Goal: Task Accomplishment & Management: Manage account settings

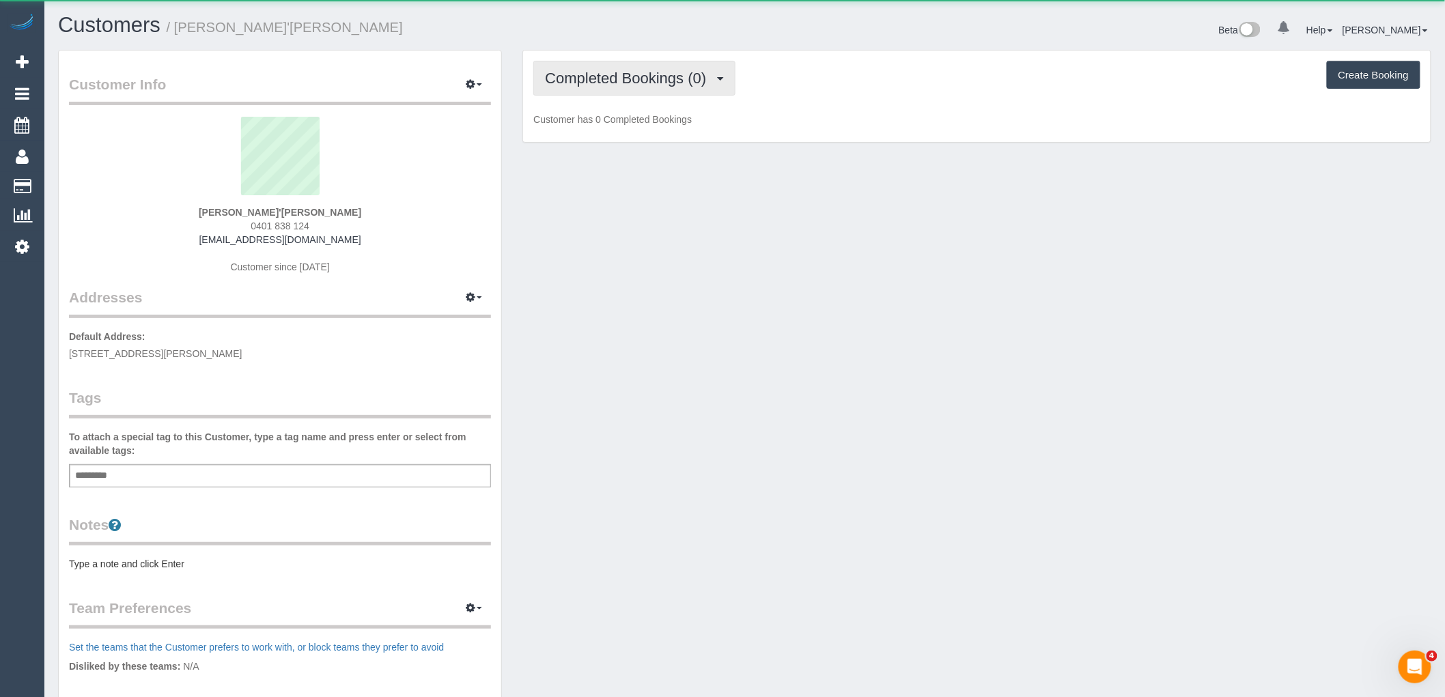
click at [606, 81] on span "Completed Bookings (0)" at bounding box center [629, 78] width 168 height 17
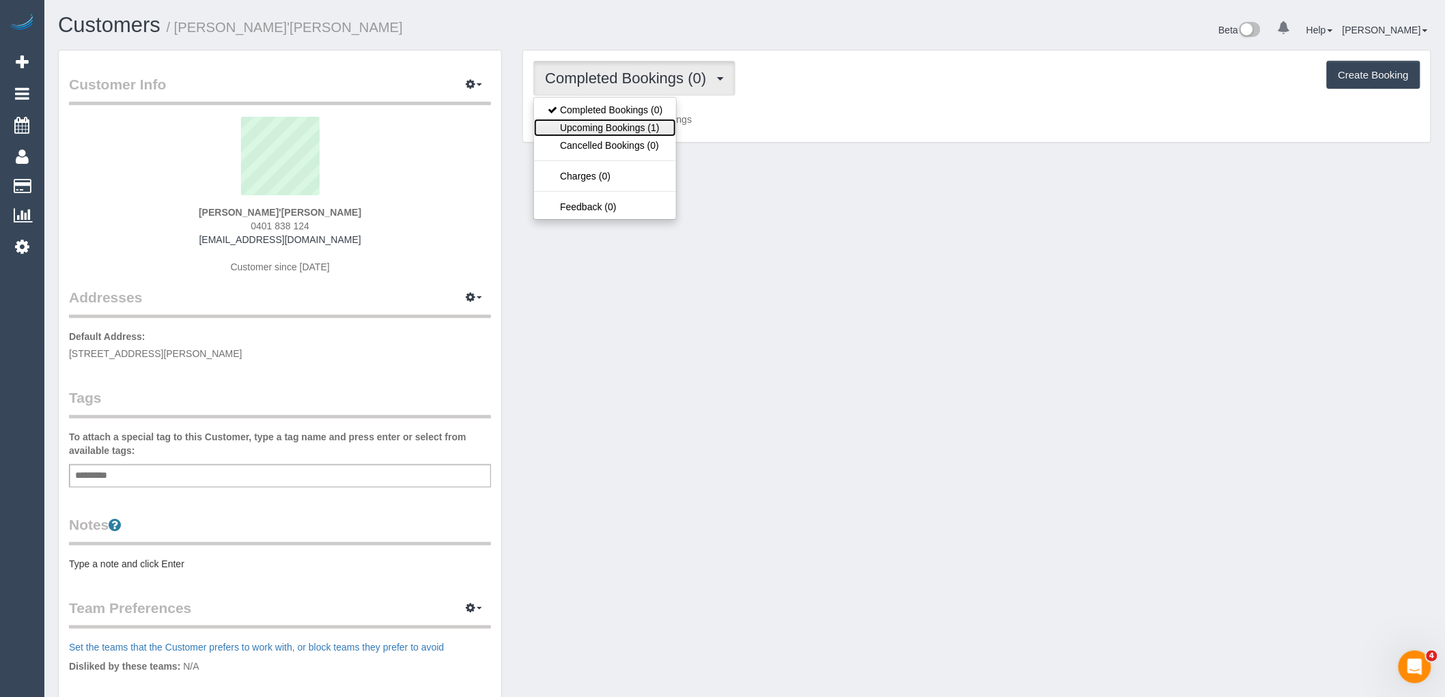
click at [621, 124] on link "Upcoming Bookings (1)" at bounding box center [605, 128] width 142 height 18
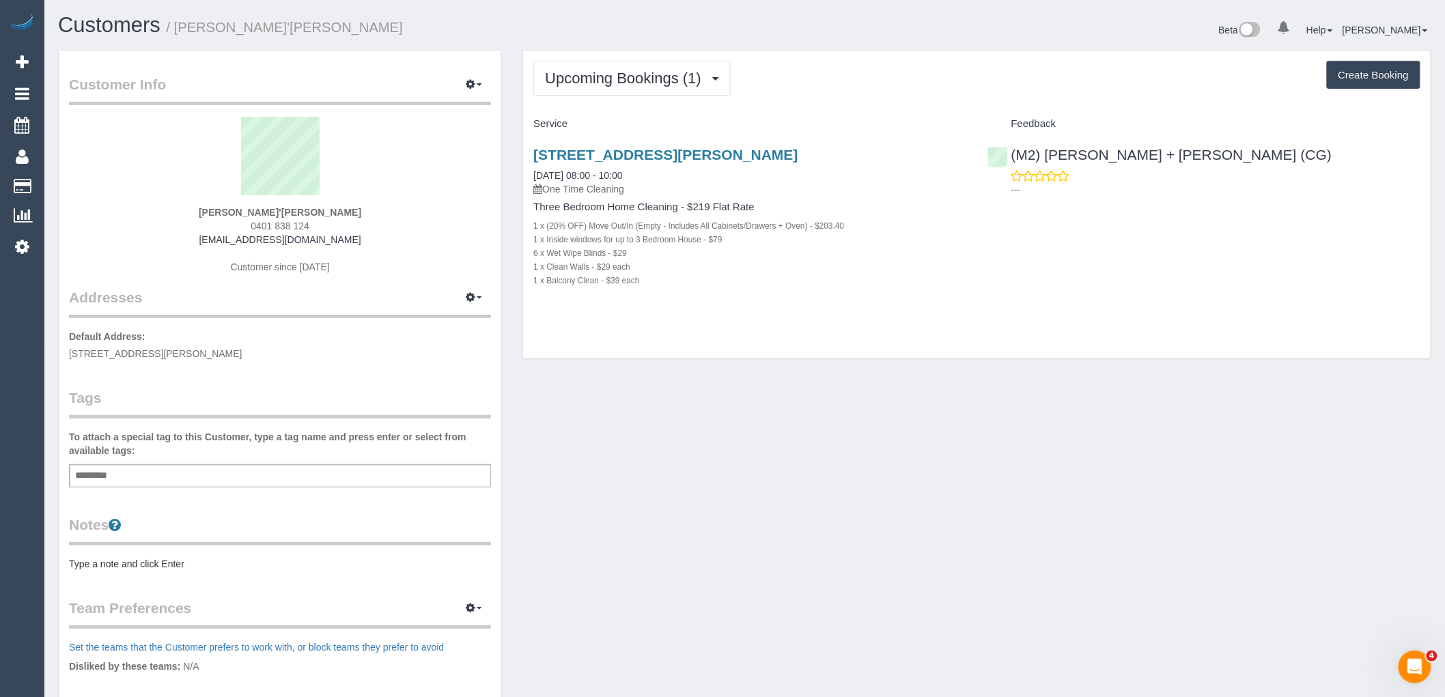
click at [384, 196] on sui-profile-pic at bounding box center [280, 161] width 402 height 89
drag, startPoint x: 840, startPoint y: 0, endPoint x: 1075, endPoint y: 268, distance: 356.7
click at [1075, 268] on div "2/137 Northunderland Road, Pascoe Vale, VIC 3044 05/09/2025 08:00 - 10:00 One T…" at bounding box center [977, 224] width 908 height 179
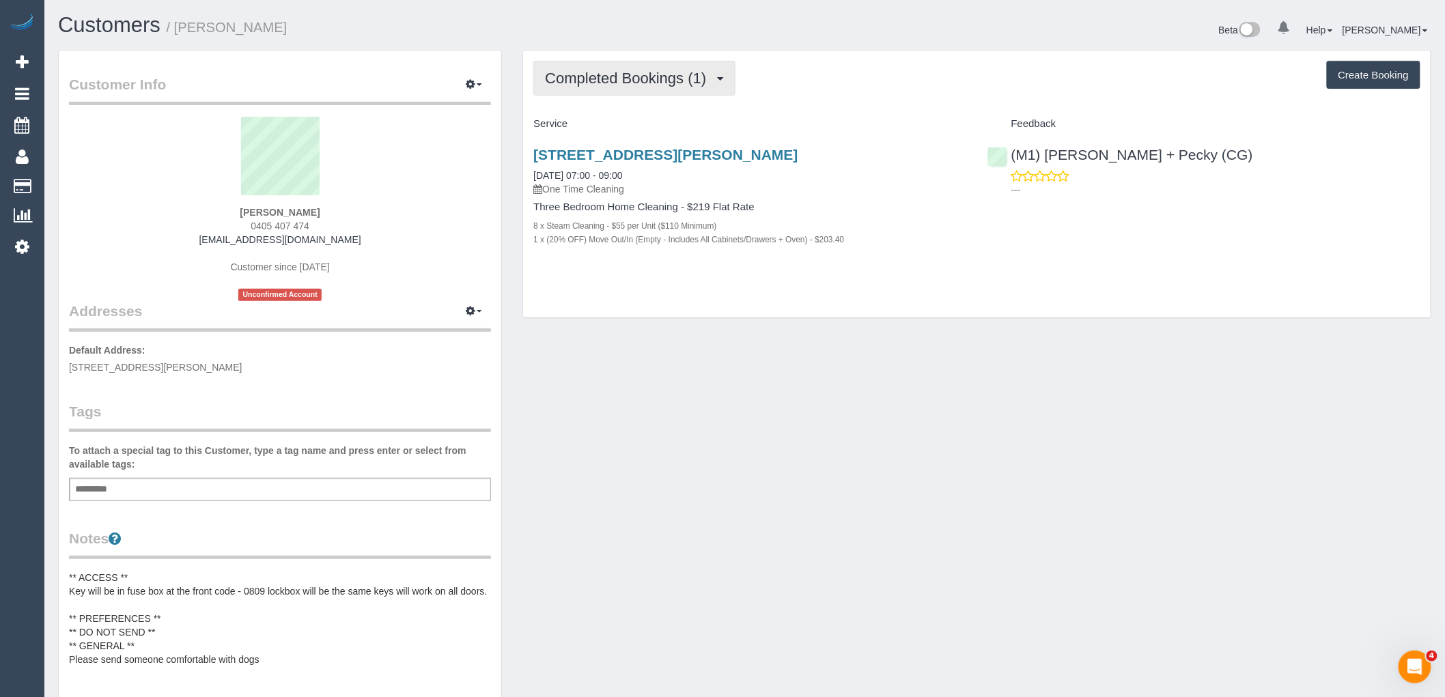
click at [668, 81] on span "Completed Bookings (1)" at bounding box center [629, 78] width 168 height 17
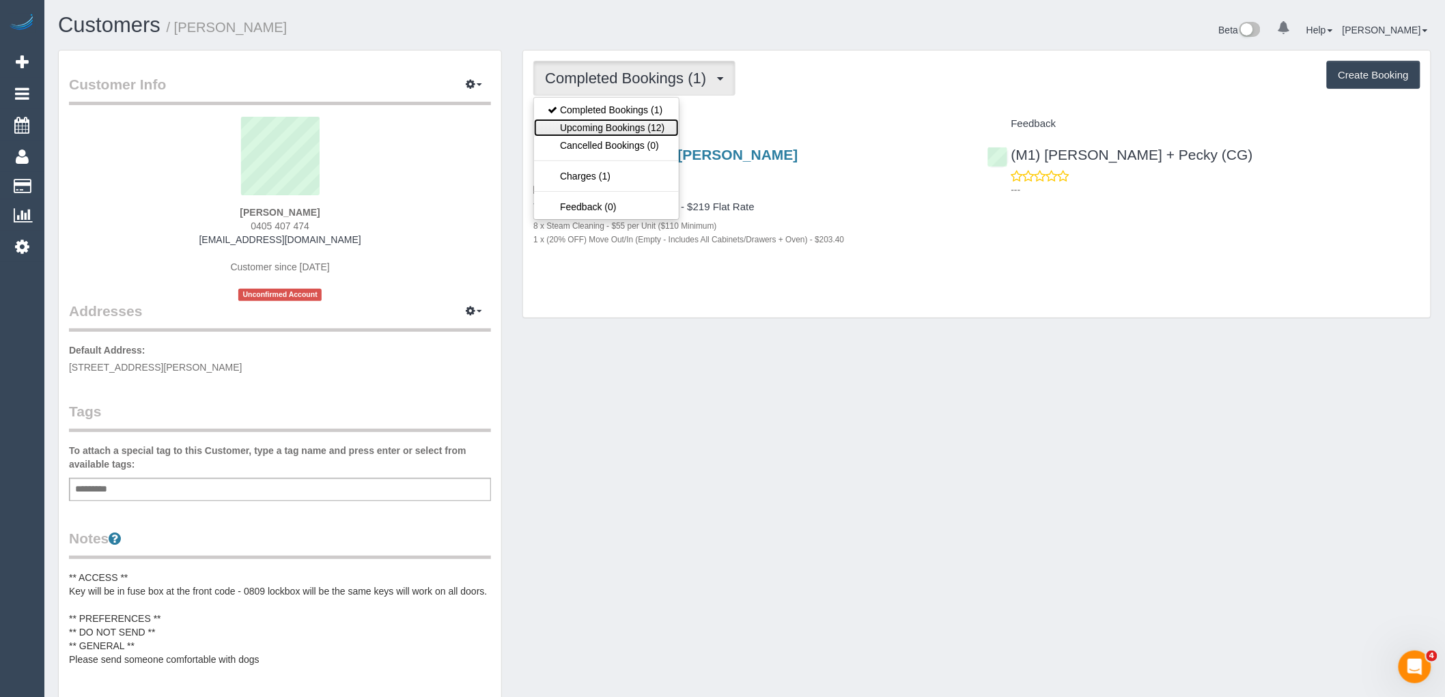
click at [650, 126] on link "Upcoming Bookings (12)" at bounding box center [606, 128] width 144 height 18
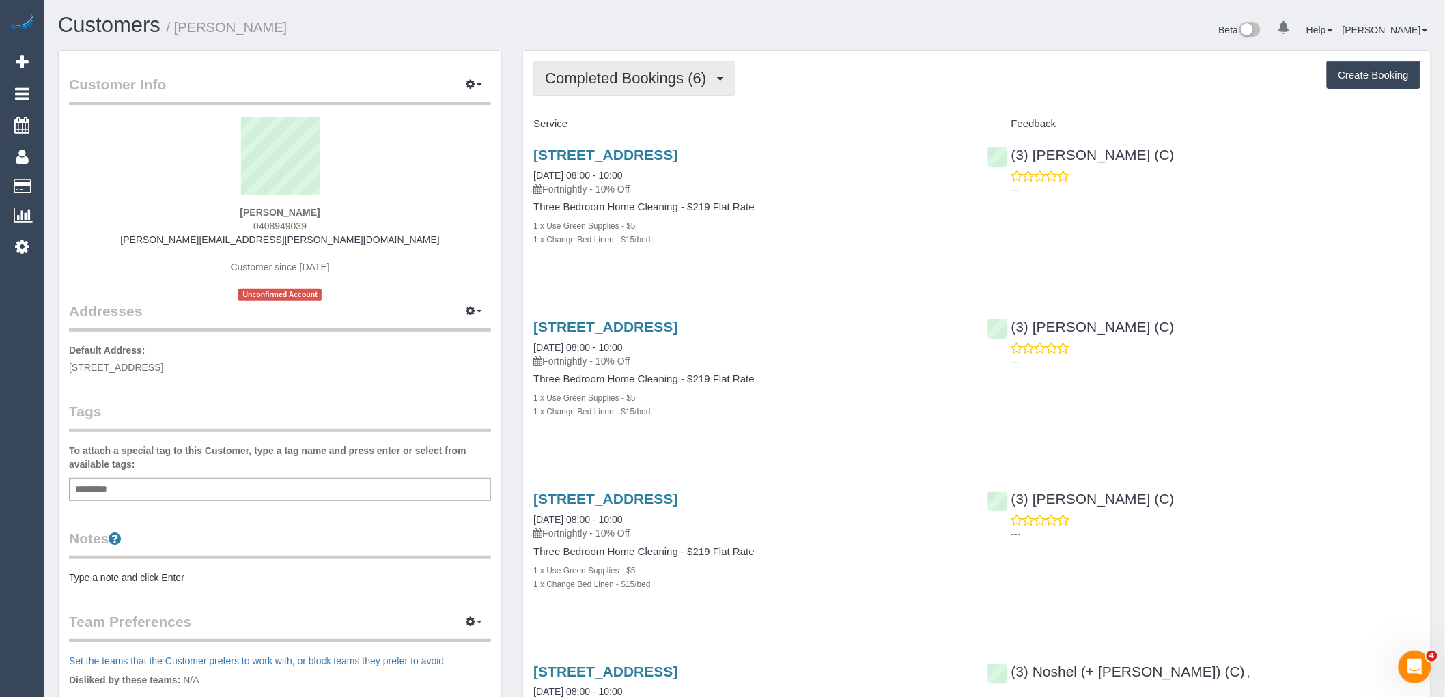
click at [646, 90] on button "Completed Bookings (6)" at bounding box center [634, 78] width 202 height 35
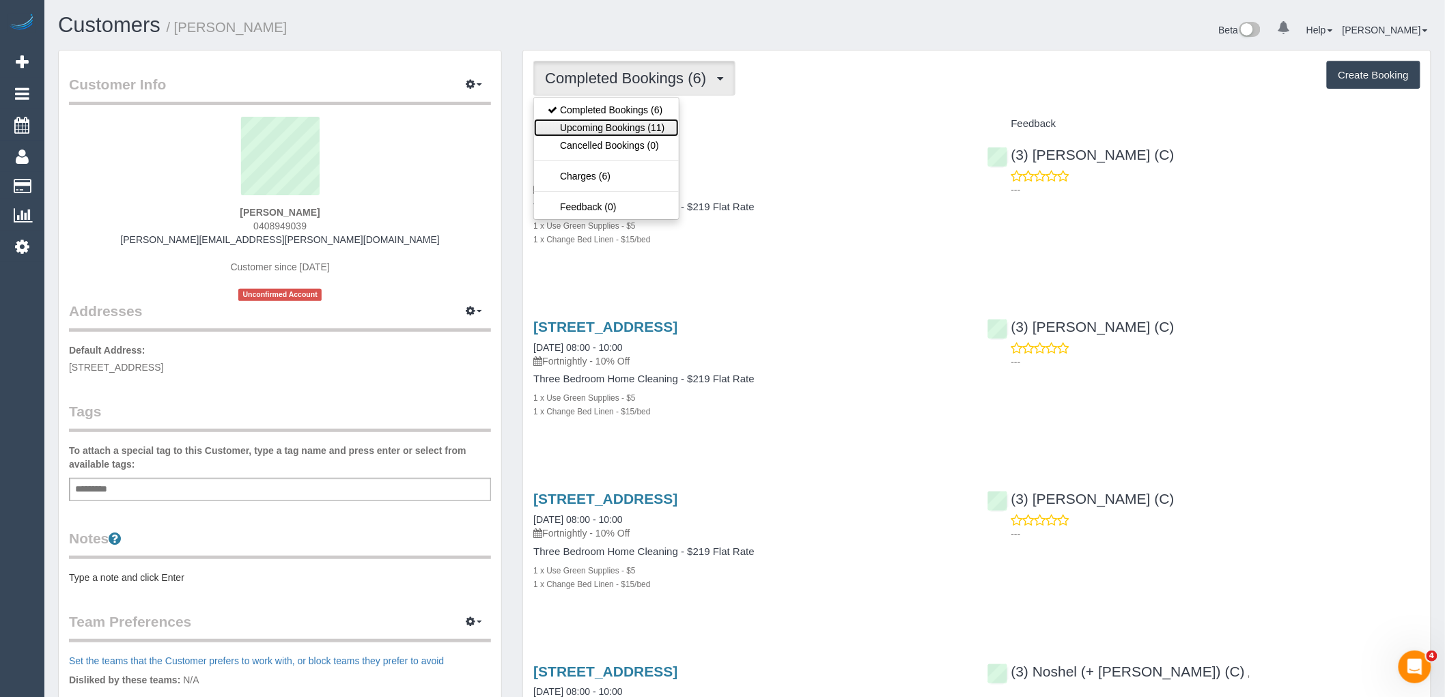
click at [651, 132] on link "Upcoming Bookings (11)" at bounding box center [606, 128] width 144 height 18
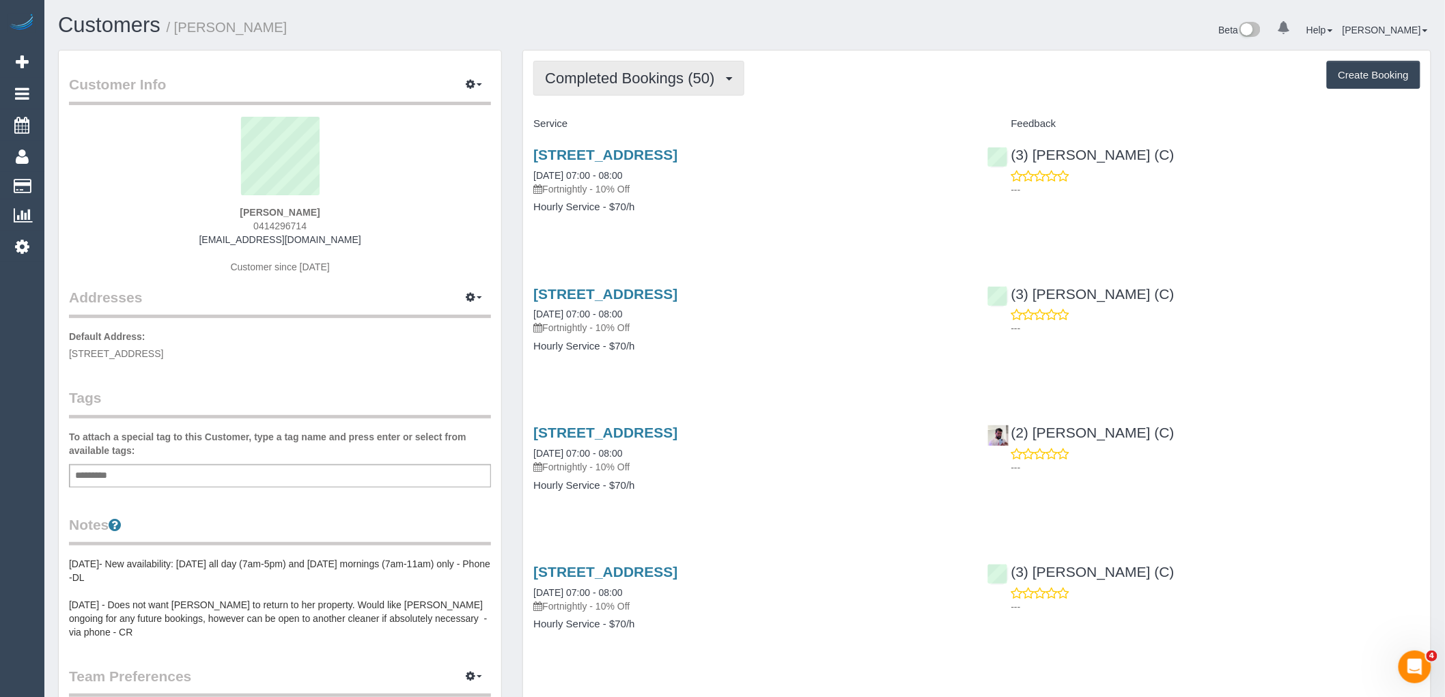
click at [682, 92] on button "Completed Bookings (50)" at bounding box center [638, 78] width 210 height 35
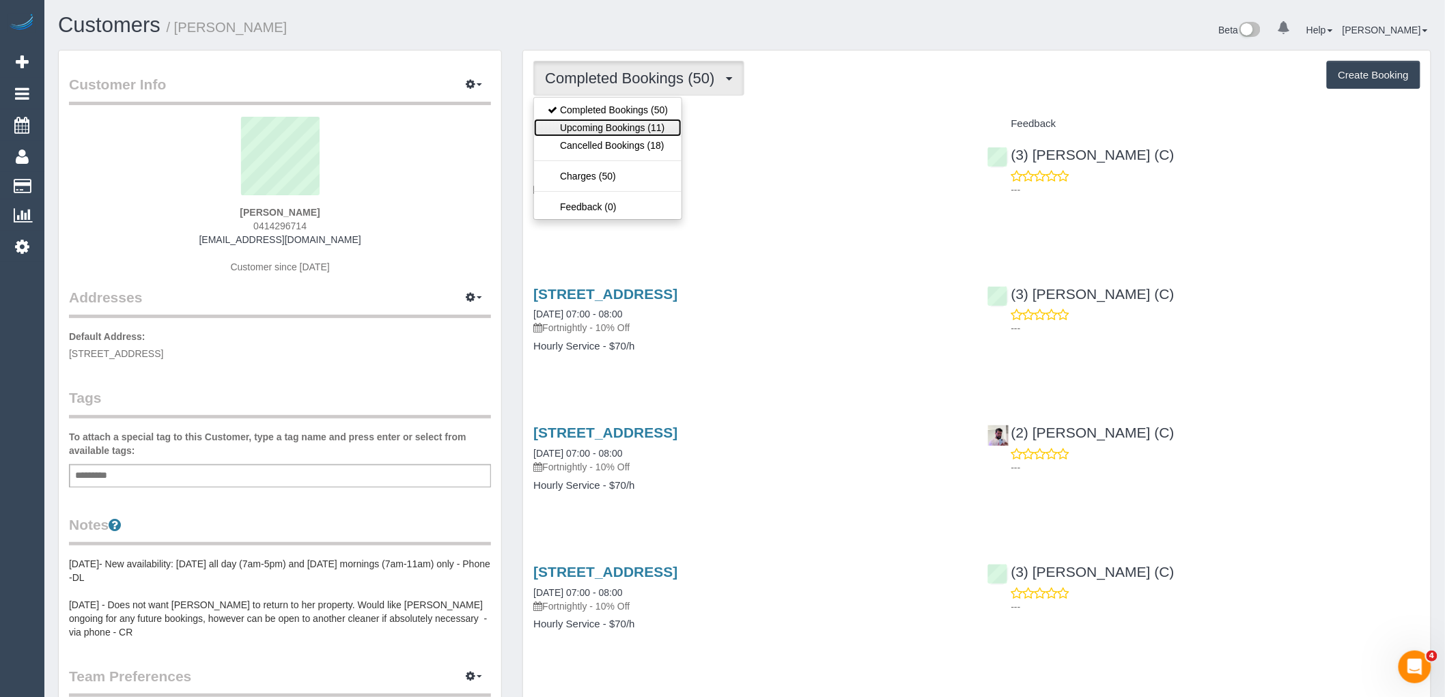
click at [650, 125] on link "Upcoming Bookings (11)" at bounding box center [608, 128] width 148 height 18
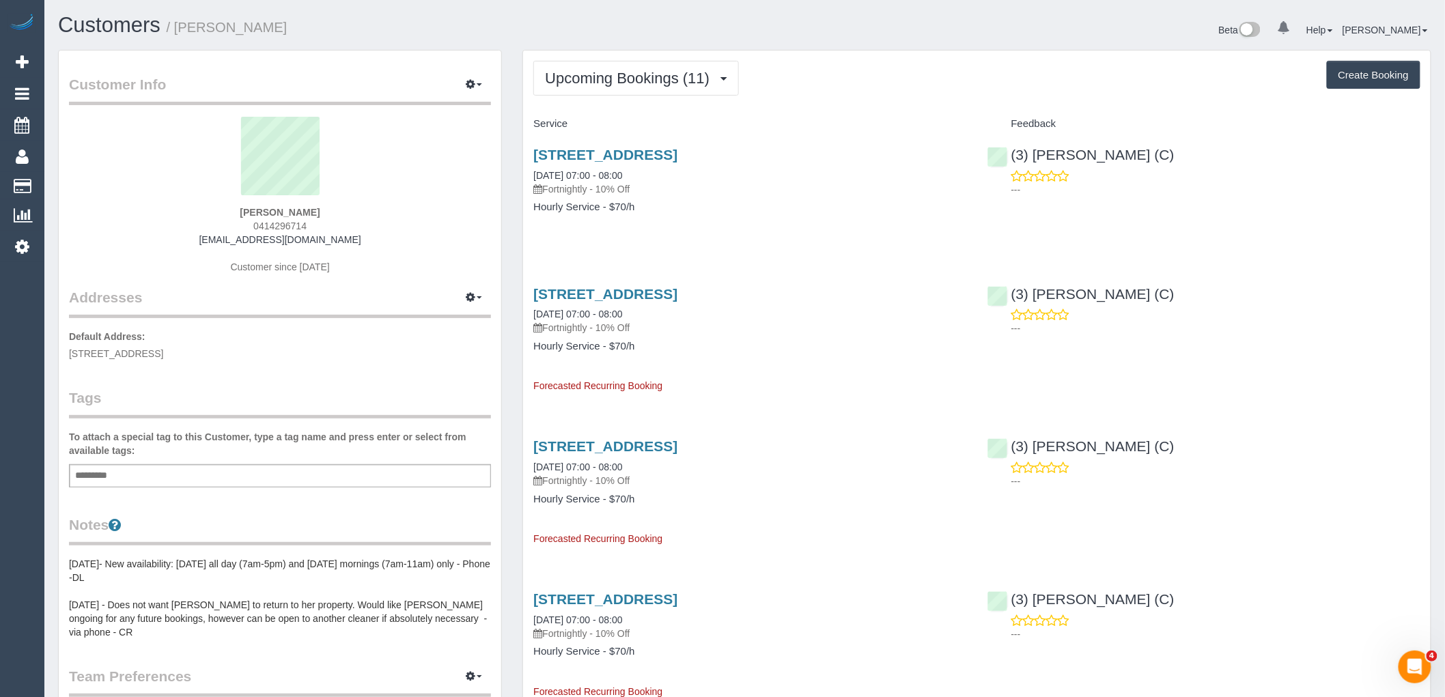
drag, startPoint x: 349, startPoint y: 236, endPoint x: 200, endPoint y: 232, distance: 148.9
click at [200, 232] on div "Divyateja Bodhanapati 0414296714 dbodhanapati@gmail.com Customer since 2022" at bounding box center [280, 202] width 422 height 171
click at [445, 249] on div "Divyateja Bodhanapati 0414296714 dbodhanapati@gmail.com Customer since 2022" at bounding box center [280, 202] width 422 height 171
drag, startPoint x: 328, startPoint y: 242, endPoint x: 175, endPoint y: 242, distance: 153.7
click at [176, 242] on div "Divyateja Bodhanapati 0414296714 dbodhanapati@gmail.com Customer since 2022" at bounding box center [280, 202] width 422 height 171
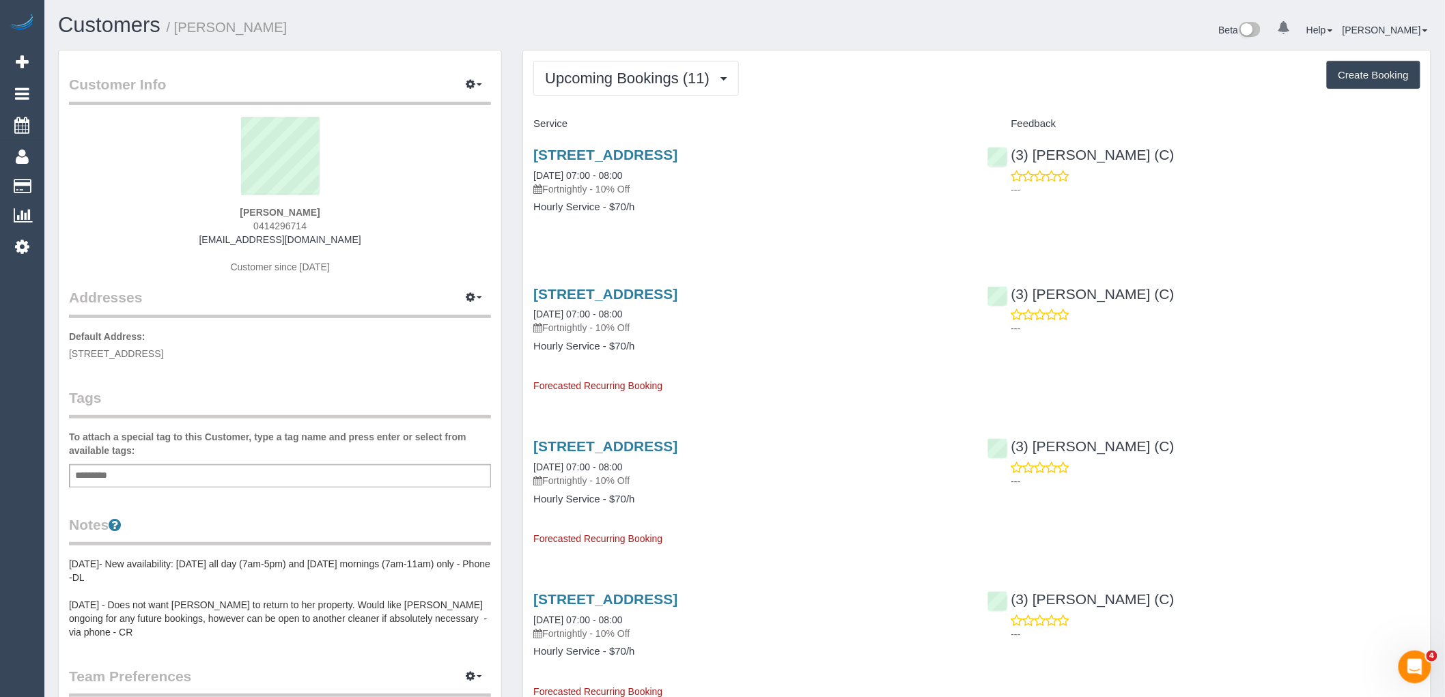
copy link "[EMAIL_ADDRESS][DOMAIN_NAME]"
click at [630, 77] on span "Upcoming Bookings (11)" at bounding box center [630, 78] width 171 height 17
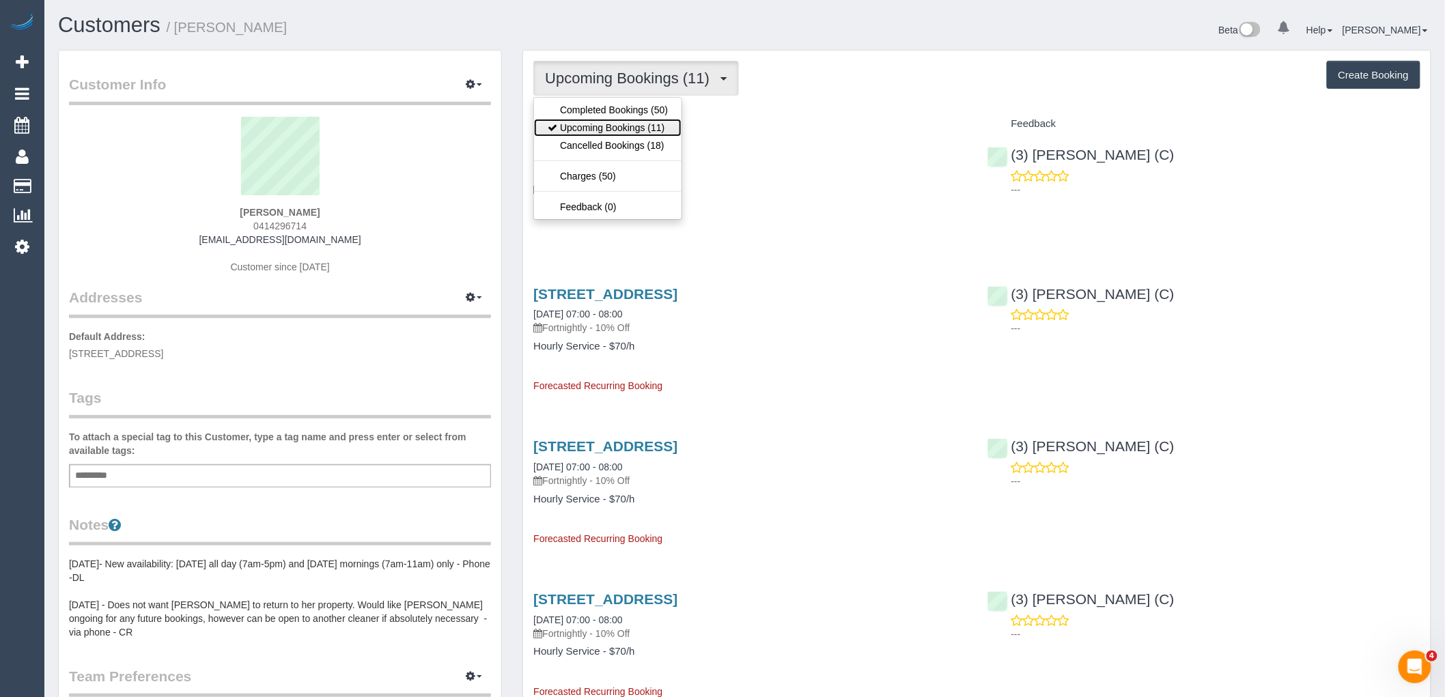
click at [640, 130] on link "Upcoming Bookings (11)" at bounding box center [608, 128] width 148 height 18
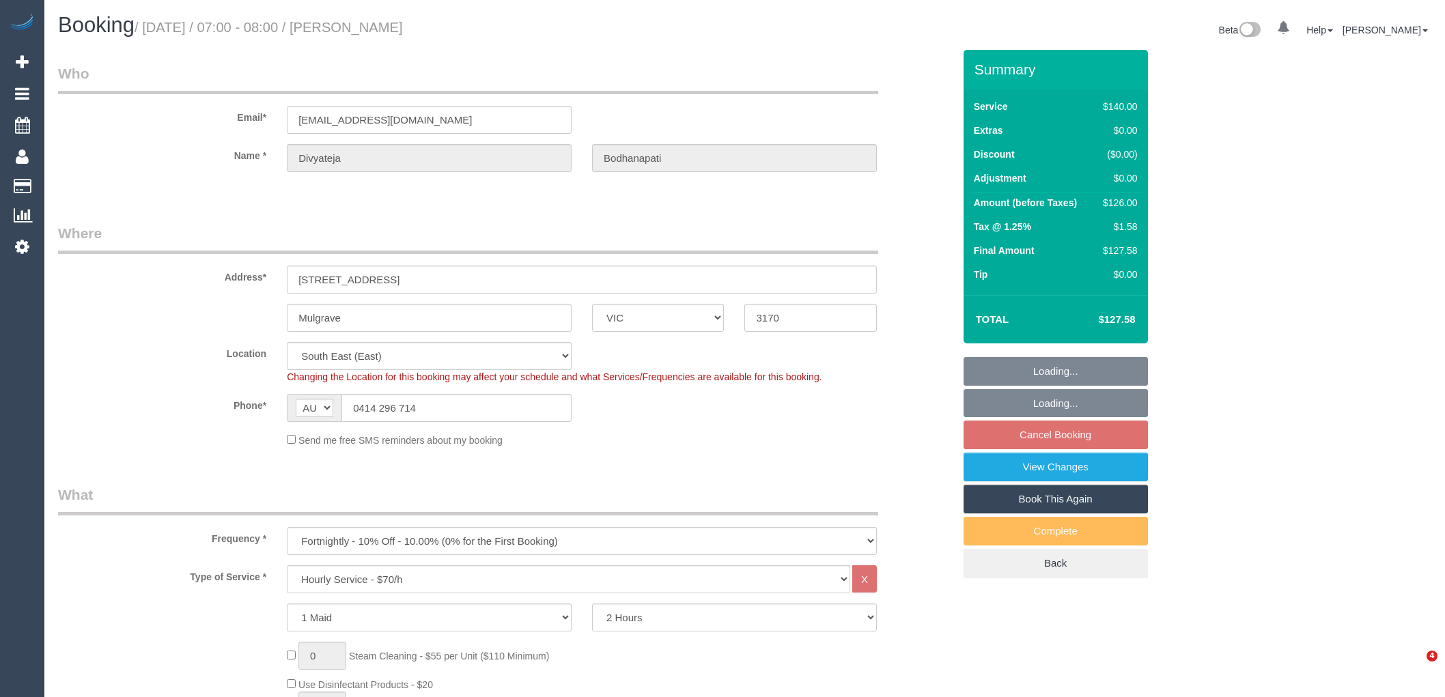
select select "VIC"
select select "number:28"
select select "number:14"
select select "number:19"
select select "number:24"
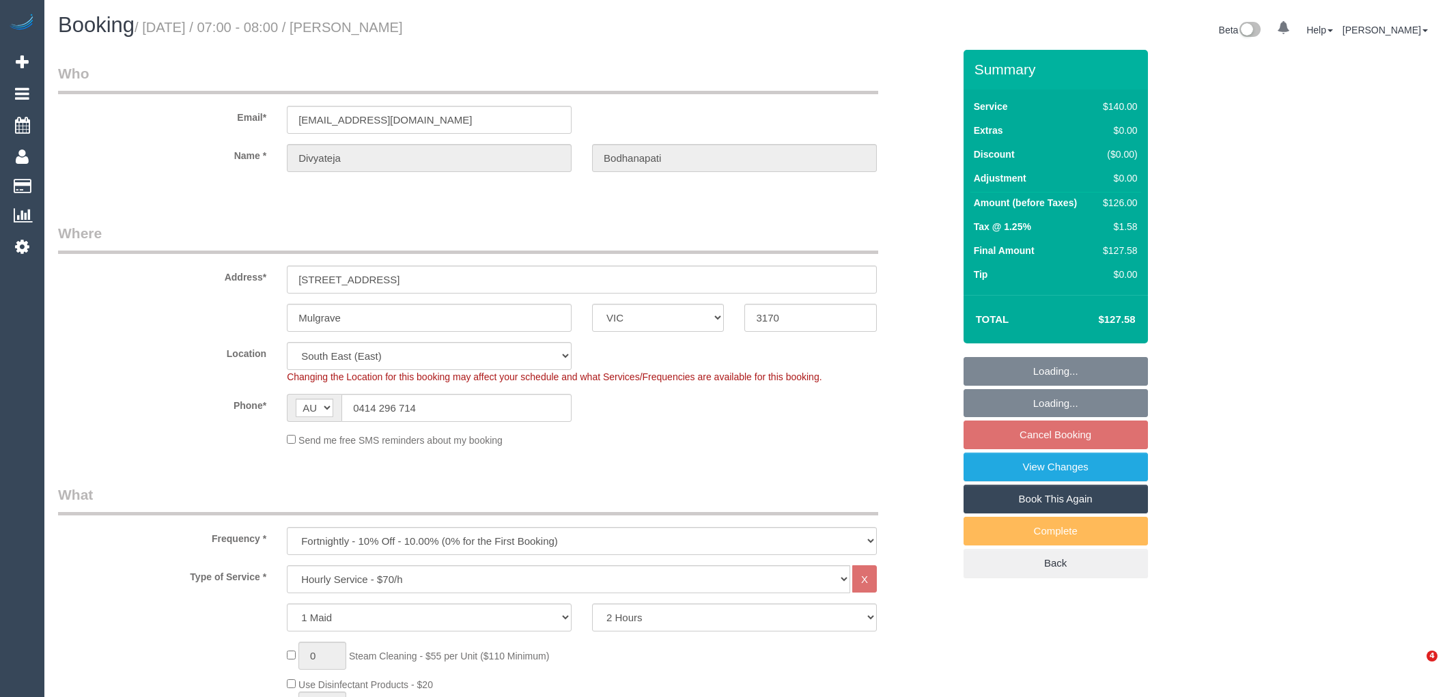
select select "number:34"
select select "spot1"
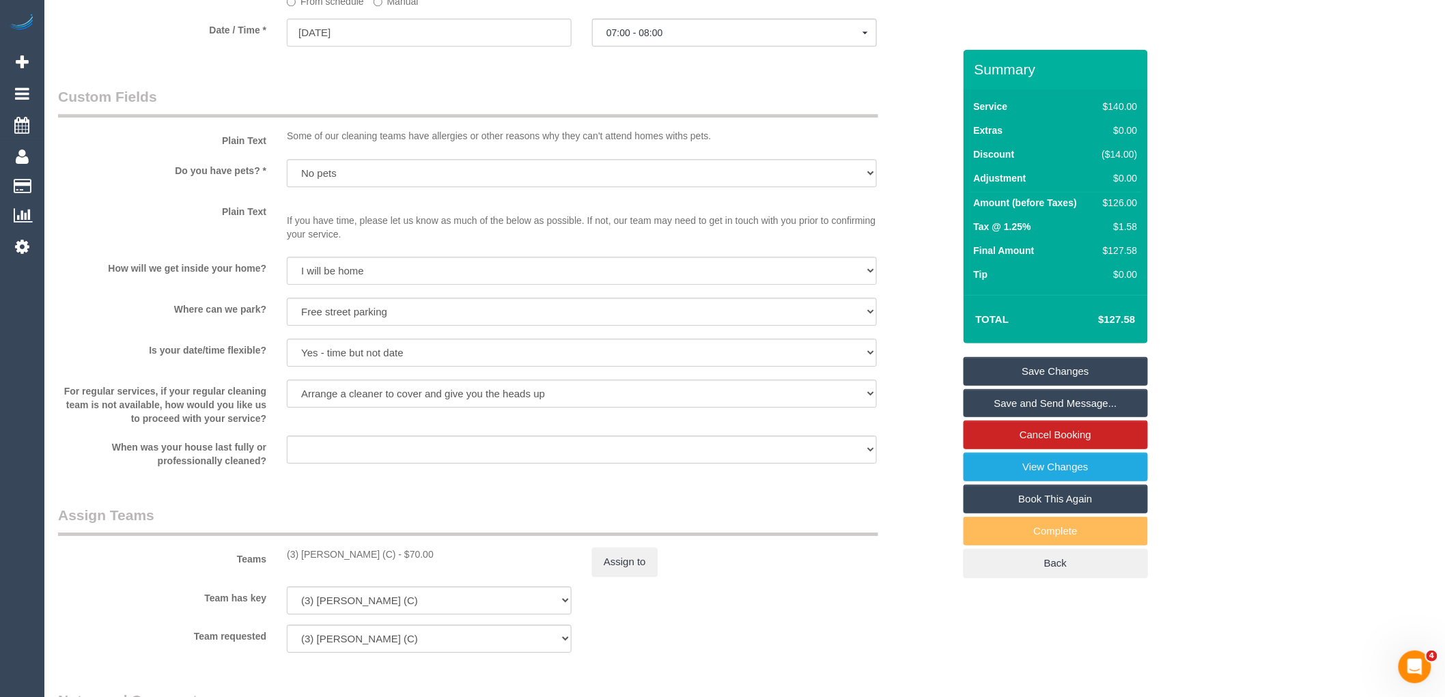
scroll to position [1593, 0]
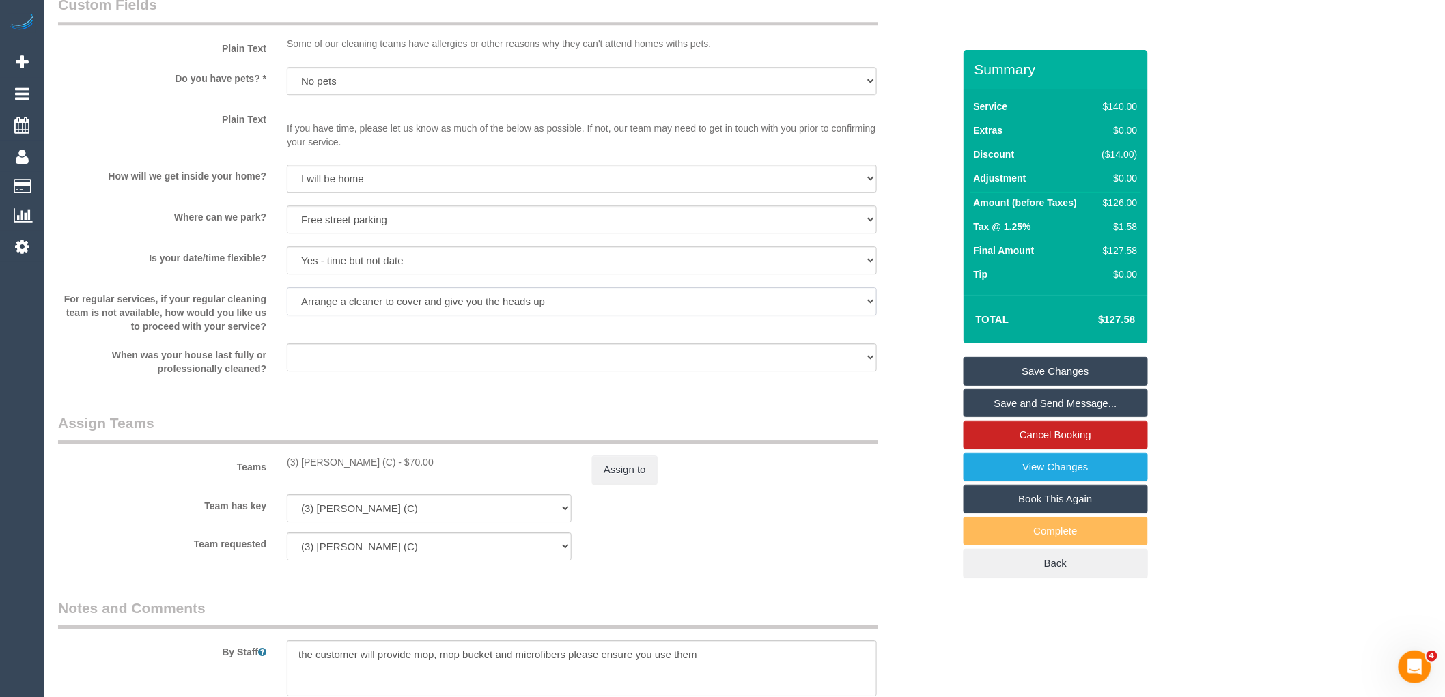
click at [534, 316] on select "Arrange a cleaner to cover and do not bother you Arrange a cleaner to cover and…" at bounding box center [582, 302] width 590 height 28
drag, startPoint x: 481, startPoint y: 425, endPoint x: 509, endPoint y: 415, distance: 29.4
click at [481, 425] on legend "Assign Teams" at bounding box center [468, 428] width 820 height 31
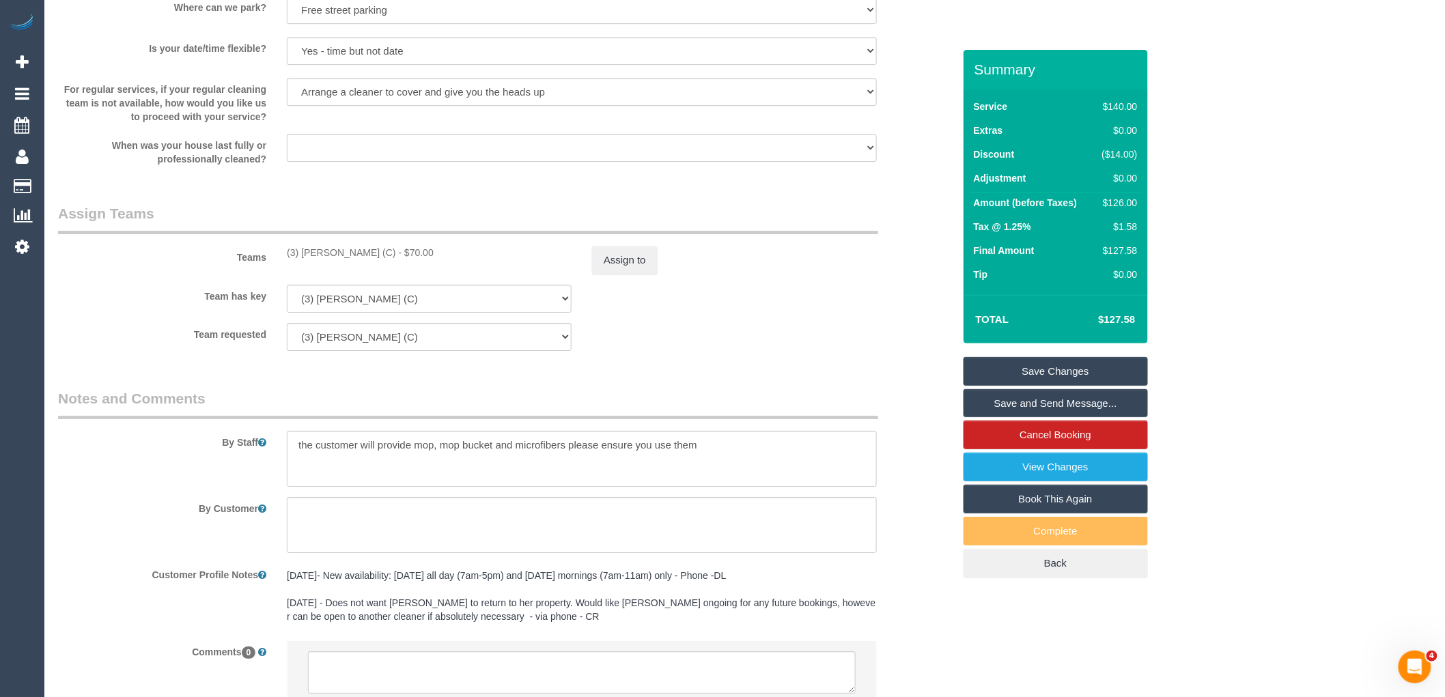
scroll to position [1821, 0]
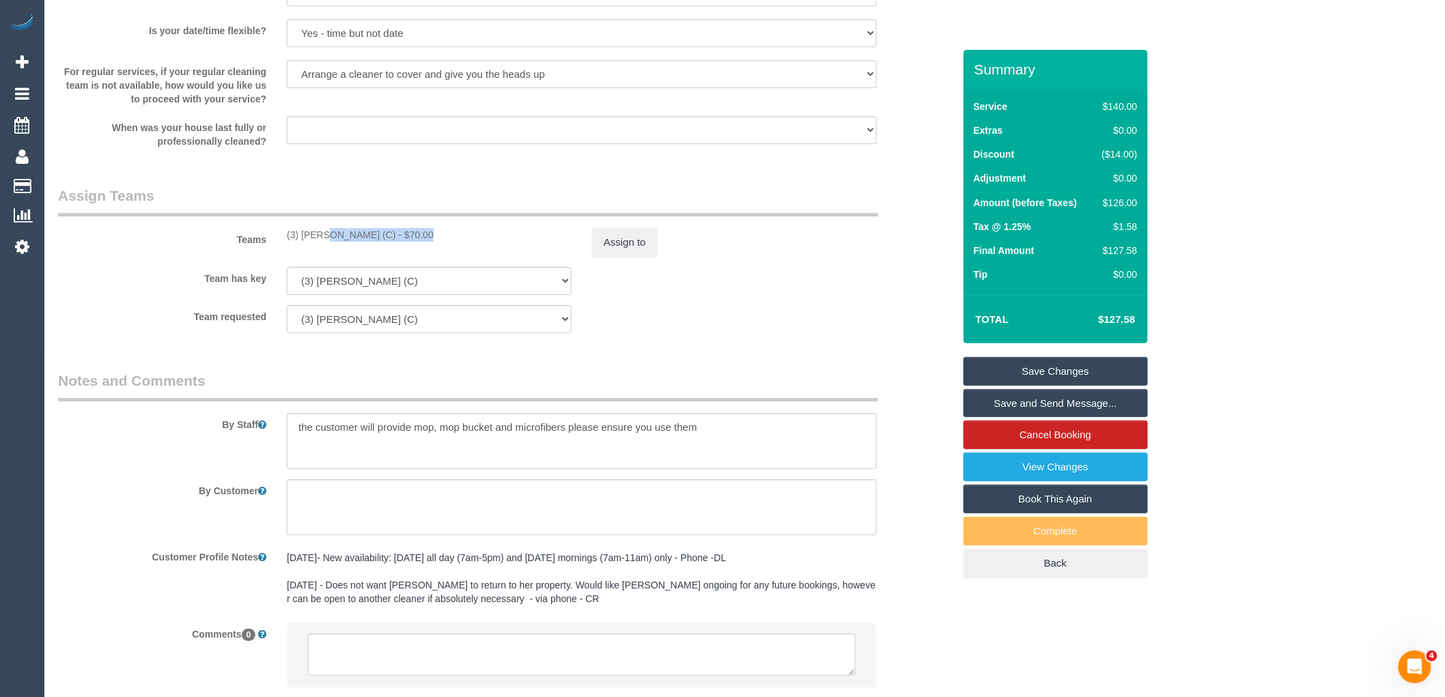
drag, startPoint x: 378, startPoint y: 242, endPoint x: 283, endPoint y: 241, distance: 95.6
click at [283, 241] on div "(3) Anjana Thejan (C) - $70.00" at bounding box center [429, 235] width 305 height 14
copy div "(3) [PERSON_NAME] (C)"
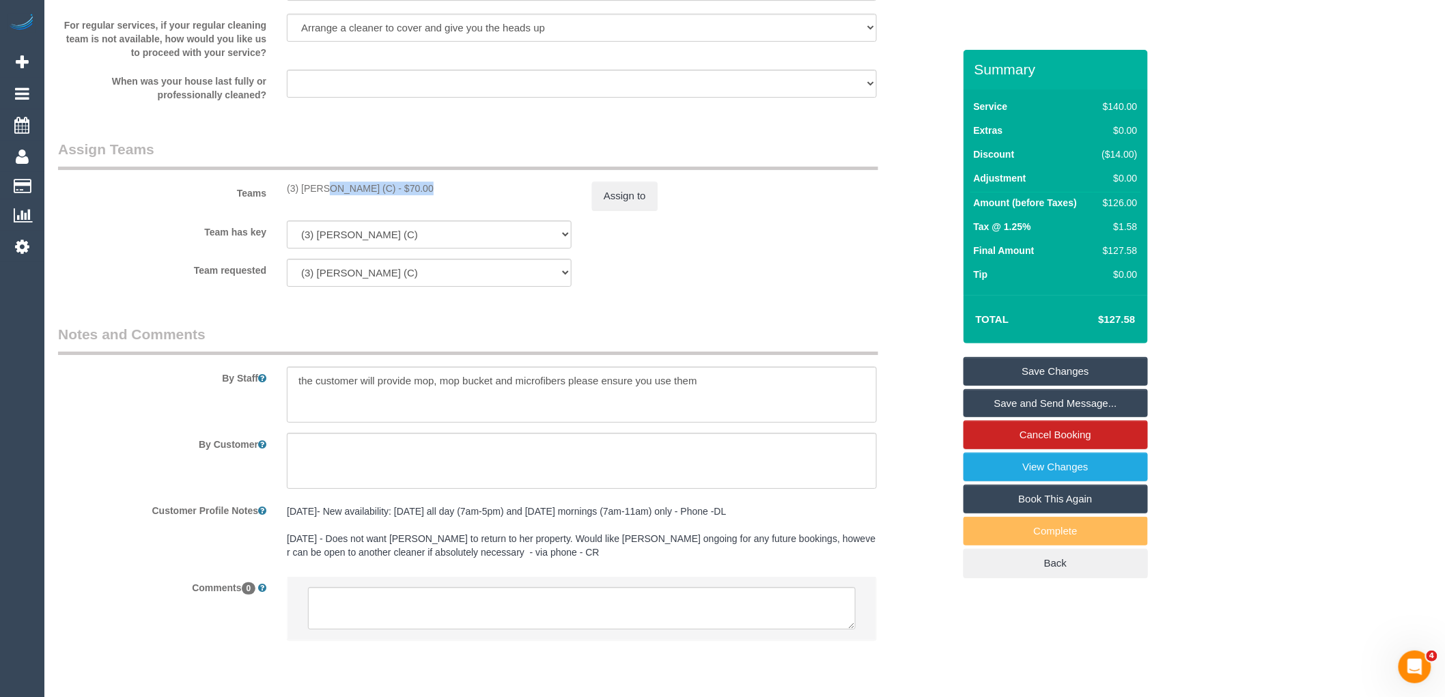
scroll to position [1918, 0]
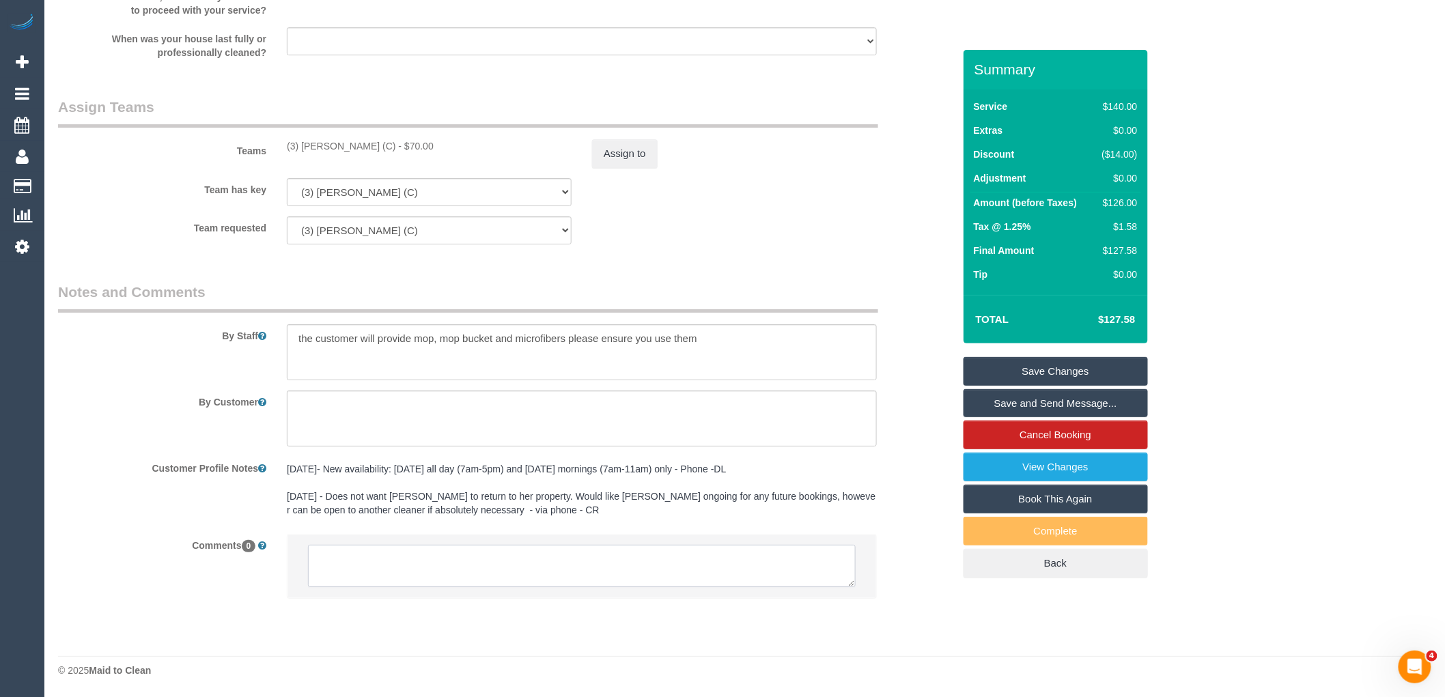
click at [474, 555] on textarea at bounding box center [582, 566] width 548 height 42
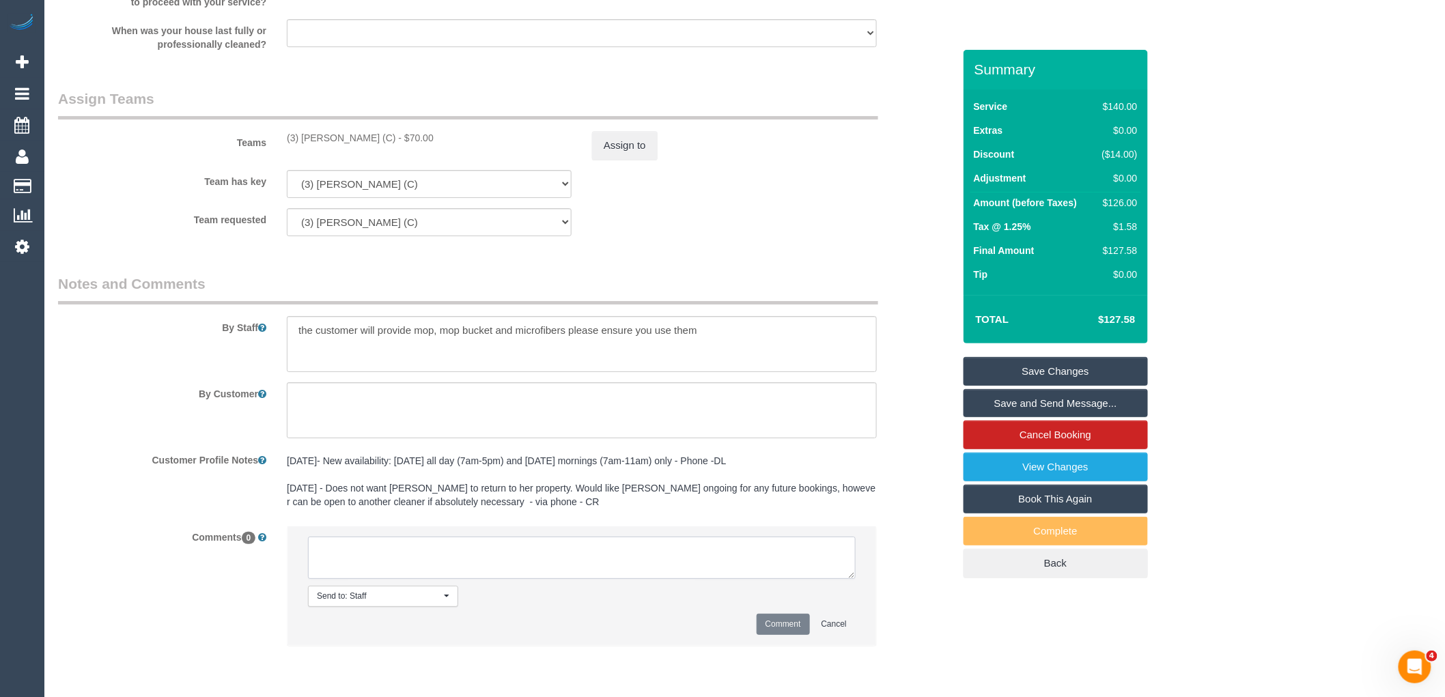
paste textarea "(3) Anjana Thejan (C)"
type textarea "(3) Anjana Thejan (C) not avialable 03/09 - 06/09 Customer contacted via email."
click at [791, 629] on button "Comment" at bounding box center [783, 624] width 53 height 21
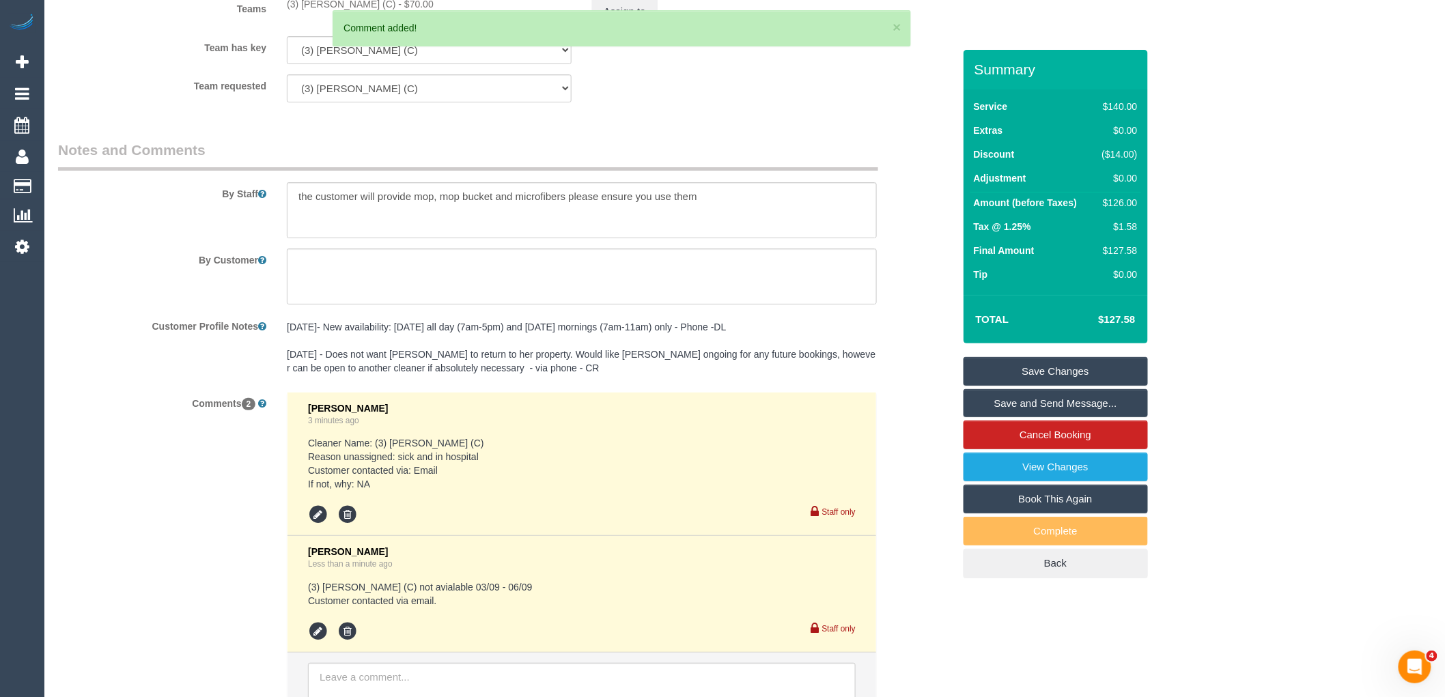
scroll to position [2070, 0]
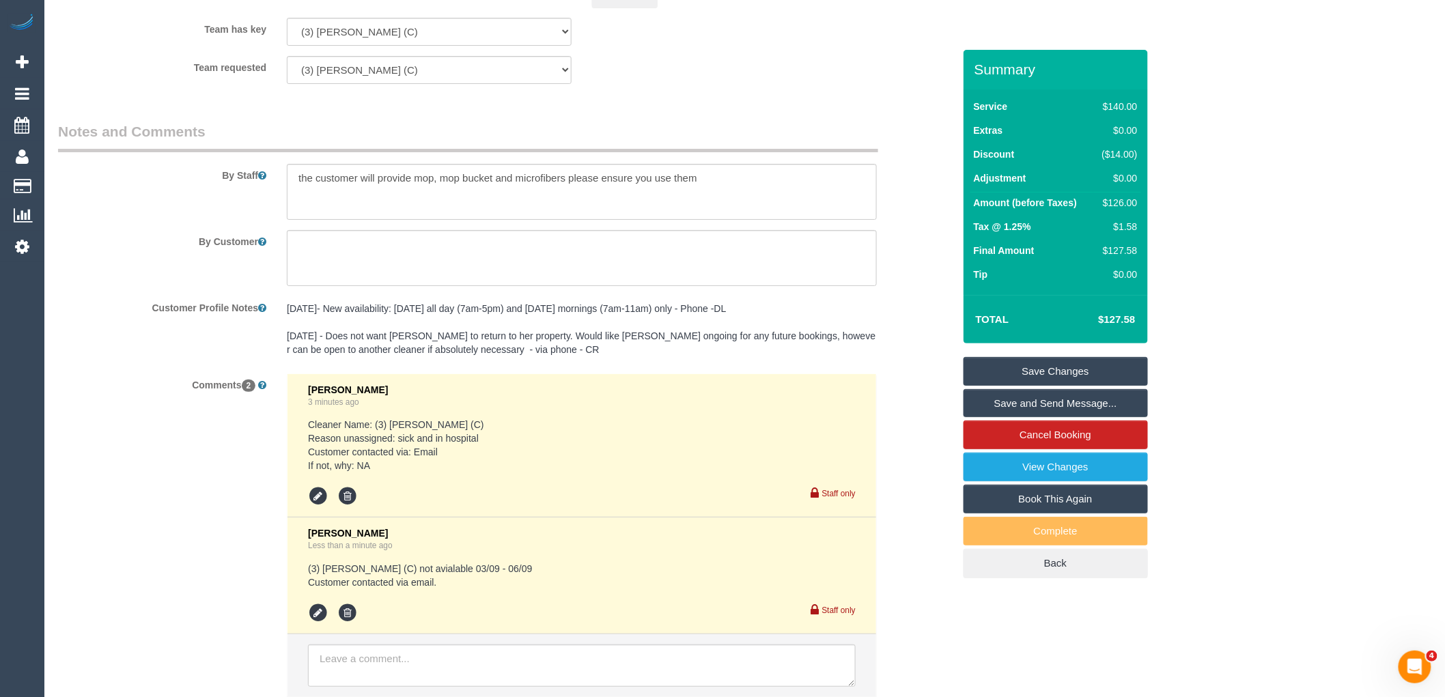
drag, startPoint x: 210, startPoint y: 483, endPoint x: 335, endPoint y: 537, distance: 136.4
click at [210, 483] on div "Comments 2 Eleni Diacos 3 minutes ago Cleaner Name: (3) Anjana Thejan (C) Reaso…" at bounding box center [506, 543] width 916 height 338
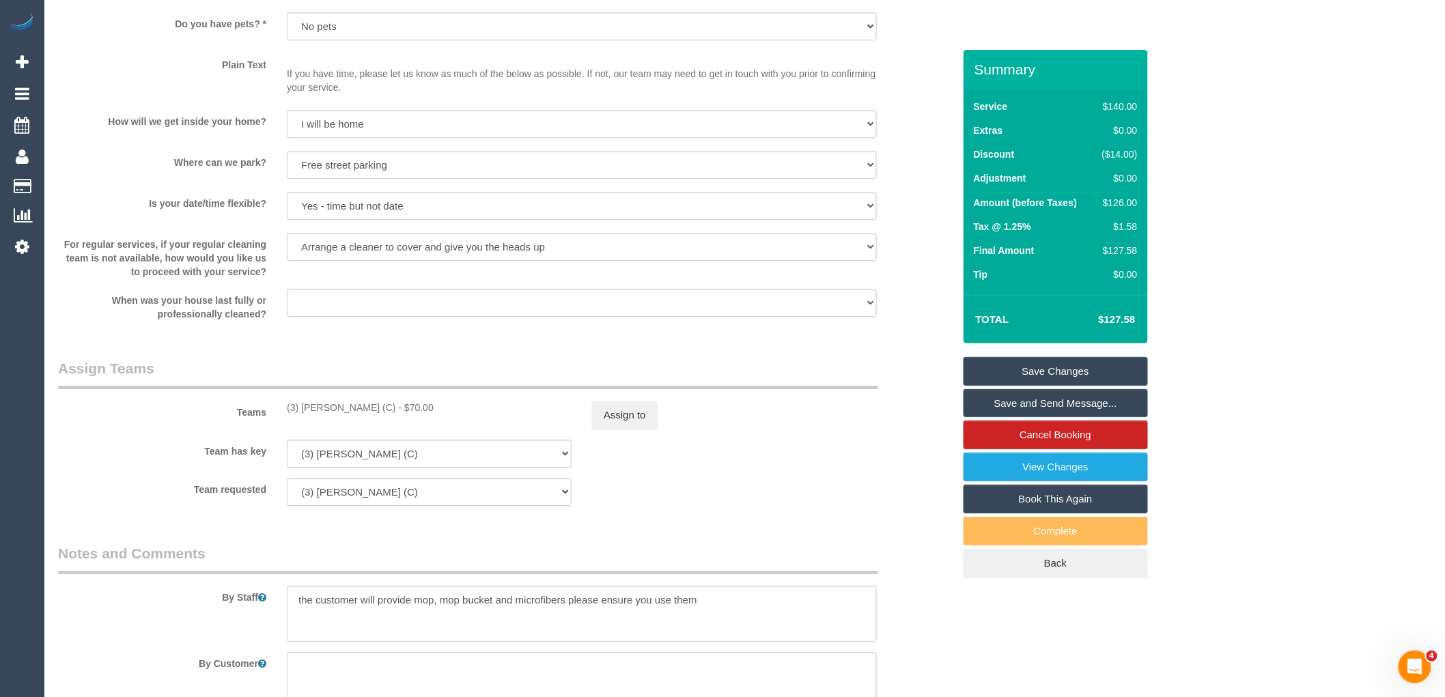
scroll to position [1647, 0]
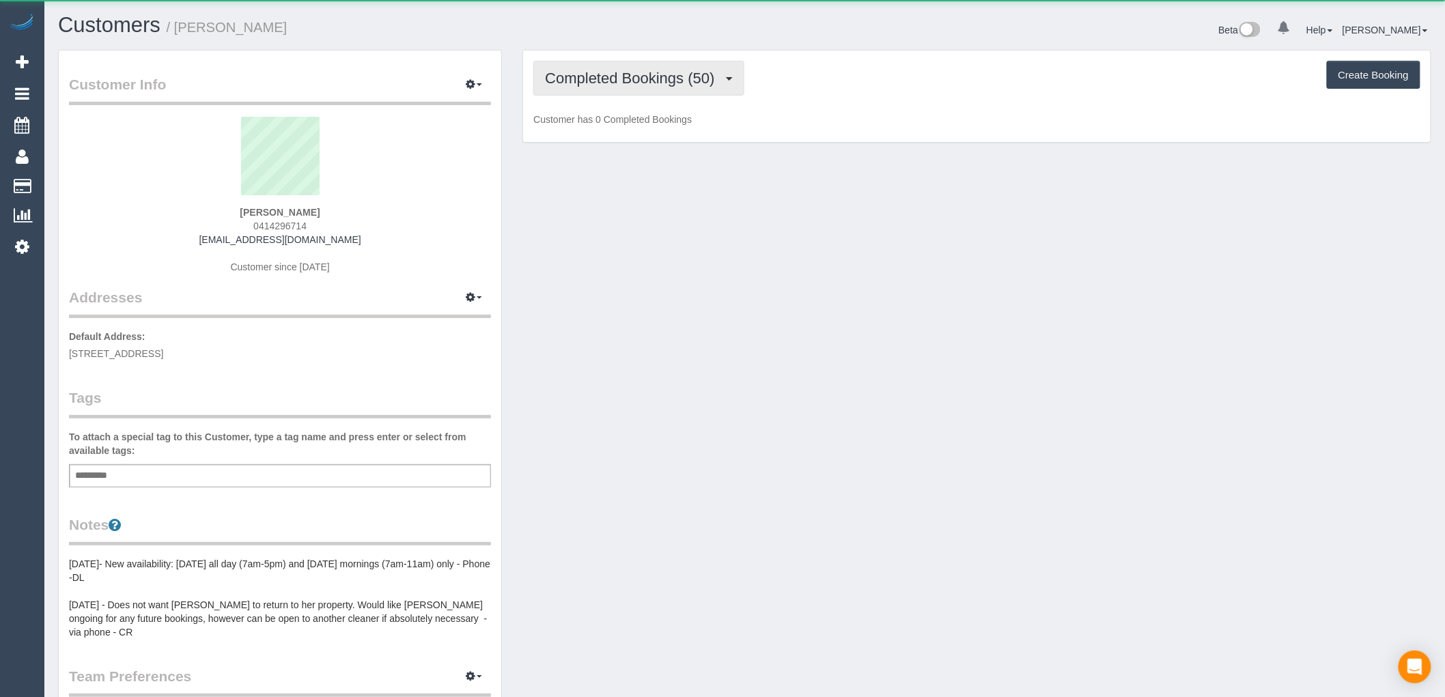
click at [624, 70] on span "Completed Bookings (50)" at bounding box center [633, 78] width 176 height 17
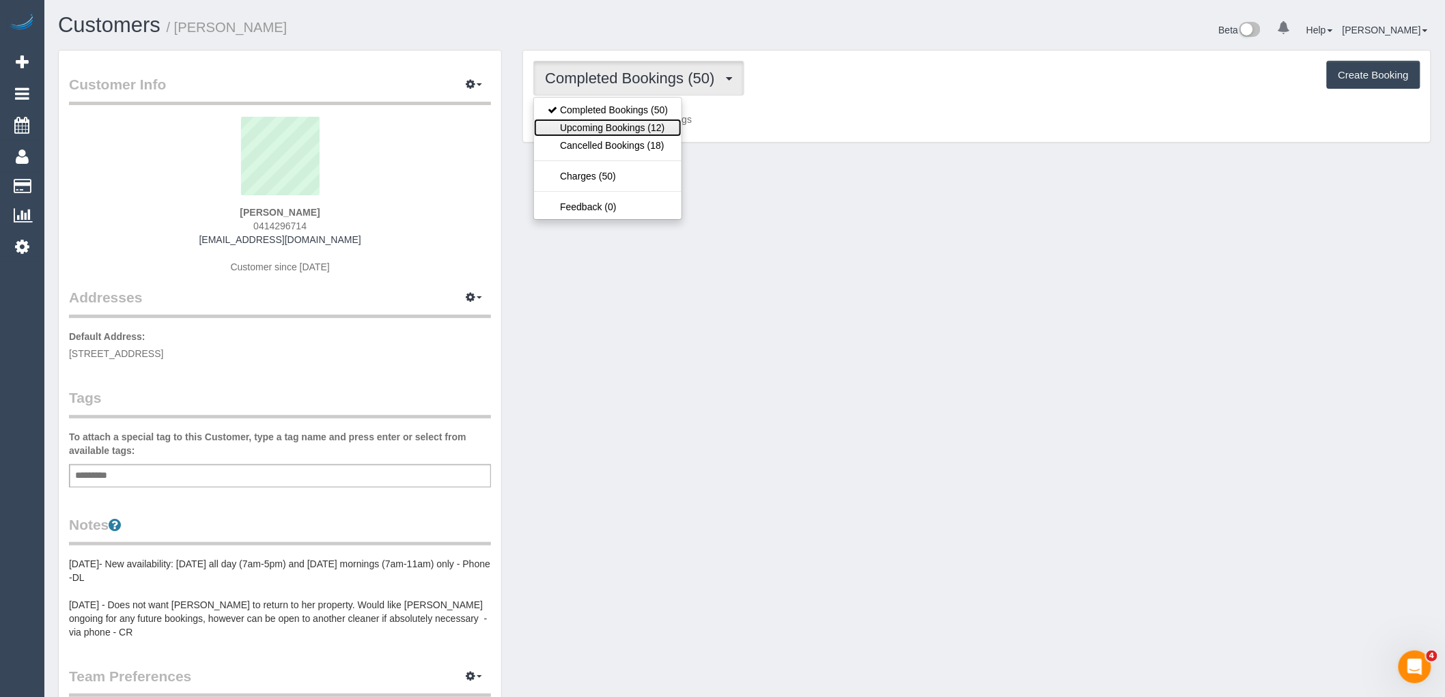
click at [632, 126] on link "Upcoming Bookings (12)" at bounding box center [608, 128] width 148 height 18
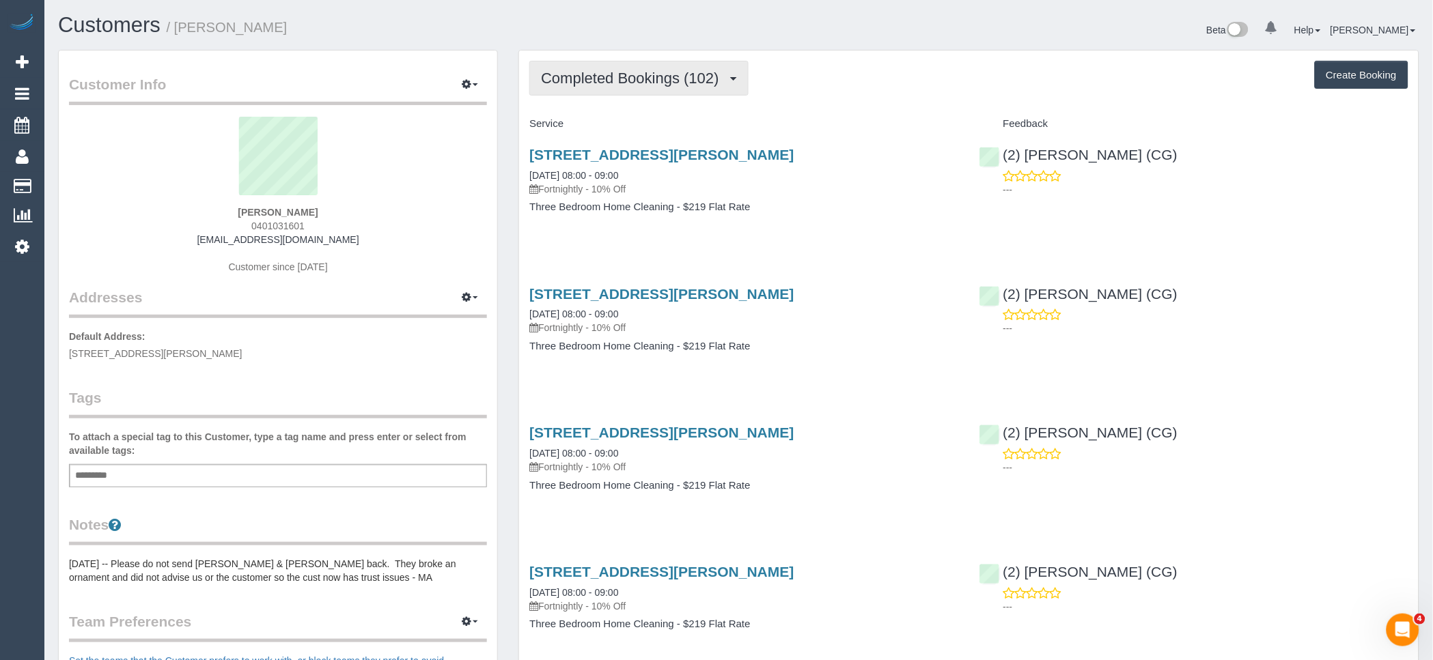
click at [688, 73] on span "Completed Bookings (102)" at bounding box center [633, 78] width 184 height 17
click at [617, 135] on link "Upcoming Bookings (11)" at bounding box center [606, 128] width 153 height 18
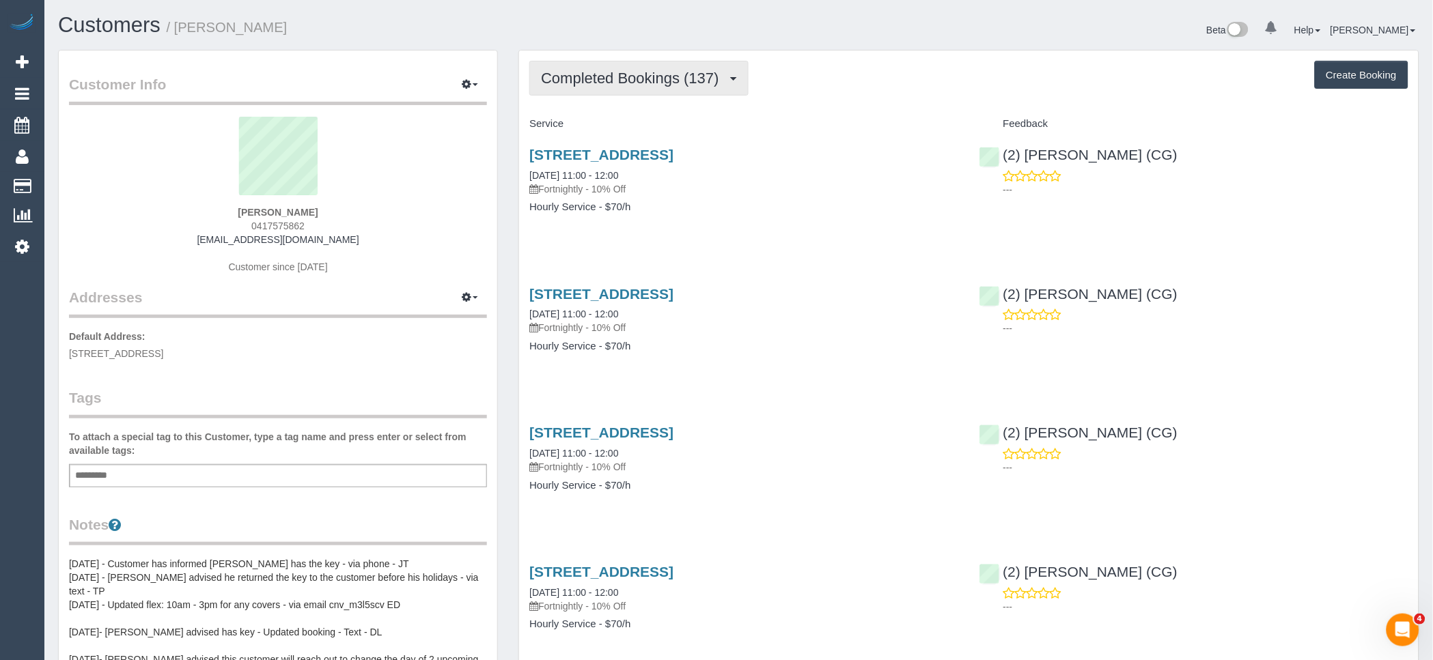
click at [647, 70] on button "Completed Bookings (137)" at bounding box center [638, 78] width 219 height 35
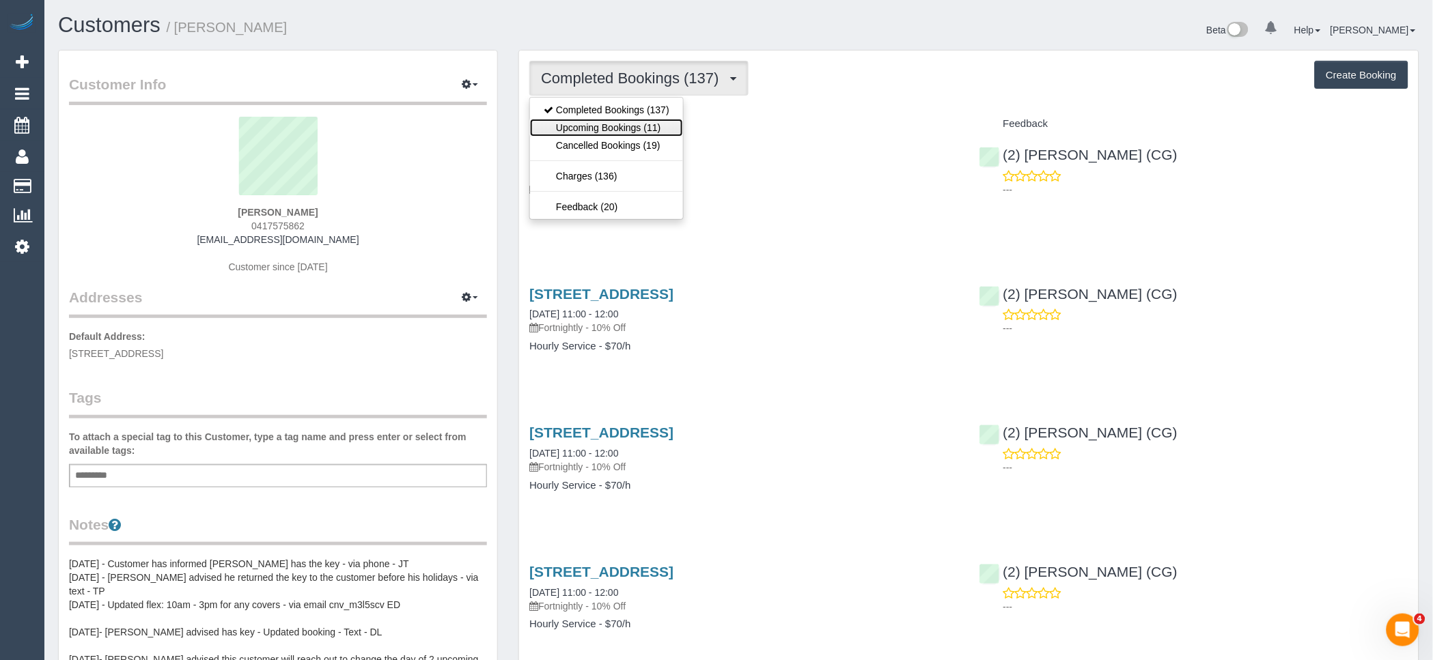
click at [651, 124] on link "Upcoming Bookings (11)" at bounding box center [606, 128] width 153 height 18
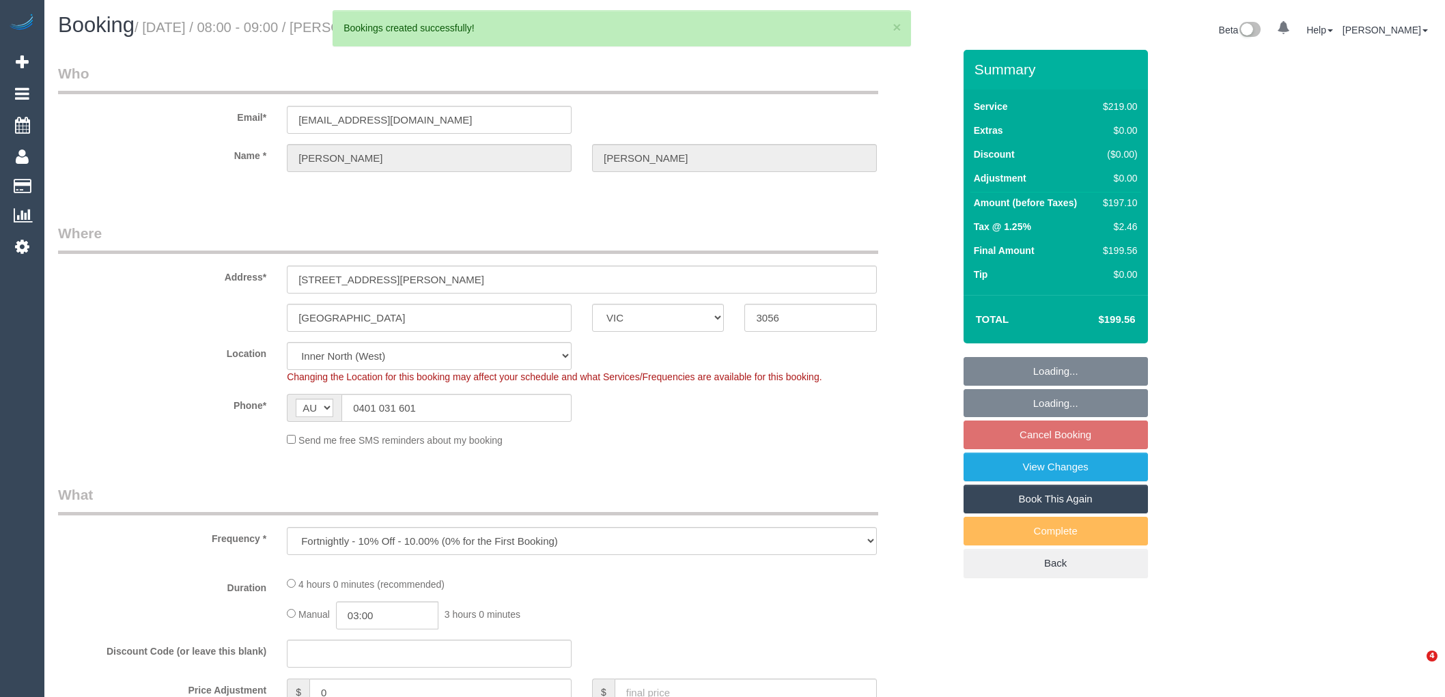
select select "VIC"
select select "string:stripe-pm_1PwwTk2GScqysDRVNl2JUIEx"
select select "object:2804"
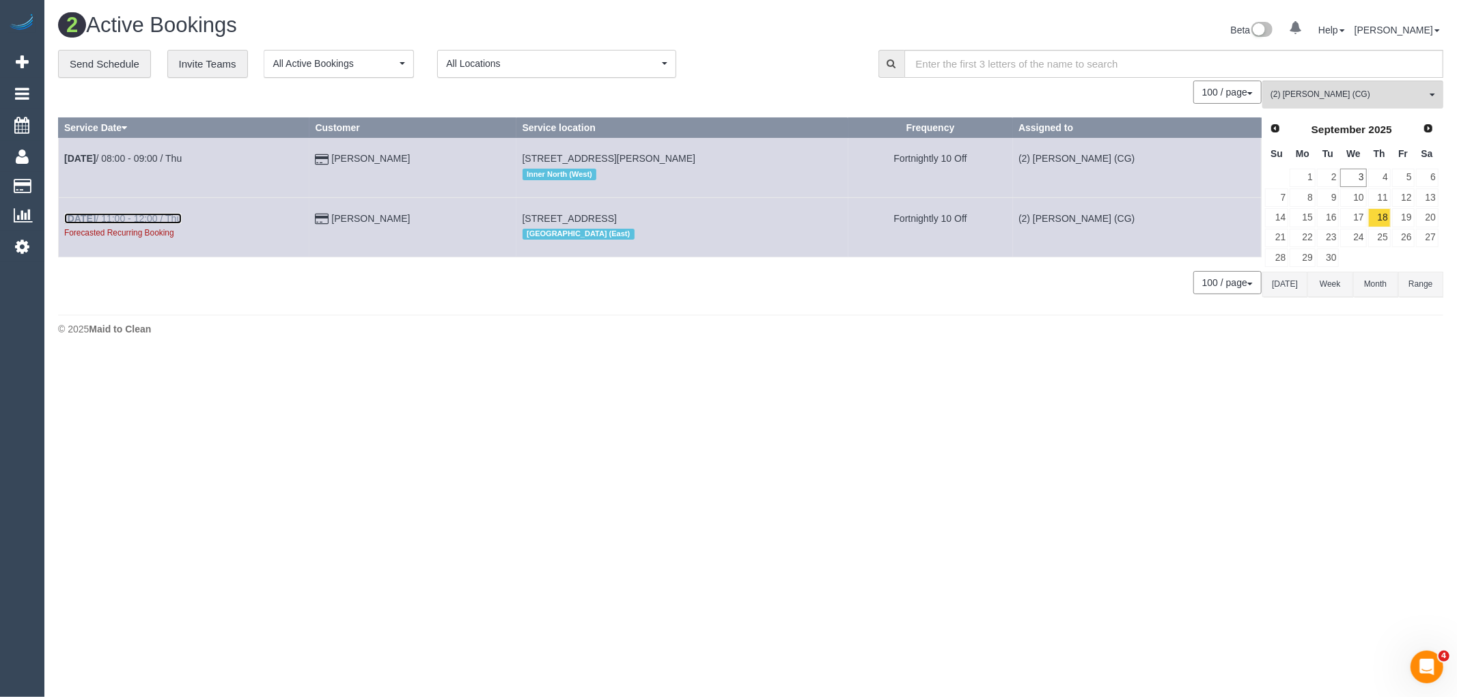
click at [148, 216] on link "Sep 18th / 11:00 - 12:00 / Thu" at bounding box center [122, 218] width 117 height 11
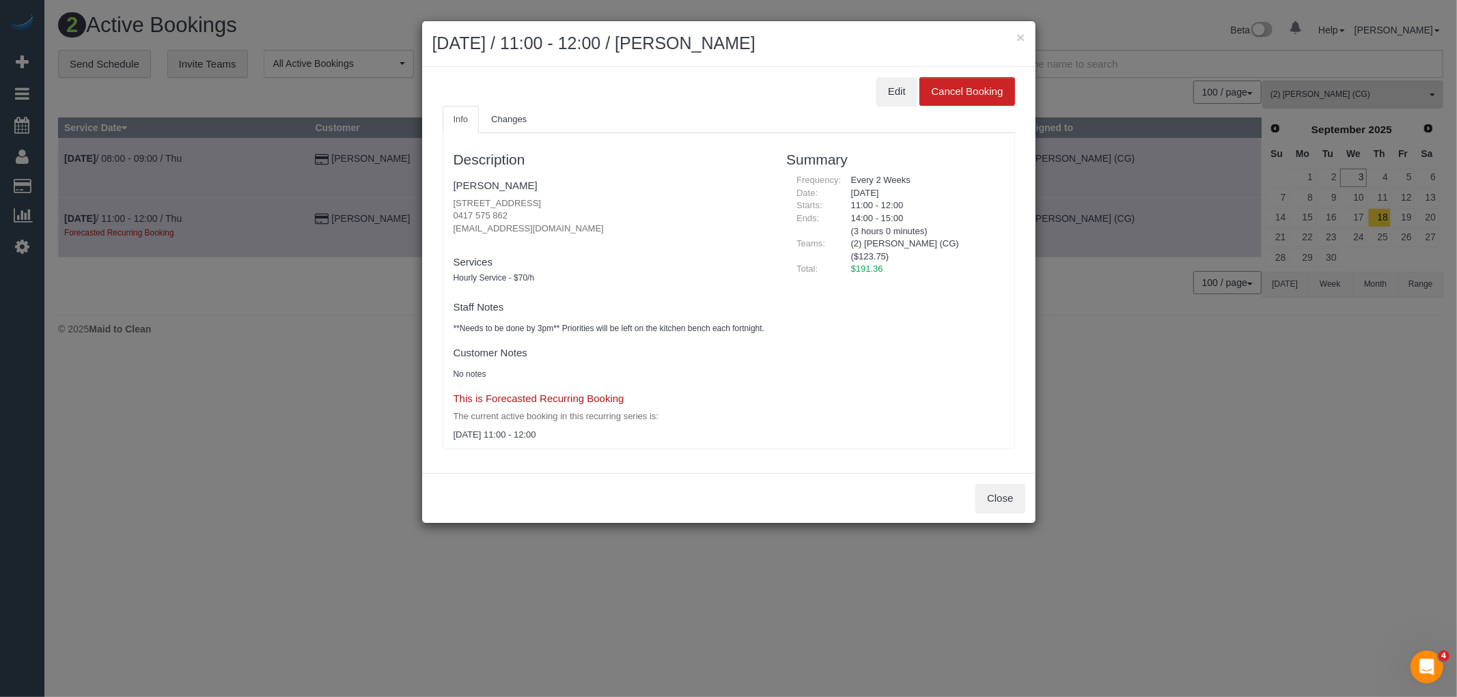
click at [899, 109] on ul "Info Changes" at bounding box center [729, 120] width 572 height 28
click at [902, 98] on button "Edit" at bounding box center [896, 91] width 41 height 29
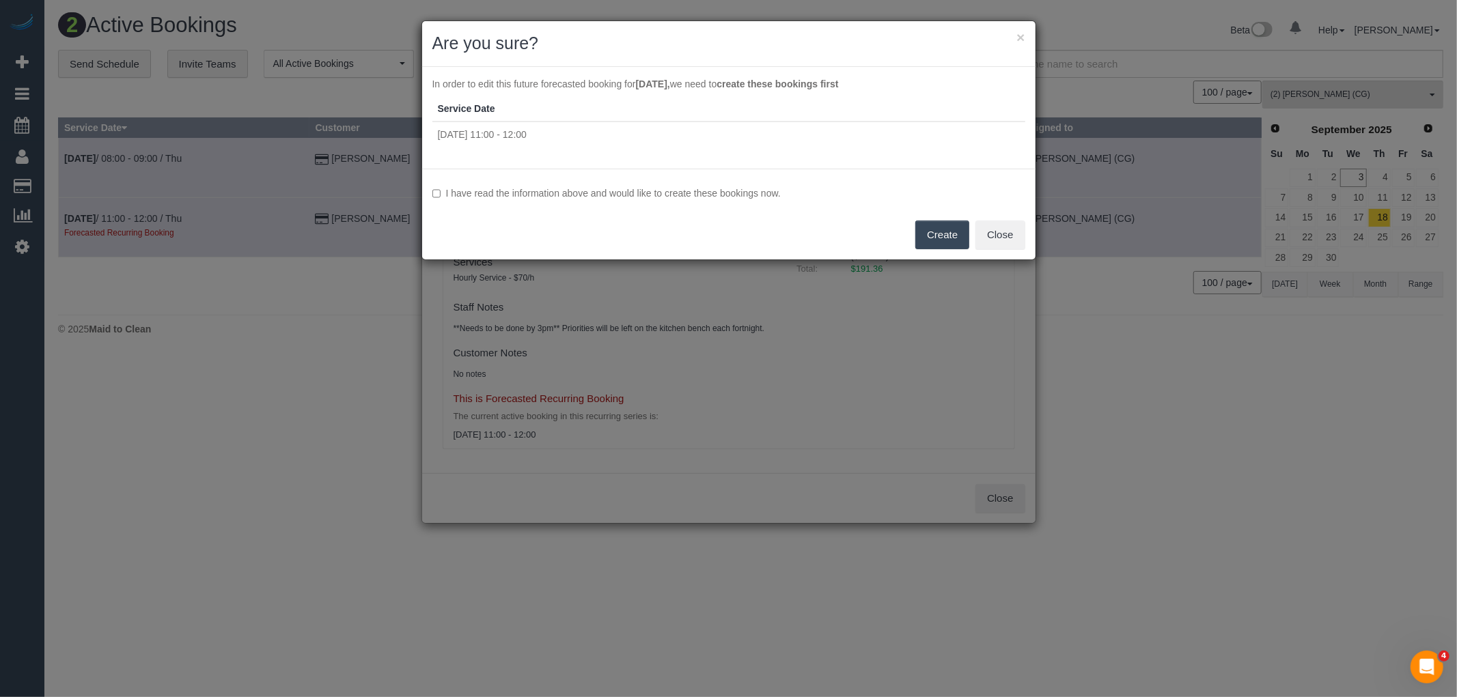
click at [748, 198] on label "I have read the information above and would like to create these bookings now." at bounding box center [728, 193] width 593 height 14
click at [951, 230] on button "Create" at bounding box center [942, 235] width 54 height 29
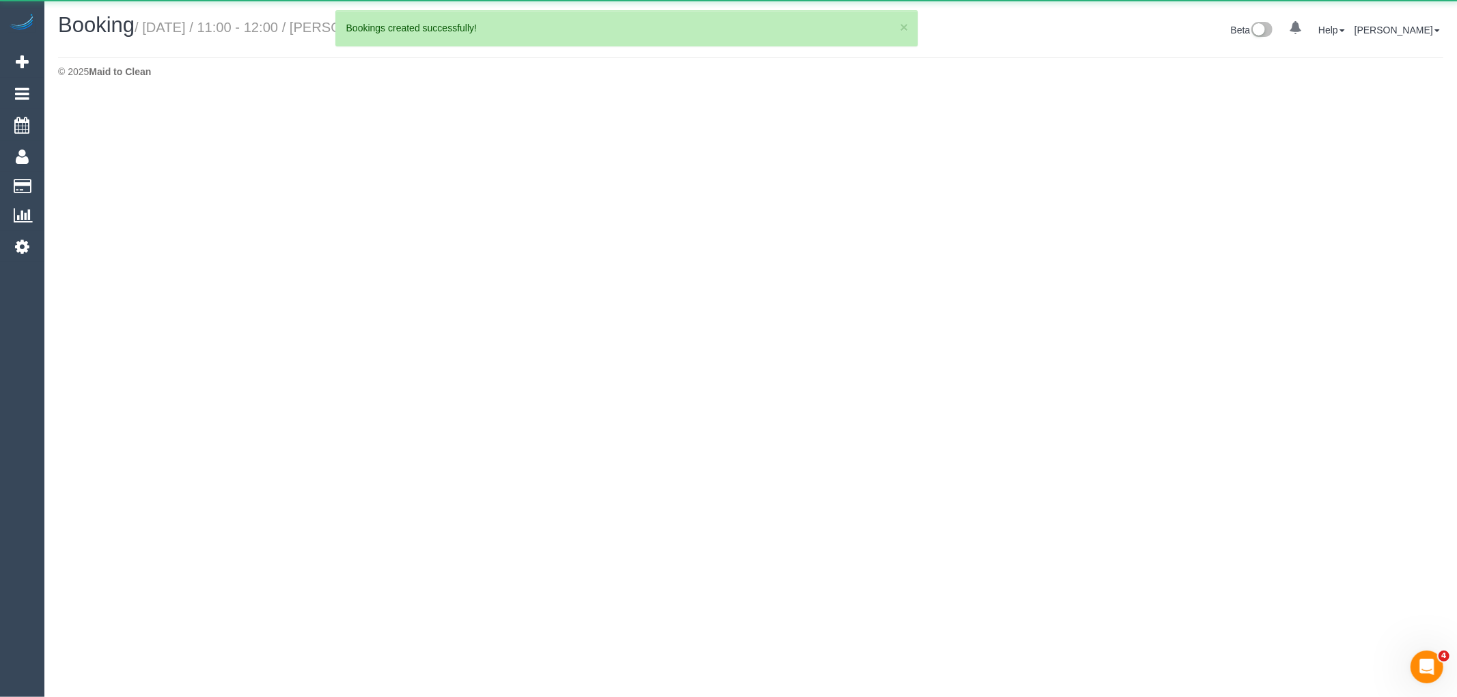
select select "VIC"
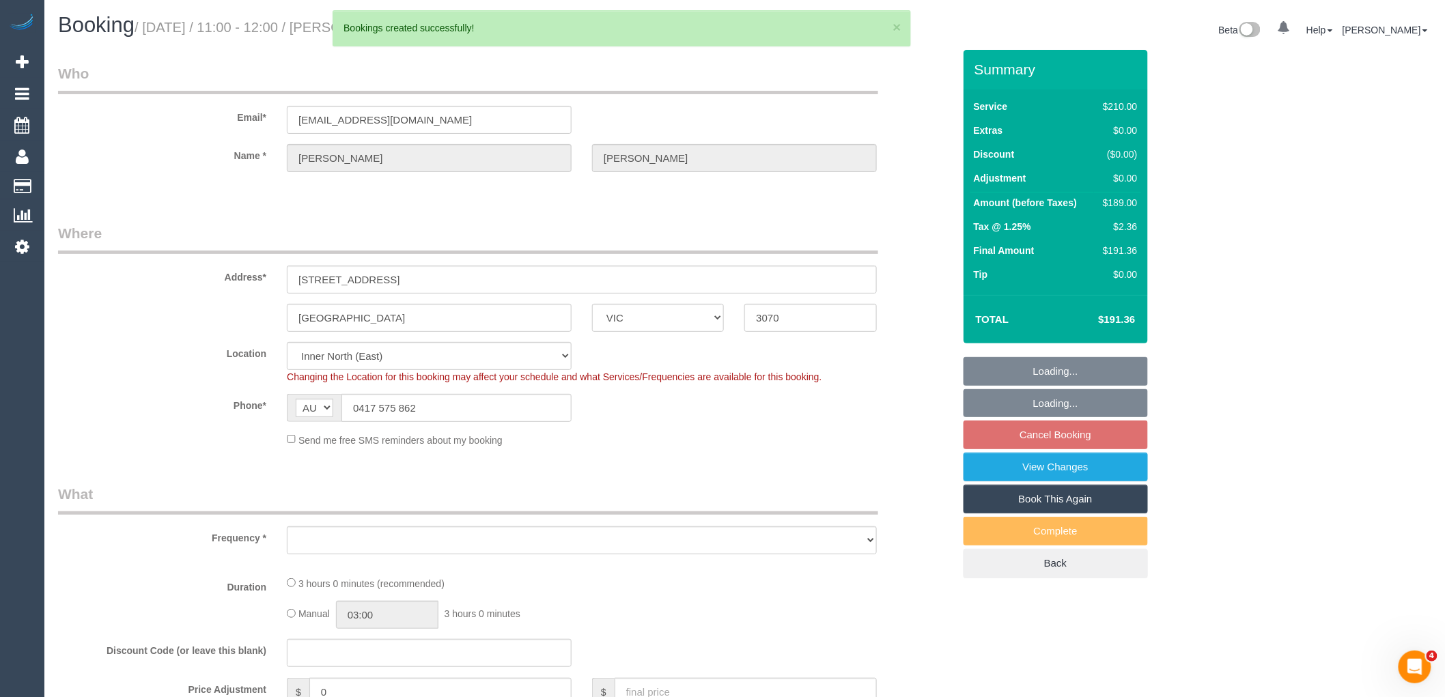
select select "string:stripe-pm_1IGDBi2GScqysDRVDtwblHdx"
select select "object:5611"
select select "180"
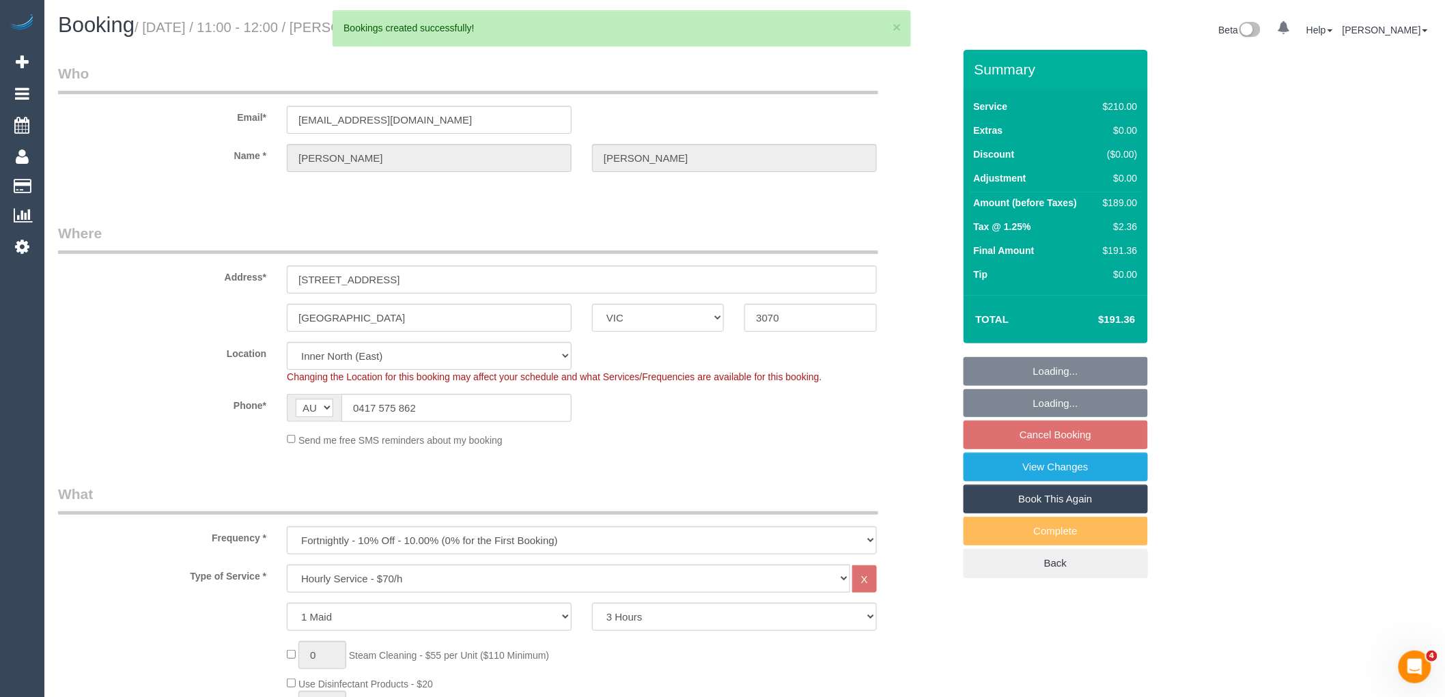
select select "20515"
select select "number:28"
select select "number:19"
select select "number:35"
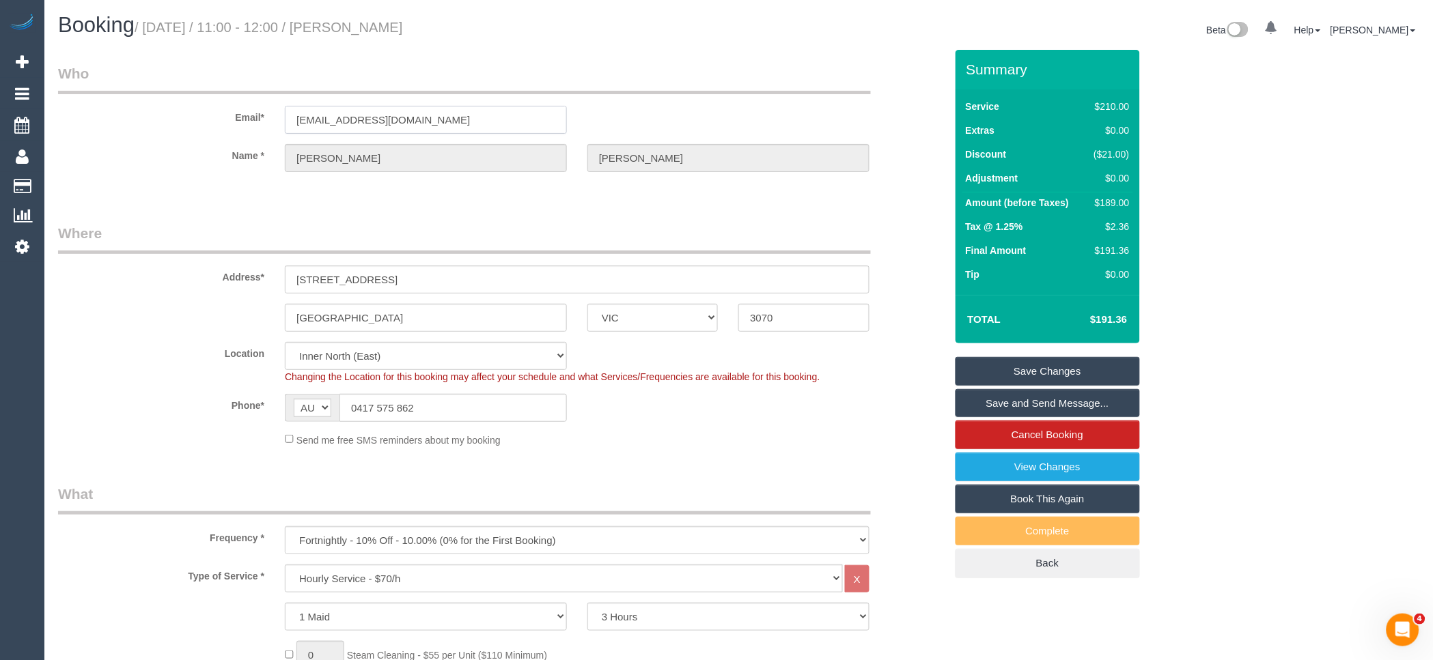
drag, startPoint x: 404, startPoint y: 117, endPoint x: 81, endPoint y: 126, distance: 323.8
click at [135, 116] on div "Email* brookevdh@hotmail.com" at bounding box center [502, 99] width 908 height 70
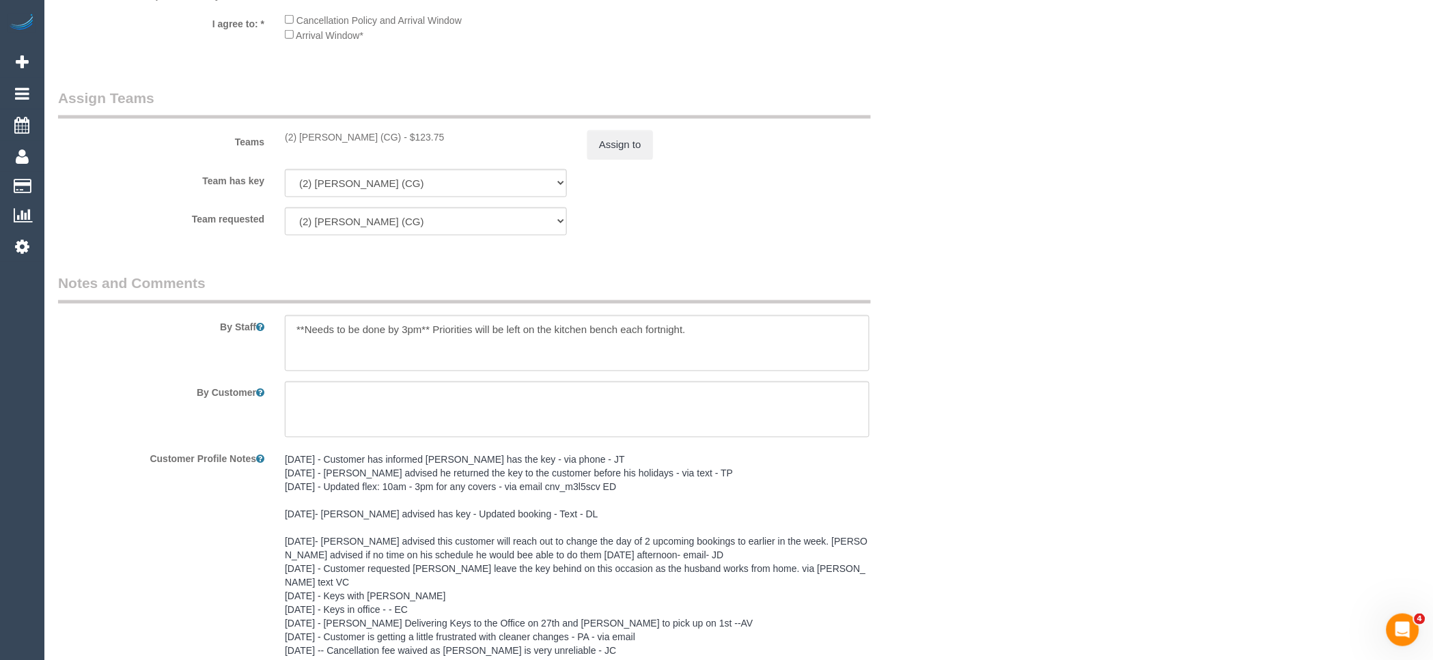
scroll to position [2049, 0]
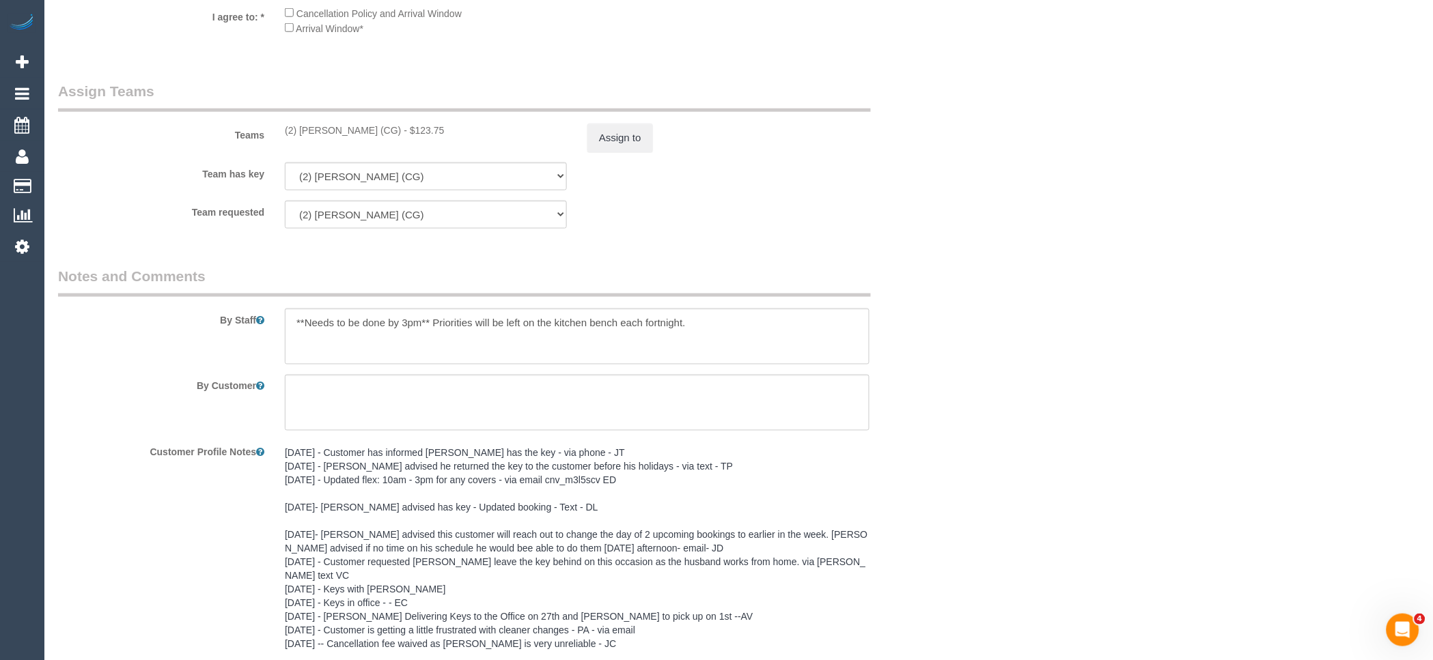
drag, startPoint x: 387, startPoint y: 140, endPoint x: 274, endPoint y: 143, distance: 113.4
click at [274, 143] on div "Teams (2) Andrew Wrobel (CG) - $123.75 Assign to" at bounding box center [502, 116] width 908 height 71
copy div "(2) [PERSON_NAME] (CG)"
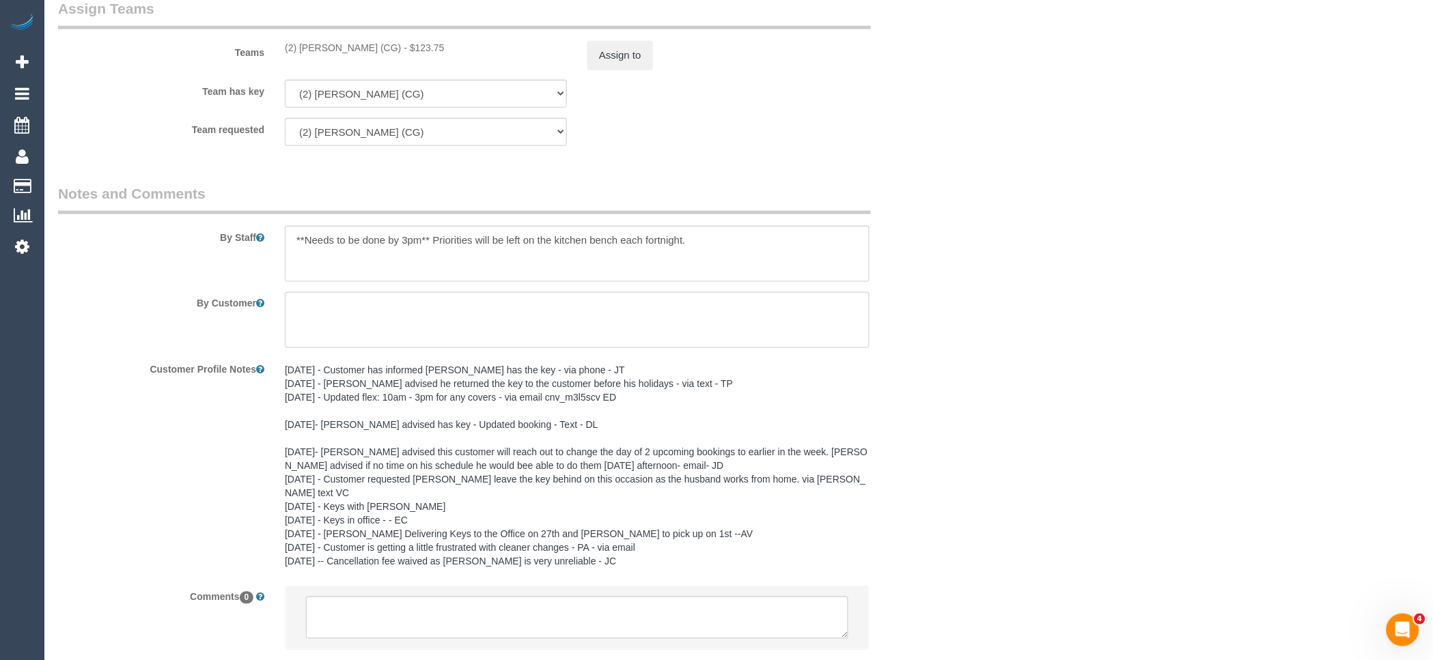
scroll to position [2217, 0]
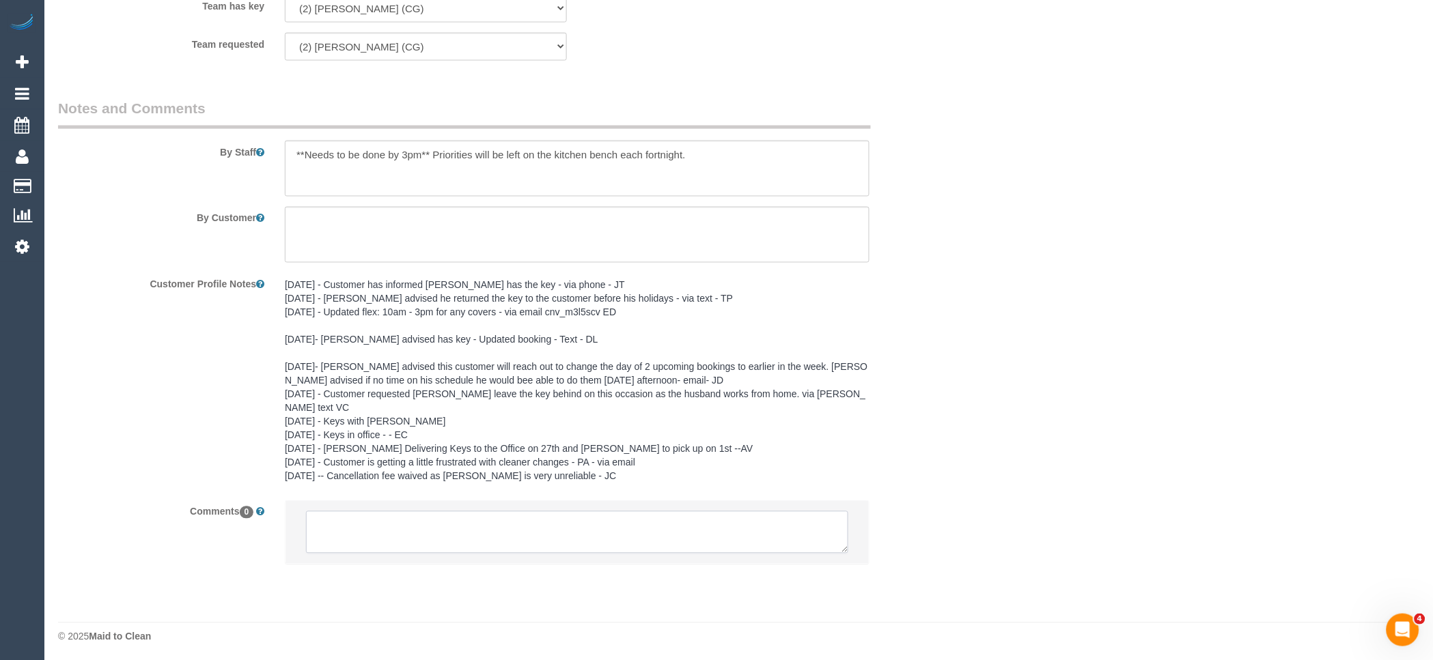
click at [449, 536] on textarea at bounding box center [577, 533] width 542 height 42
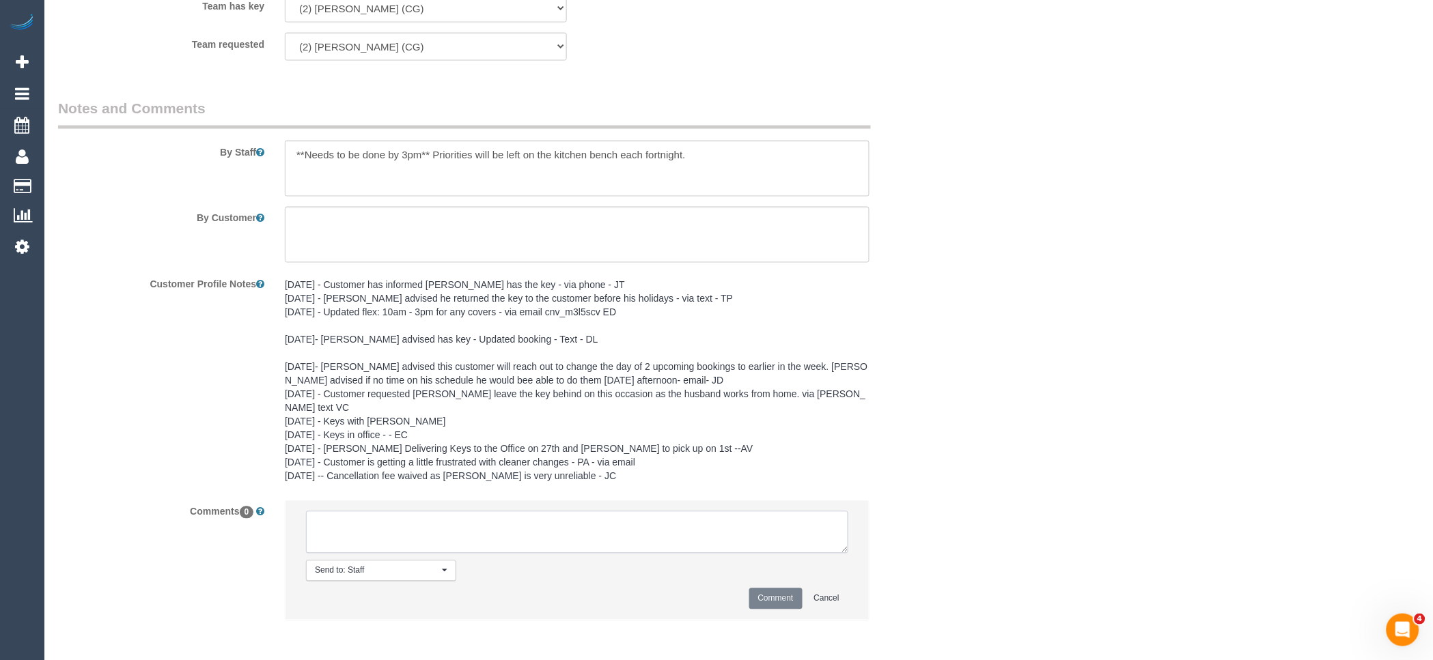
paste textarea "(2) [PERSON_NAME] (CG)"
drag, startPoint x: 417, startPoint y: 538, endPoint x: 314, endPoint y: 526, distance: 103.9
click at [314, 526] on textarea at bounding box center [577, 533] width 542 height 42
type textarea "(2) Andrew Wrobel (CG) not avialable on 18/09 -19/09 Customer informed via email"
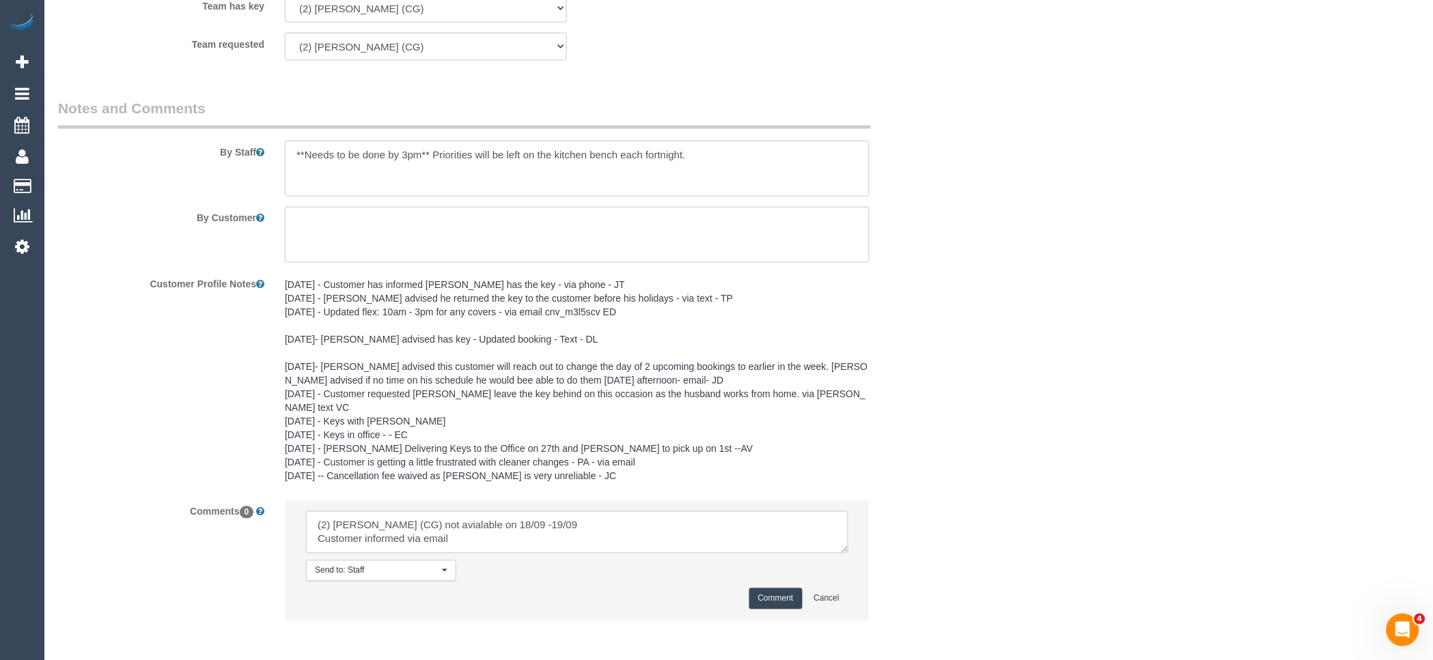
click at [776, 595] on button "Comment" at bounding box center [775, 599] width 53 height 21
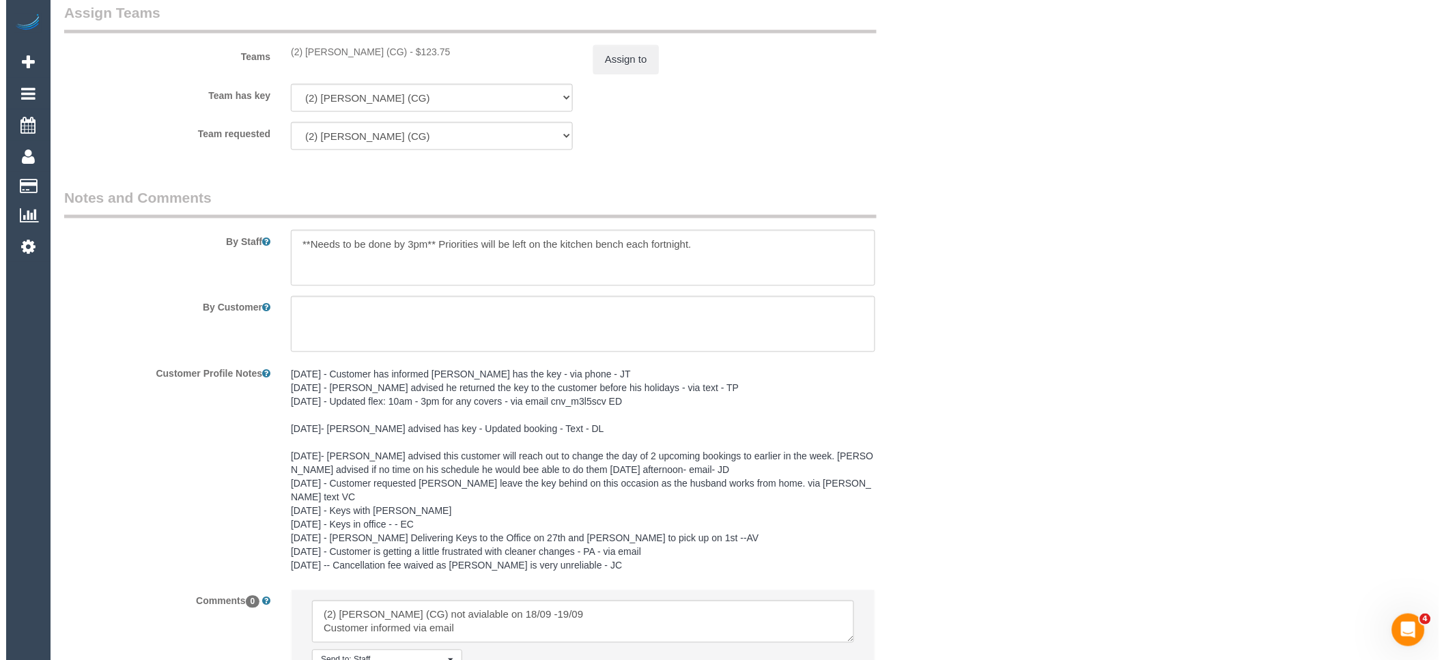
scroll to position [1989, 0]
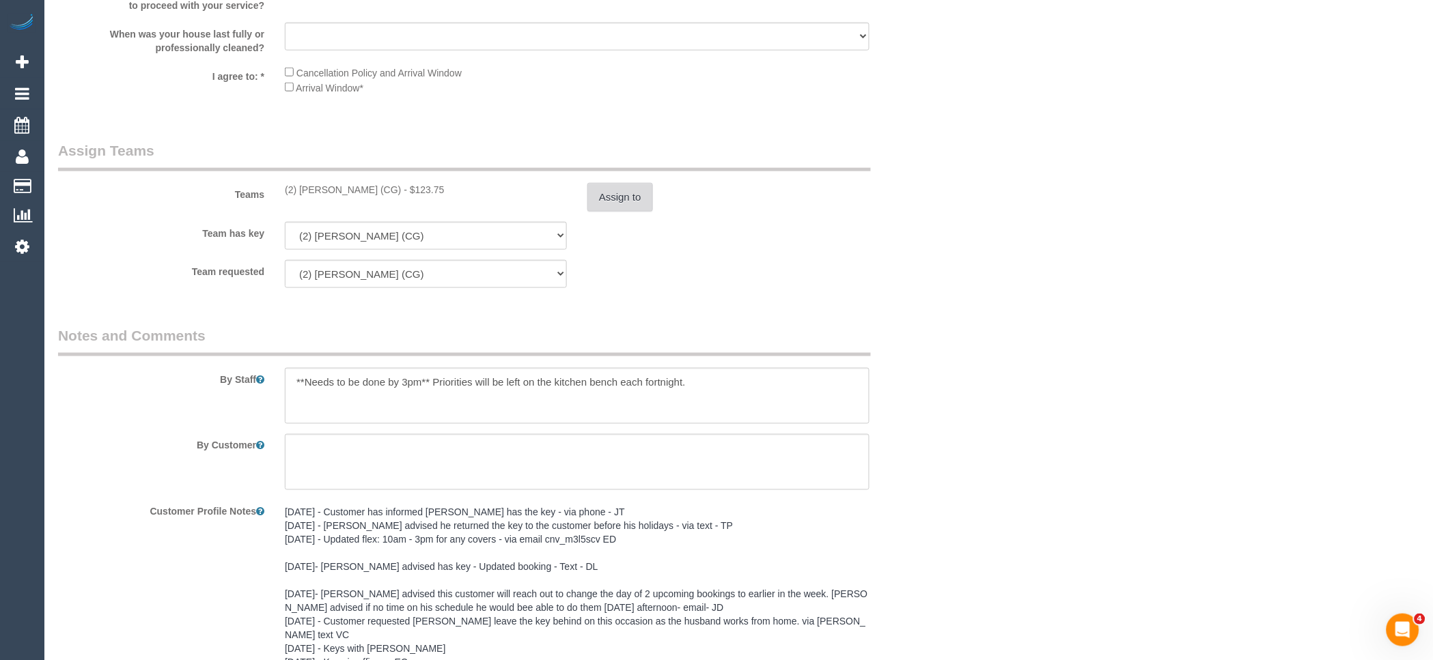
click at [621, 210] on button "Assign to" at bounding box center [620, 197] width 66 height 29
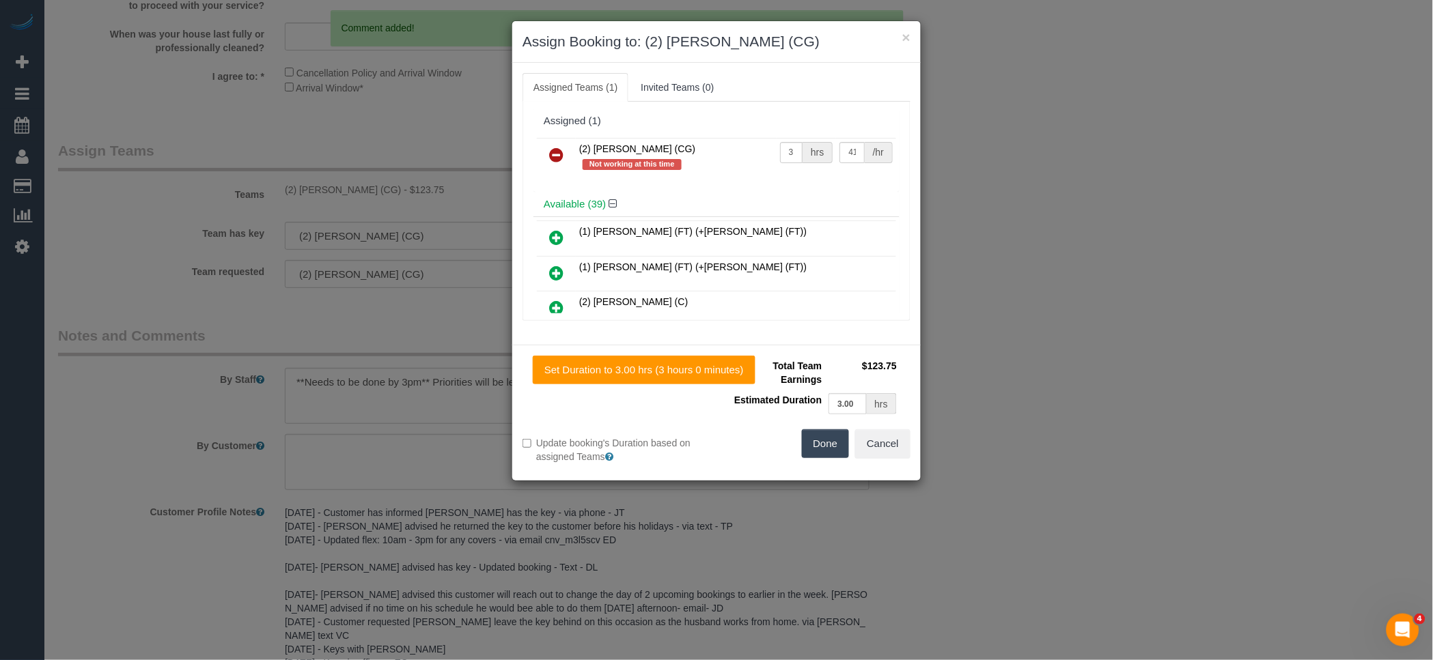
scroll to position [0, 0]
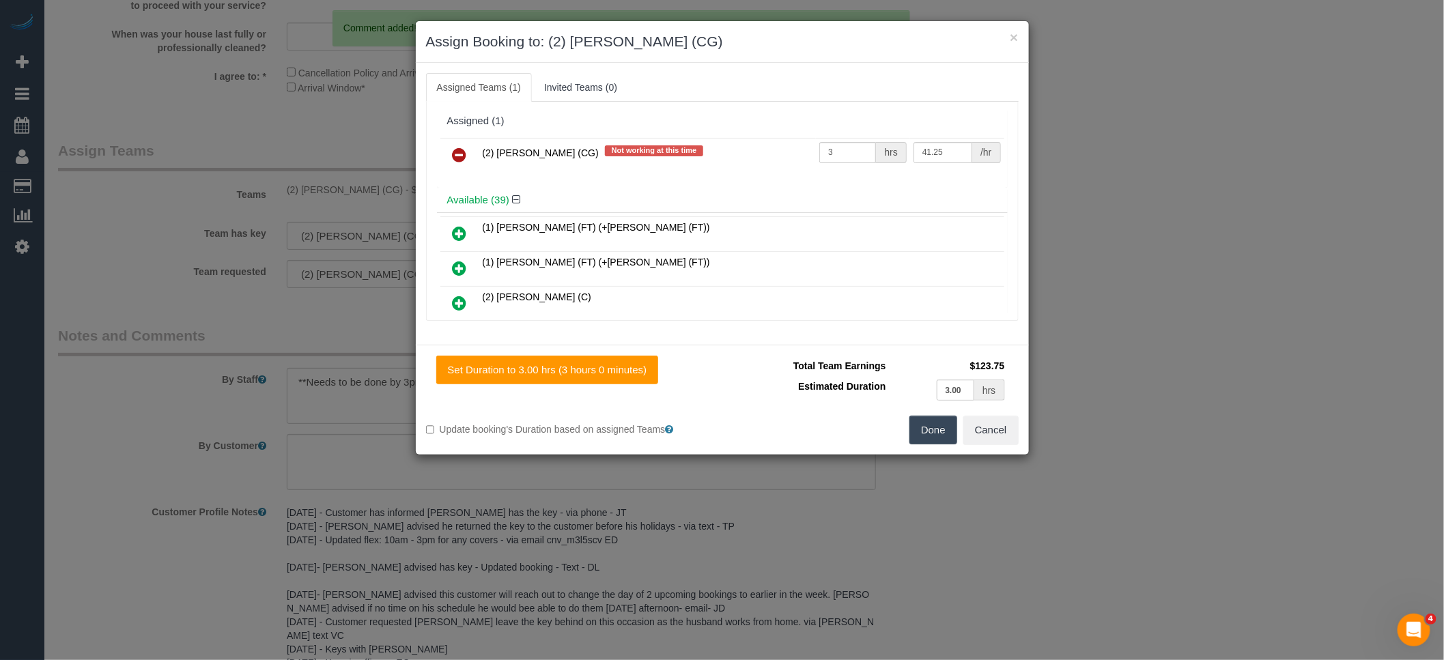
click at [471, 147] on link at bounding box center [460, 155] width 32 height 27
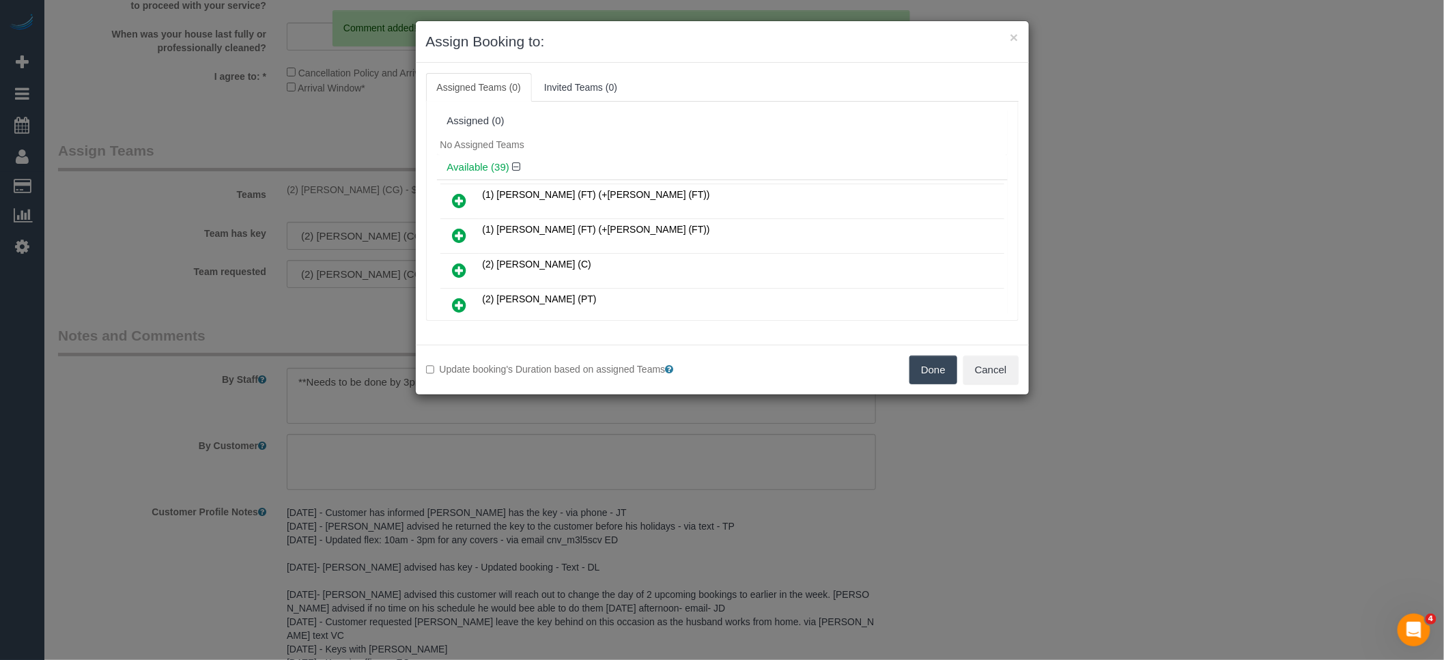
click at [924, 369] on button "Done" at bounding box center [934, 370] width 48 height 29
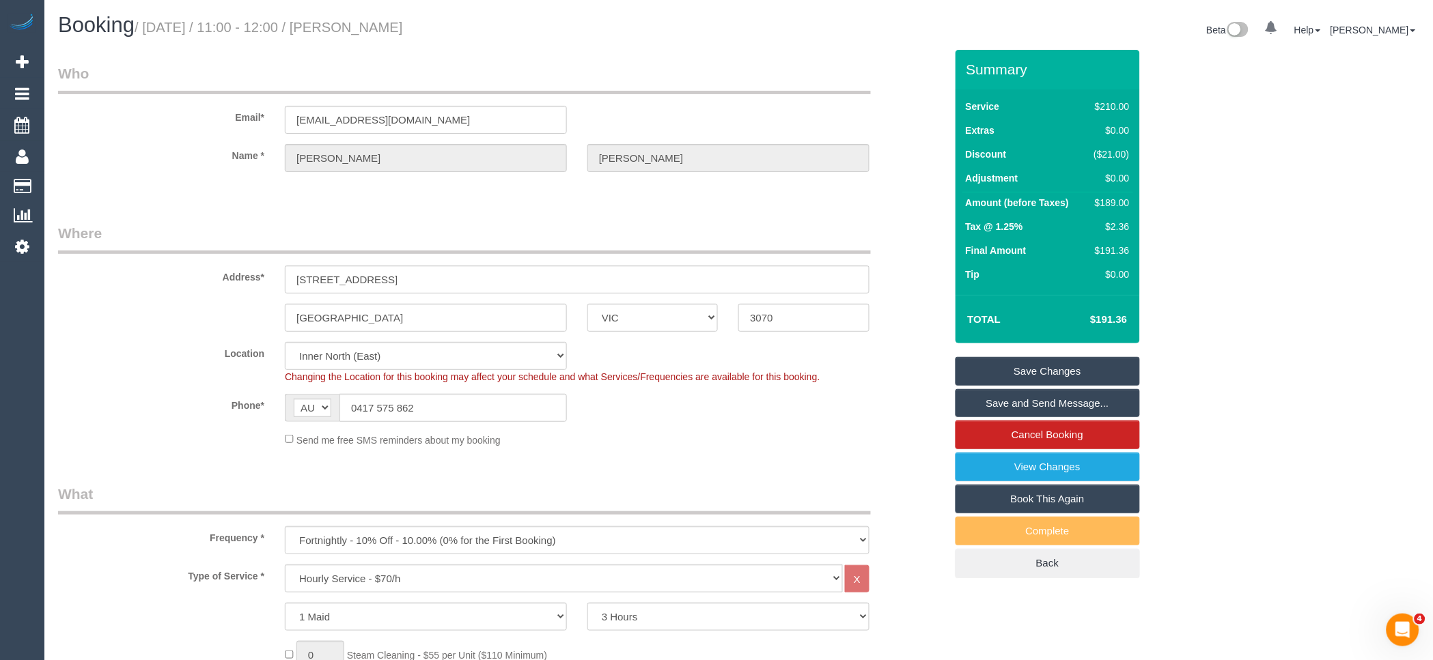
click at [1077, 371] on link "Save Changes" at bounding box center [1047, 371] width 184 height 29
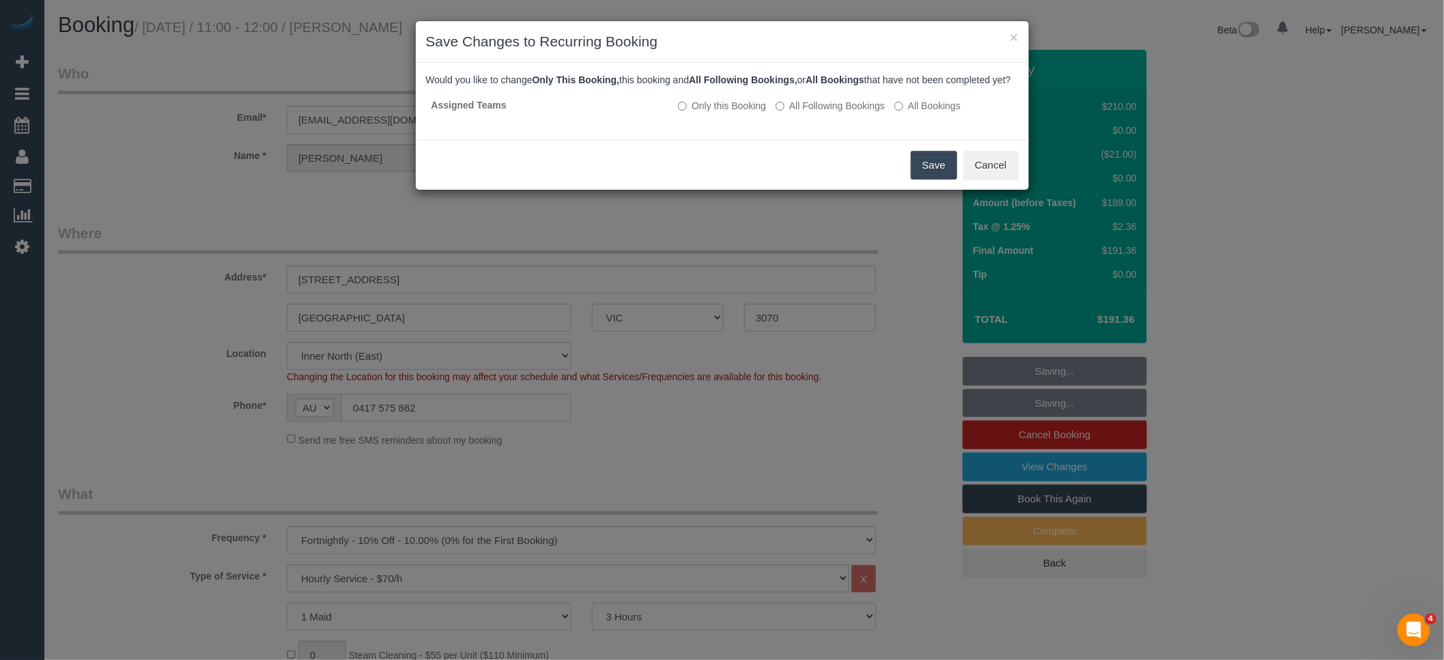
click at [925, 180] on button "Save" at bounding box center [934, 165] width 46 height 29
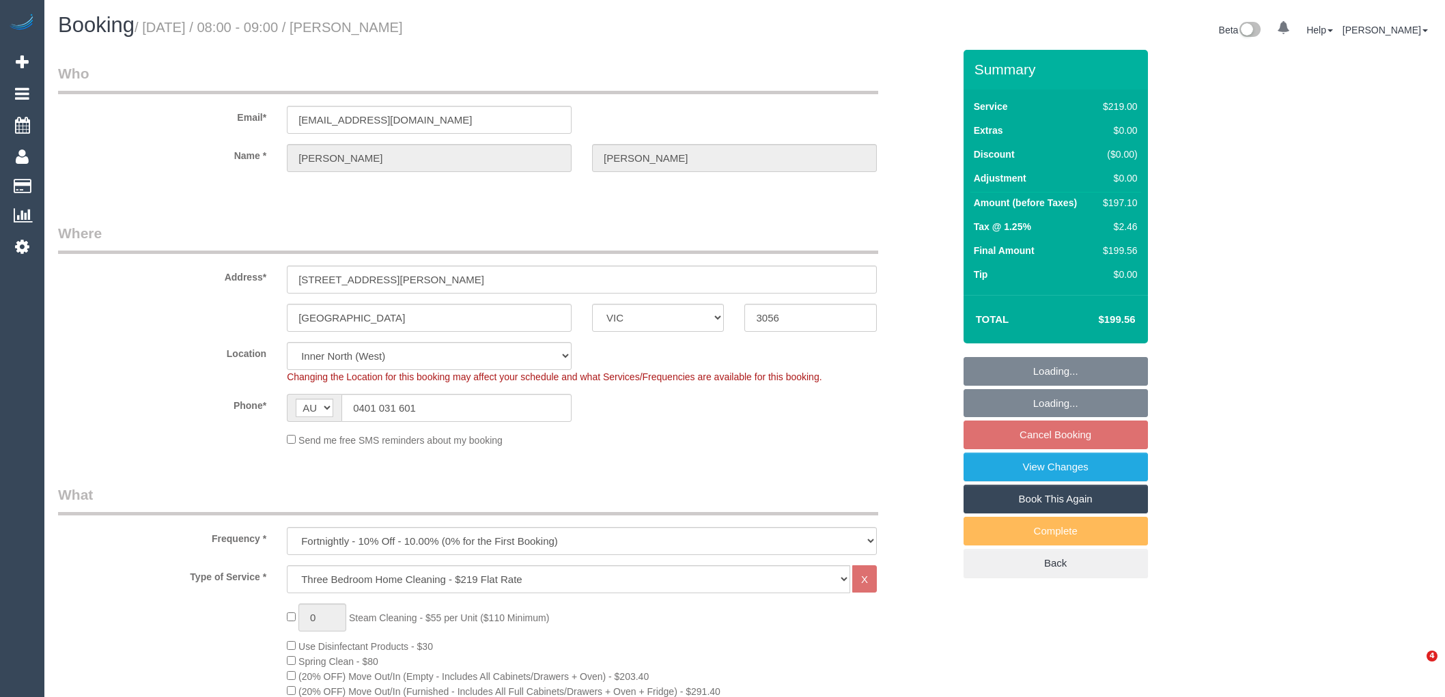
select select "VIC"
select select "string:stripe-pm_1PwwTk2GScqysDRVNl2JUIEx"
select select "number:27"
select select "number:14"
select select "number:19"
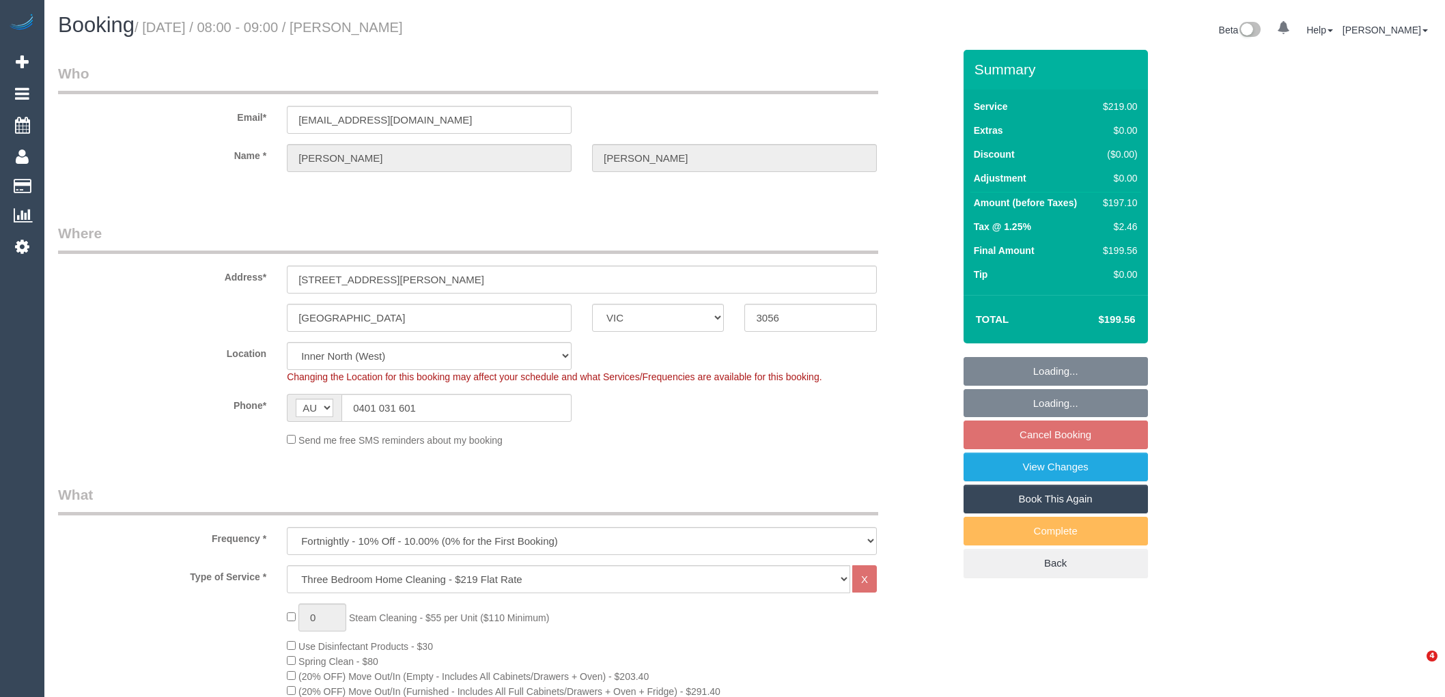
select select "number:24"
select select "number:13"
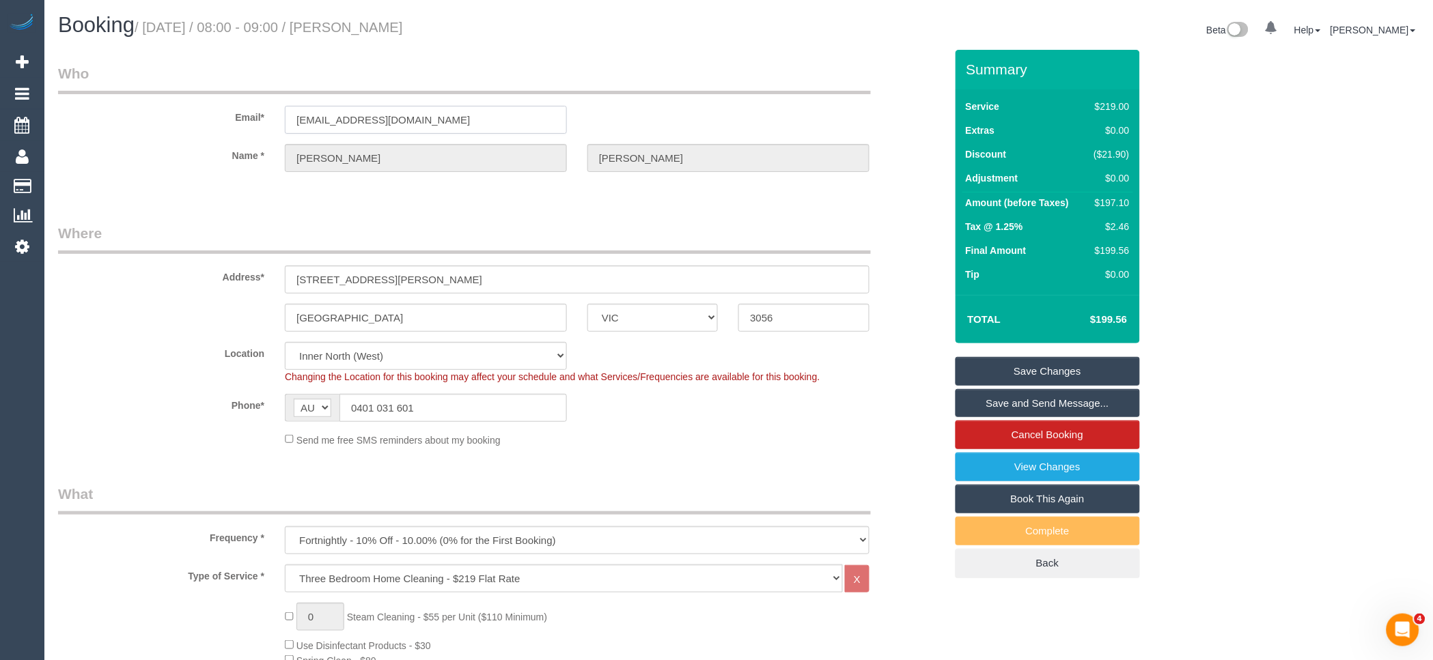
drag, startPoint x: 422, startPoint y: 128, endPoint x: 49, endPoint y: 178, distance: 376.1
click at [127, 124] on div "Email* tkate604@gmail.com" at bounding box center [502, 99] width 908 height 70
click at [656, 428] on sui-booking-location "Location Office City East (North) East (South) Inner East Inner North (East) In…" at bounding box center [501, 394] width 887 height 105
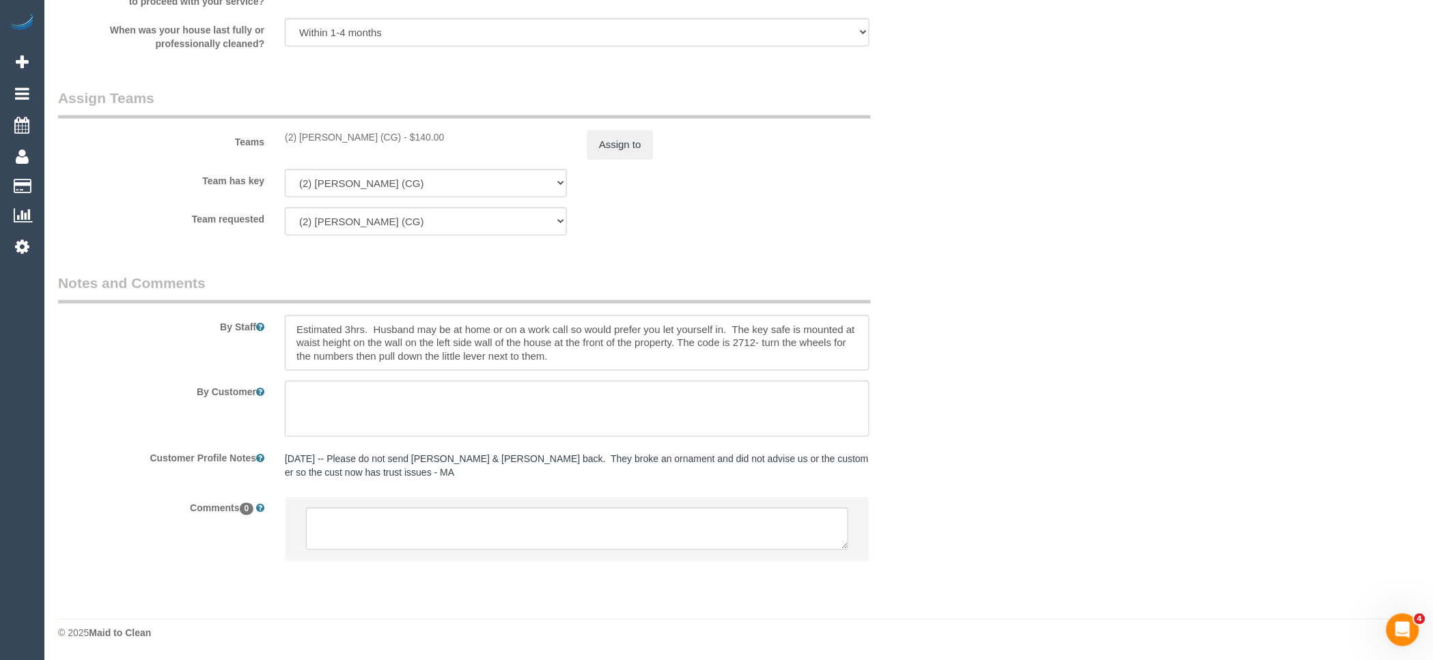
scroll to position [2045, 0]
click at [451, 535] on textarea at bounding box center [577, 529] width 542 height 42
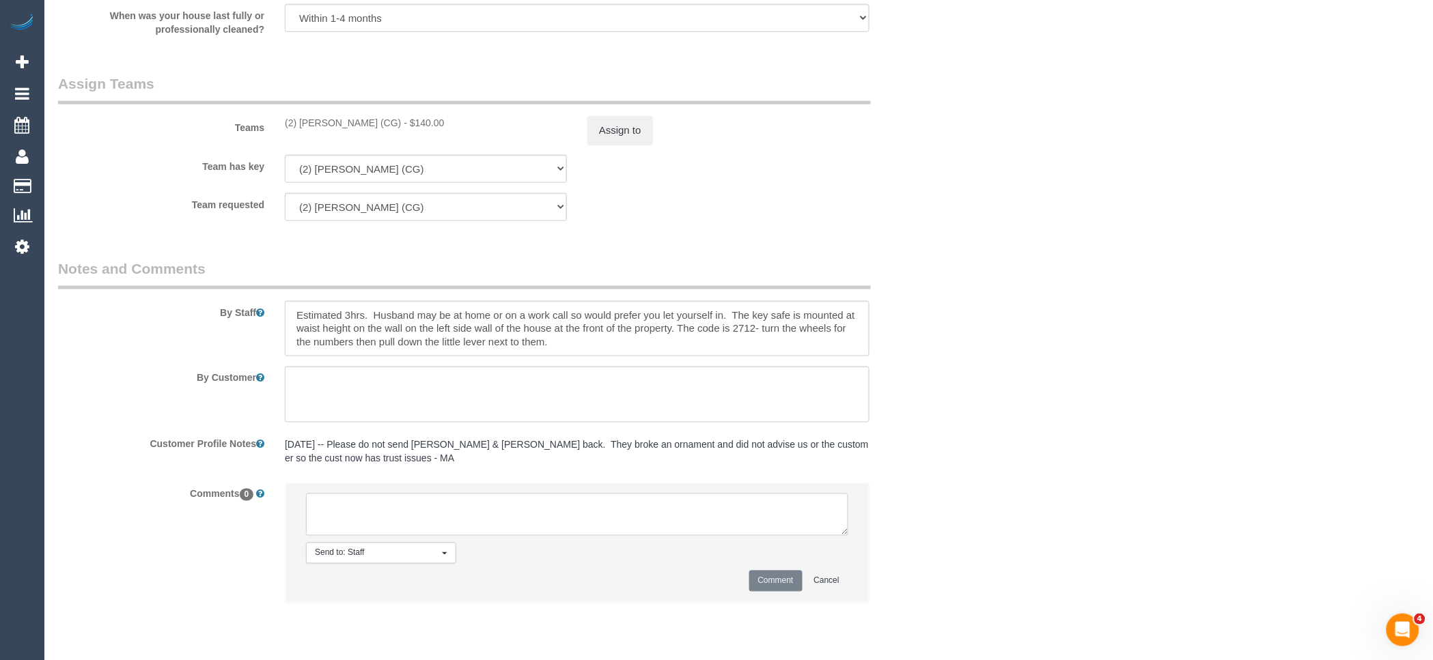
paste textarea "(2) Andrew Wrobel (CG) not avialable on 18/09 -19/09 Customer informed via email"
type textarea "(2) Andrew Wrobel (CG) not avialable on 18/09 -19/09 Customer informed via email"
click at [762, 592] on button "Comment" at bounding box center [775, 581] width 53 height 21
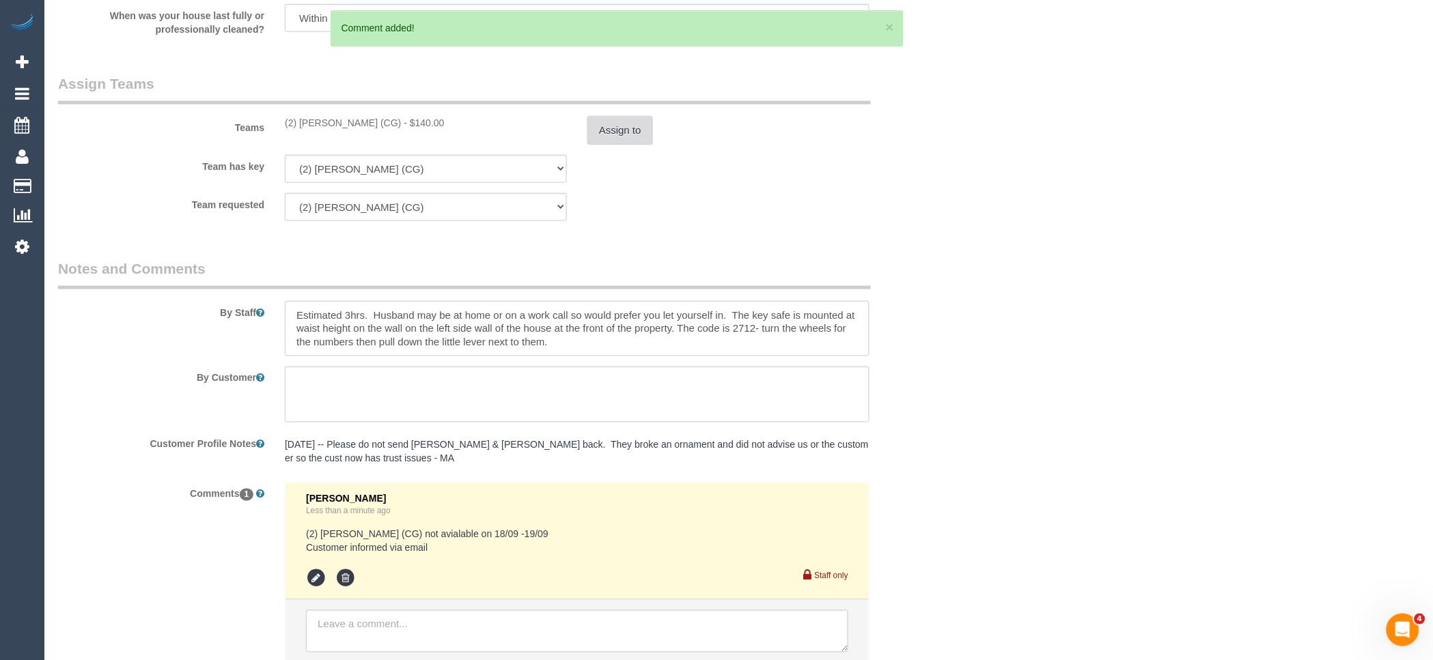
click at [637, 145] on button "Assign to" at bounding box center [620, 130] width 66 height 29
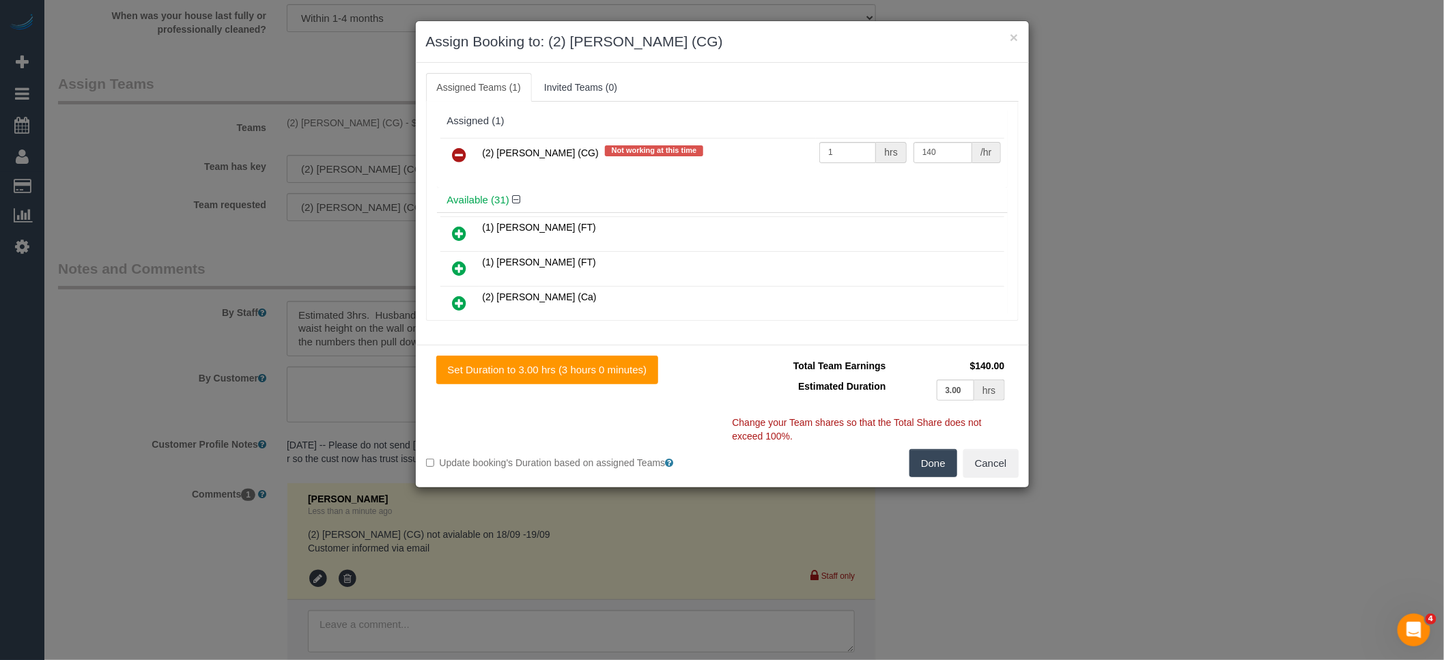
click at [455, 154] on icon at bounding box center [460, 155] width 14 height 16
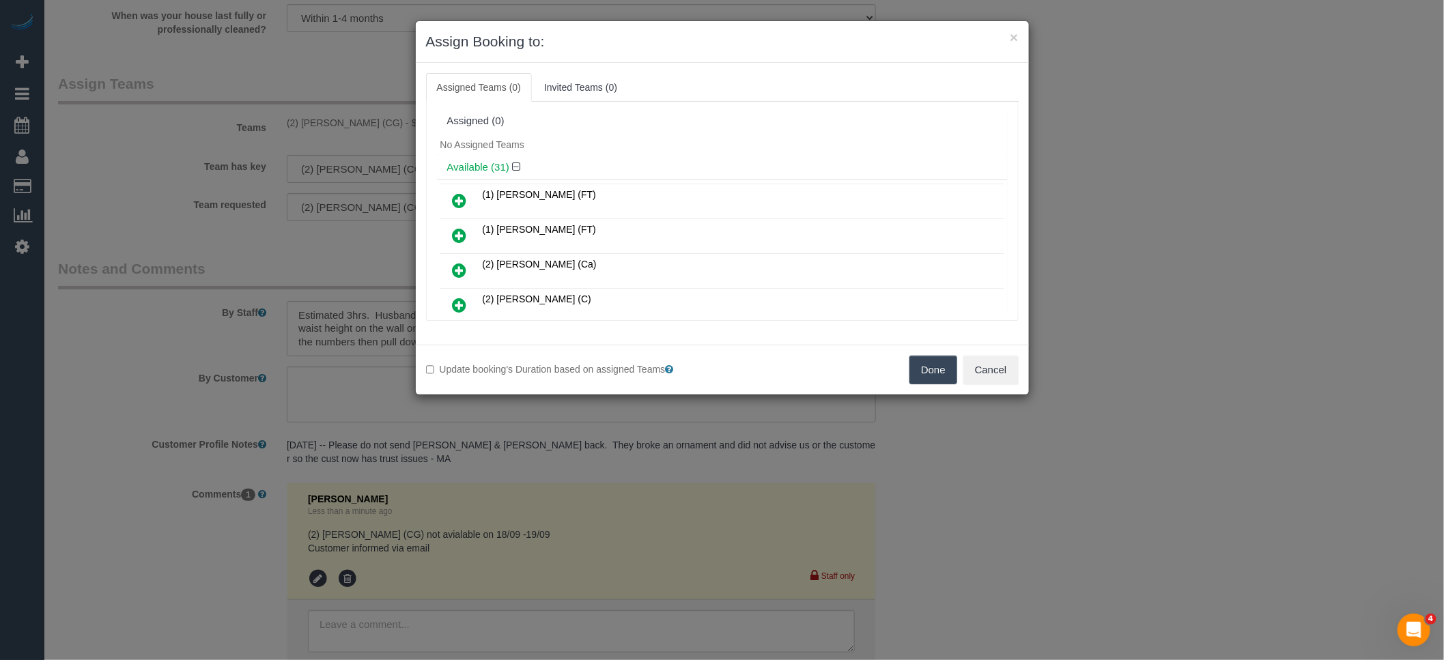
click at [950, 372] on button "Done" at bounding box center [934, 370] width 48 height 29
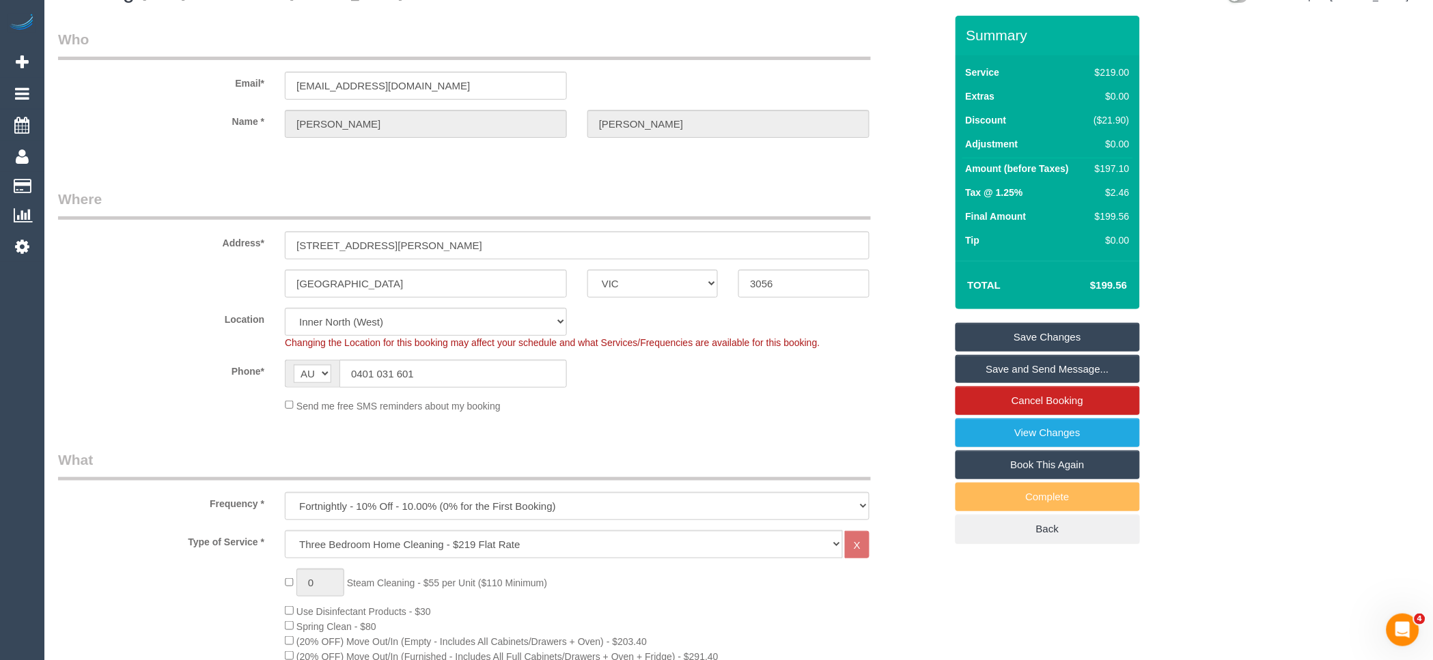
scroll to position [0, 0]
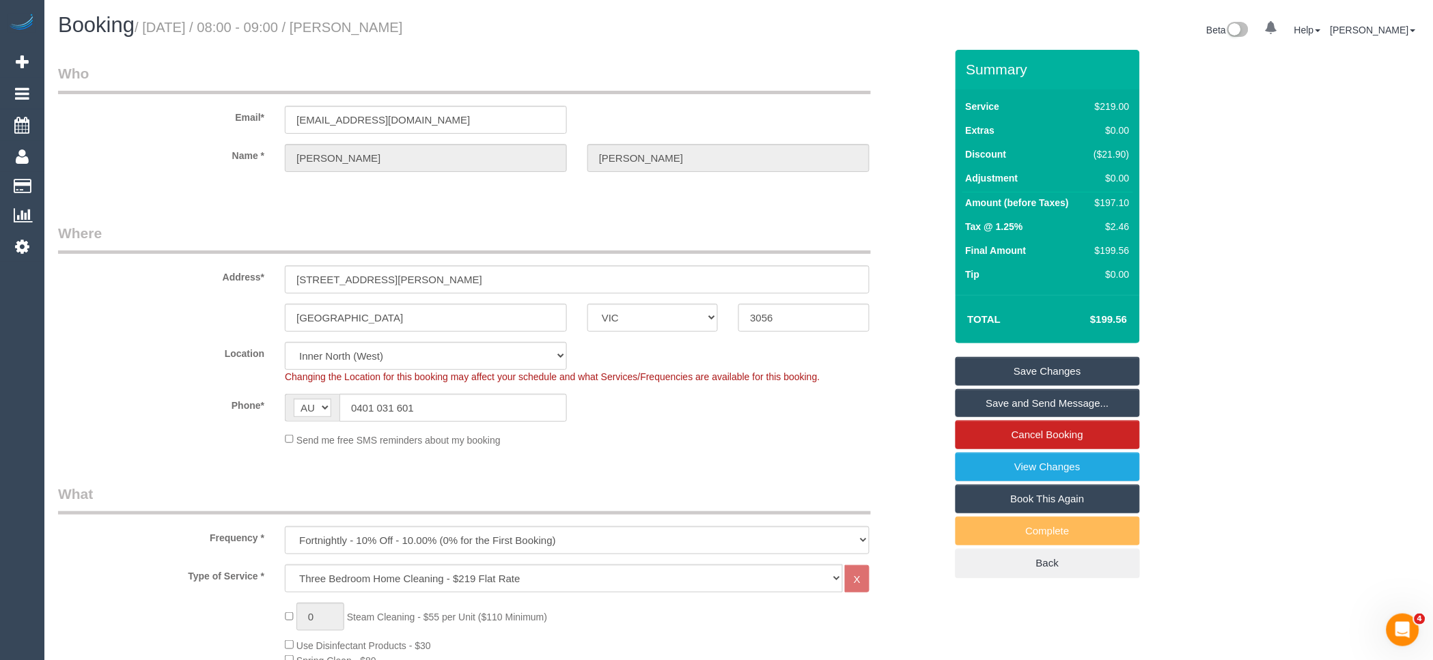
click at [1057, 370] on link "Save Changes" at bounding box center [1047, 371] width 184 height 29
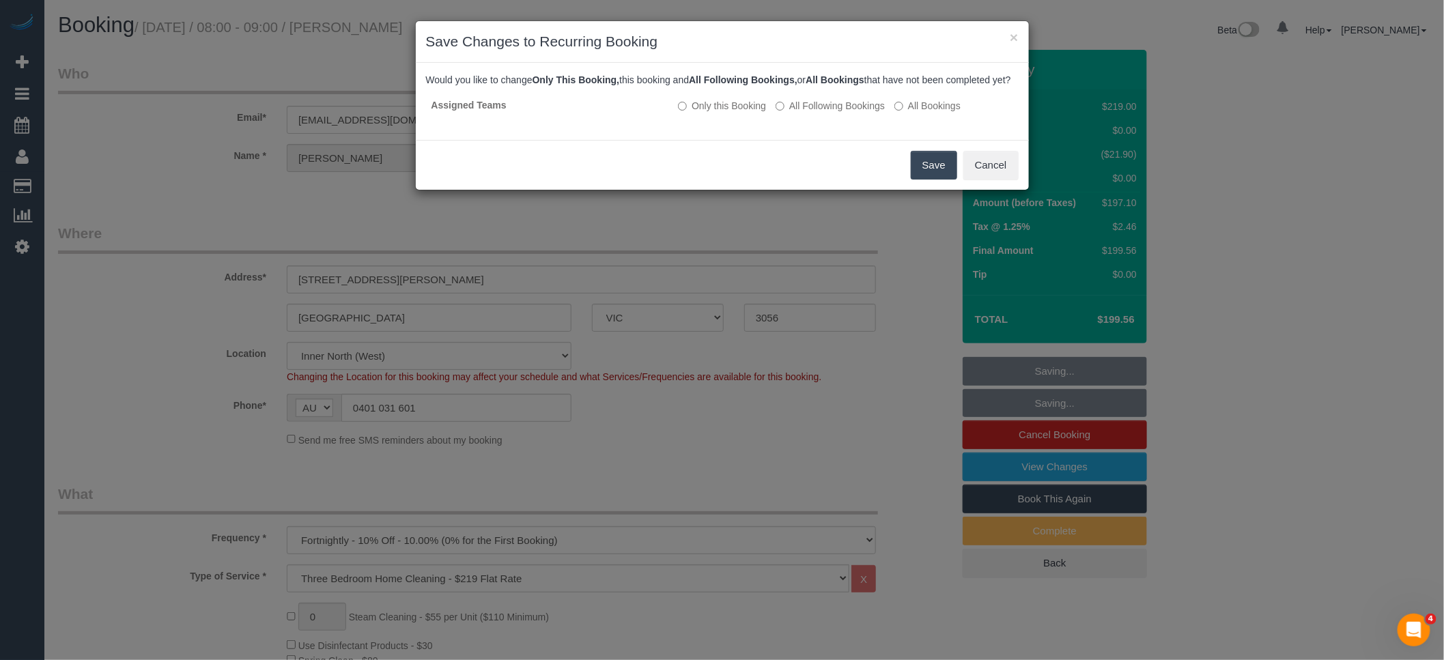
click at [940, 180] on button "Save" at bounding box center [934, 165] width 46 height 29
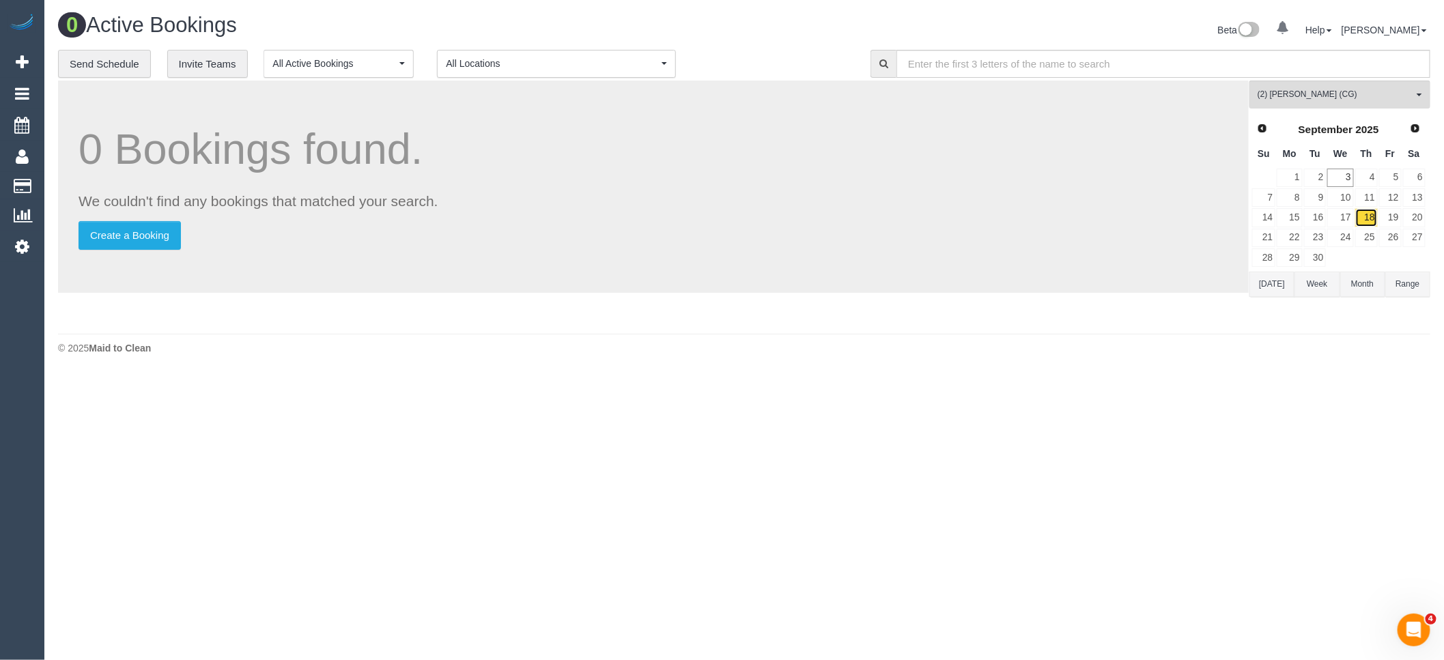
click at [1369, 220] on link "18" at bounding box center [1367, 217] width 23 height 18
click at [1389, 221] on link "19" at bounding box center [1391, 217] width 23 height 18
click at [1395, 219] on link "19" at bounding box center [1391, 217] width 23 height 18
click at [1357, 223] on link "18" at bounding box center [1367, 217] width 23 height 18
click at [1380, 221] on link "19" at bounding box center [1391, 217] width 23 height 18
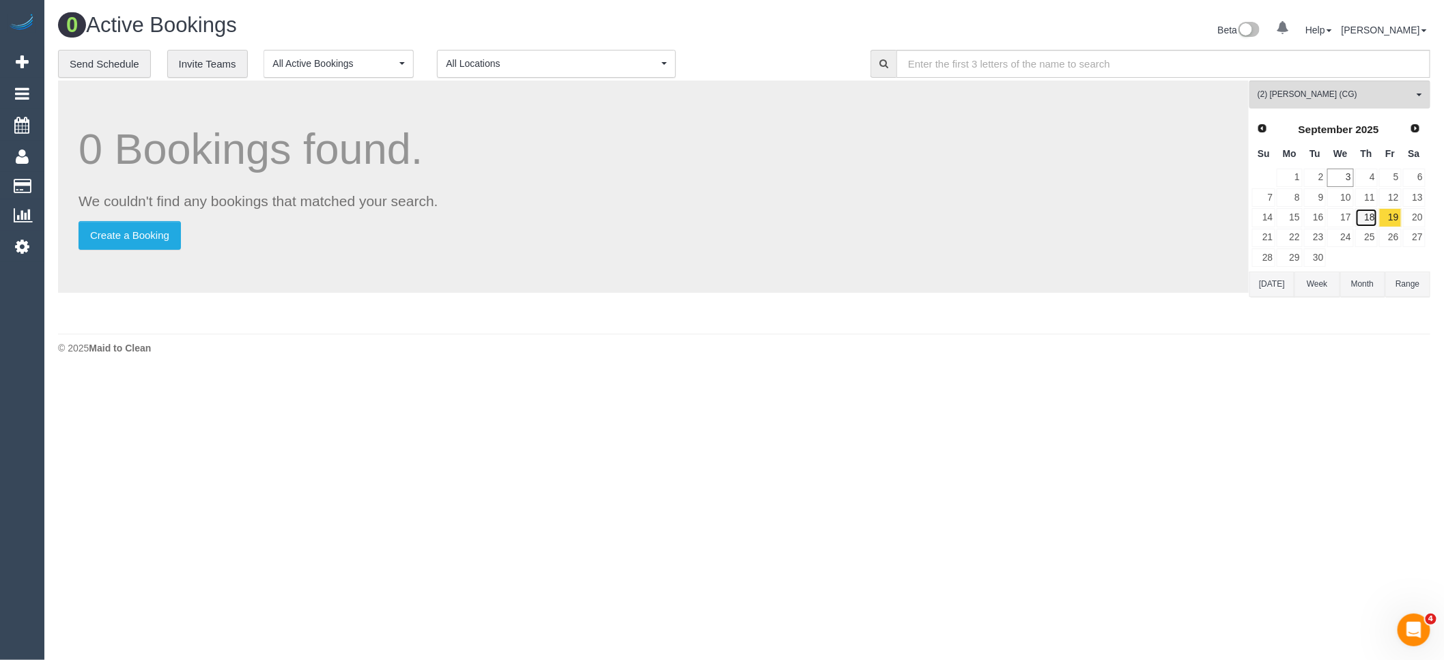
click at [1369, 221] on link "18" at bounding box center [1367, 217] width 23 height 18
click at [1389, 221] on link "19" at bounding box center [1391, 217] width 23 height 18
click at [1366, 222] on link "18" at bounding box center [1367, 217] width 23 height 18
click at [1384, 222] on link "19" at bounding box center [1391, 217] width 23 height 18
click at [1363, 222] on link "18" at bounding box center [1367, 217] width 23 height 18
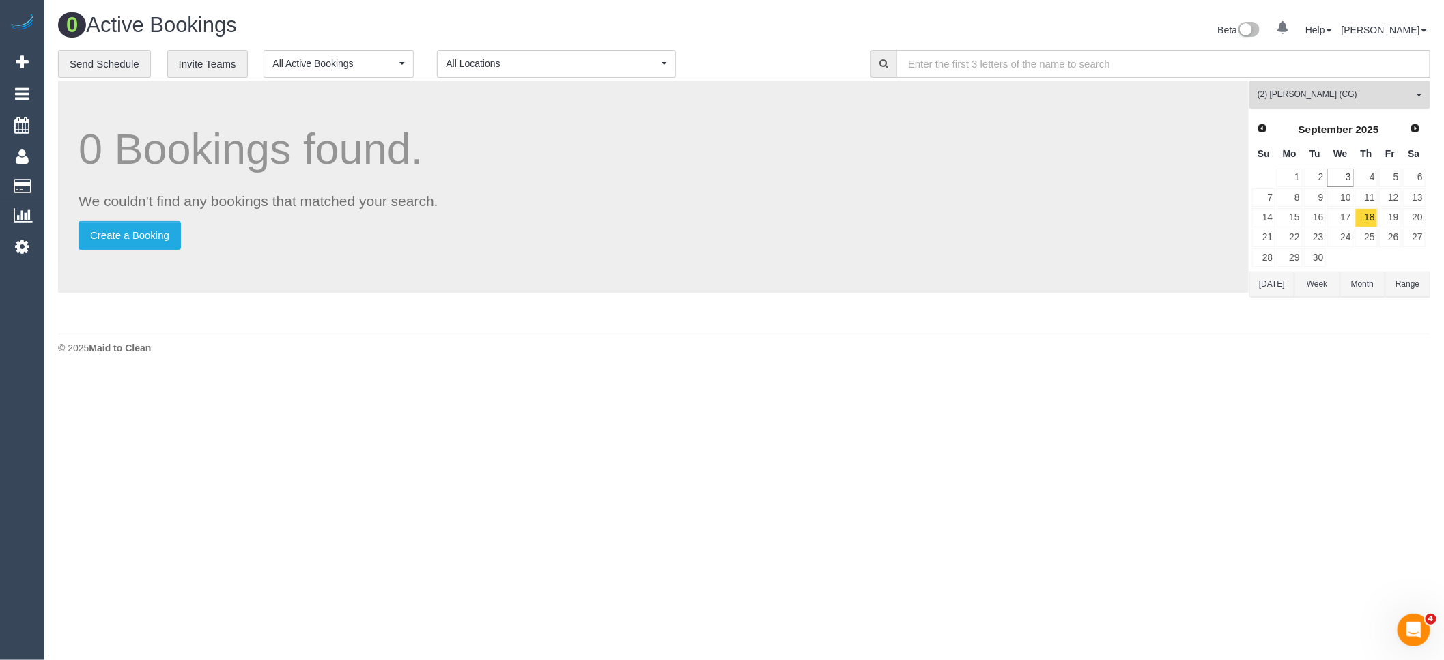
click at [1381, 100] on span "(2) Andrew Wrobel (CG)" at bounding box center [1336, 95] width 156 height 12
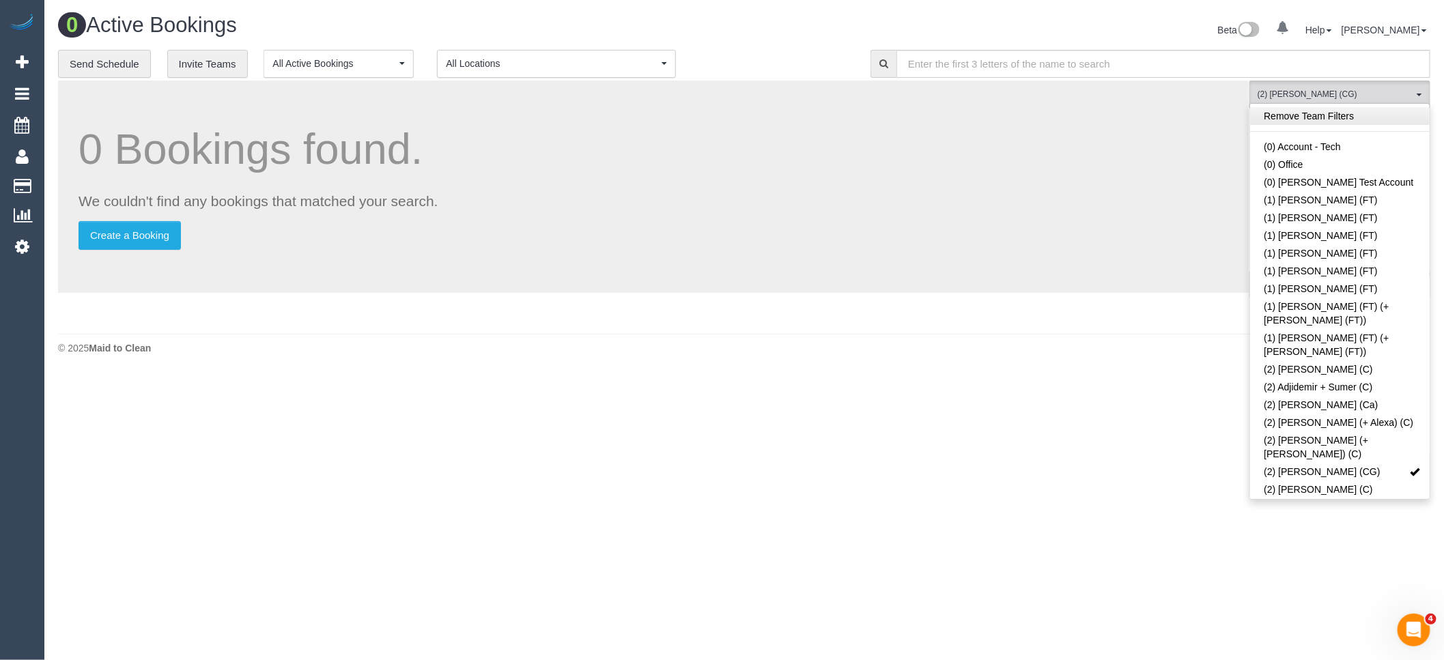
click at [1311, 120] on link "Remove Team Filters" at bounding box center [1340, 116] width 180 height 18
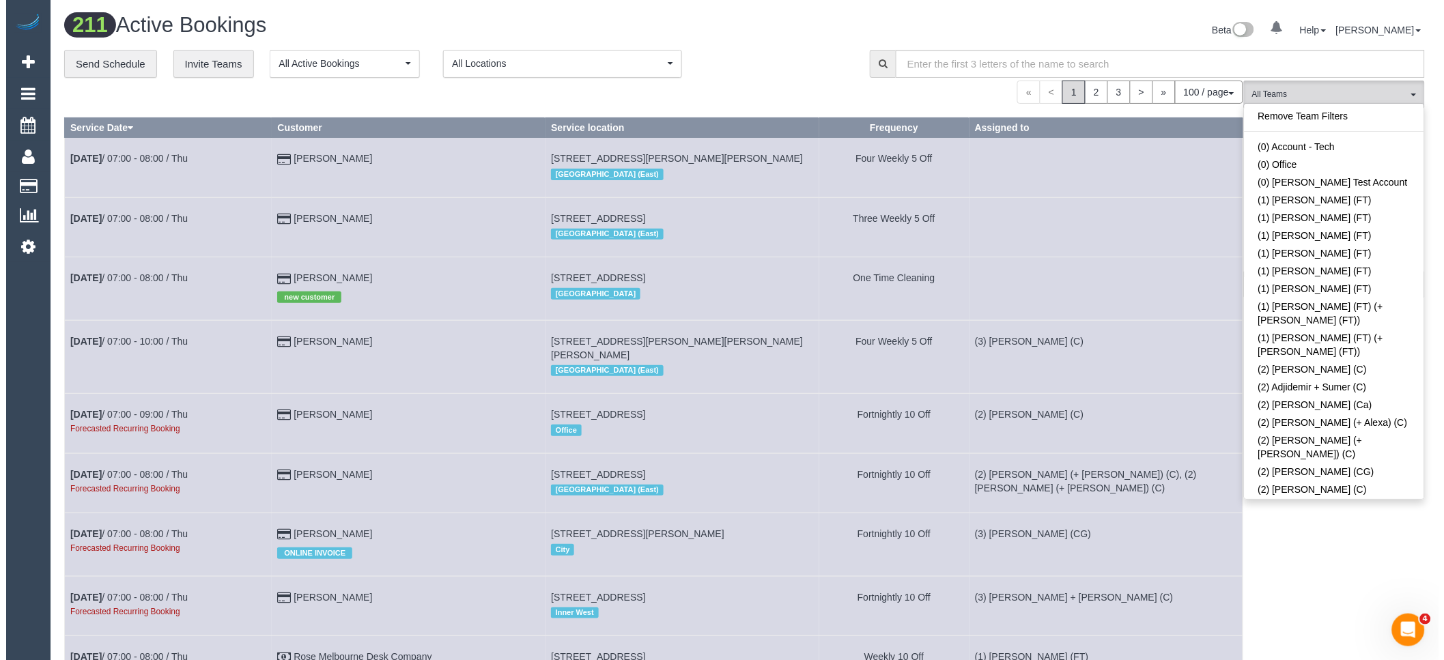
scroll to position [411, 0]
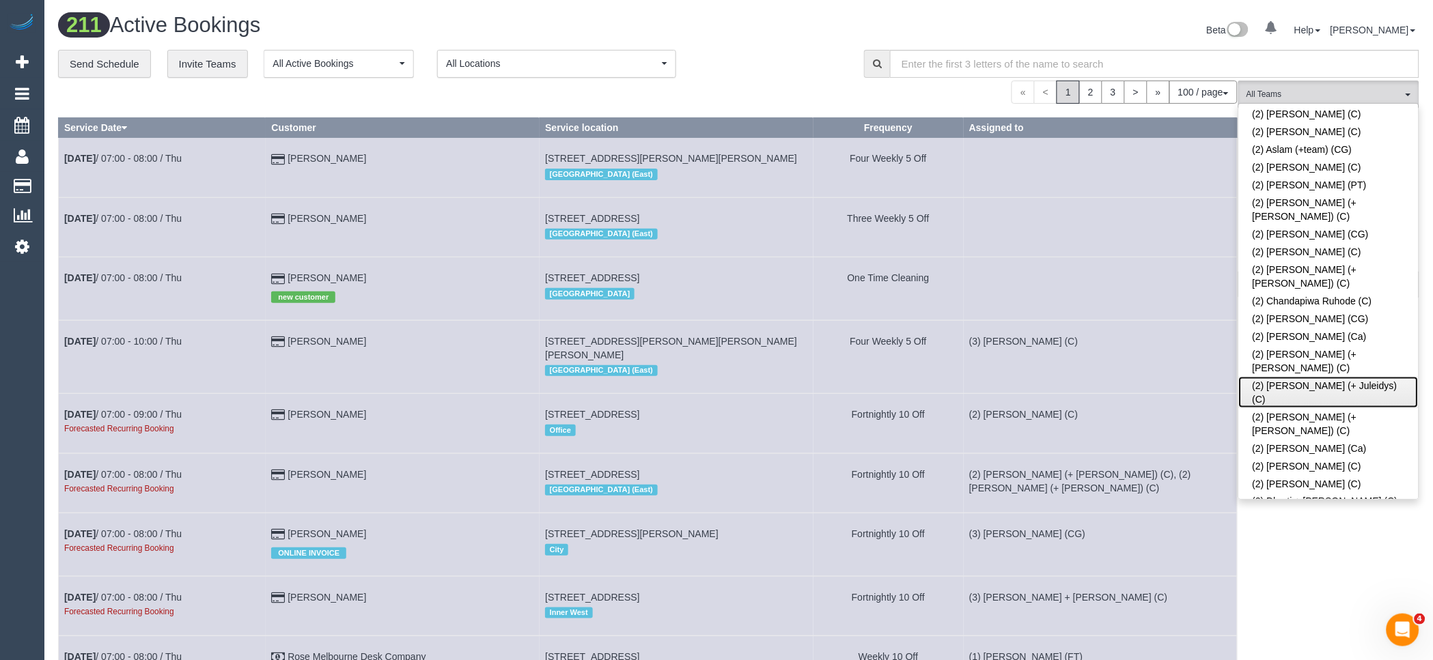
click at [1354, 377] on link "(2) [PERSON_NAME] (+ Juleidys) (C)" at bounding box center [1329, 392] width 180 height 31
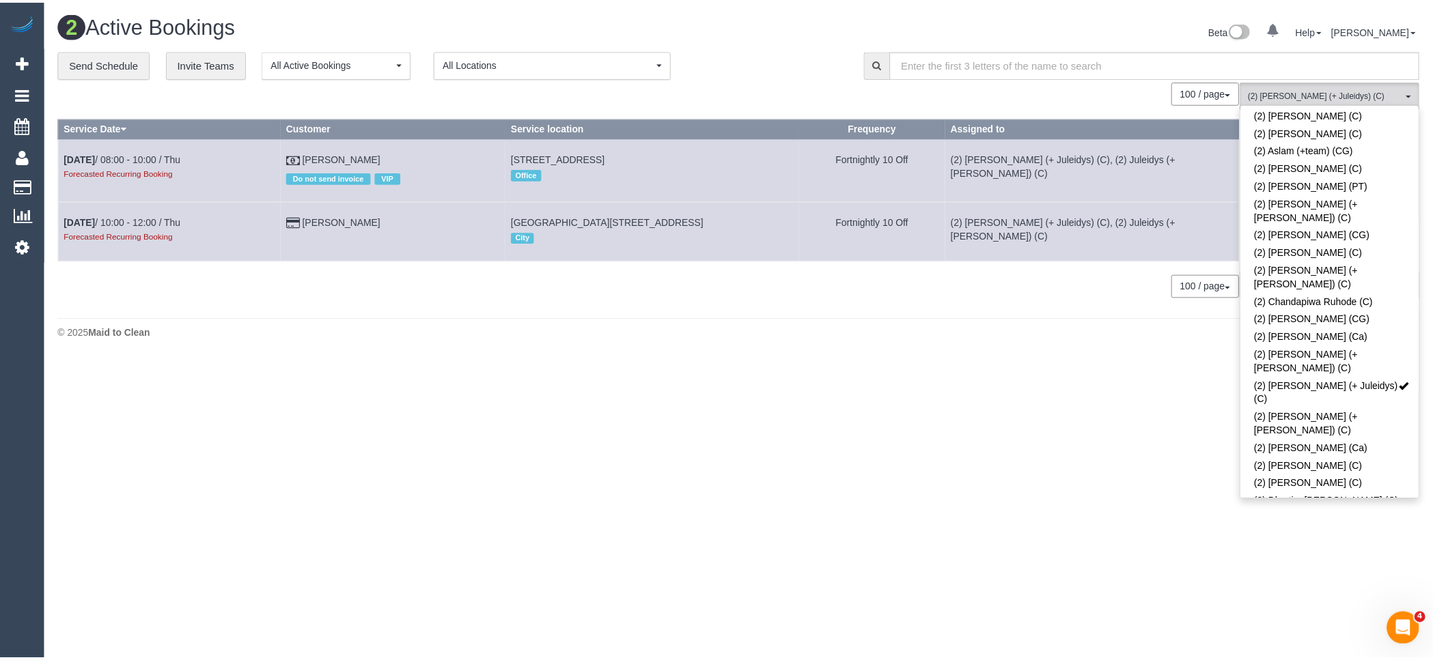
scroll to position [695, 0]
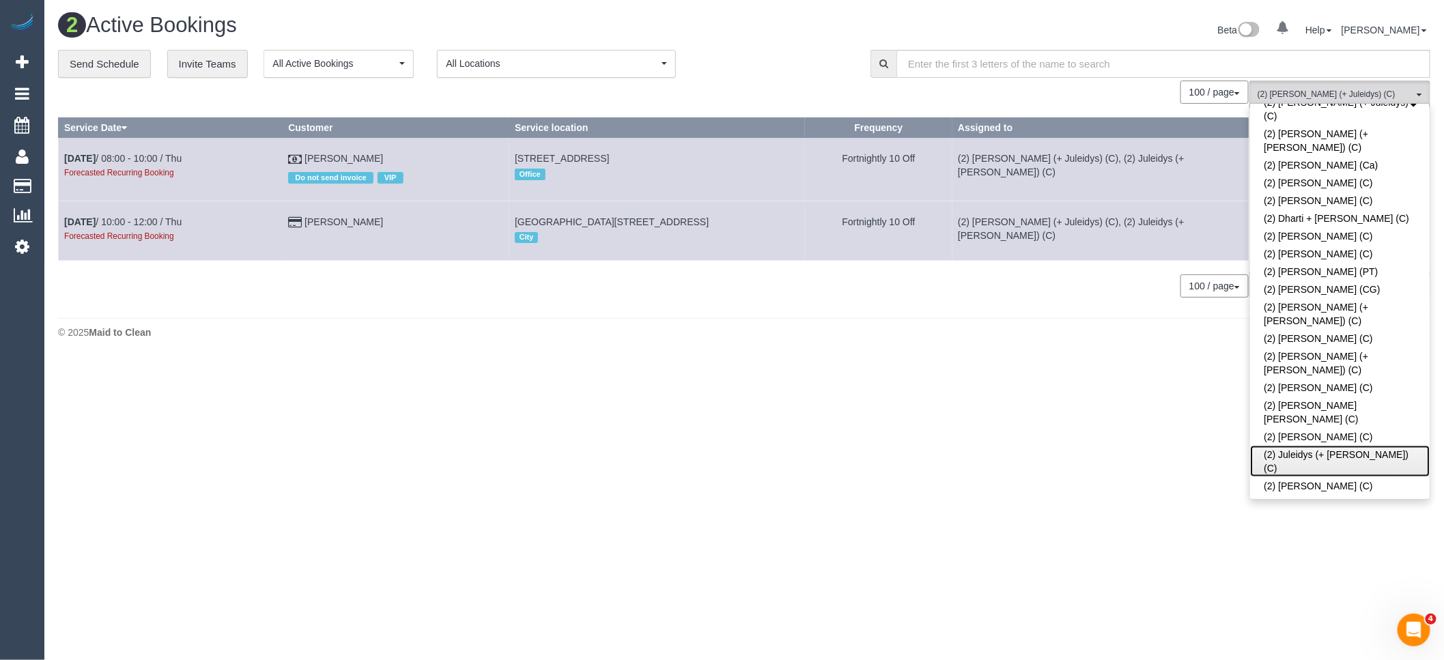
click at [1296, 446] on link "(2) Juleidys (+ [PERSON_NAME]) (C)" at bounding box center [1340, 461] width 180 height 31
click at [1067, 412] on body "0 Beta Your Notifications You have 0 alerts Add Booking Bookings Active Booking…" at bounding box center [722, 330] width 1444 height 660
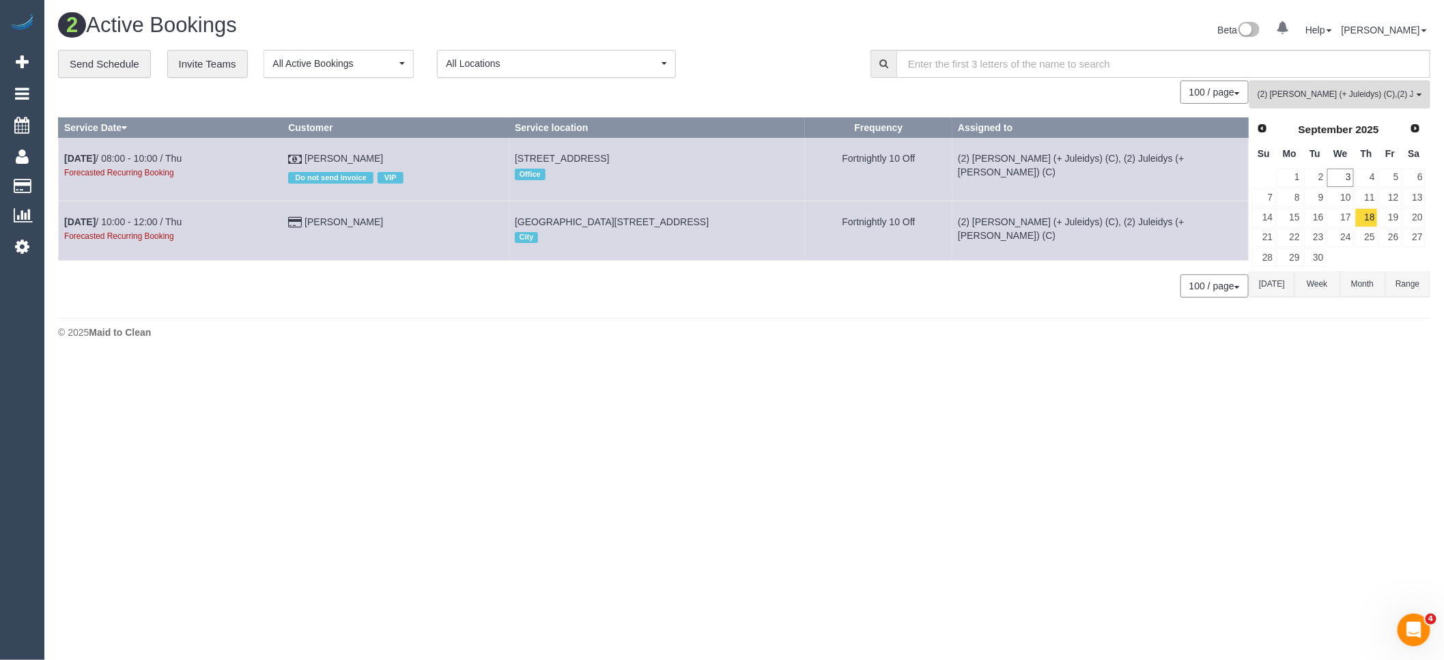
click at [1271, 290] on button "[DATE]" at bounding box center [1272, 284] width 45 height 25
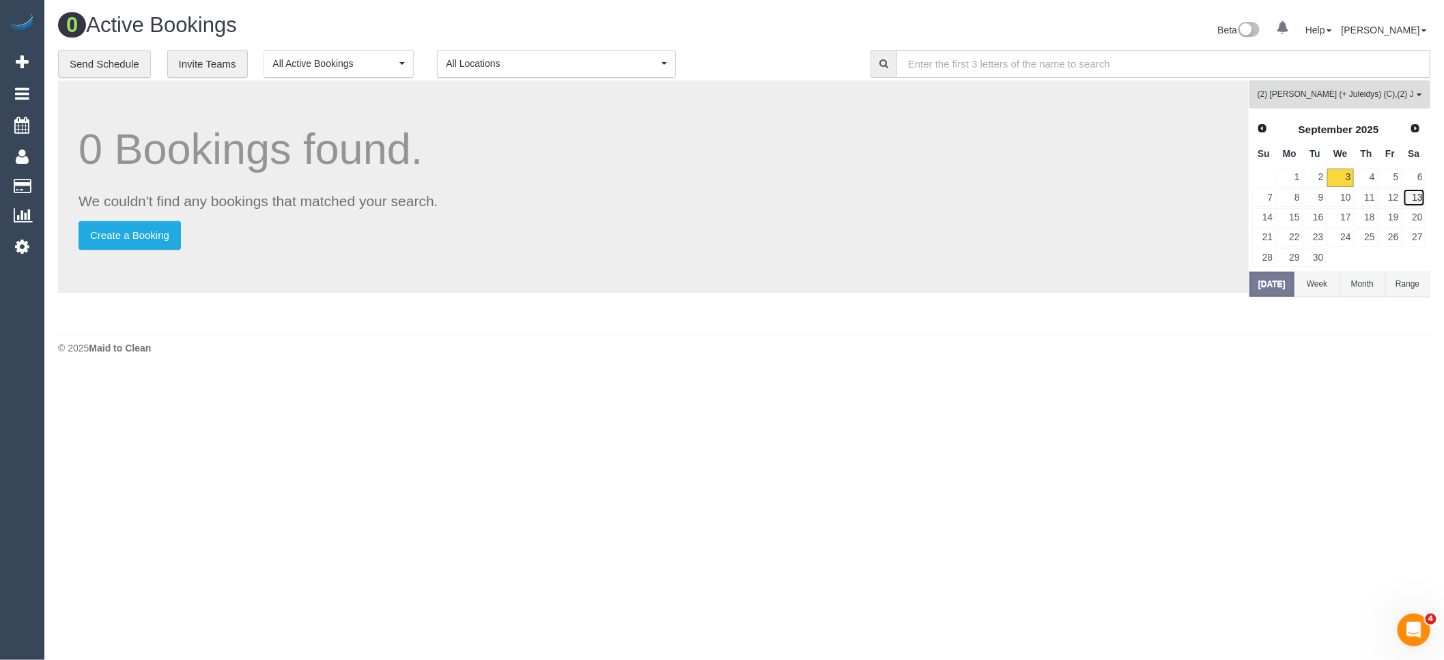
click at [1419, 199] on link "13" at bounding box center [1414, 197] width 23 height 18
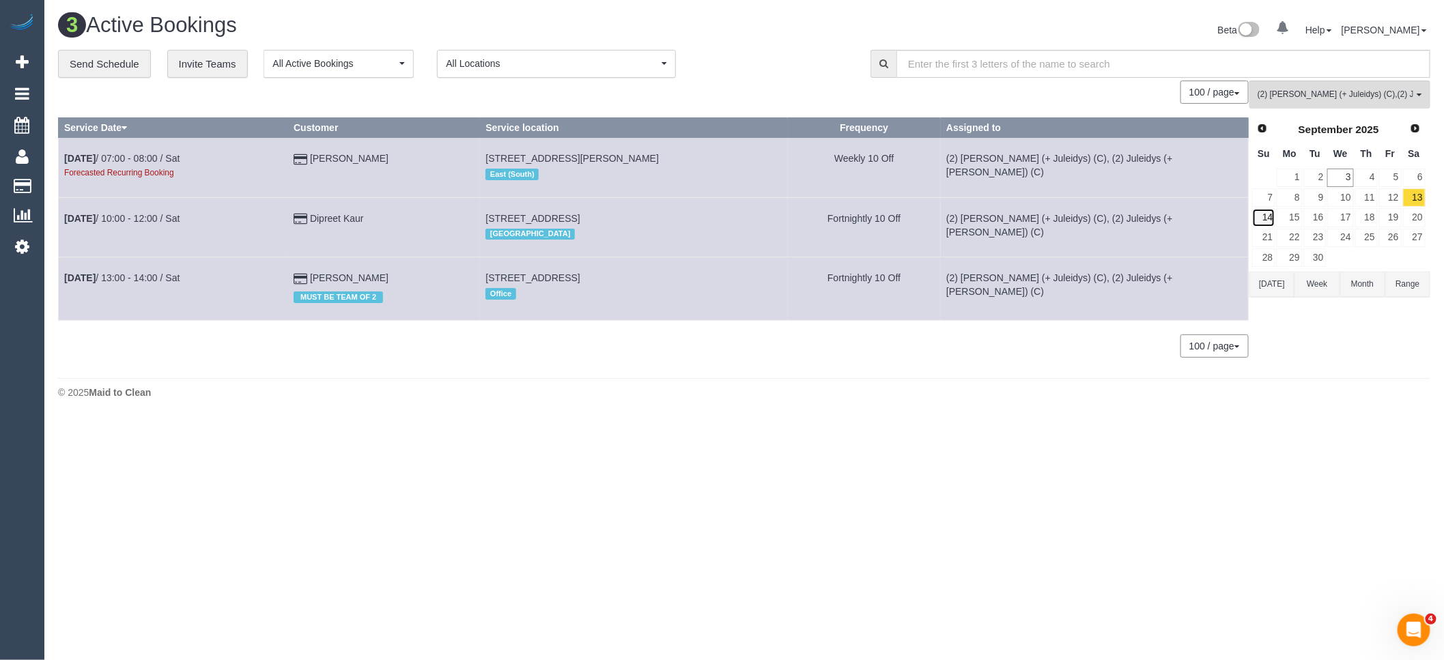
click at [1265, 219] on link "14" at bounding box center [1264, 217] width 23 height 18
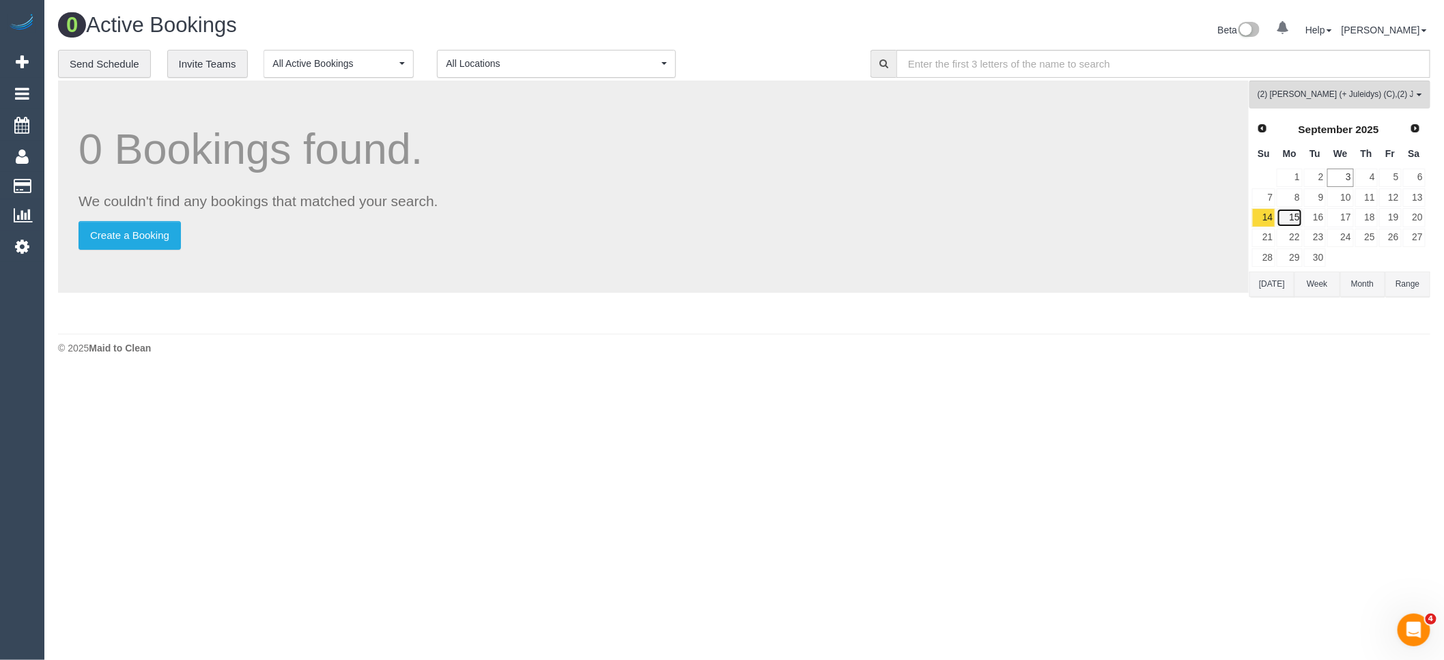
click at [1282, 221] on link "15" at bounding box center [1289, 217] width 25 height 18
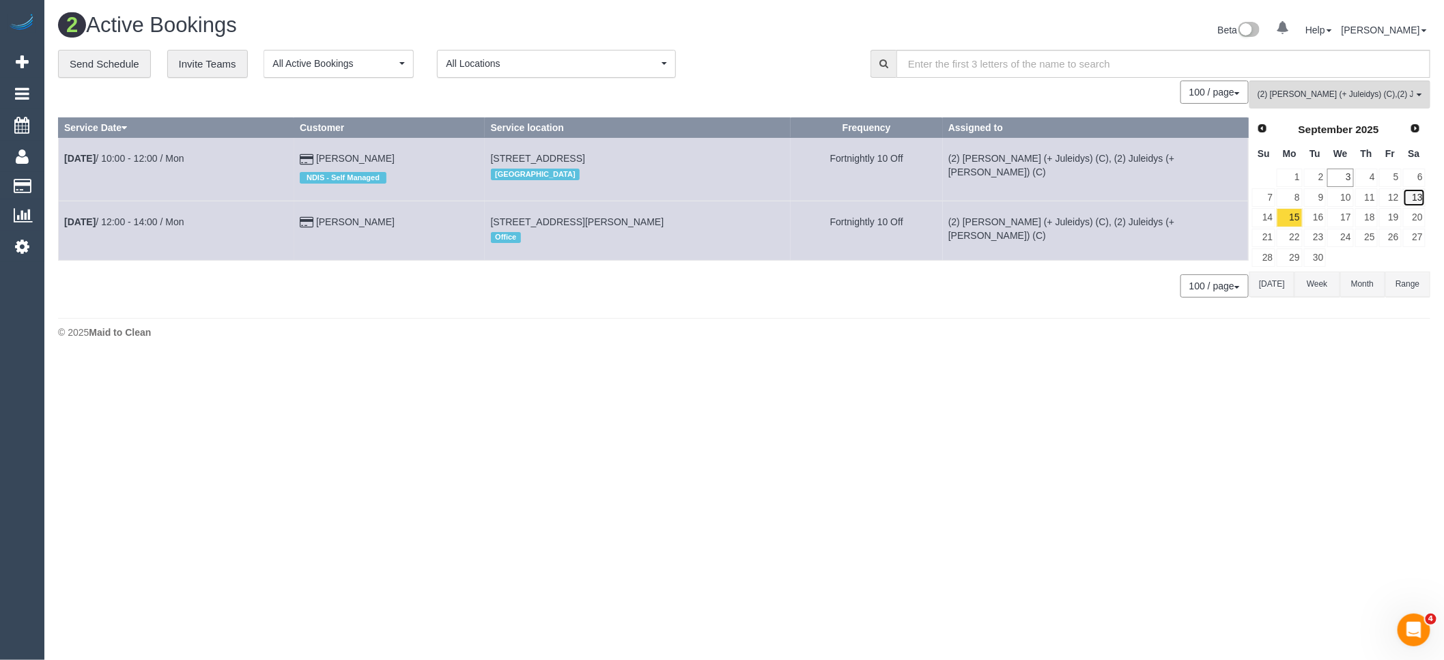
click at [1416, 205] on link "13" at bounding box center [1414, 197] width 23 height 18
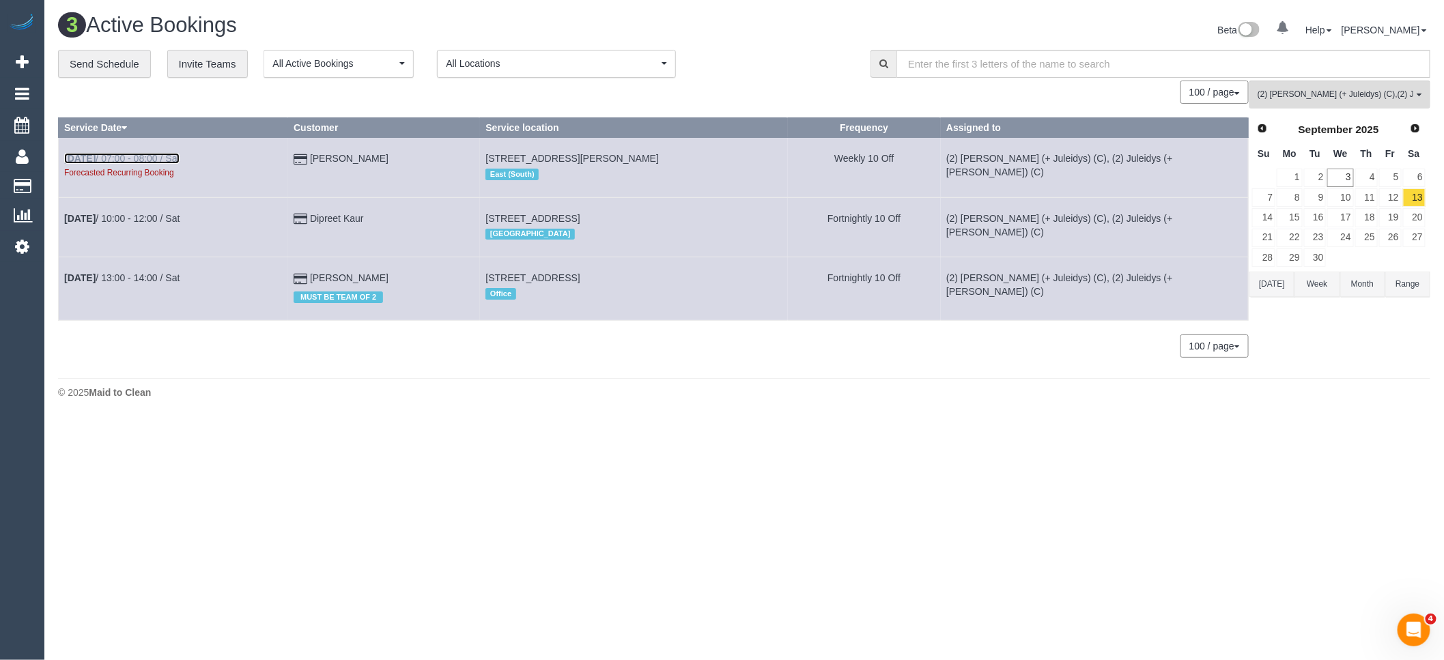
click at [171, 160] on link "Sep 13th / 07:00 - 08:00 / Sat" at bounding box center [121, 158] width 115 height 11
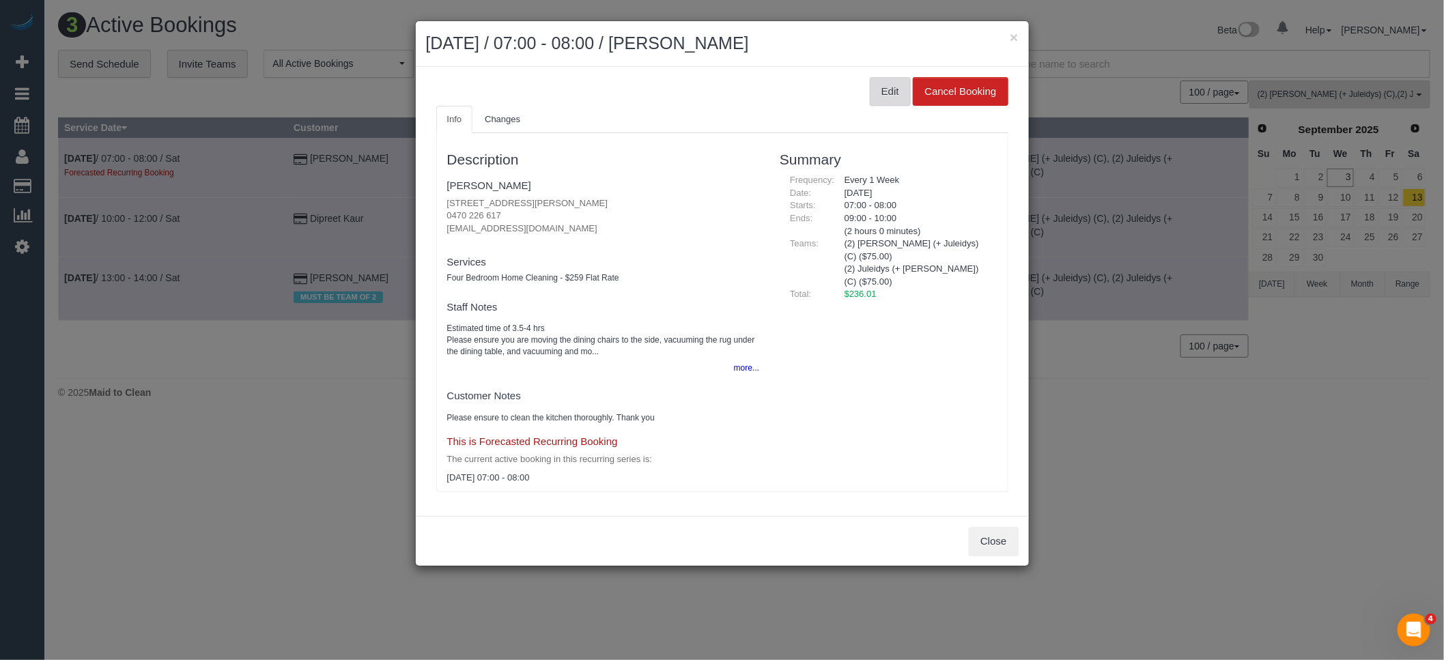
click at [884, 92] on button "Edit" at bounding box center [890, 91] width 41 height 29
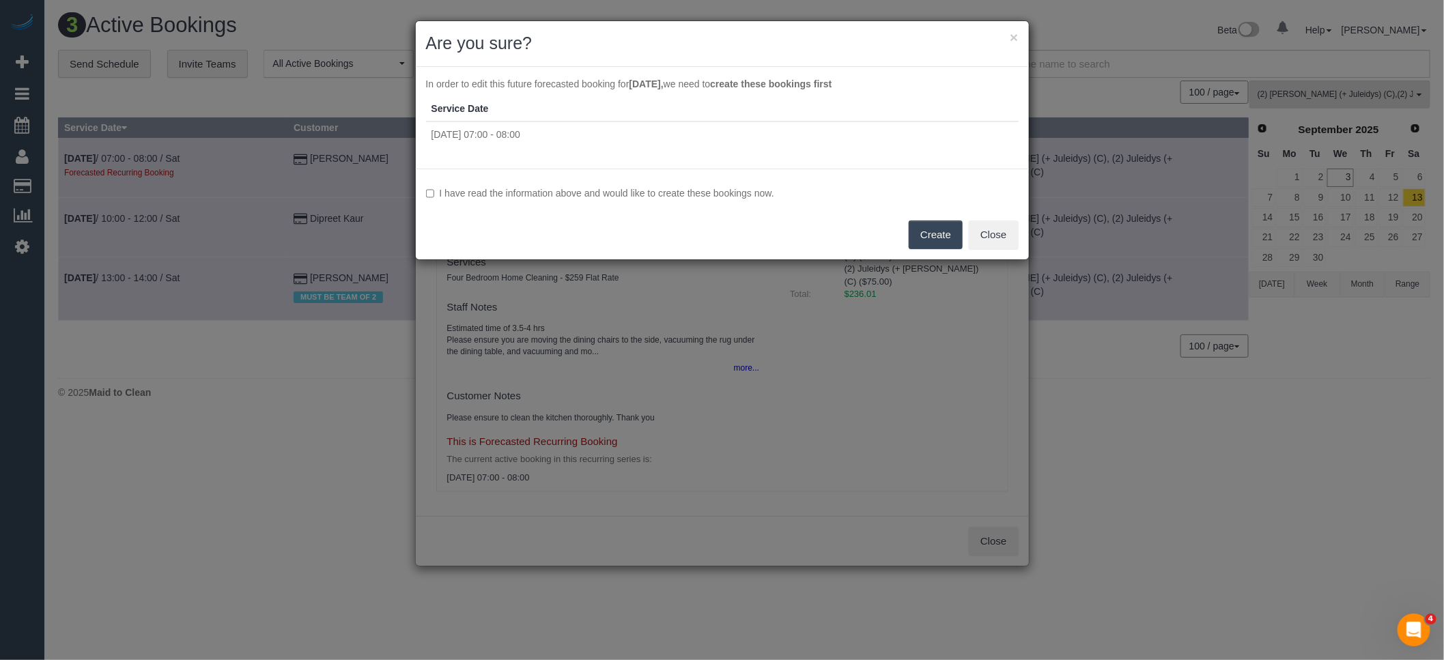
click at [626, 192] on label "I have read the information above and would like to create these bookings now." at bounding box center [722, 193] width 593 height 14
click at [907, 238] on div "I have read the information above and would like to create these bookings now. …" at bounding box center [722, 214] width 613 height 91
click at [923, 236] on button "Create" at bounding box center [936, 235] width 54 height 29
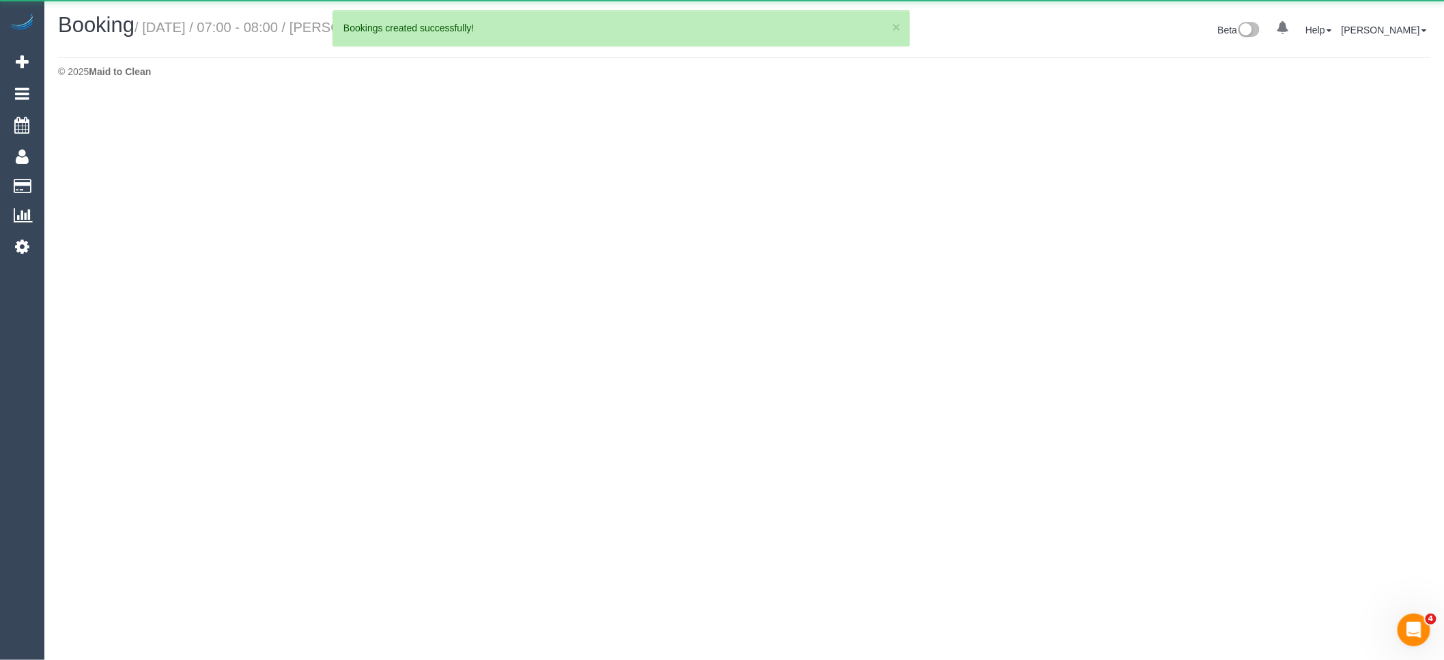
select select "VIC"
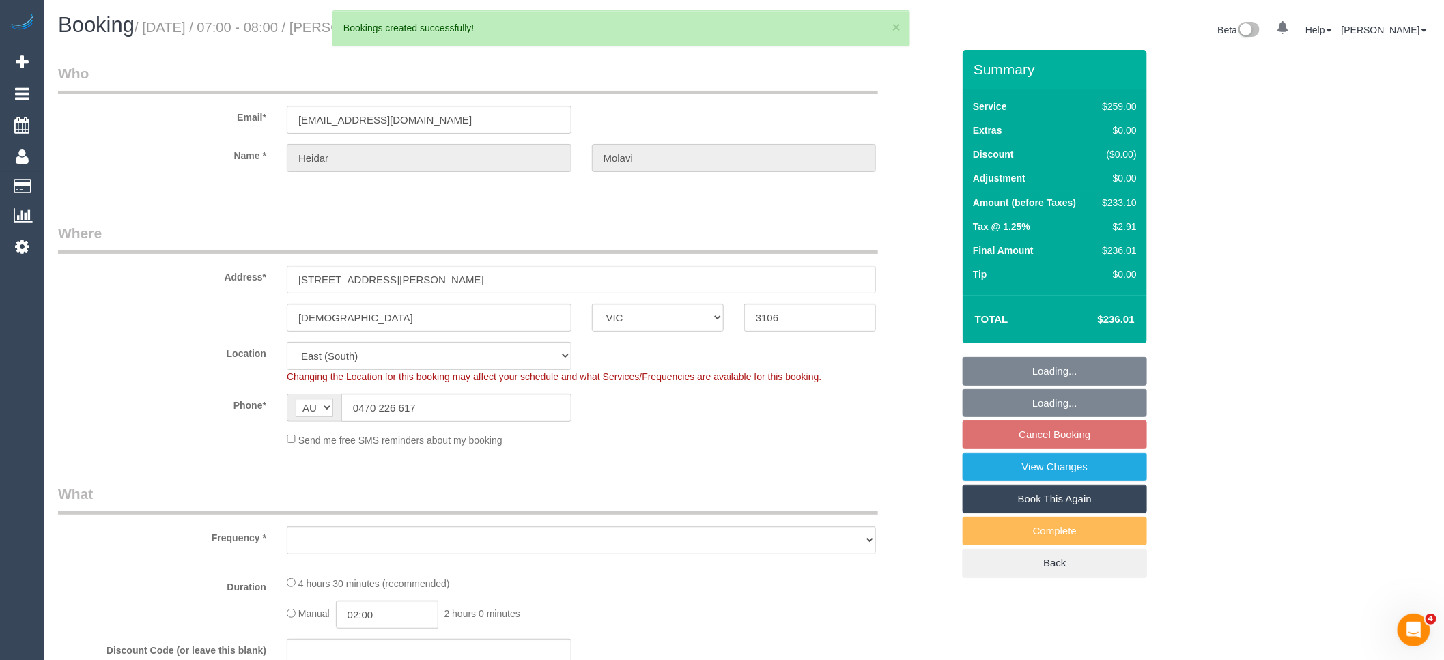
select select "string:stripe-pm_1Oions2GScqysDRVzMFMSqp7"
select select "number:27"
select select "number:14"
select select "number:19"
select select "number:24"
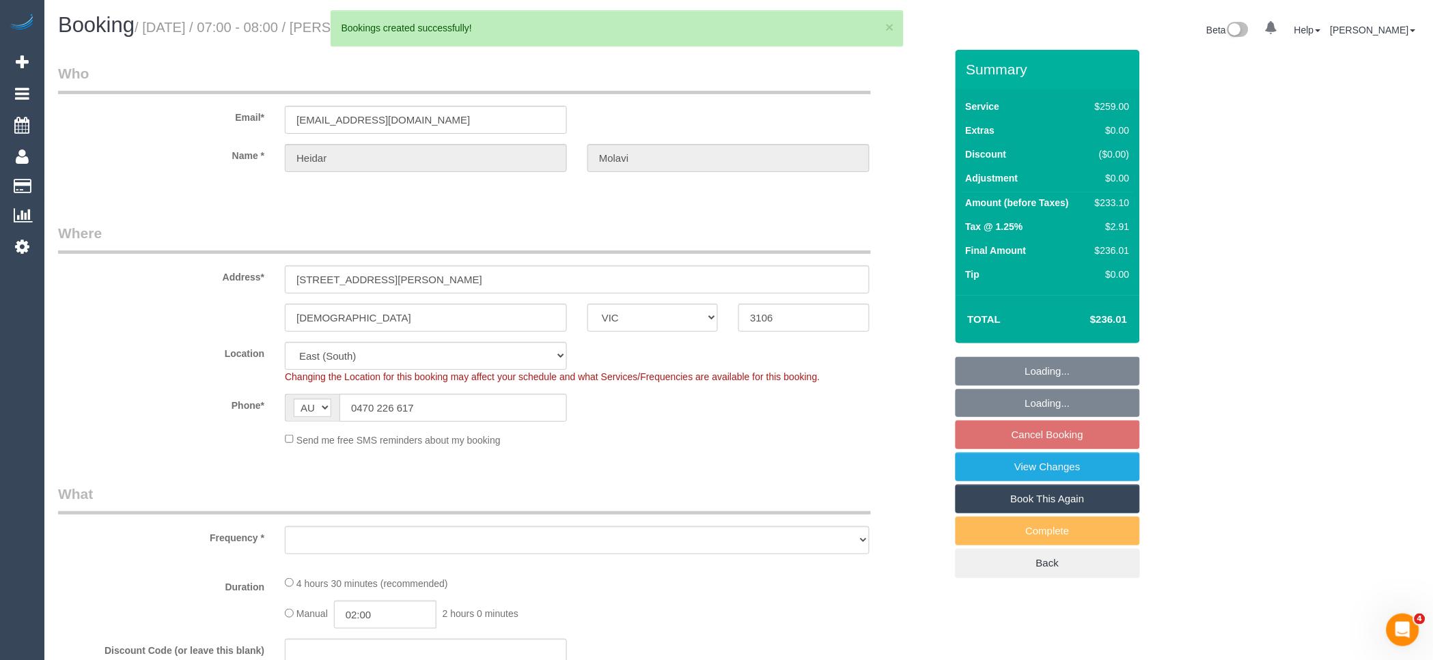
select select "number:35"
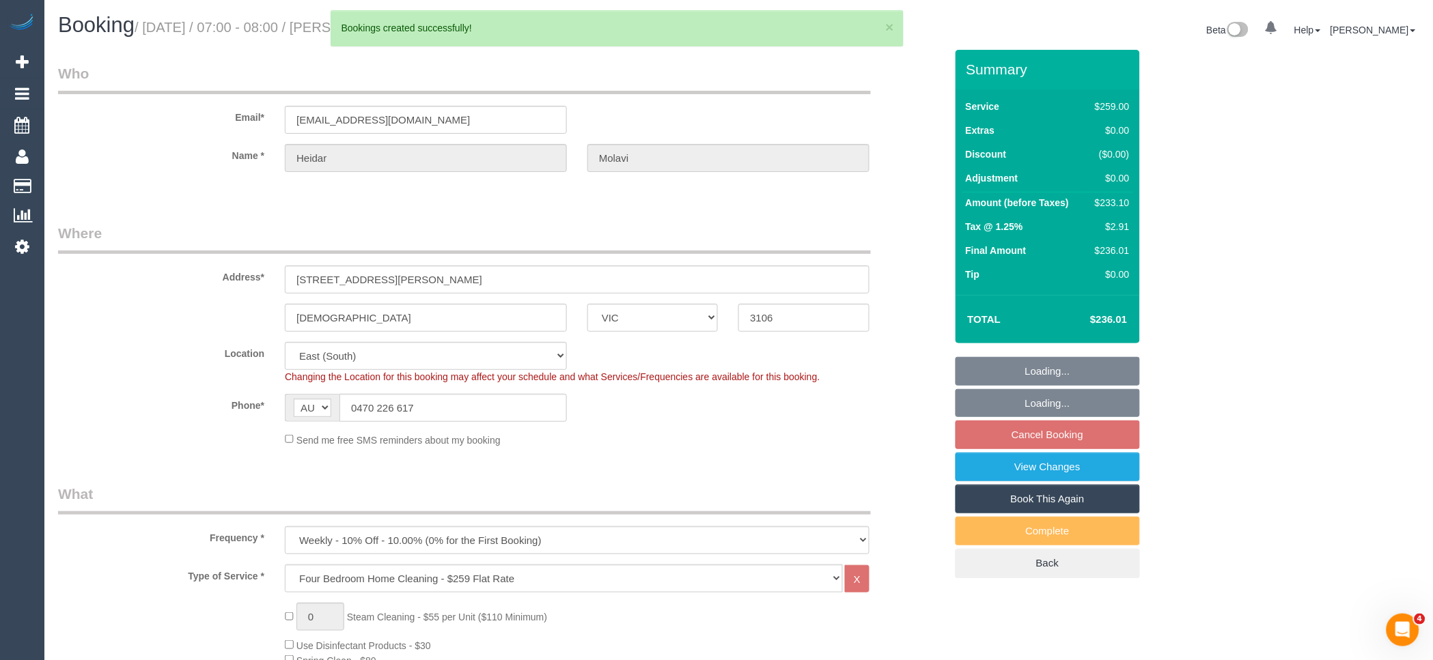
select select "object:8928"
select select "spot34"
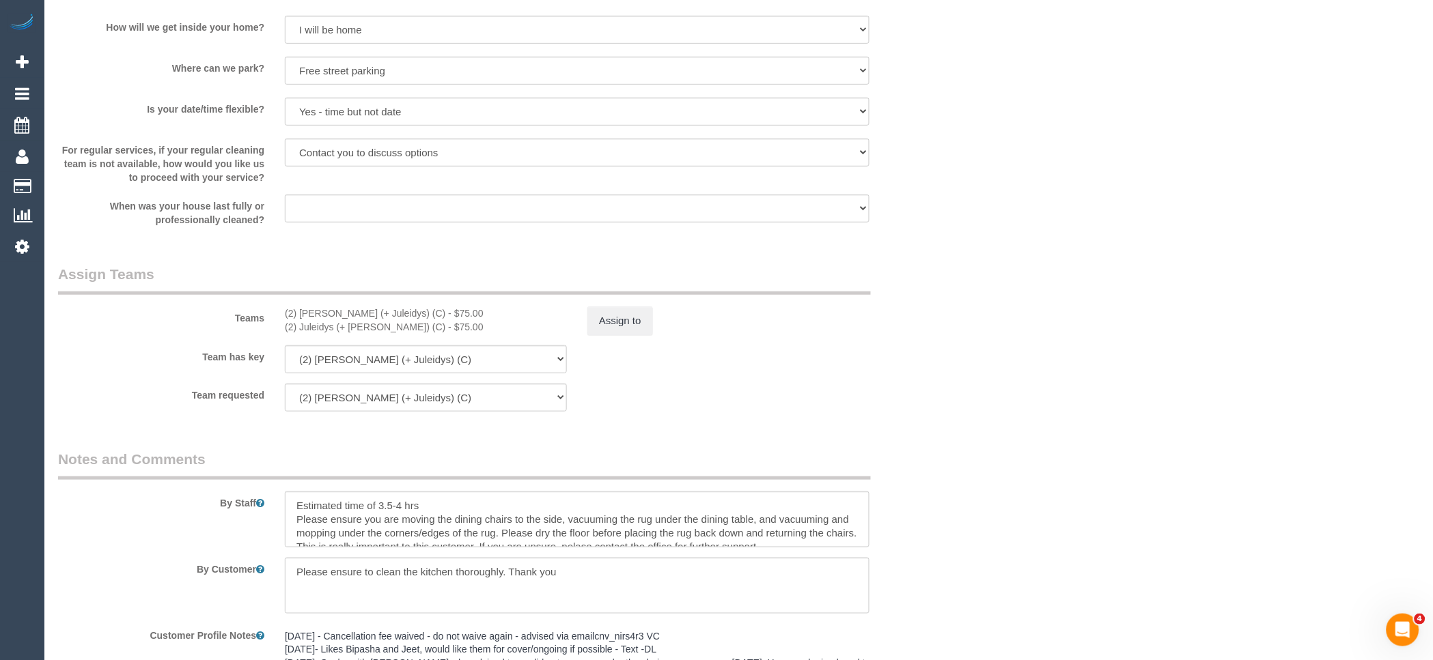
scroll to position [1897, 0]
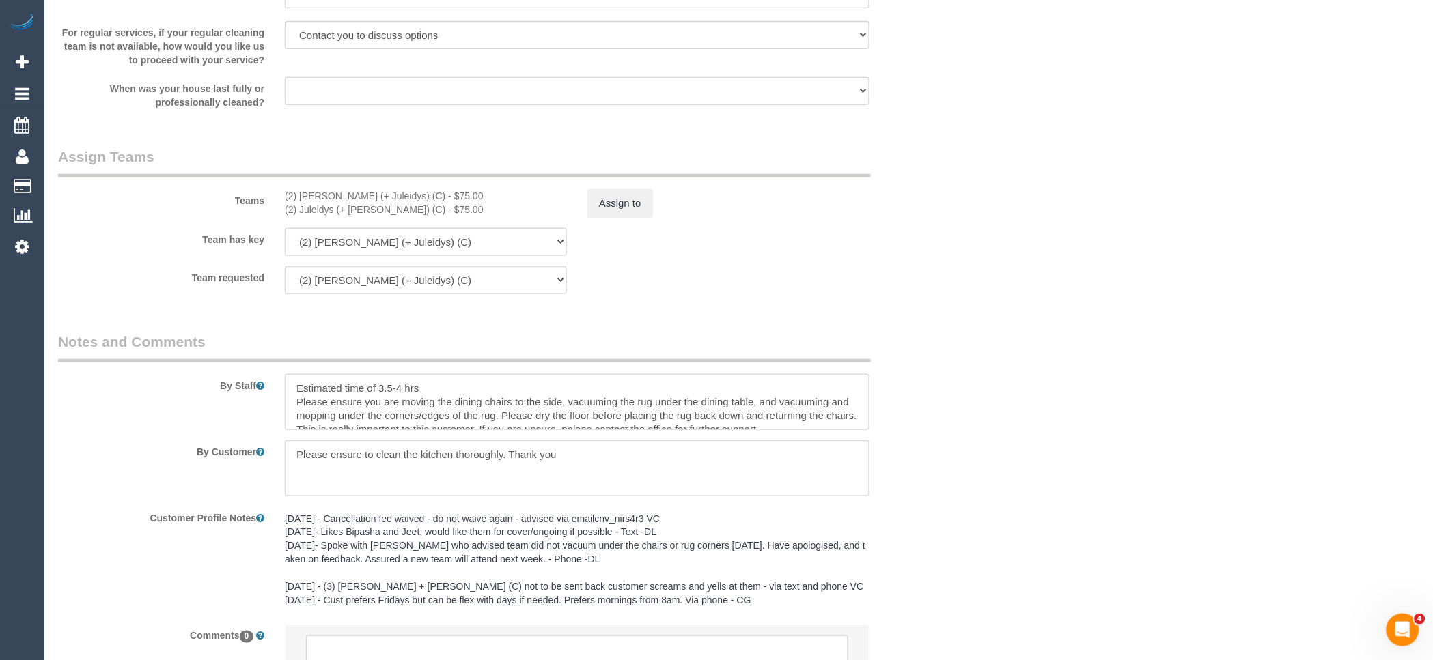
drag, startPoint x: 384, startPoint y: 207, endPoint x: 254, endPoint y: 212, distance: 130.5
click at [254, 212] on div "Teams (2) Cris (+ Juleidys) (C) - $75.00 (2) Juleidys (+ Cris) (C) - $75.00 Ass…" at bounding box center [502, 182] width 908 height 71
click at [397, 203] on div "(2) Cris (+ Juleidys) (C) - $75.00" at bounding box center [426, 196] width 282 height 14
drag, startPoint x: 384, startPoint y: 209, endPoint x: 283, endPoint y: 214, distance: 101.9
click at [283, 214] on div "(2) Cris (+ Juleidys) (C) - $75.00 (2) Juleidys (+ Cris) (C) - $75.00" at bounding box center [426, 202] width 303 height 27
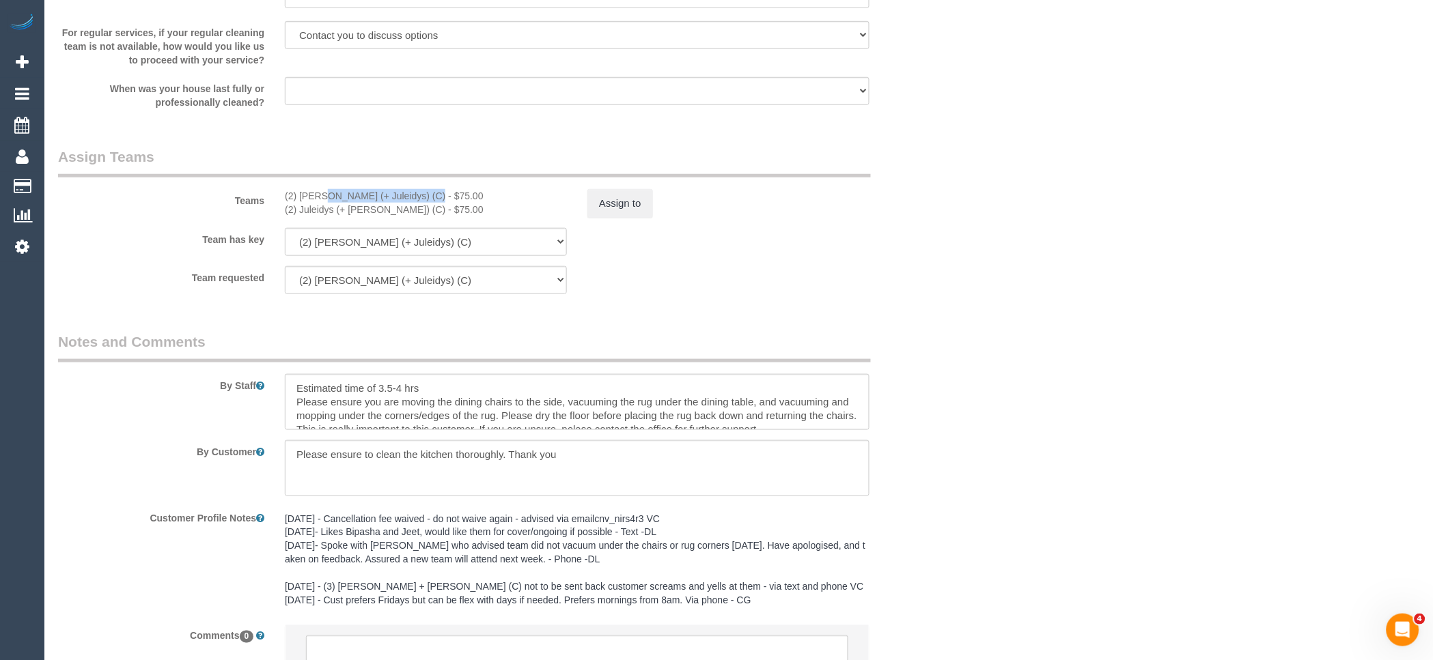
copy div "(2) [PERSON_NAME] (+ Juleidys) (C)"
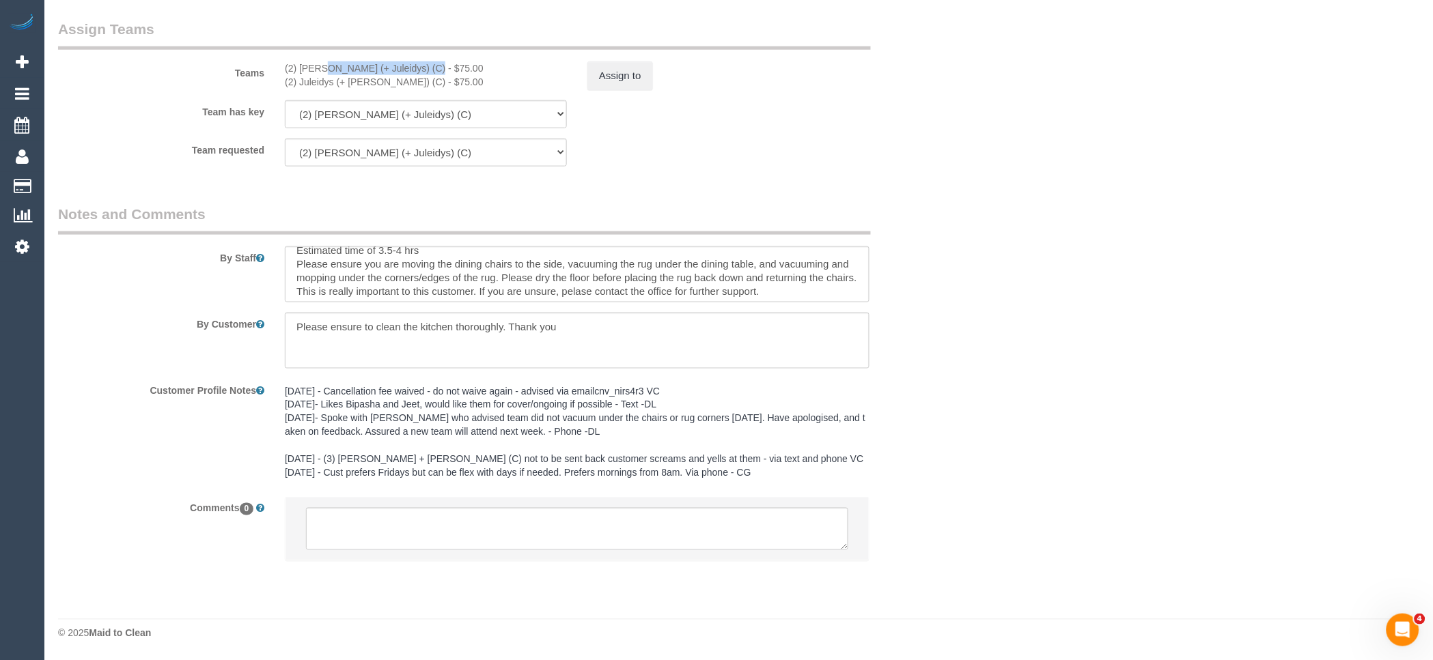
scroll to position [14, 0]
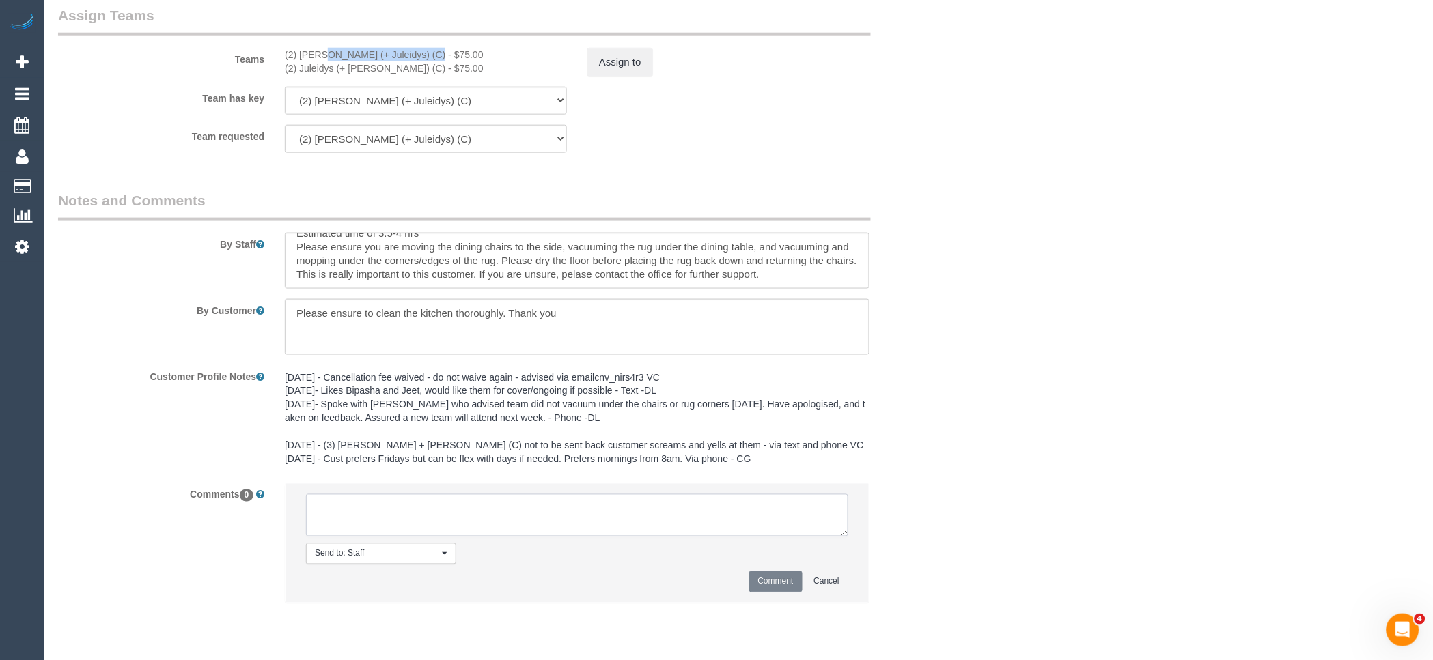
click at [451, 537] on textarea at bounding box center [577, 515] width 542 height 42
paste textarea "(2) [PERSON_NAME] (+ Juleidys) (C)"
drag, startPoint x: 381, startPoint y: 527, endPoint x: 303, endPoint y: 502, distance: 82.5
click at [303, 502] on li "Send to: Staff Nothing selected Send to: Staff Send to: Customer Send to: Team …" at bounding box center [576, 543] width 583 height 119
type textarea "(2) Cris (+ Juleidys) (C) not avialable 13/09 - 15/09 Customer contacted via em…"
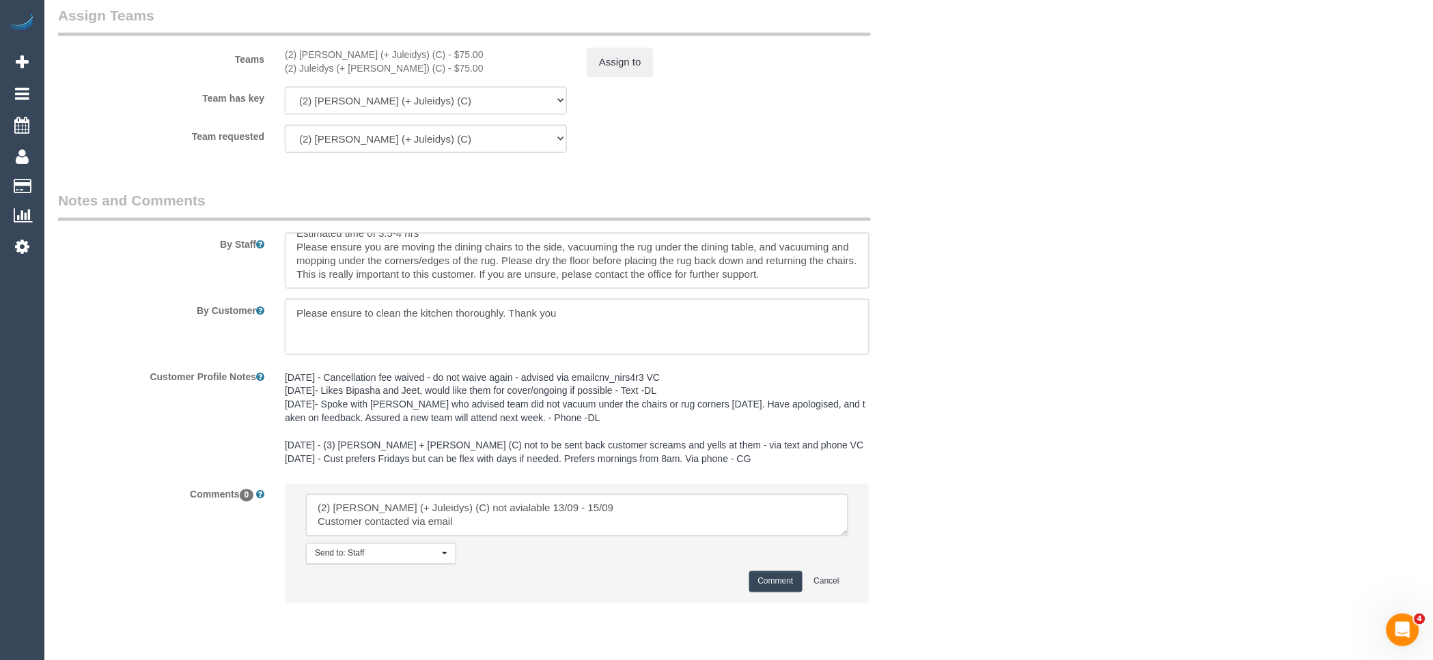
click at [763, 593] on button "Comment" at bounding box center [775, 582] width 53 height 21
click at [617, 76] on button "Assign to" at bounding box center [620, 62] width 66 height 29
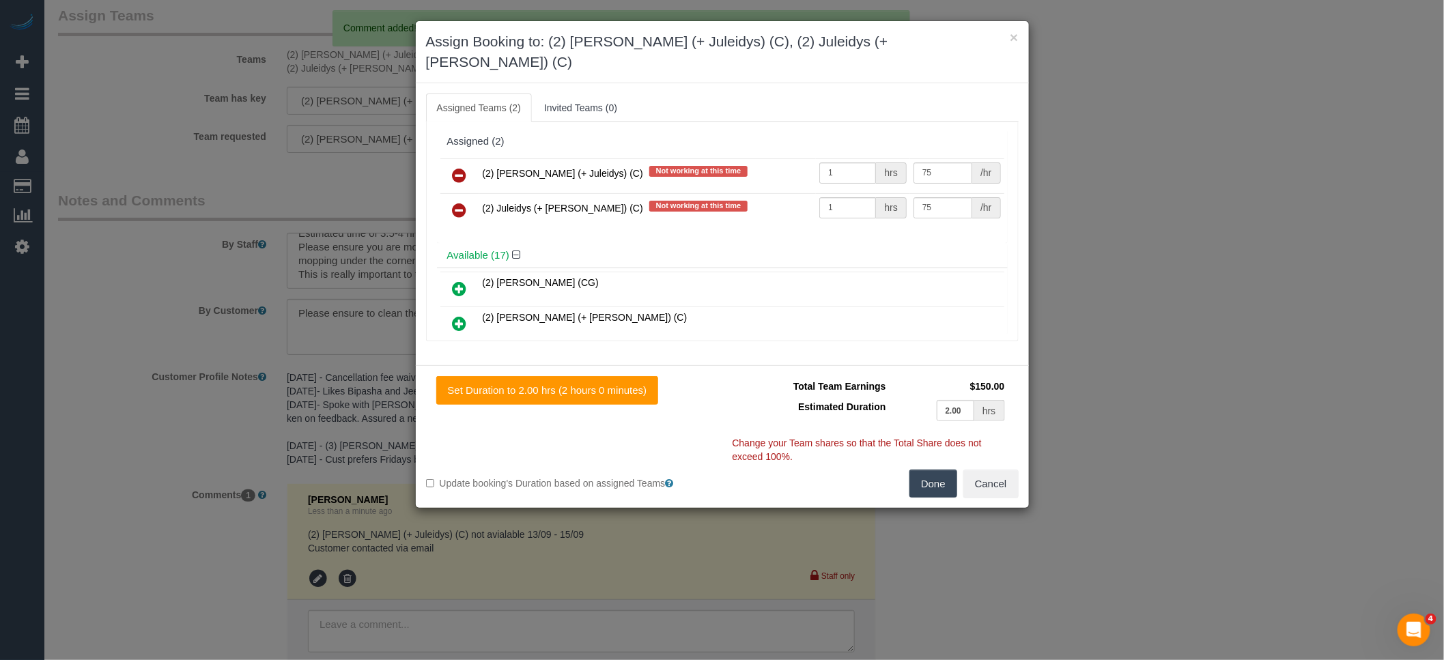
click at [474, 163] on link at bounding box center [460, 176] width 32 height 27
click at [474, 197] on link at bounding box center [460, 210] width 32 height 27
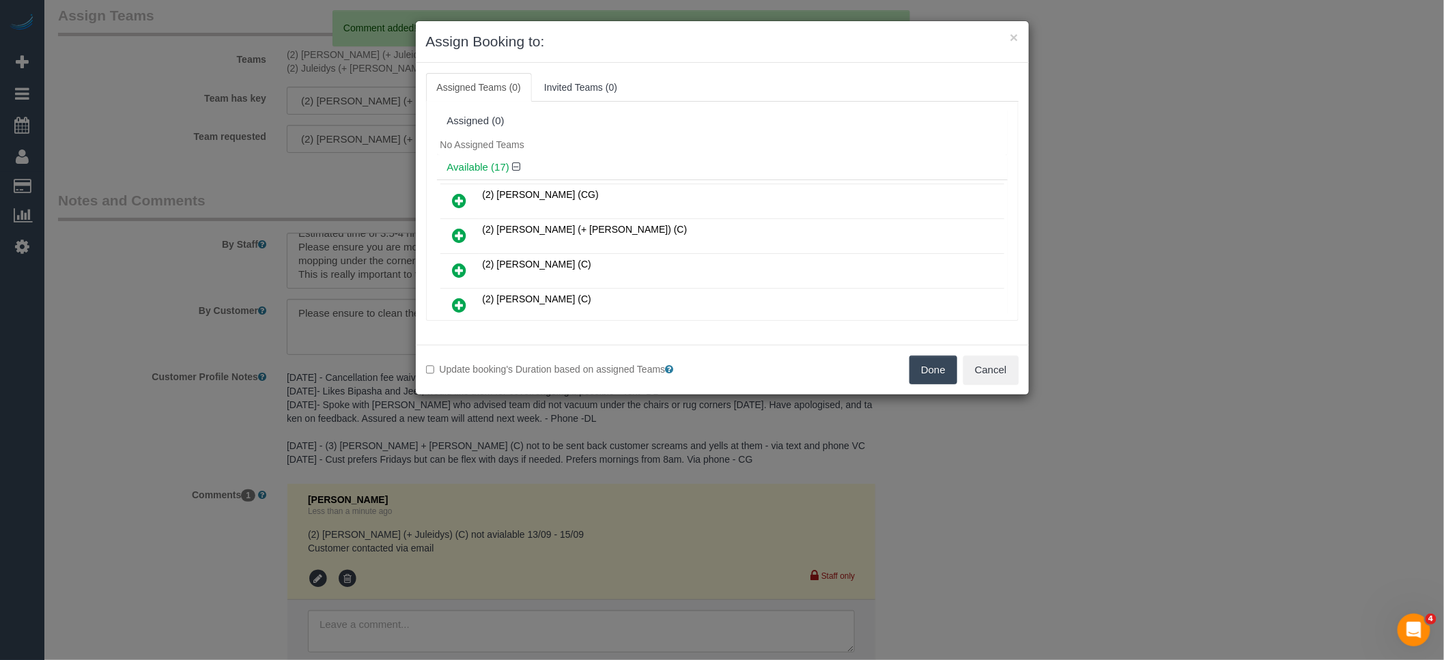
click at [936, 369] on button "Done" at bounding box center [934, 370] width 48 height 29
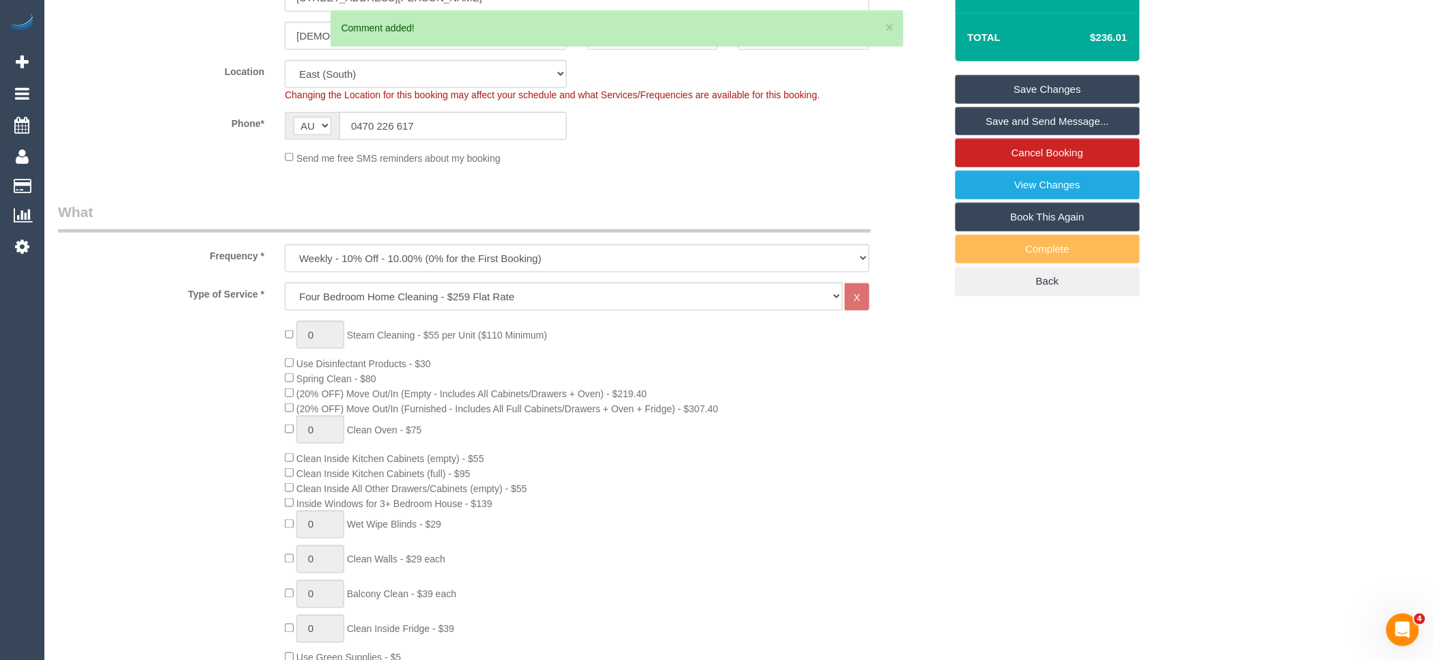
scroll to position [0, 0]
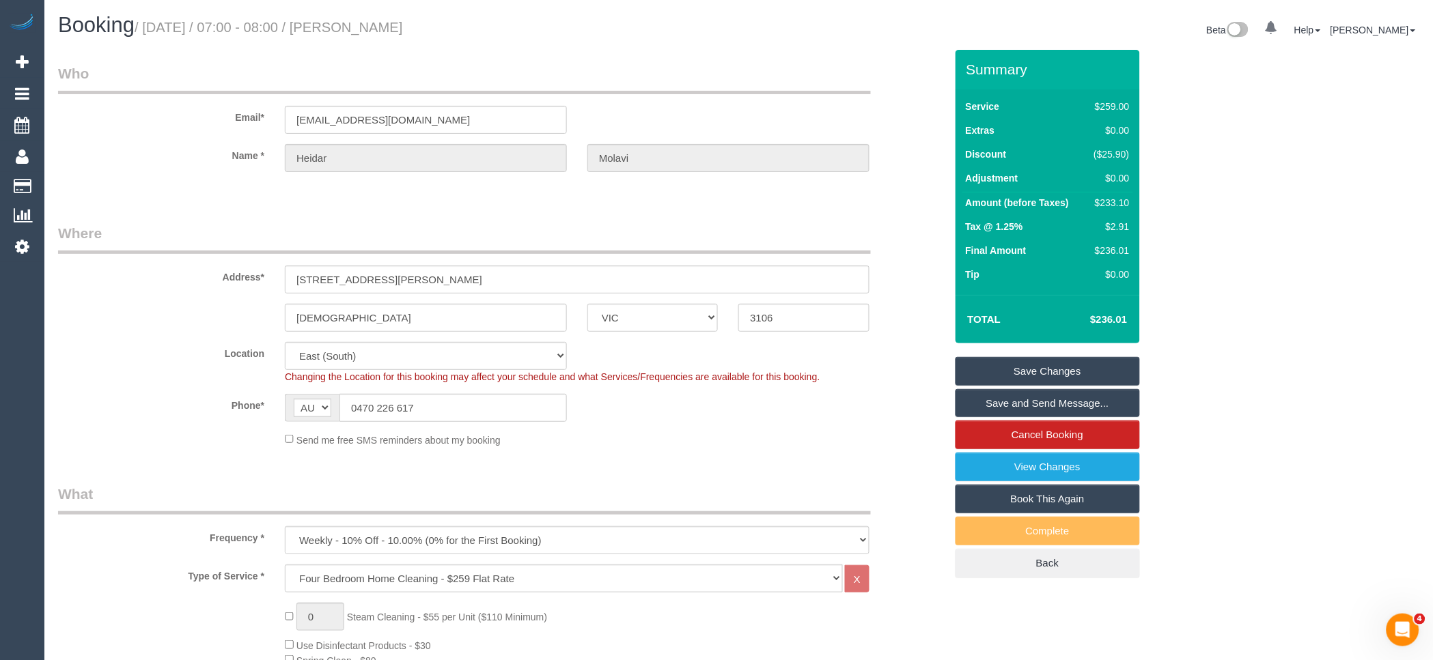
click at [1069, 370] on link "Save Changes" at bounding box center [1047, 371] width 184 height 29
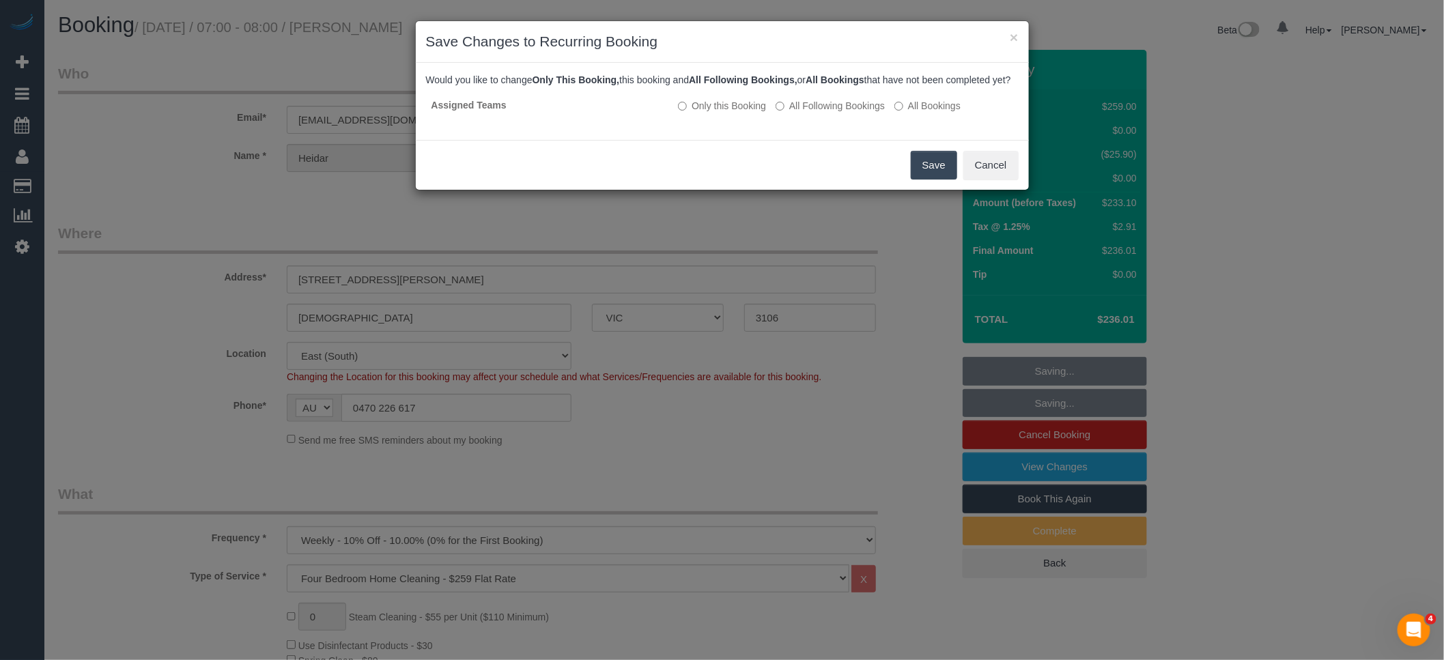
click at [917, 178] on button "Save" at bounding box center [934, 165] width 46 height 29
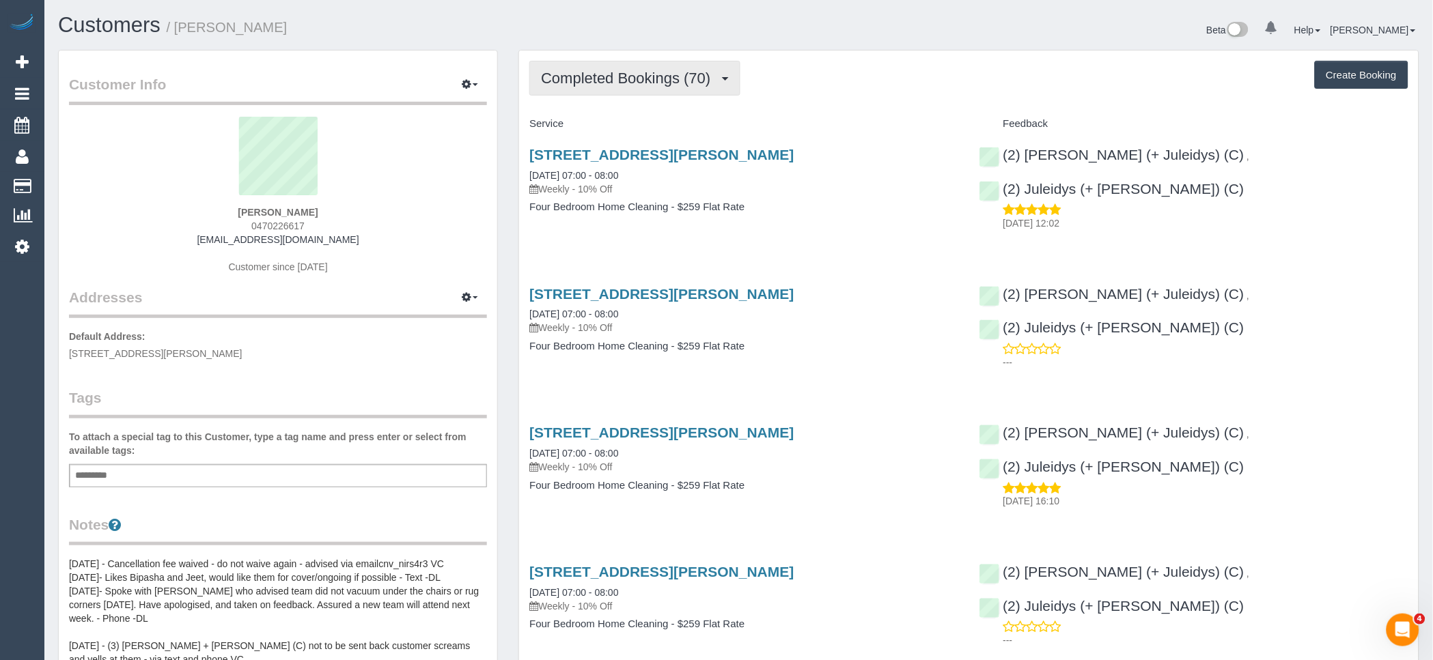
click at [661, 89] on button "Completed Bookings (70)" at bounding box center [634, 78] width 210 height 35
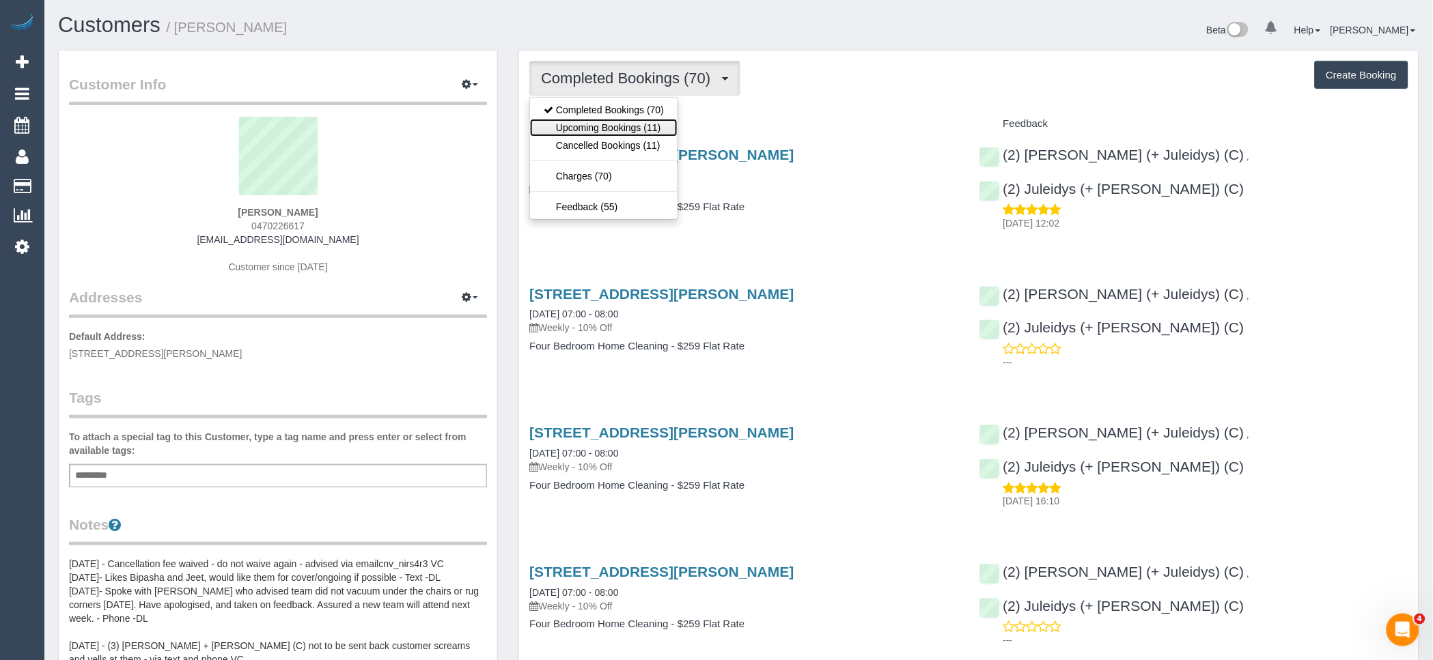
click at [657, 133] on link "Upcoming Bookings (11)" at bounding box center [604, 128] width 148 height 18
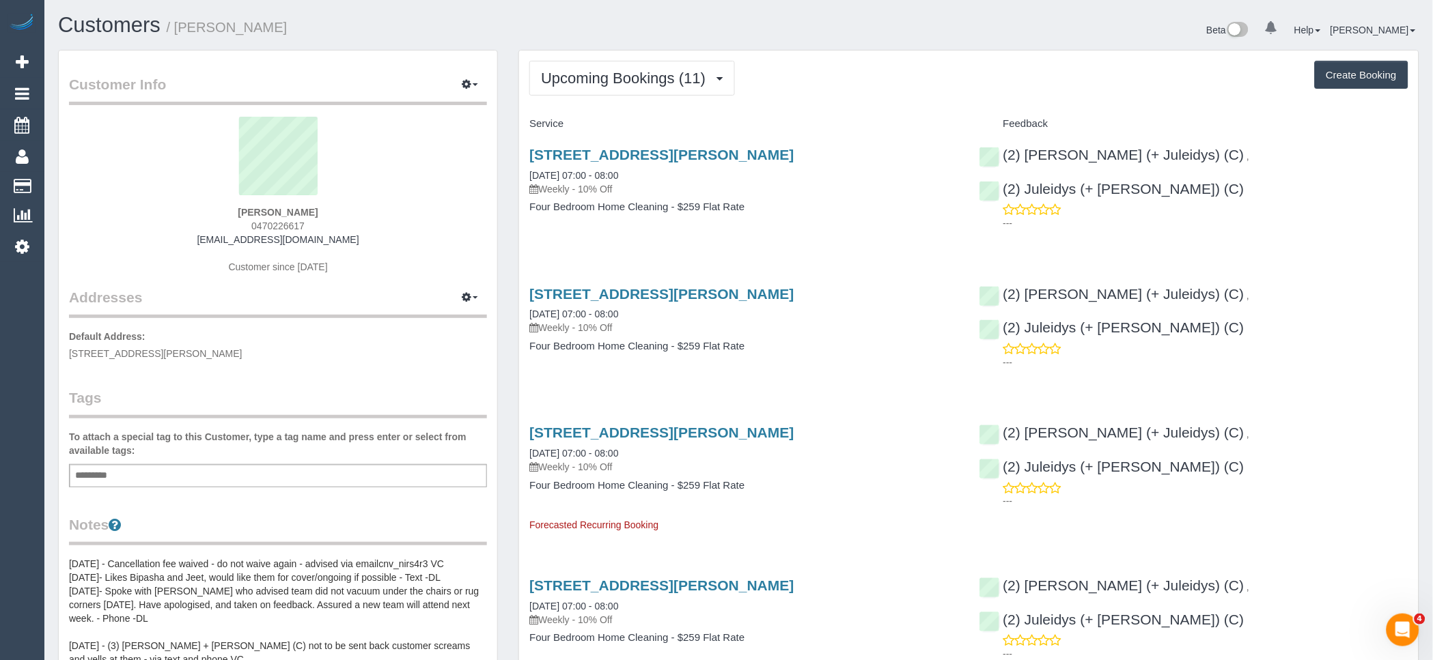
drag, startPoint x: 370, startPoint y: 237, endPoint x: 132, endPoint y: 244, distance: 237.8
click at [152, 242] on div "[PERSON_NAME] 0470226617 [EMAIL_ADDRESS][DOMAIN_NAME] Customer since [DATE]" at bounding box center [278, 202] width 418 height 171
copy link "[EMAIL_ADDRESS][DOMAIN_NAME]"
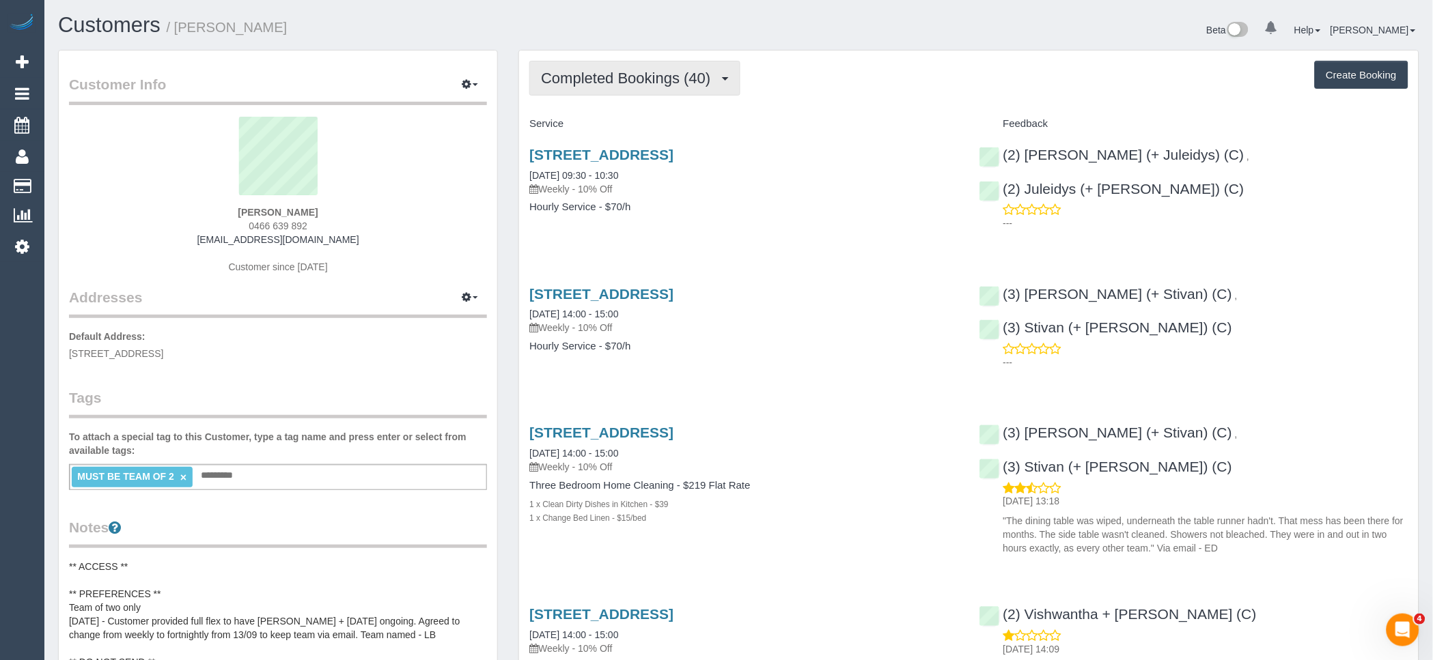
click at [601, 94] on button "Completed Bookings (40)" at bounding box center [634, 78] width 210 height 35
click at [621, 132] on link "Upcoming Bookings (11)" at bounding box center [604, 128] width 148 height 18
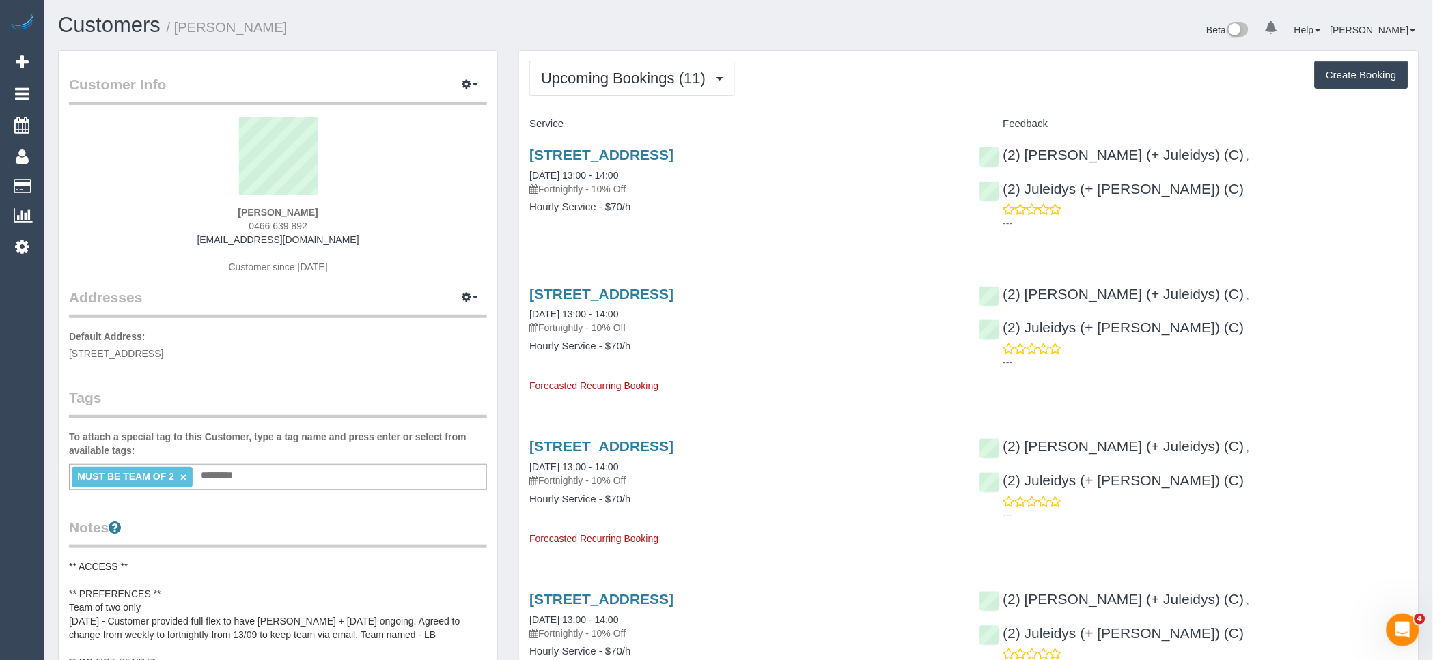
drag, startPoint x: 352, startPoint y: 236, endPoint x: 176, endPoint y: 239, distance: 176.2
click at [176, 239] on div "Josie Wolfram 0466 639 892 josiewolfram@outlook.com Customer since 2018" at bounding box center [278, 202] width 418 height 171
copy link "josiewolfram@outlook.com"
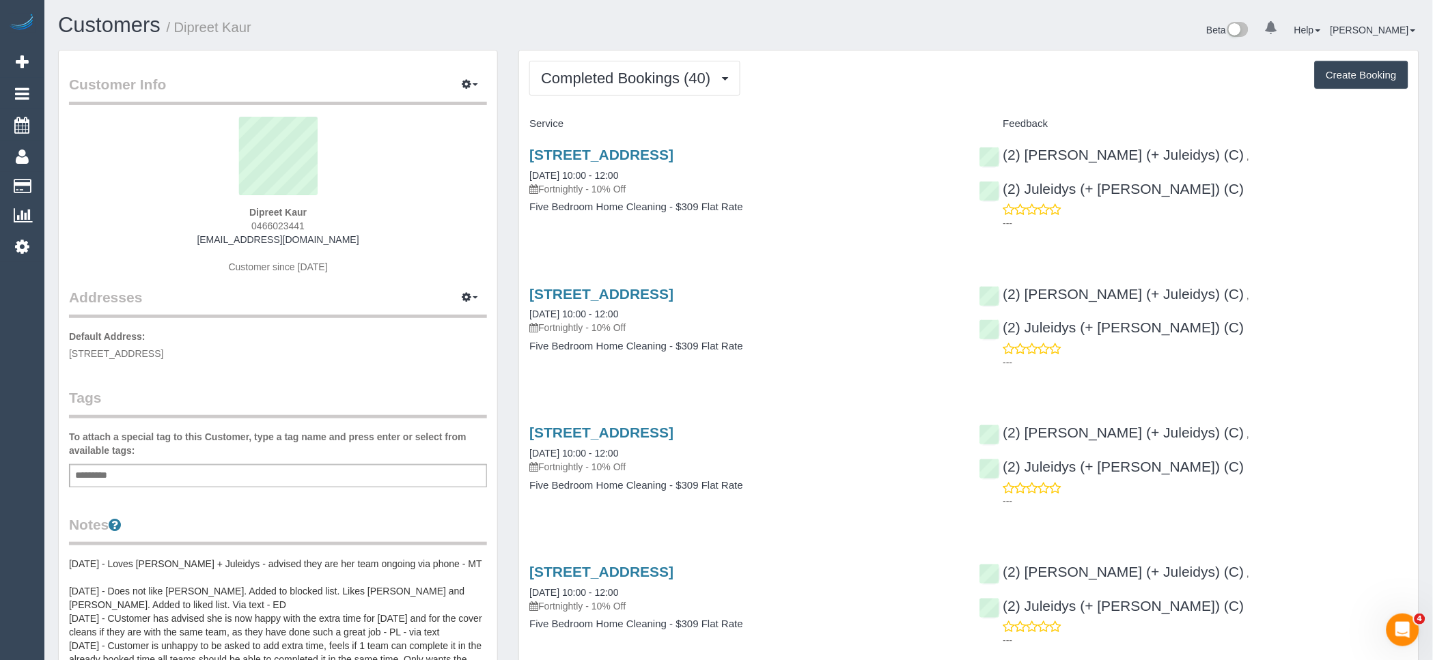
click at [660, 79] on span "Completed Bookings (40)" at bounding box center [629, 78] width 176 height 17
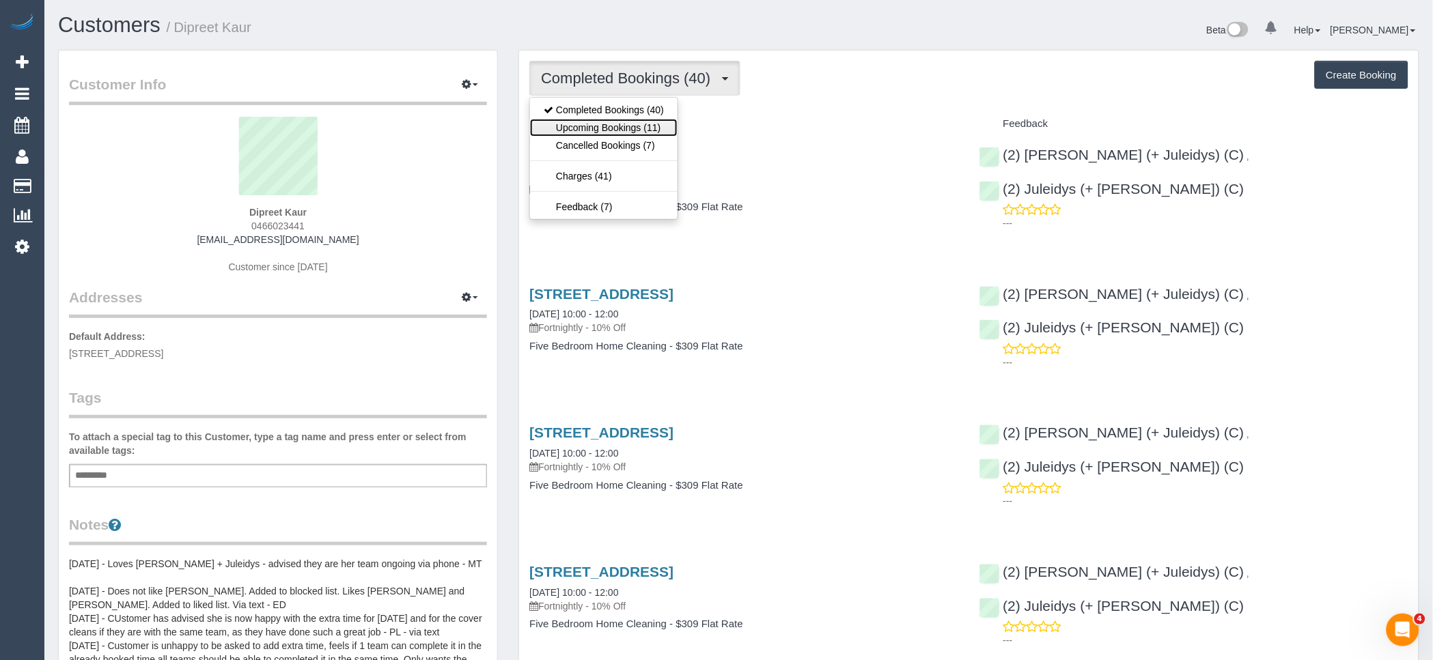
click at [659, 132] on link "Upcoming Bookings (11)" at bounding box center [604, 128] width 148 height 18
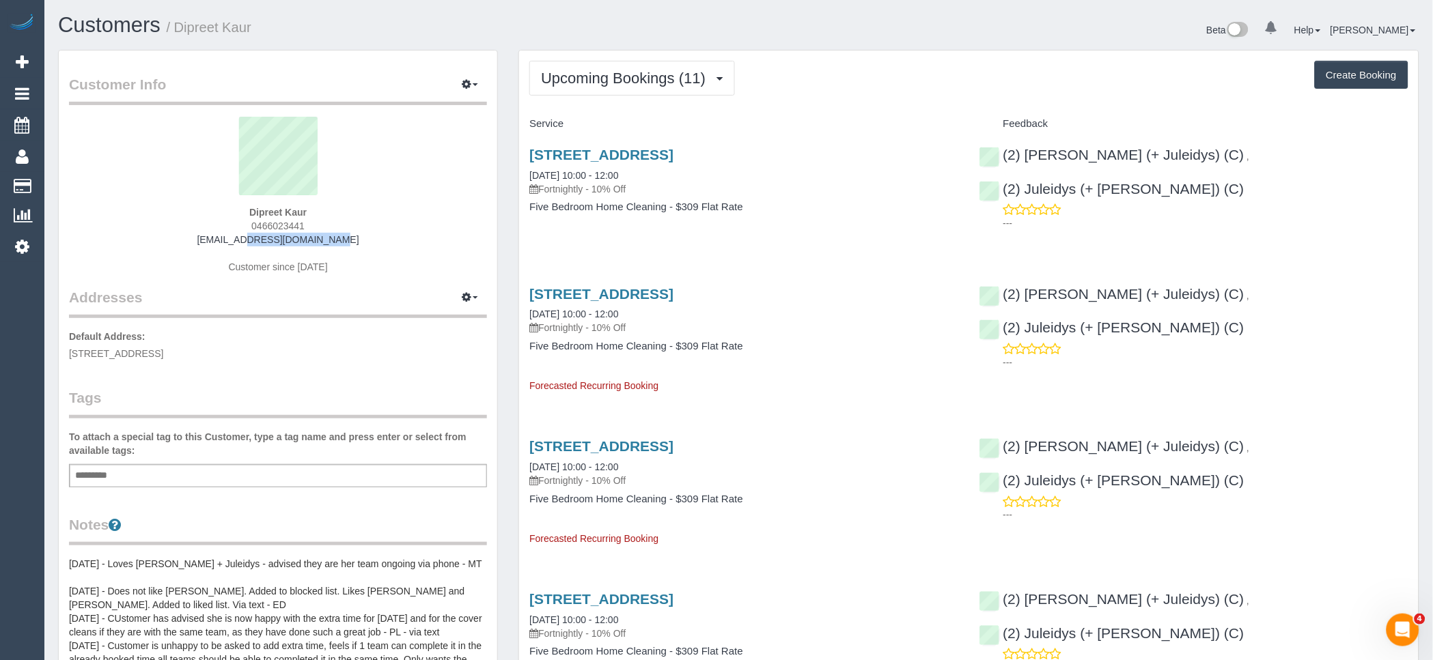
drag, startPoint x: 246, startPoint y: 238, endPoint x: 195, endPoint y: 242, distance: 50.8
click at [202, 241] on div "Dipreet Kaur 0466023441 dipreet@gmail.com Customer since 2023" at bounding box center [278, 202] width 418 height 171
copy link "[EMAIL_ADDRESS][DOMAIN_NAME]"
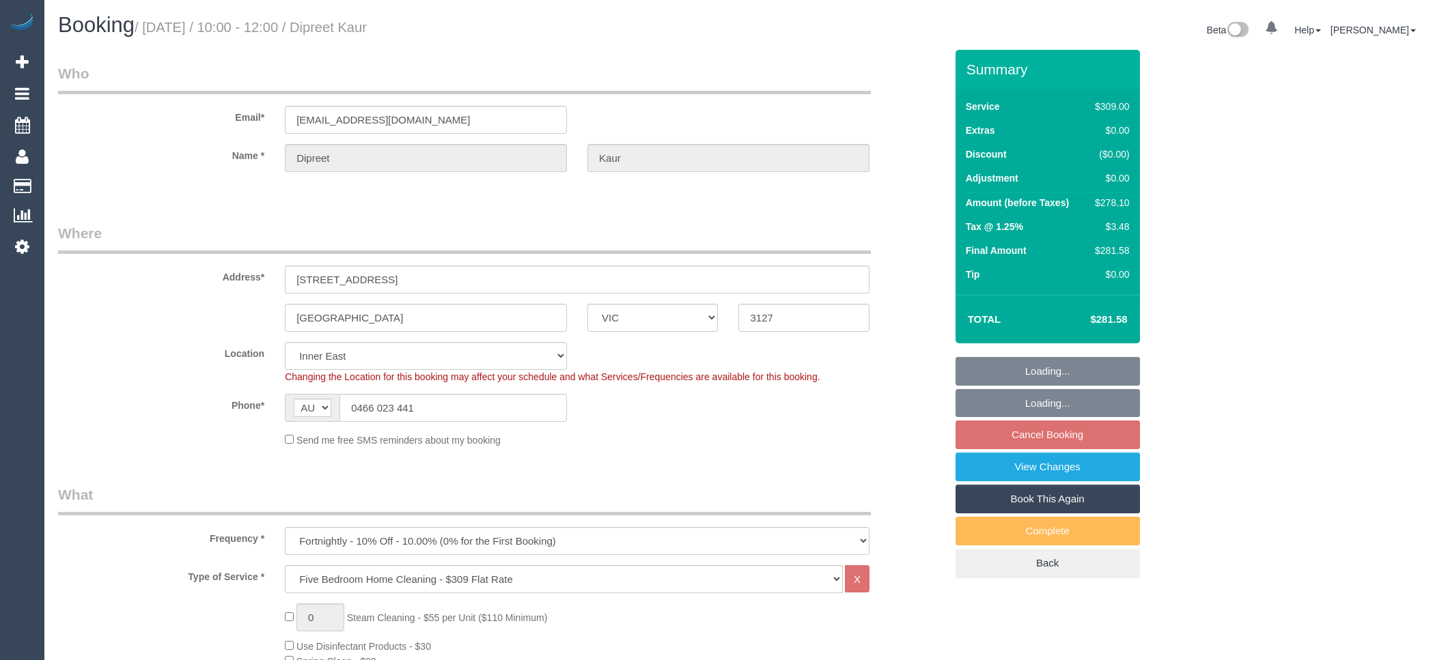
select select "VIC"
select select "spot3"
select select "number:28"
select select "number:14"
select select "number:18"
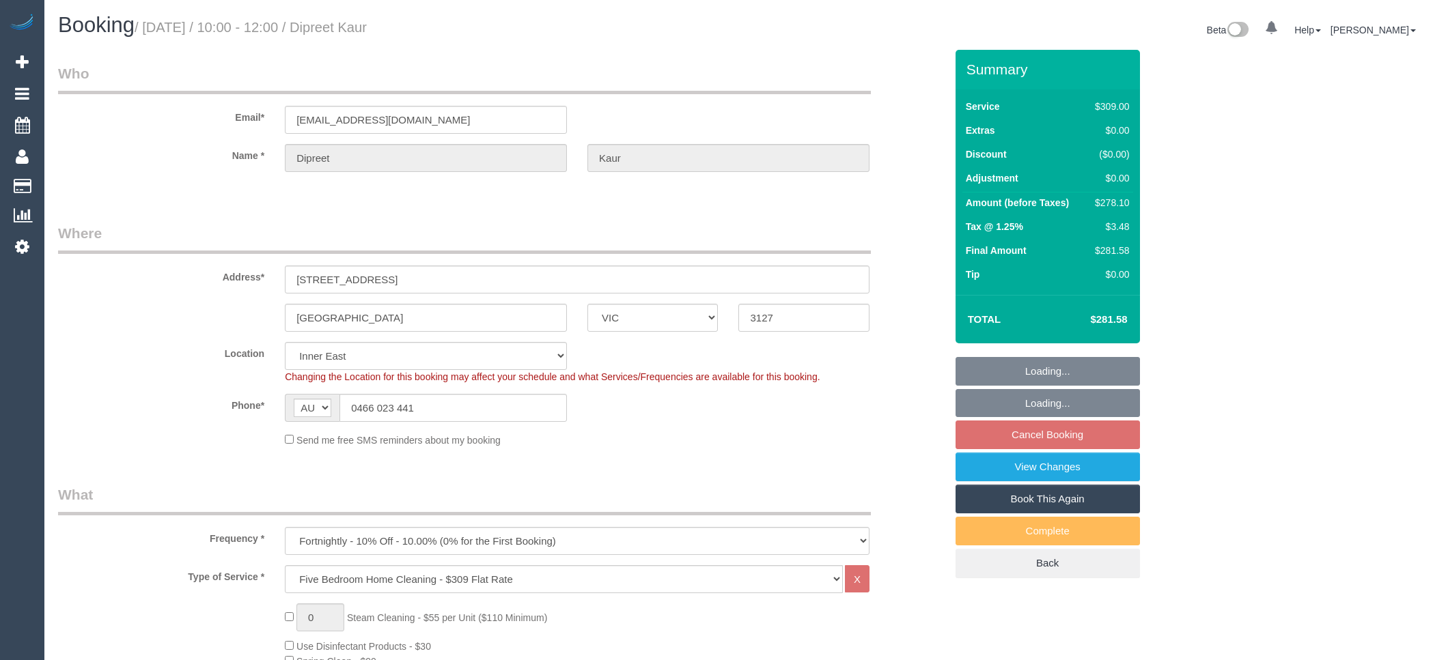
select select "number:24"
select select "number:34"
select select "number:12"
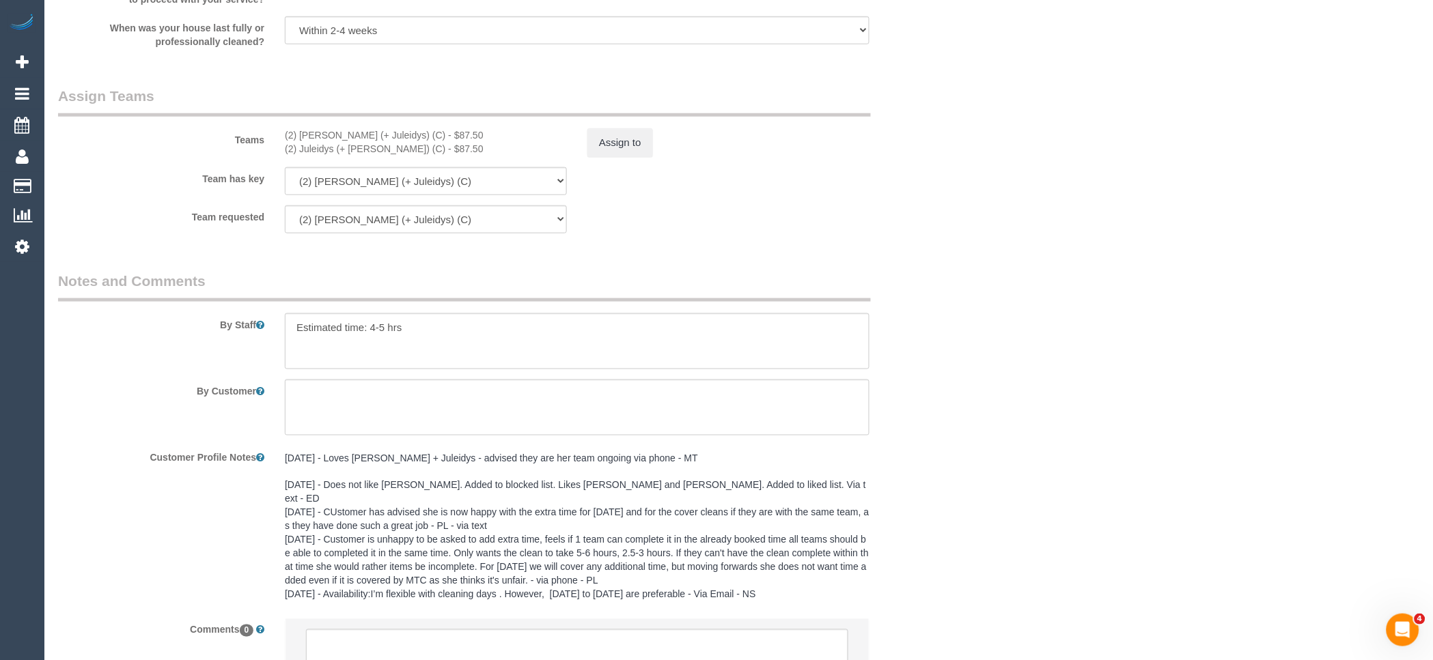
scroll to position [2079, 0]
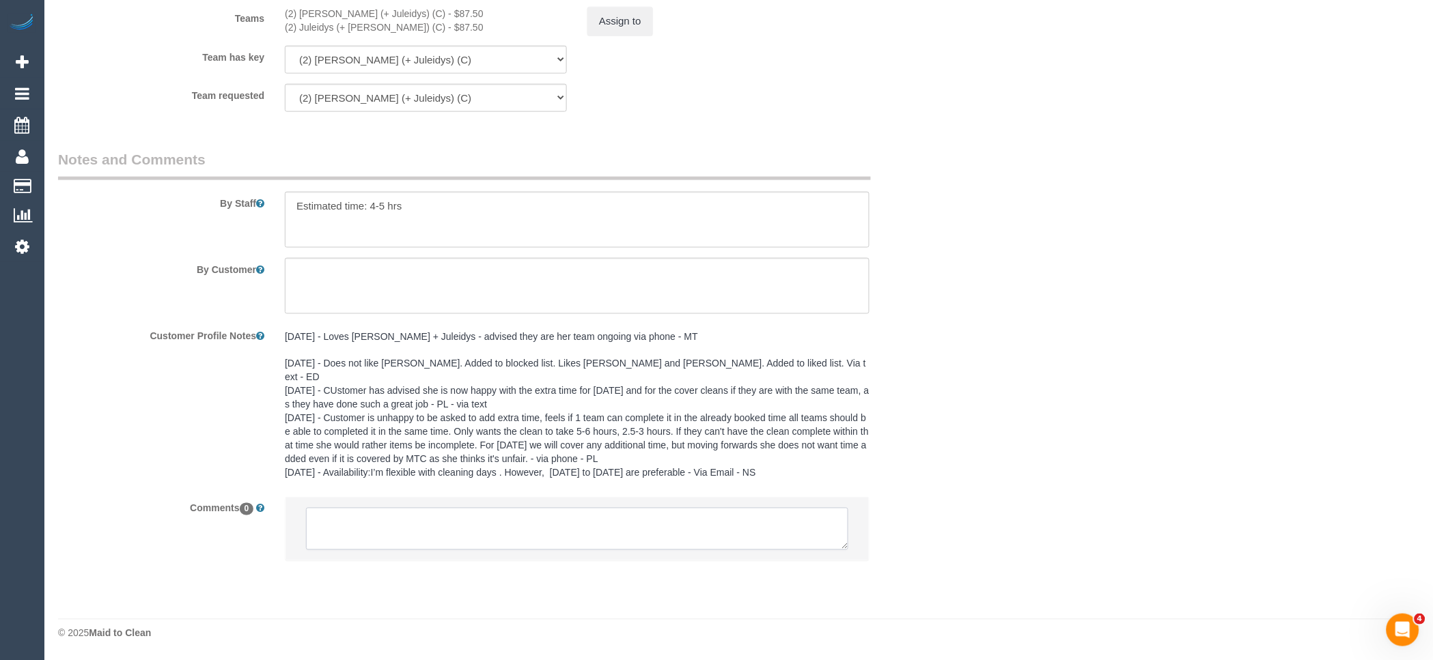
click at [482, 524] on textarea at bounding box center [577, 529] width 542 height 42
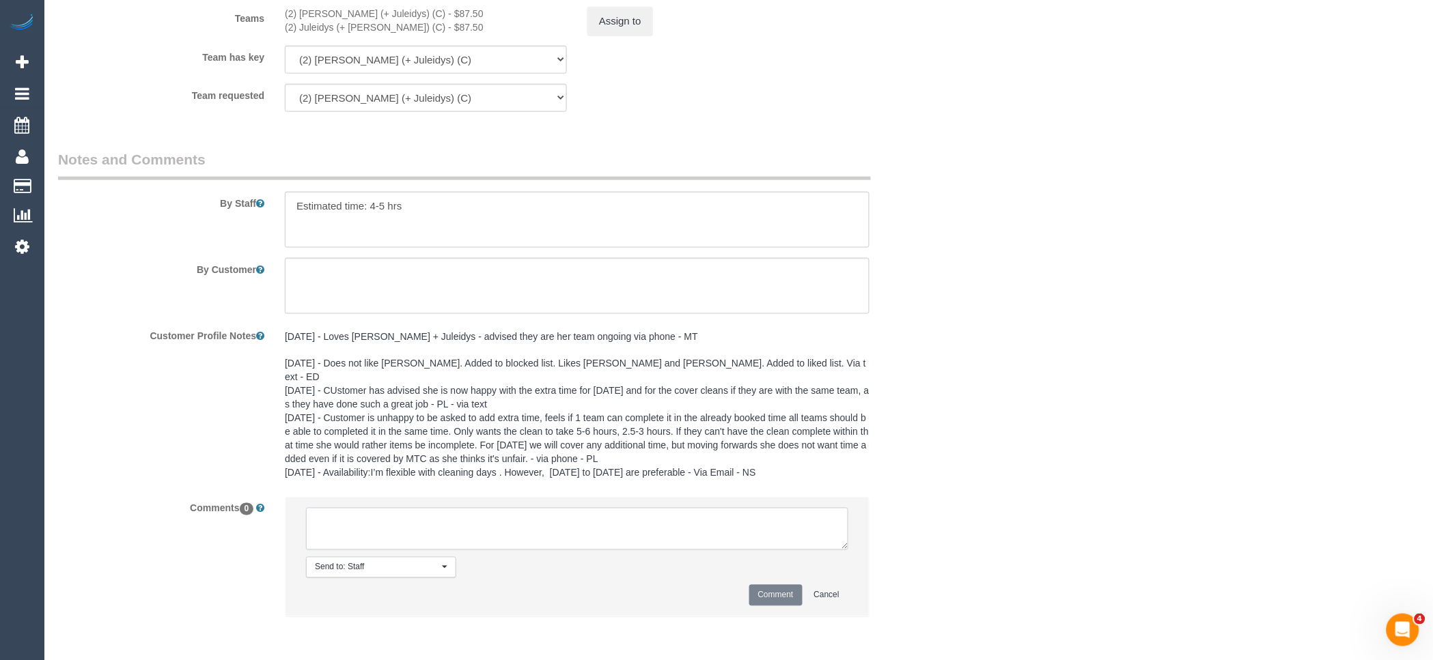
paste textarea "(2) [PERSON_NAME] (+ Juleidys) (C) not avialable 13/09 - 15/09 Customer contact…"
type textarea "(2) [PERSON_NAME] (+ Juleidys) (C) not avialable 13/09 - 15/09 Customer contact…"
click at [767, 596] on button "Comment" at bounding box center [775, 595] width 53 height 21
click at [636, 36] on button "Assign to" at bounding box center [620, 21] width 66 height 29
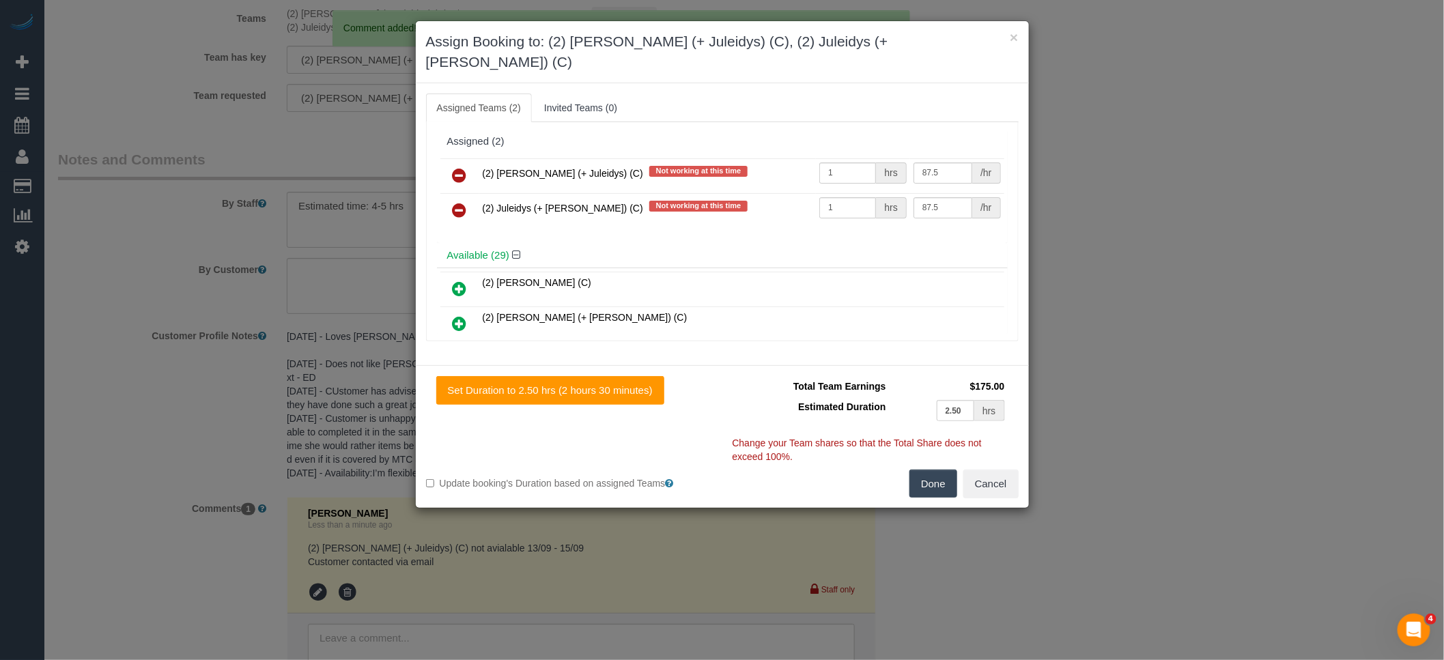
click at [468, 163] on link at bounding box center [460, 176] width 32 height 27
click at [468, 197] on link at bounding box center [460, 210] width 32 height 27
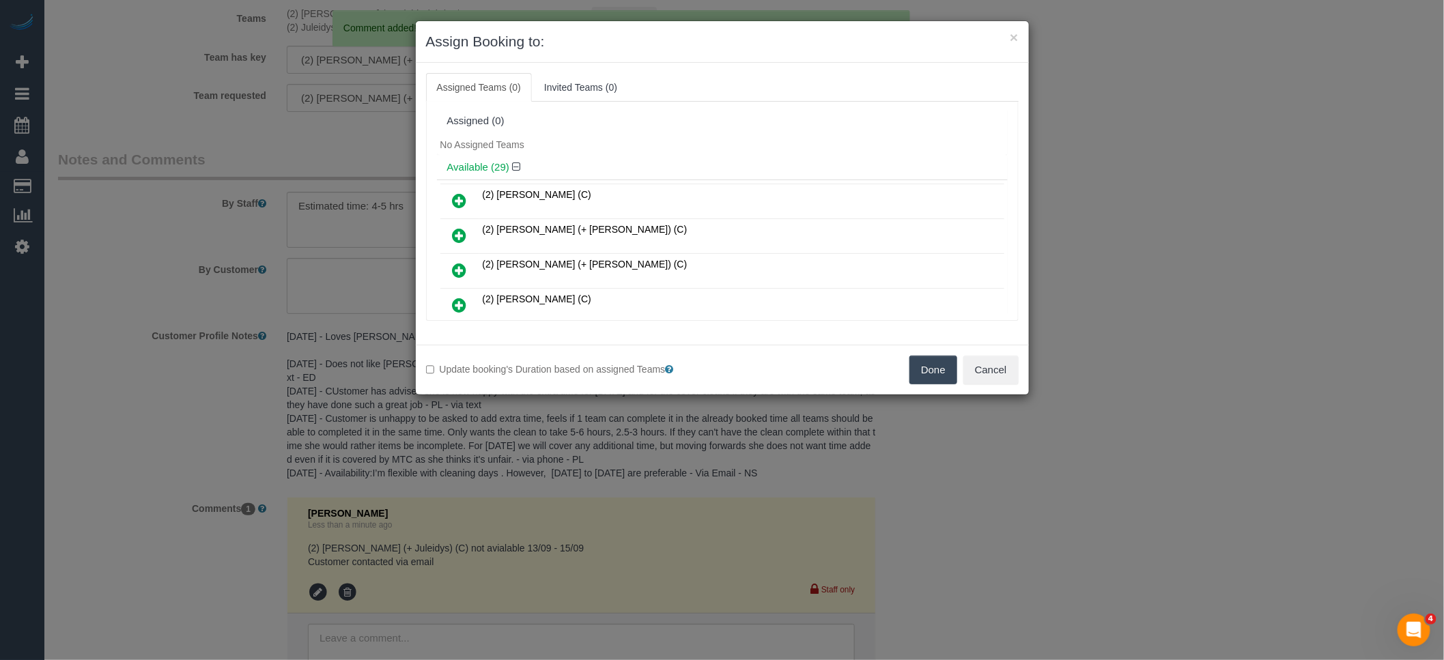
click at [949, 359] on button "Done" at bounding box center [934, 370] width 48 height 29
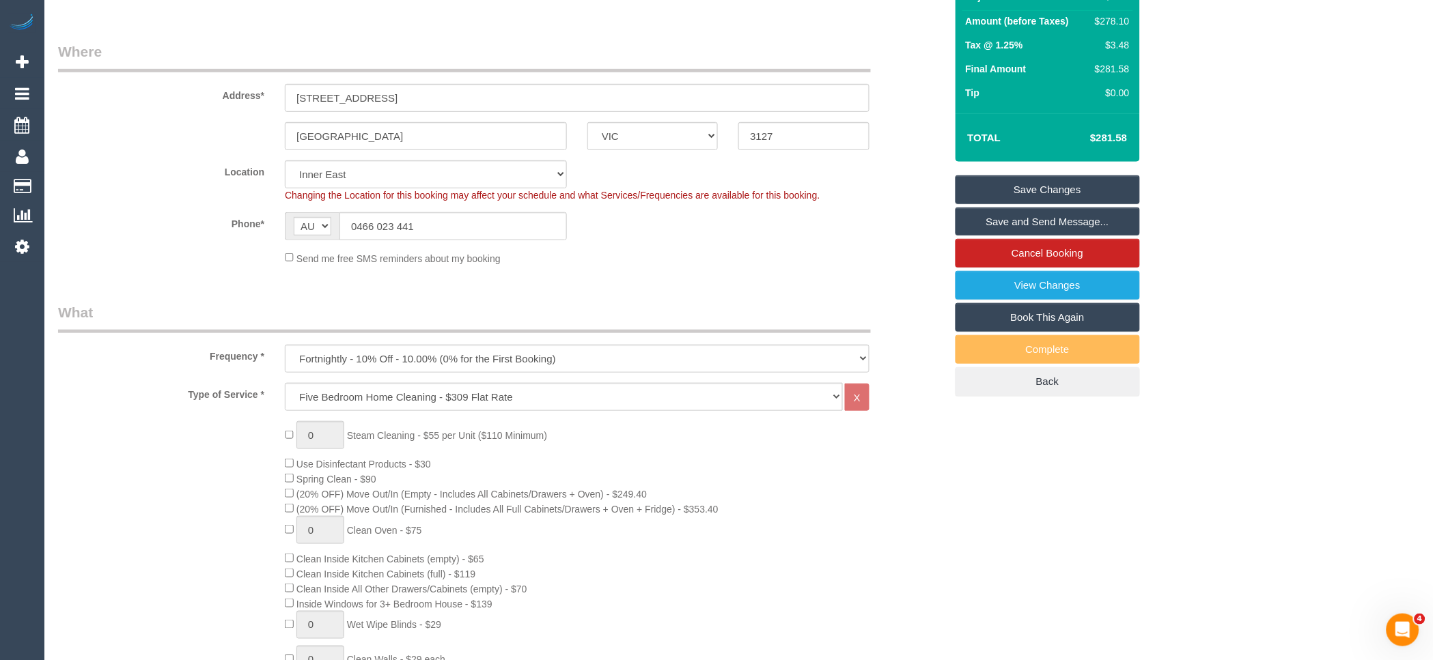
scroll to position [0, 0]
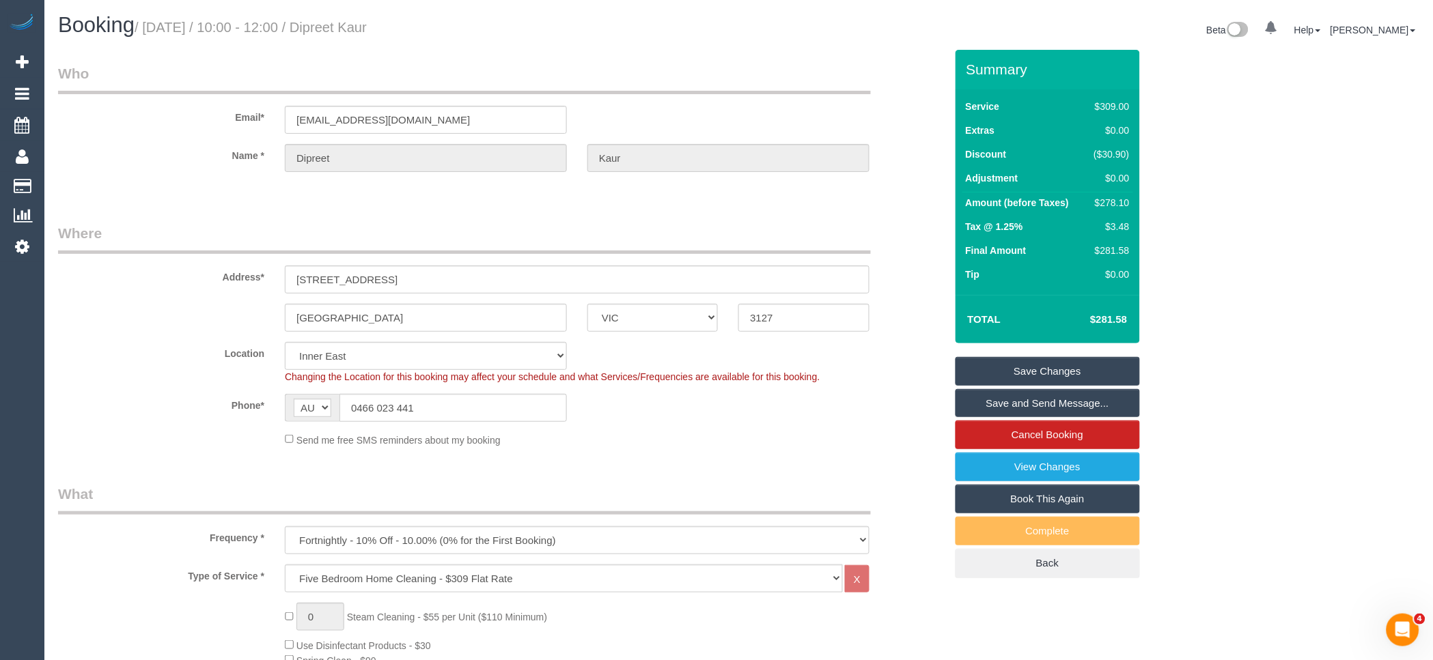
click at [1055, 366] on link "Save Changes" at bounding box center [1047, 371] width 184 height 29
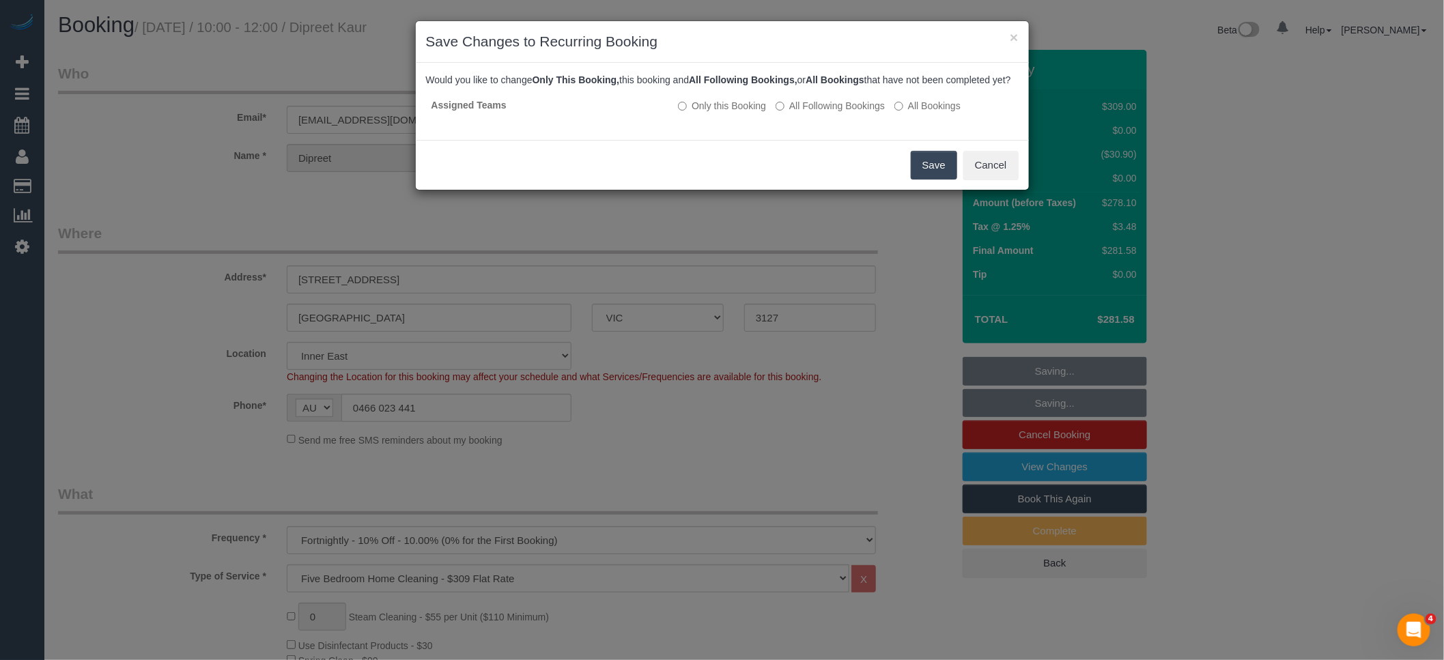
click at [947, 180] on button "Save" at bounding box center [934, 165] width 46 height 29
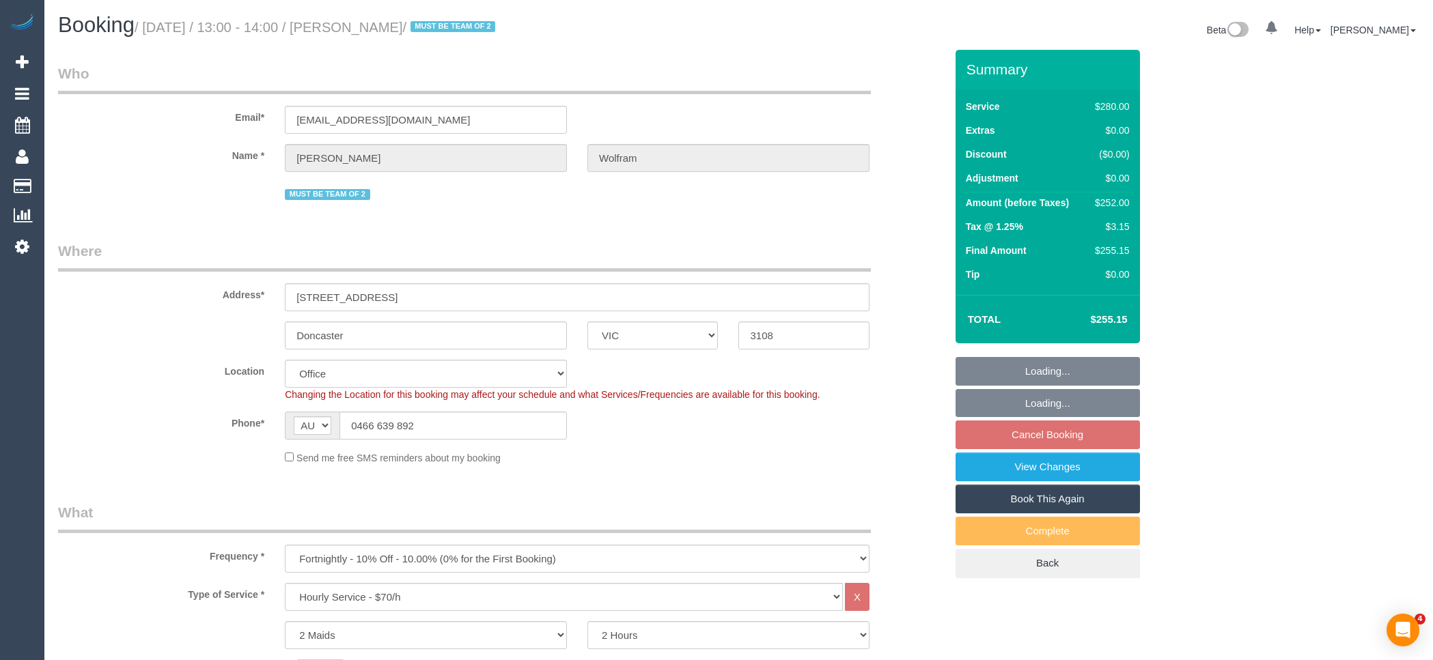
select select "VIC"
select select "2"
select select "string:stripe-pm_1QyhYY2GScqysDRVoCbMWQdV"
select select "number:27"
select select "number:14"
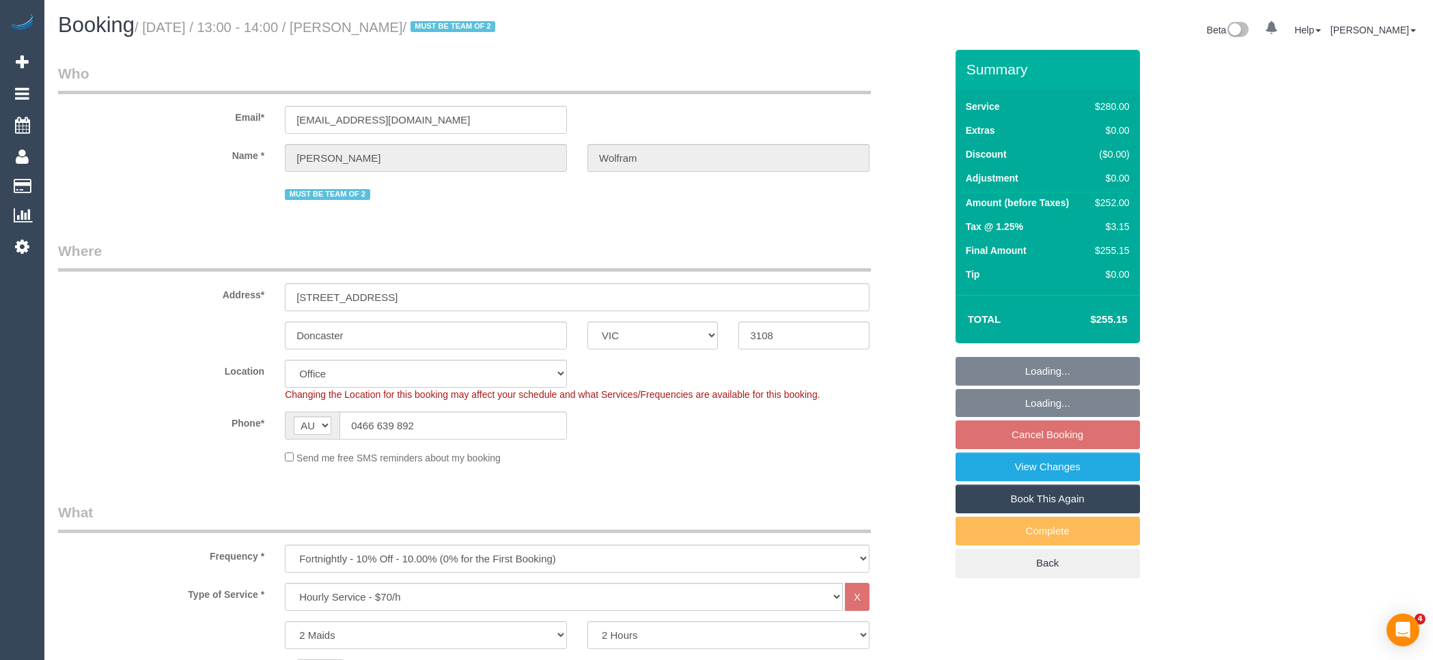
select select "number:18"
select select "number:22"
select select "number:35"
select select "number:12"
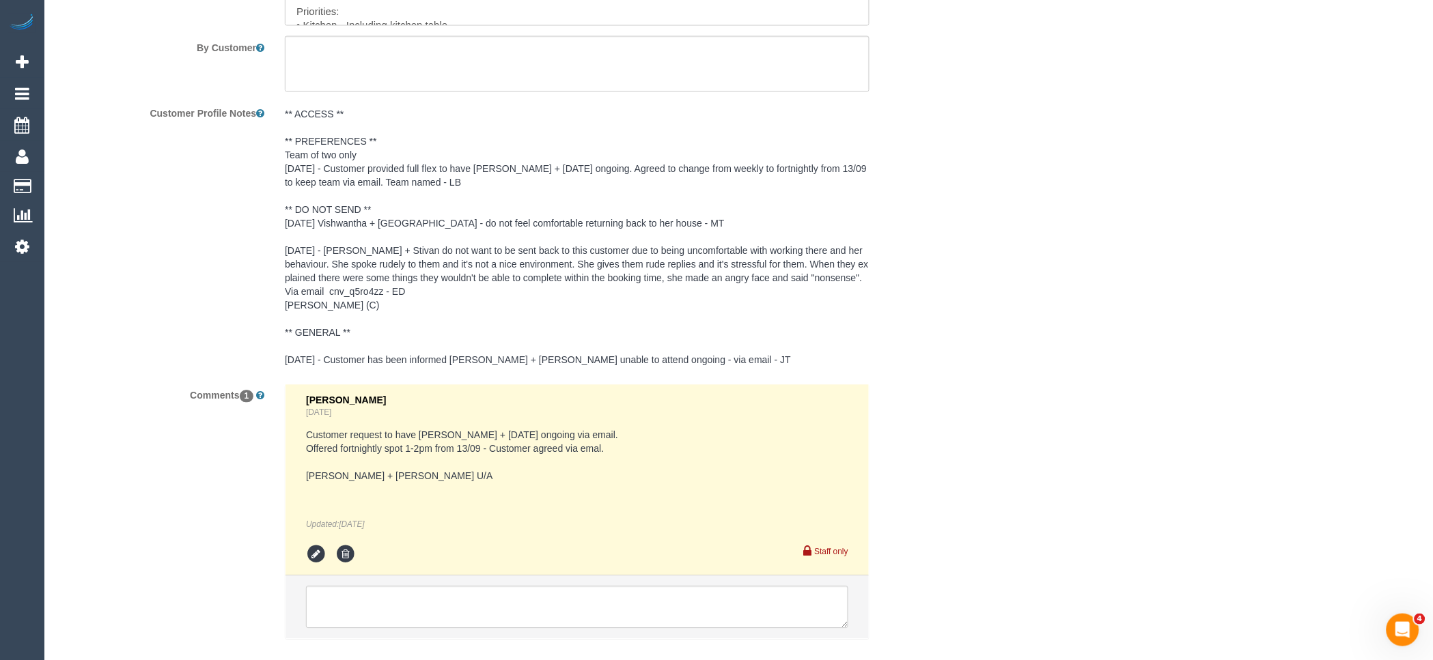
scroll to position [2444, 0]
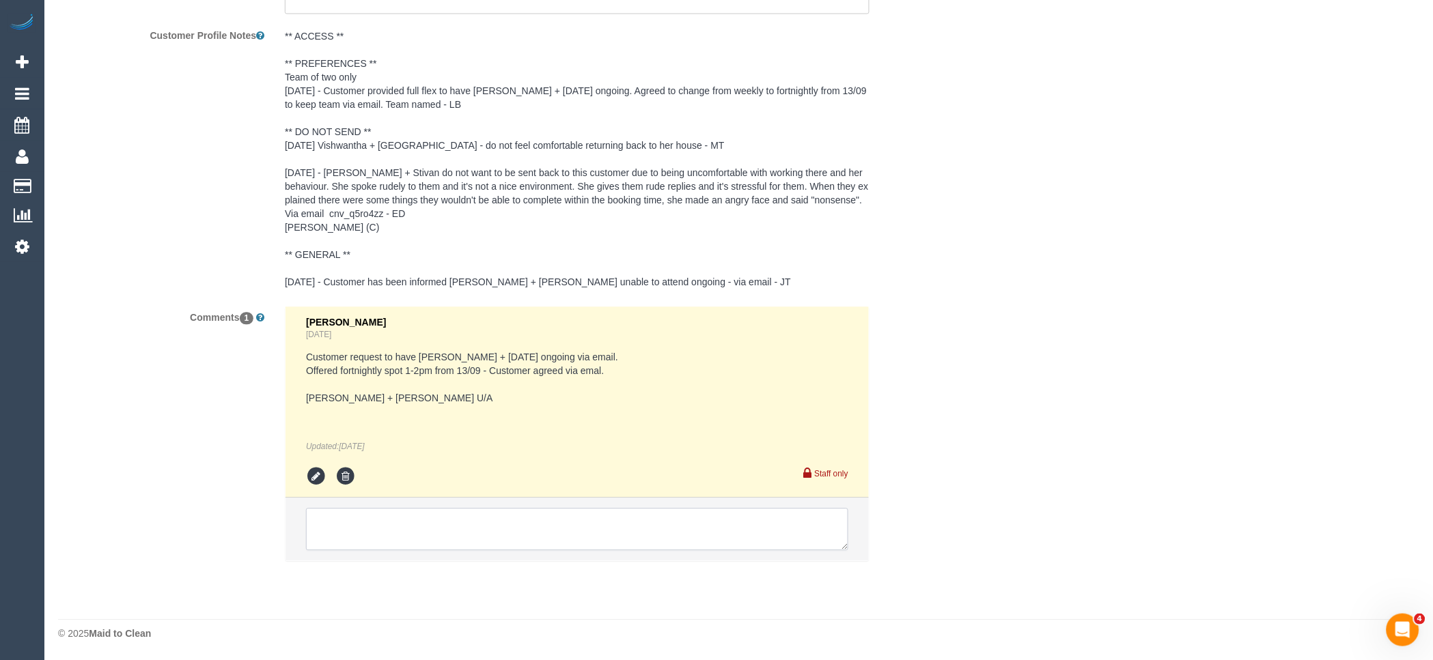
click at [495, 510] on textarea at bounding box center [577, 529] width 542 height 42
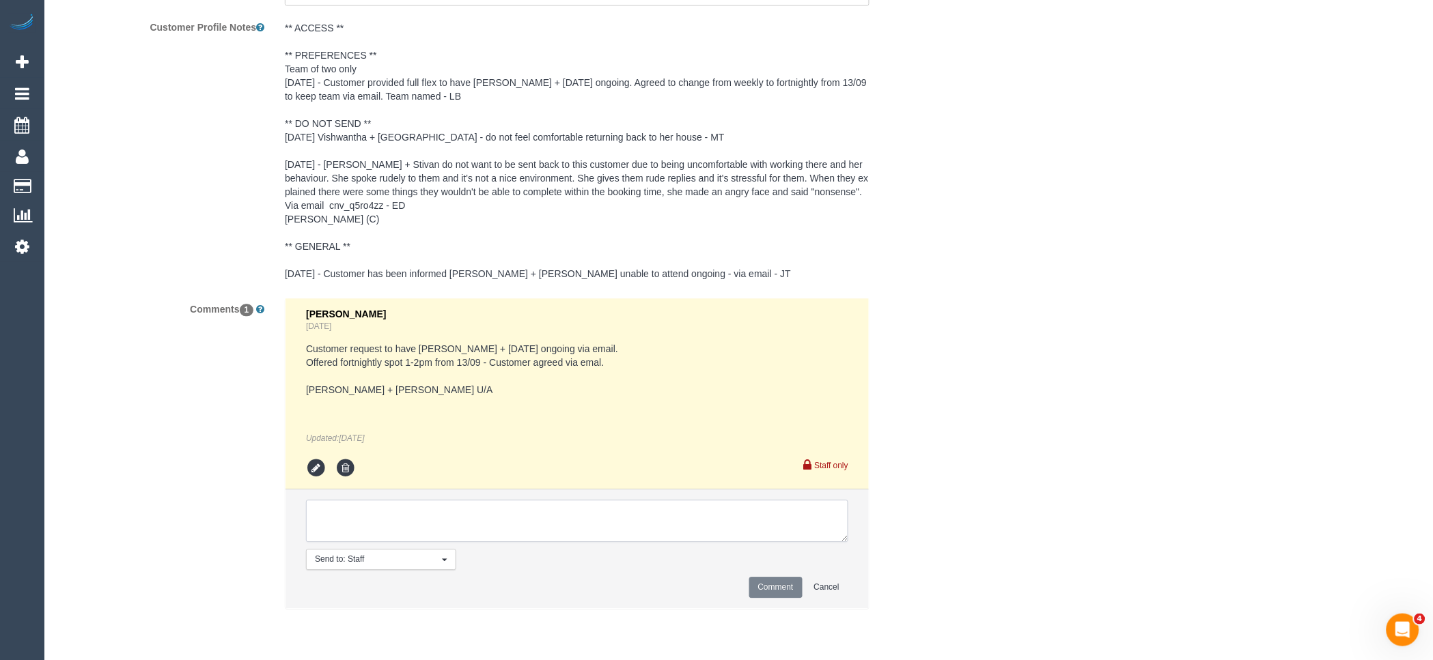
paste textarea "(2) [PERSON_NAME] (+ Juleidys) (C) not avialable 13/09 - 15/09 Customer contact…"
type textarea "(2) [PERSON_NAME] (+ Juleidys) (C) not avialable 13/09 - 15/09 Customer contact…"
click at [769, 598] on button "Comment" at bounding box center [775, 587] width 53 height 21
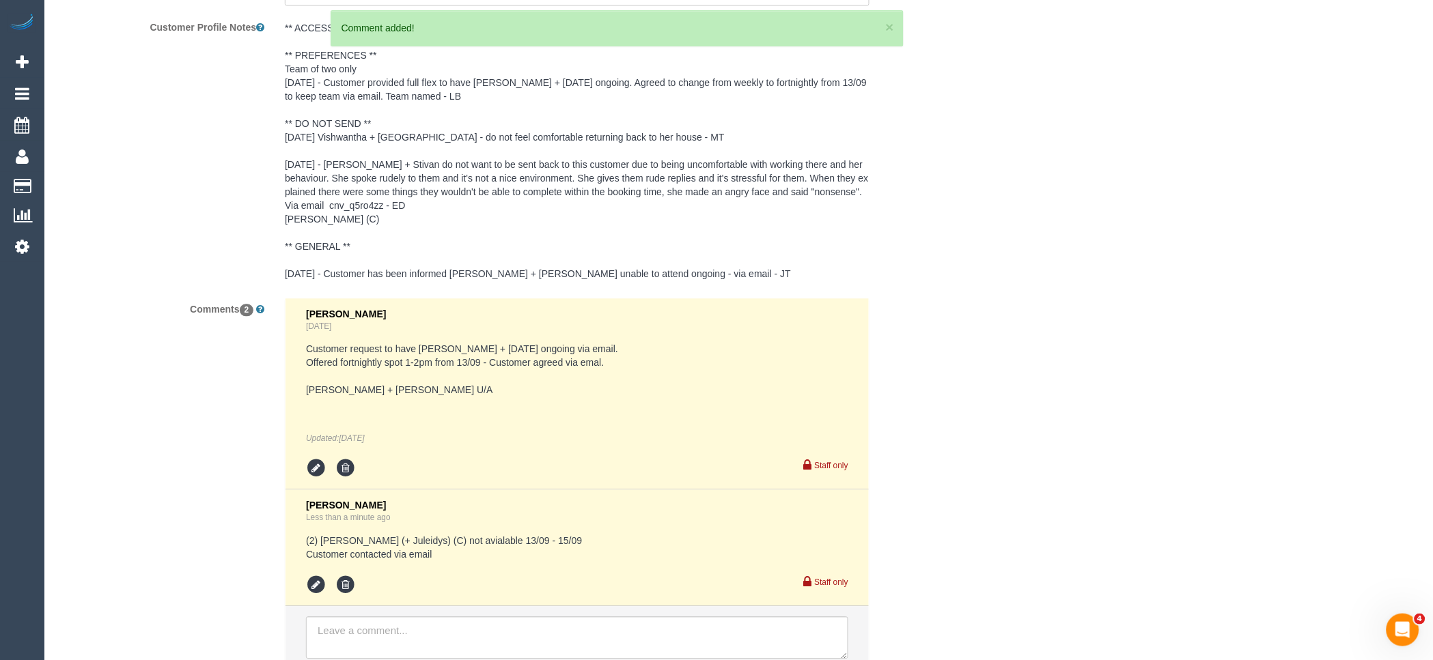
scroll to position [1913, 0]
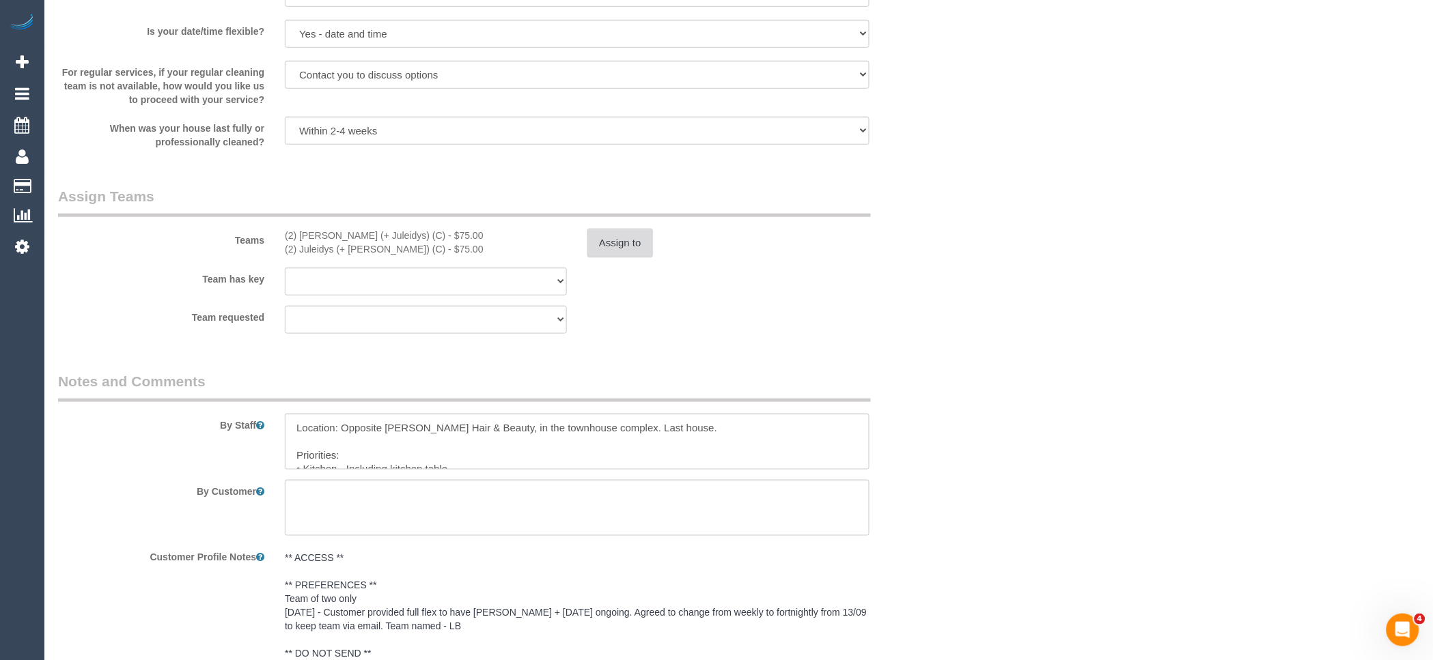
click at [628, 255] on button "Assign to" at bounding box center [620, 243] width 66 height 29
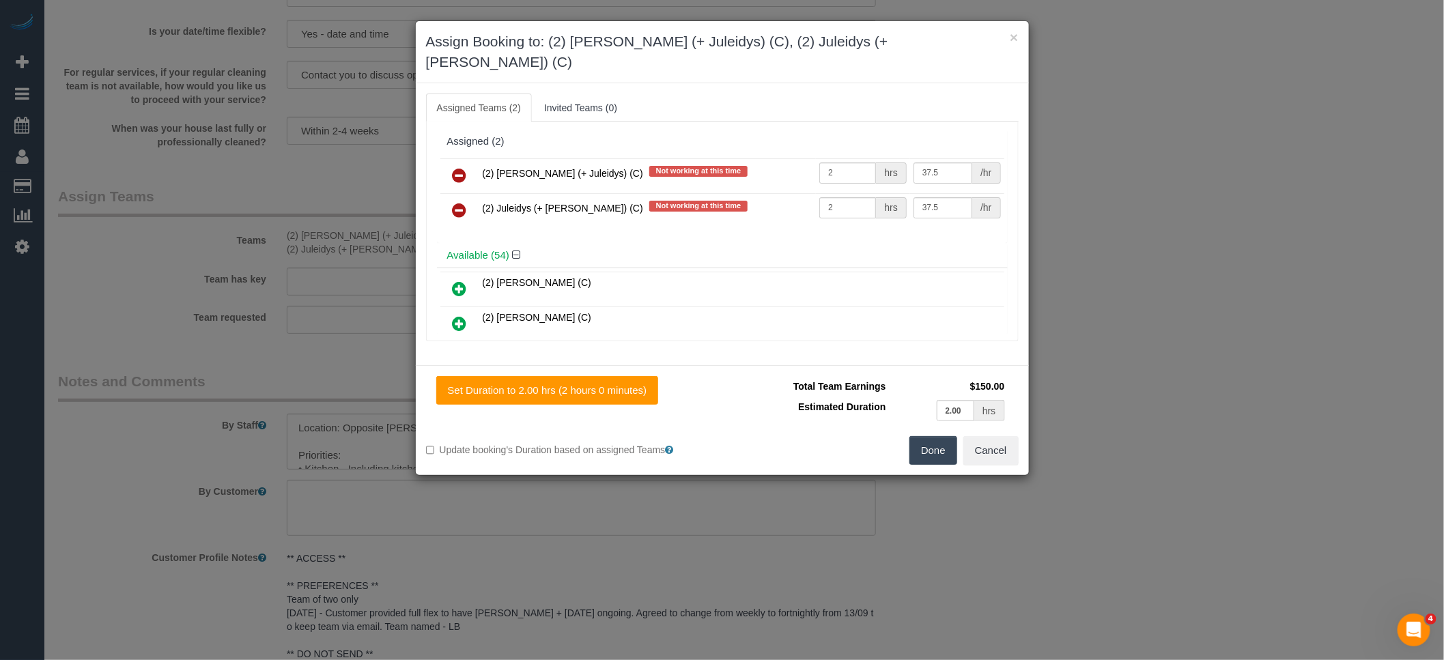
click at [470, 163] on link at bounding box center [460, 176] width 32 height 27
click at [470, 197] on link at bounding box center [460, 210] width 32 height 27
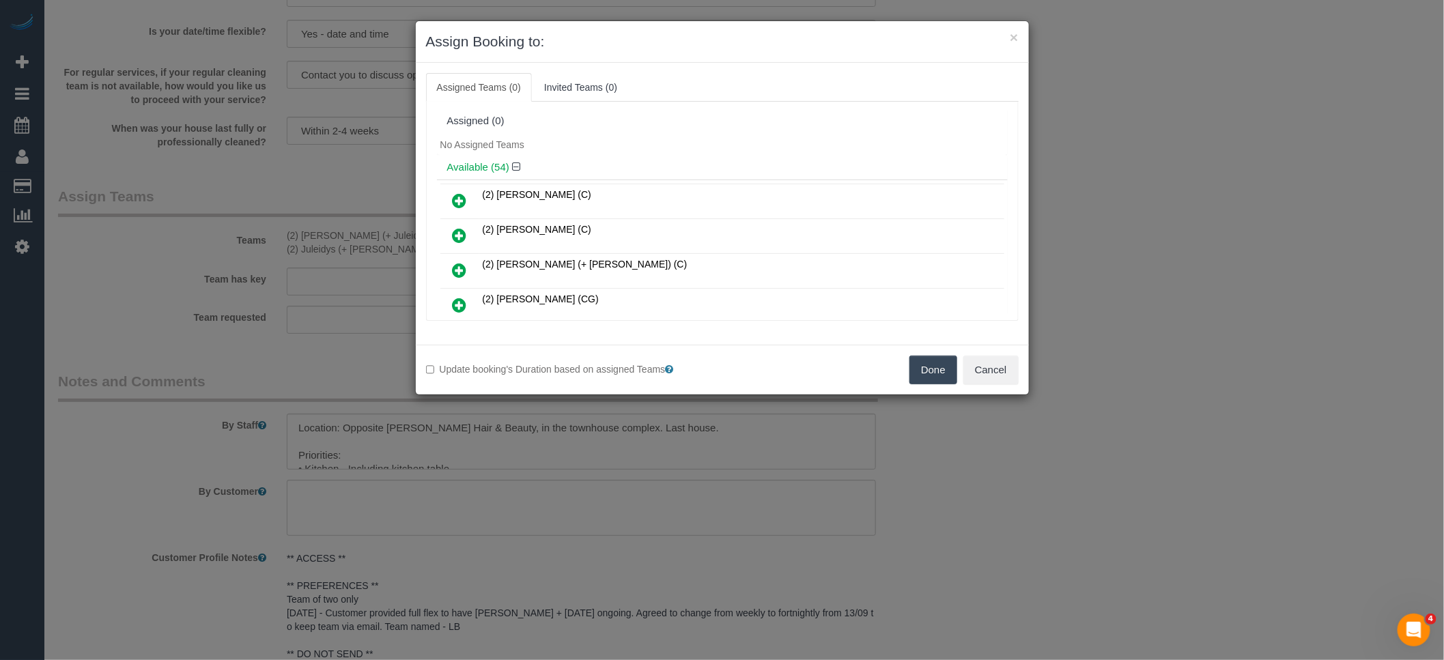
click at [922, 361] on button "Done" at bounding box center [934, 370] width 48 height 29
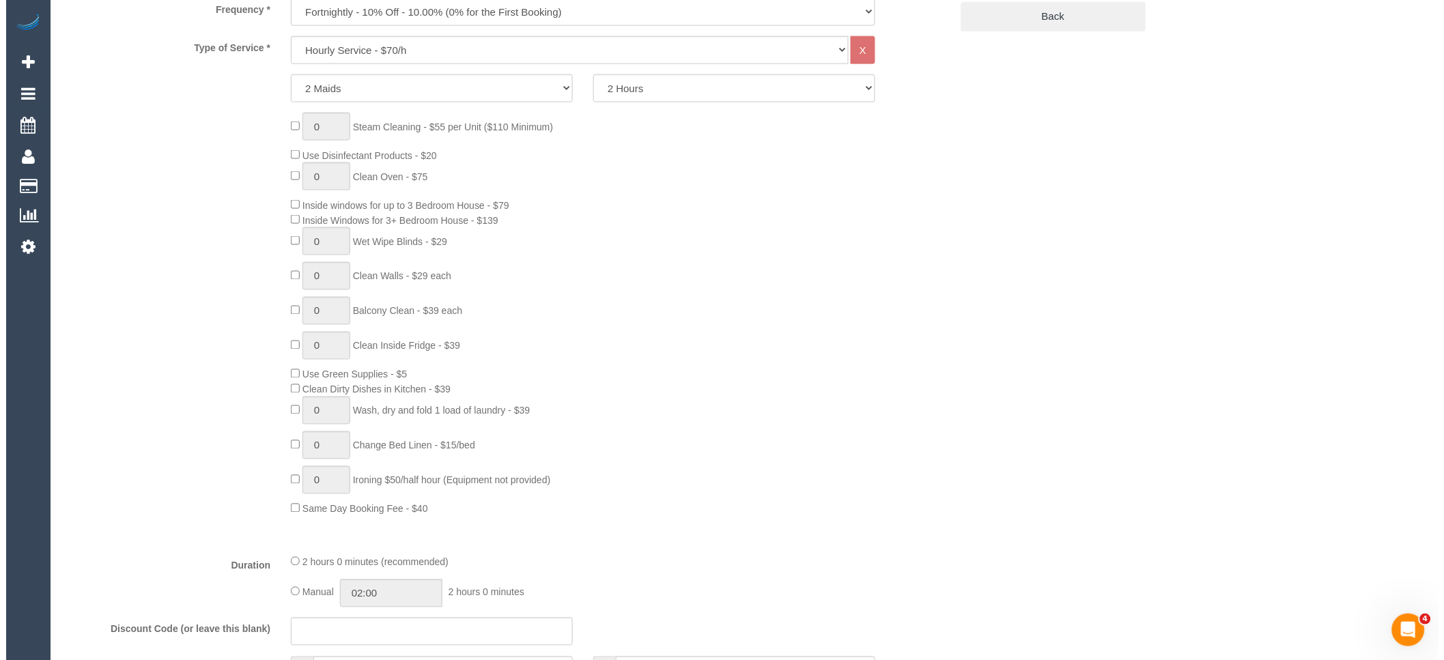
scroll to position [0, 0]
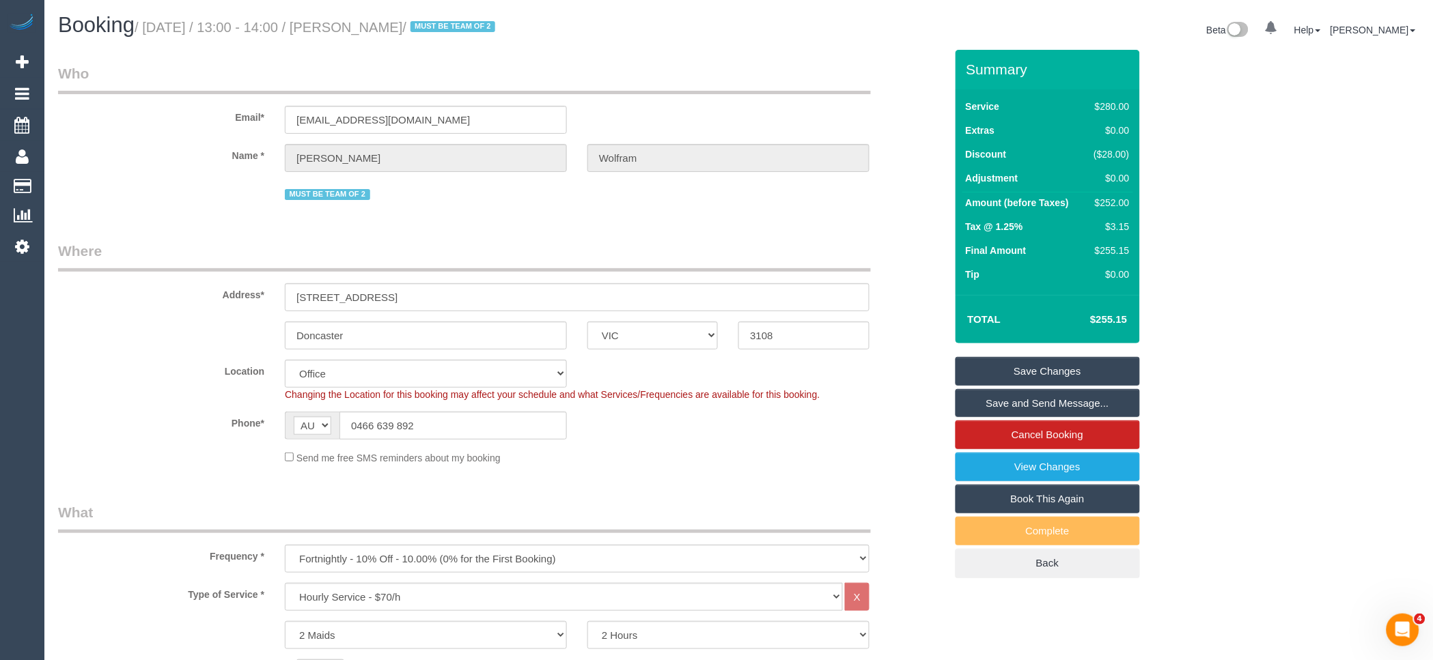
click at [1072, 373] on link "Save Changes" at bounding box center [1047, 371] width 184 height 29
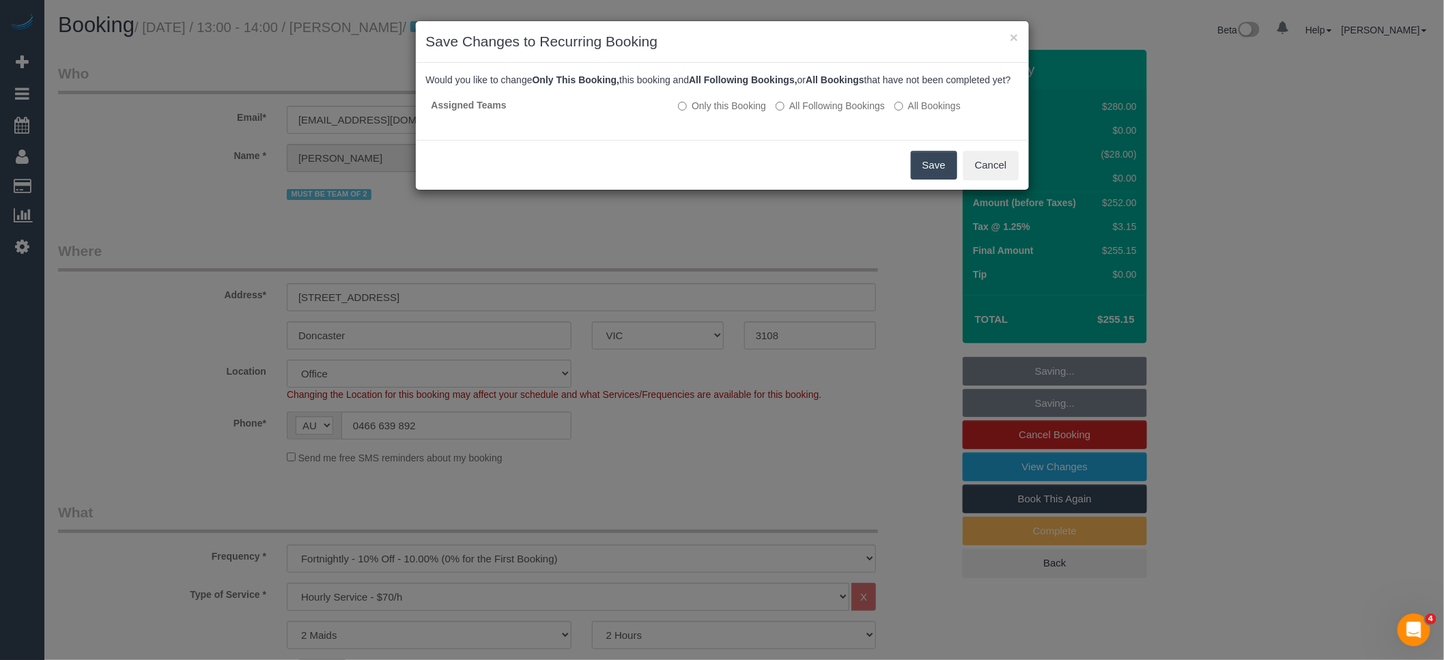
click at [942, 178] on button "Save" at bounding box center [934, 165] width 46 height 29
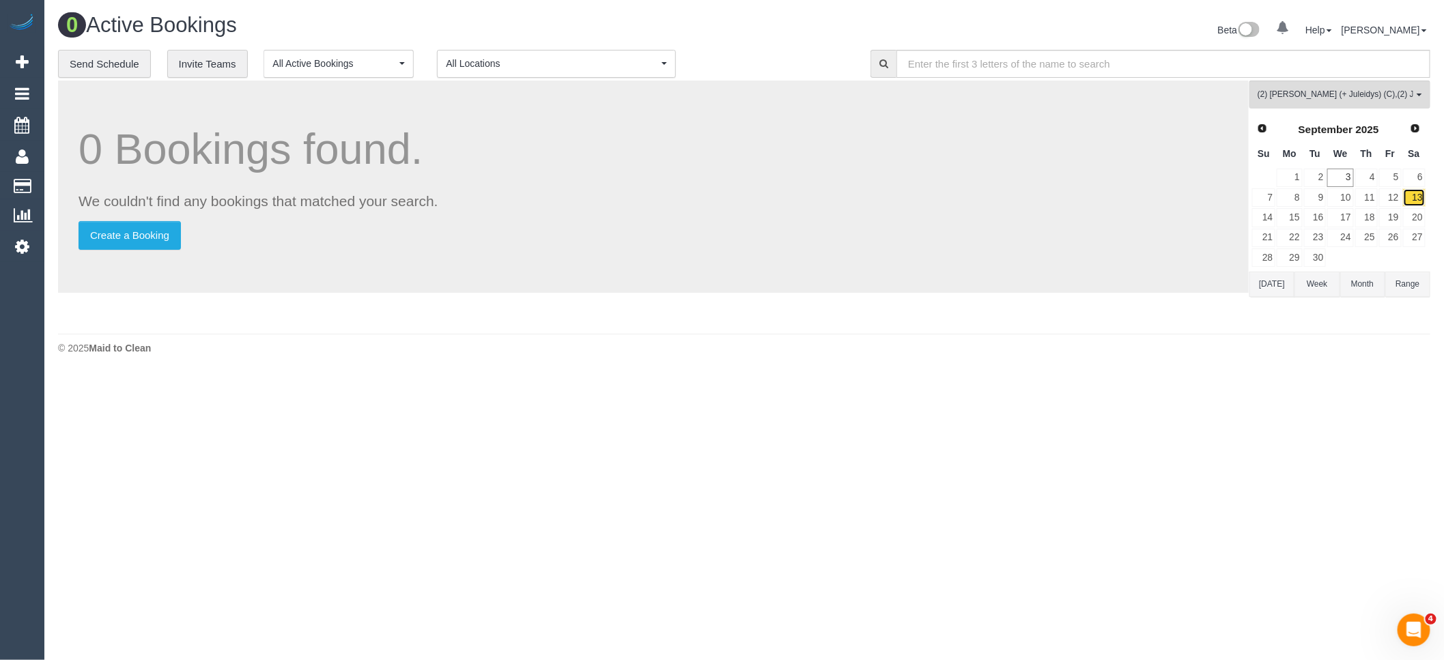
click at [1412, 201] on link "13" at bounding box center [1414, 197] width 23 height 18
click at [1271, 219] on link "14" at bounding box center [1264, 217] width 23 height 18
click at [1288, 216] on link "15" at bounding box center [1289, 217] width 25 height 18
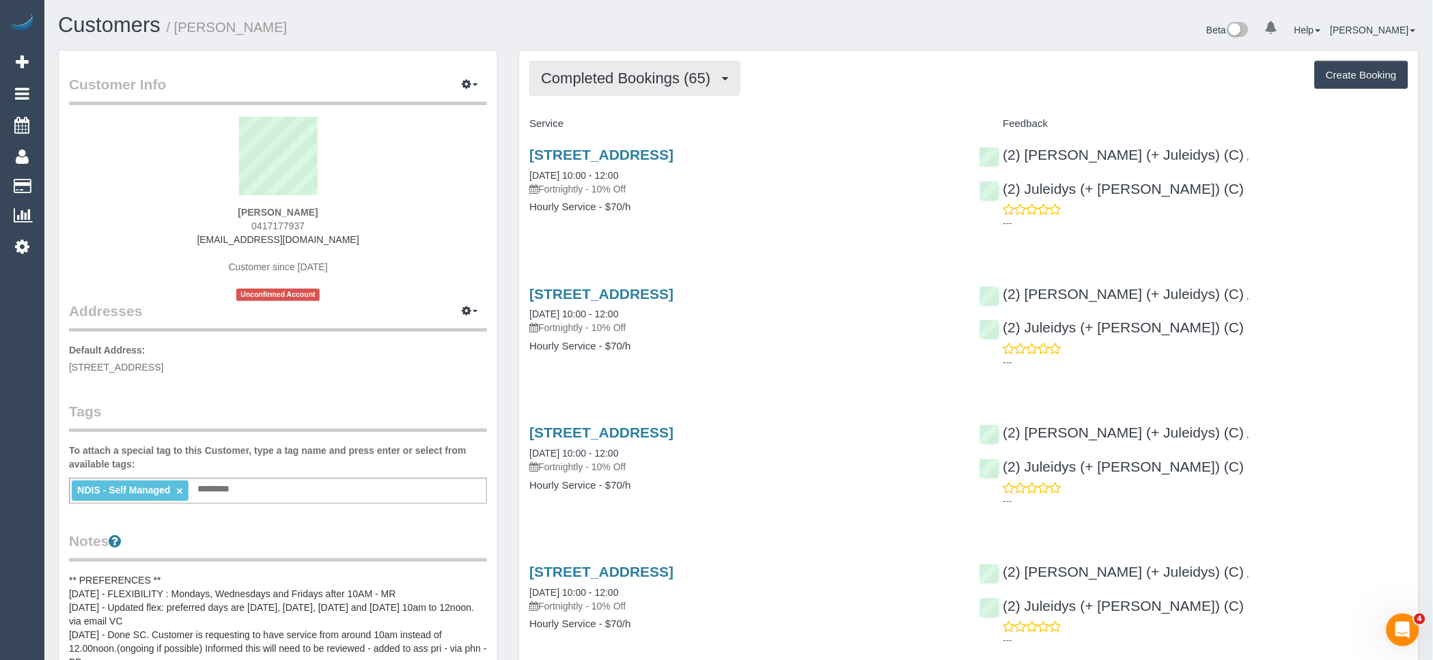
click at [654, 72] on span "Completed Bookings (65)" at bounding box center [629, 78] width 176 height 17
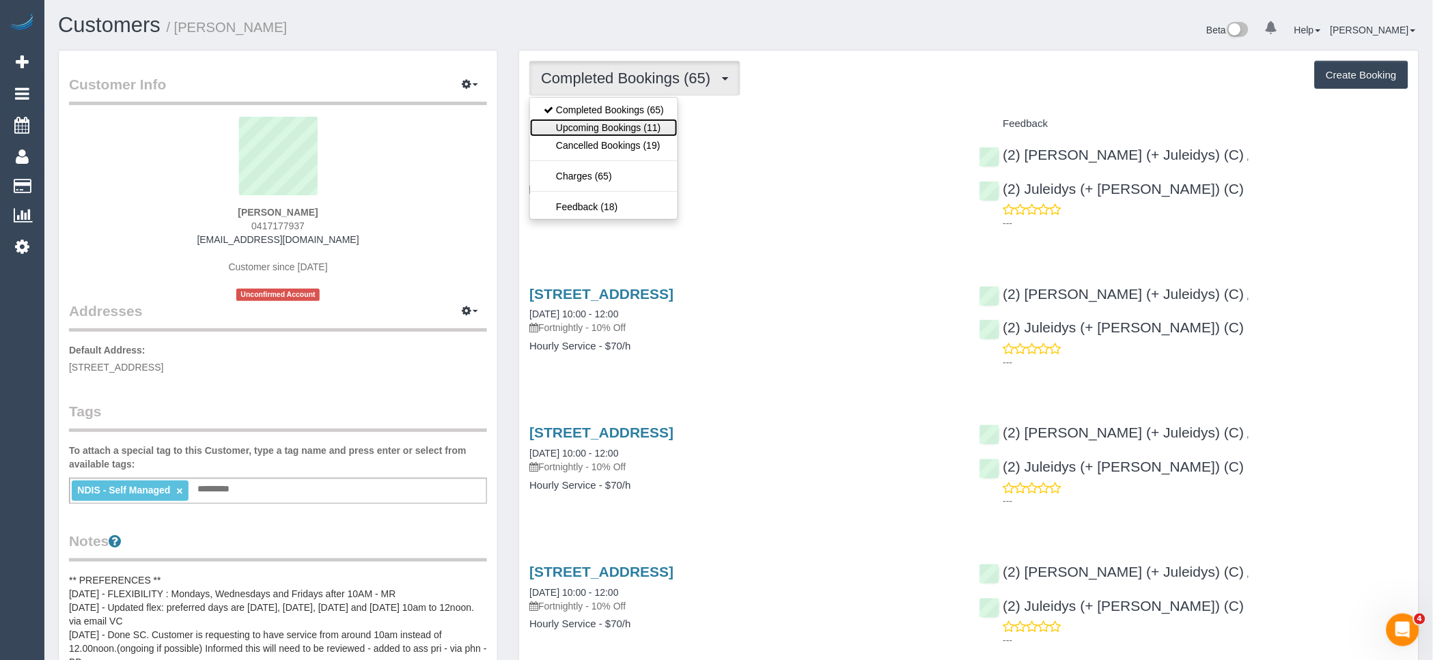
click at [651, 135] on link "Upcoming Bookings (11)" at bounding box center [604, 128] width 148 height 18
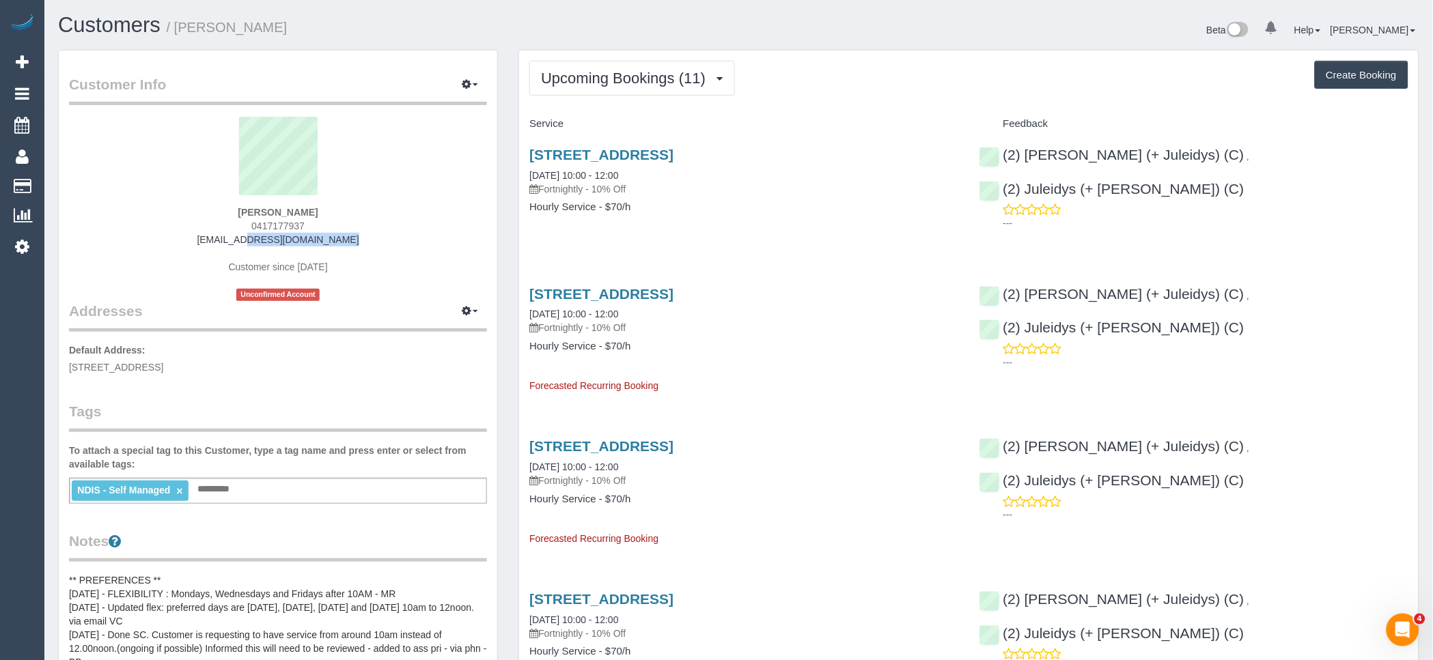
drag, startPoint x: 344, startPoint y: 236, endPoint x: 98, endPoint y: 253, distance: 245.7
click at [118, 240] on div "Alessandra Centorame 0417177937 acentorame@live.com Customer since 2022 Unconfi…" at bounding box center [278, 209] width 418 height 184
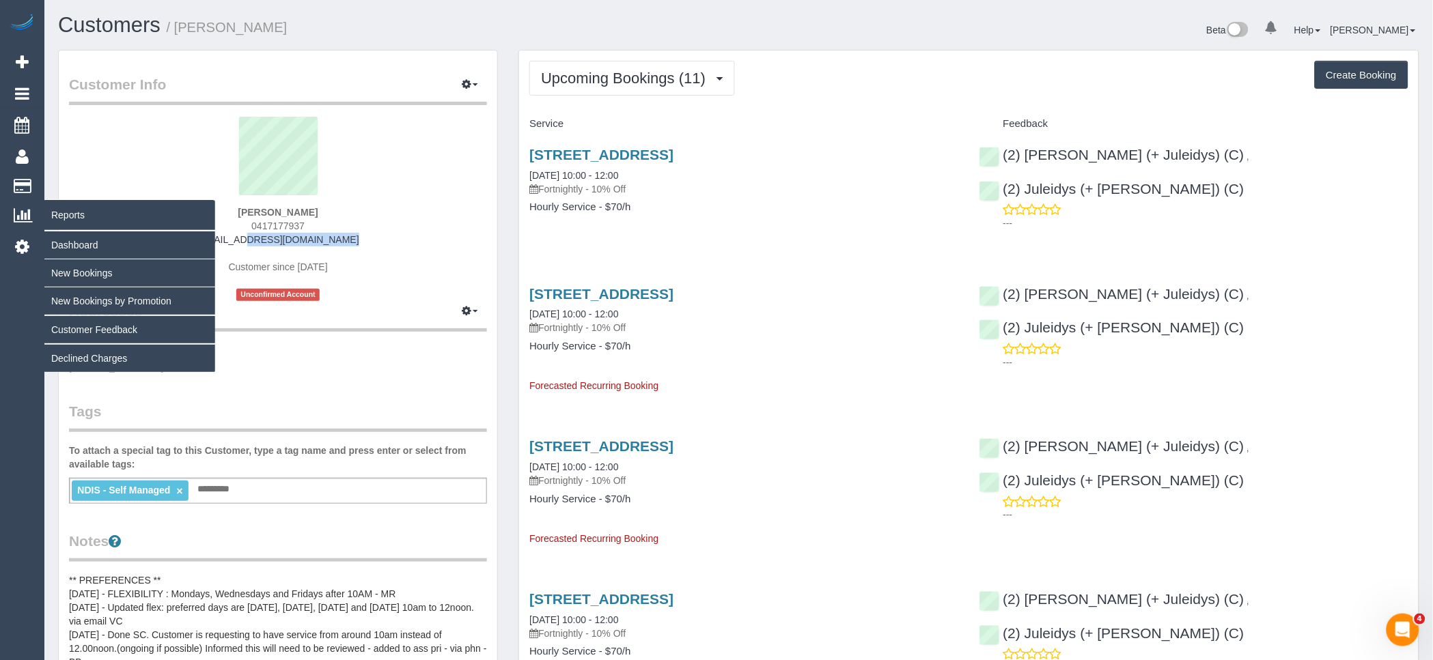
copy link "acentorame@live.com"
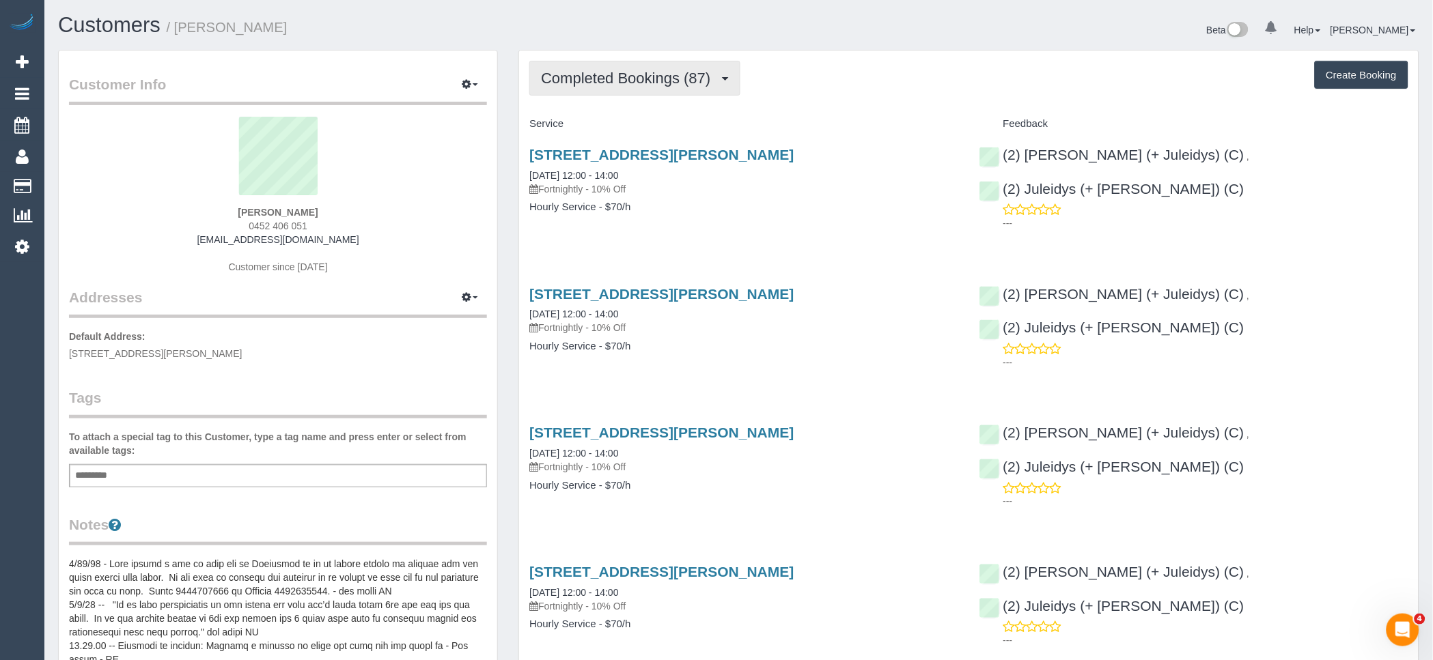
click at [671, 84] on span "Completed Bookings (87)" at bounding box center [629, 78] width 176 height 17
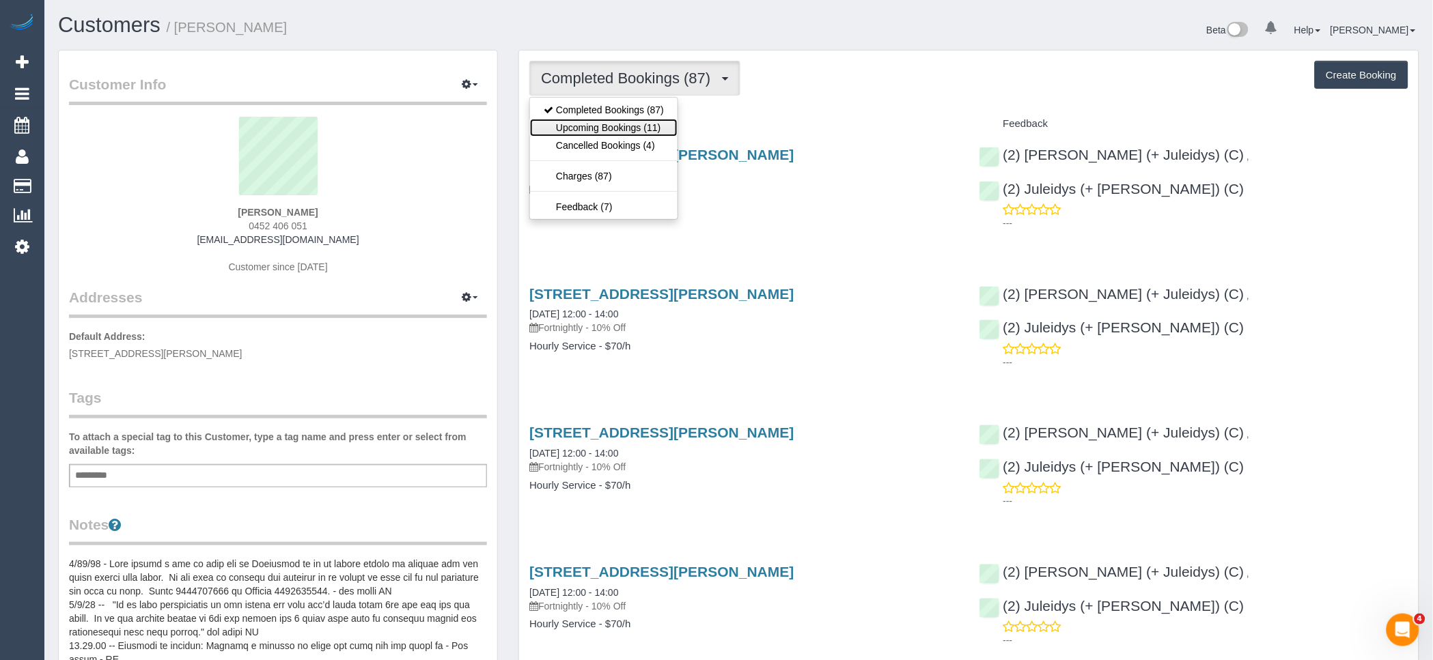
click at [665, 130] on link "Upcoming Bookings (11)" at bounding box center [604, 128] width 148 height 18
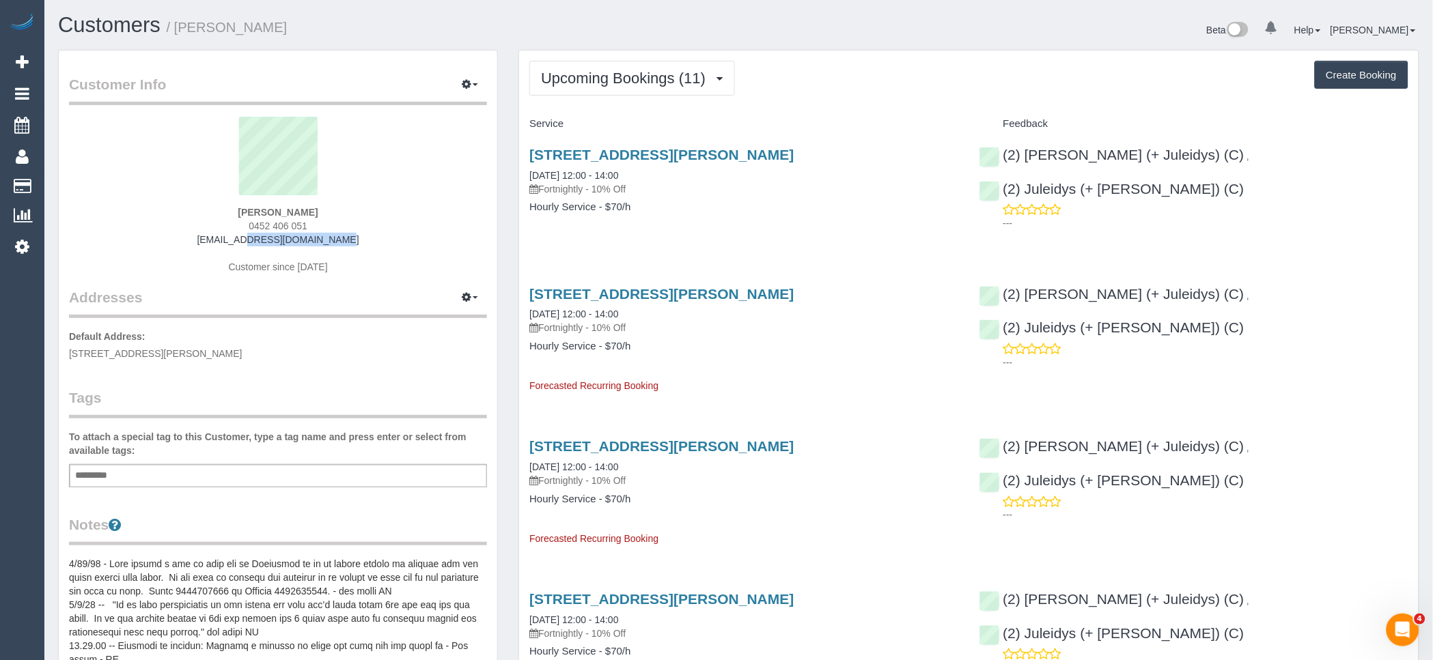
drag, startPoint x: 349, startPoint y: 240, endPoint x: 157, endPoint y: 244, distance: 191.9
click at [176, 242] on div "Claudia Spiers 0452 406 051 cspiers@y7mail.com Customer since 2022" at bounding box center [278, 202] width 418 height 171
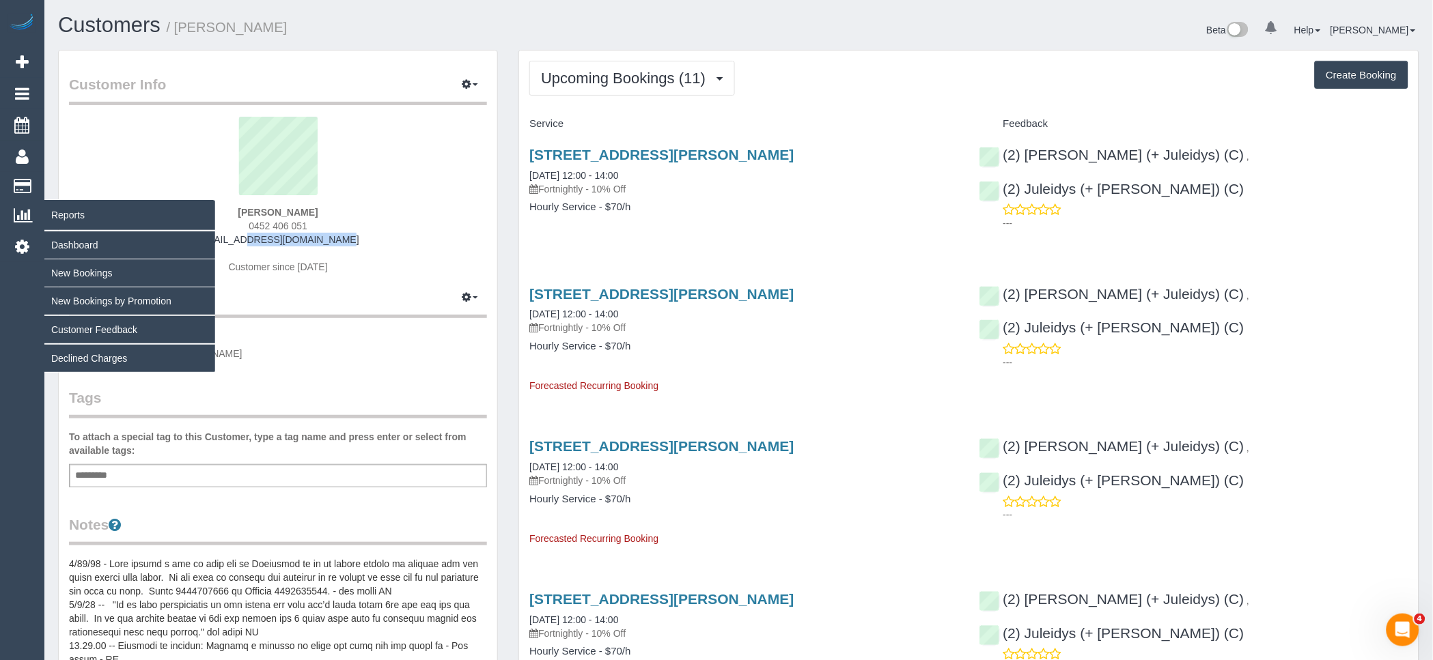
copy link "cspiers@y7mail.com"
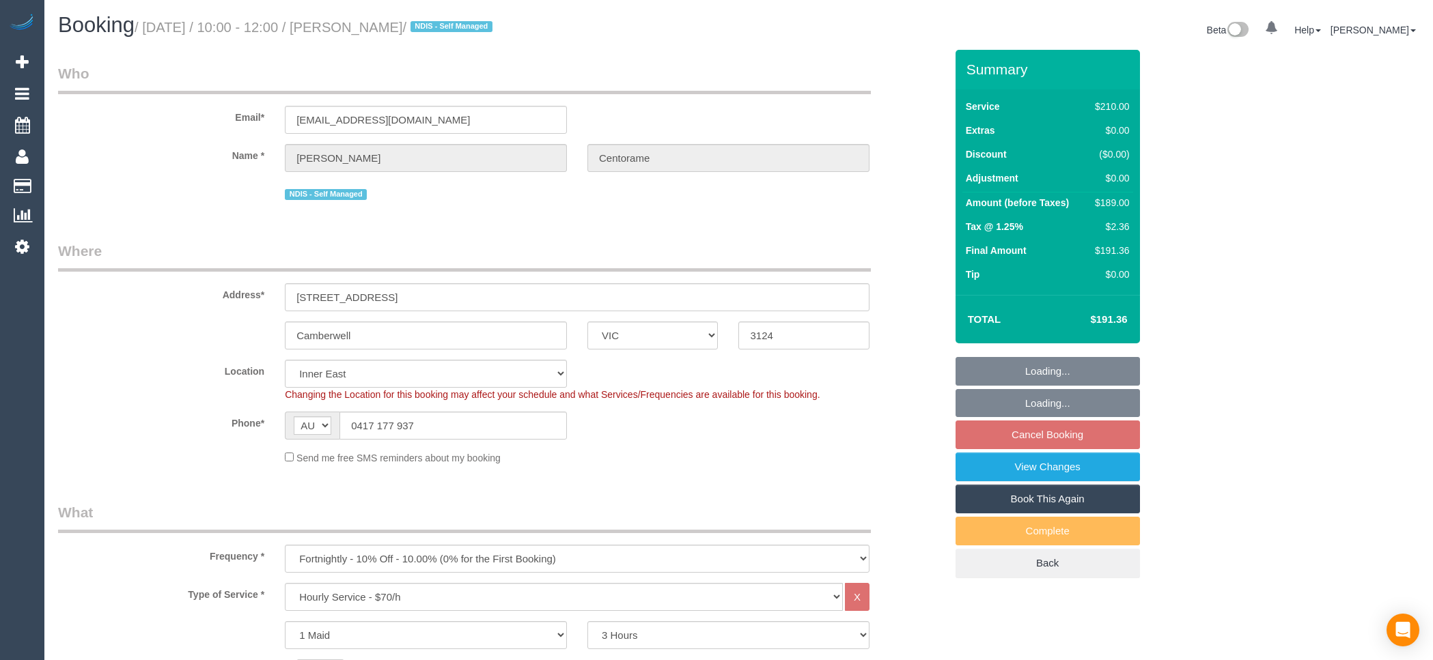
select select "VIC"
select select "180"
select select "spot3"
select select "number:28"
select select "number:14"
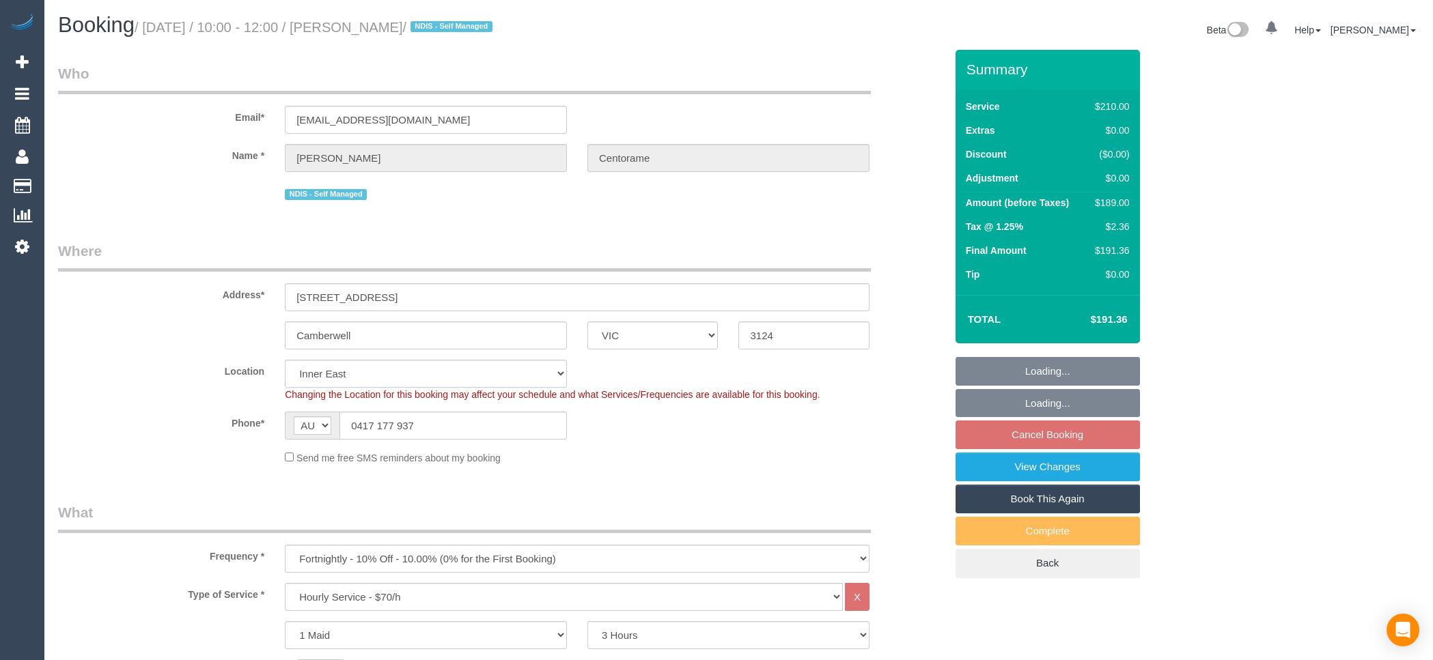
select select "number:19"
select select "number:36"
select select "number:33"
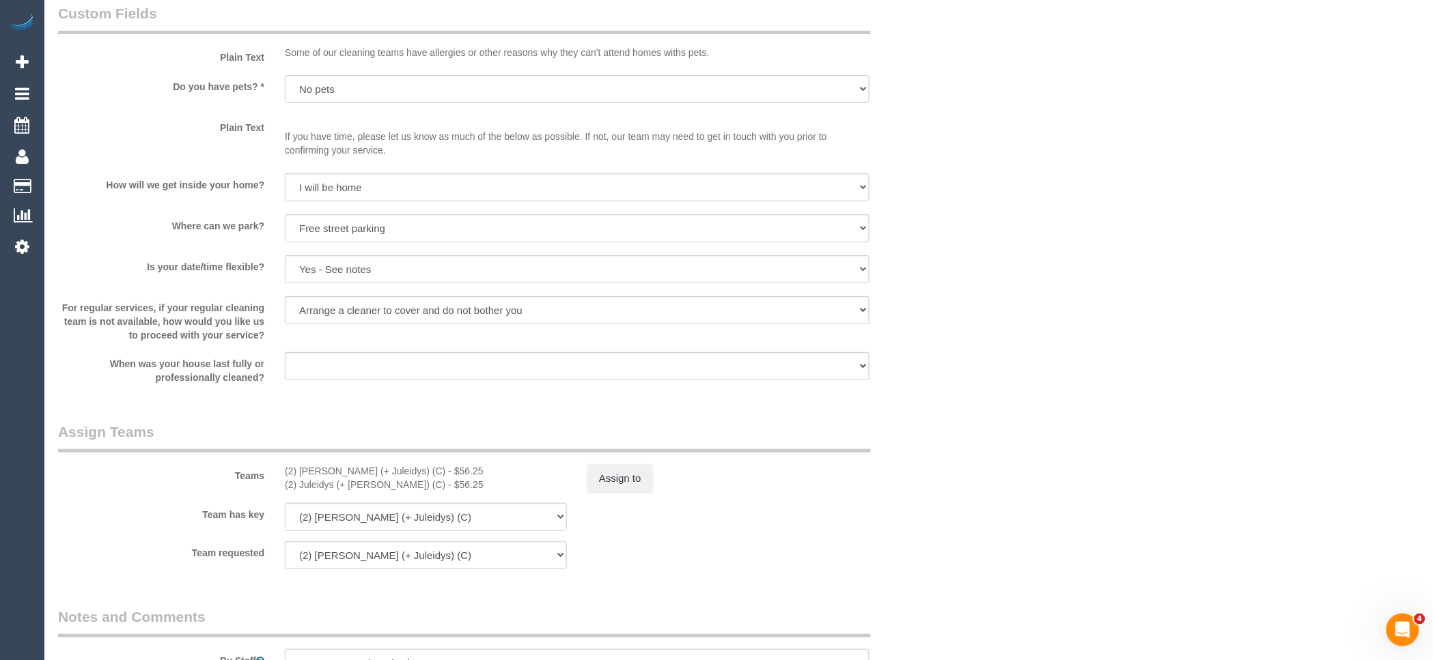
scroll to position [1669, 0]
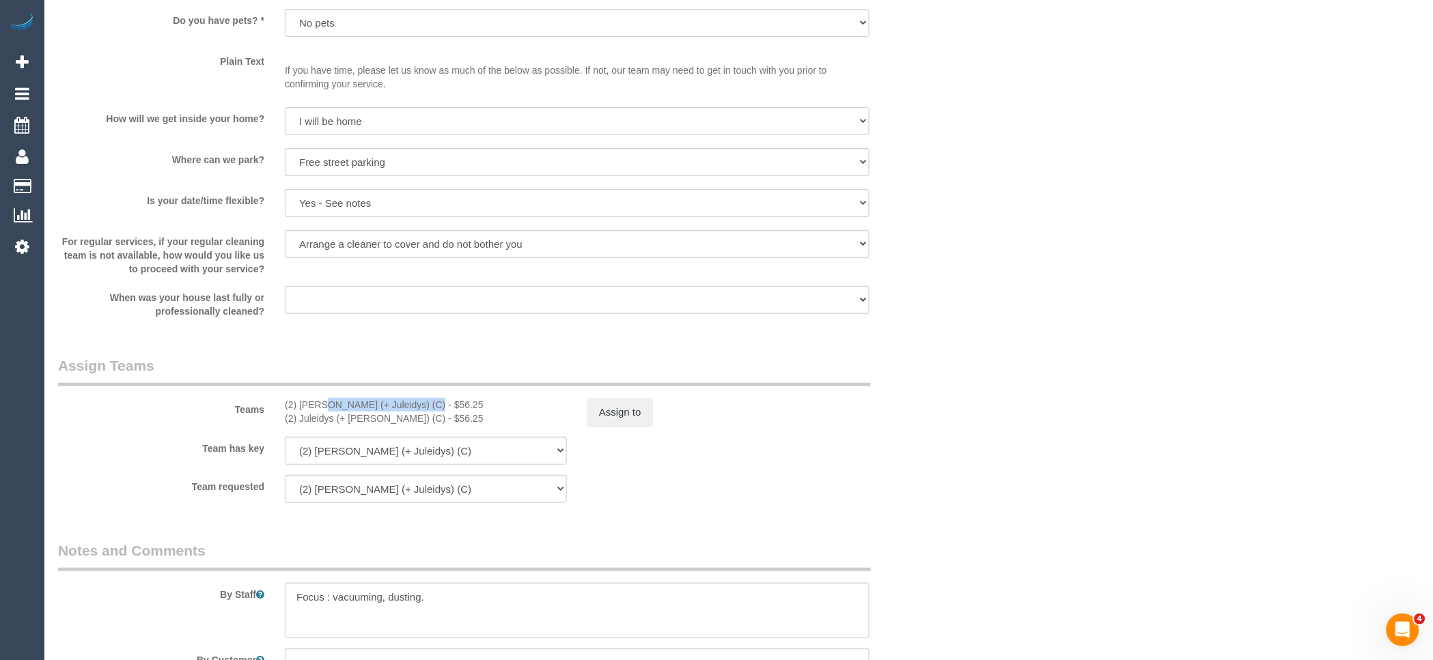
drag, startPoint x: 383, startPoint y: 410, endPoint x: 276, endPoint y: 412, distance: 107.3
click at [276, 412] on div "(2) Cris (+ Juleidys) (C) - $56.25 (2) Juleidys (+ Cris) (C) - $56.25" at bounding box center [426, 411] width 303 height 27
copy div "(2) [PERSON_NAME] (+ Juleidys) (C)"
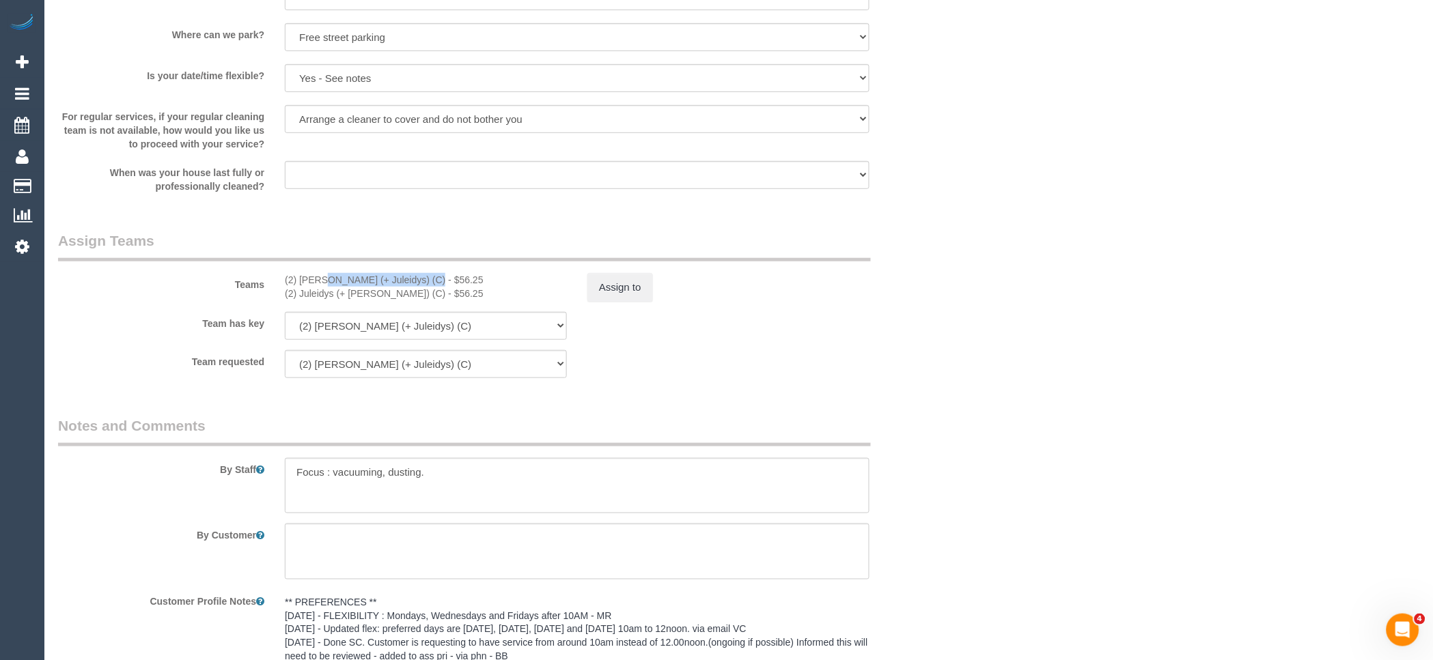
scroll to position [1987, 0]
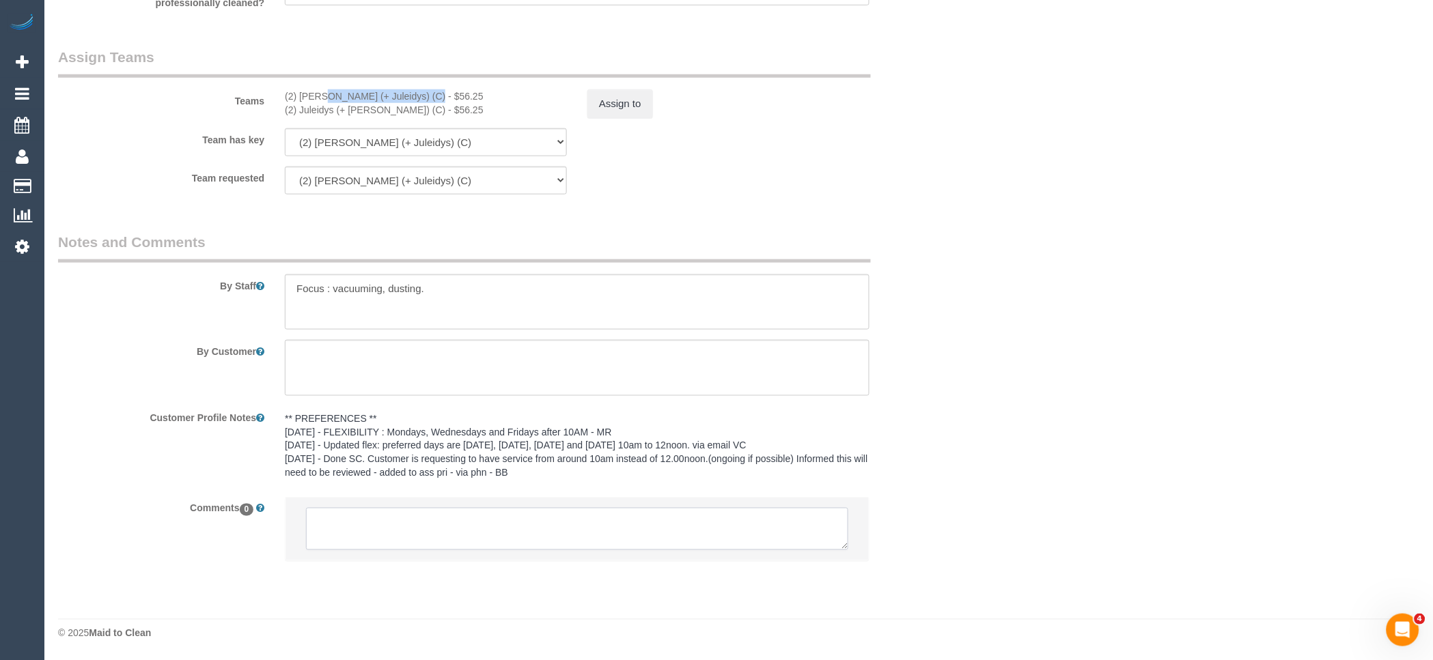
click at [412, 536] on textarea at bounding box center [577, 529] width 542 height 42
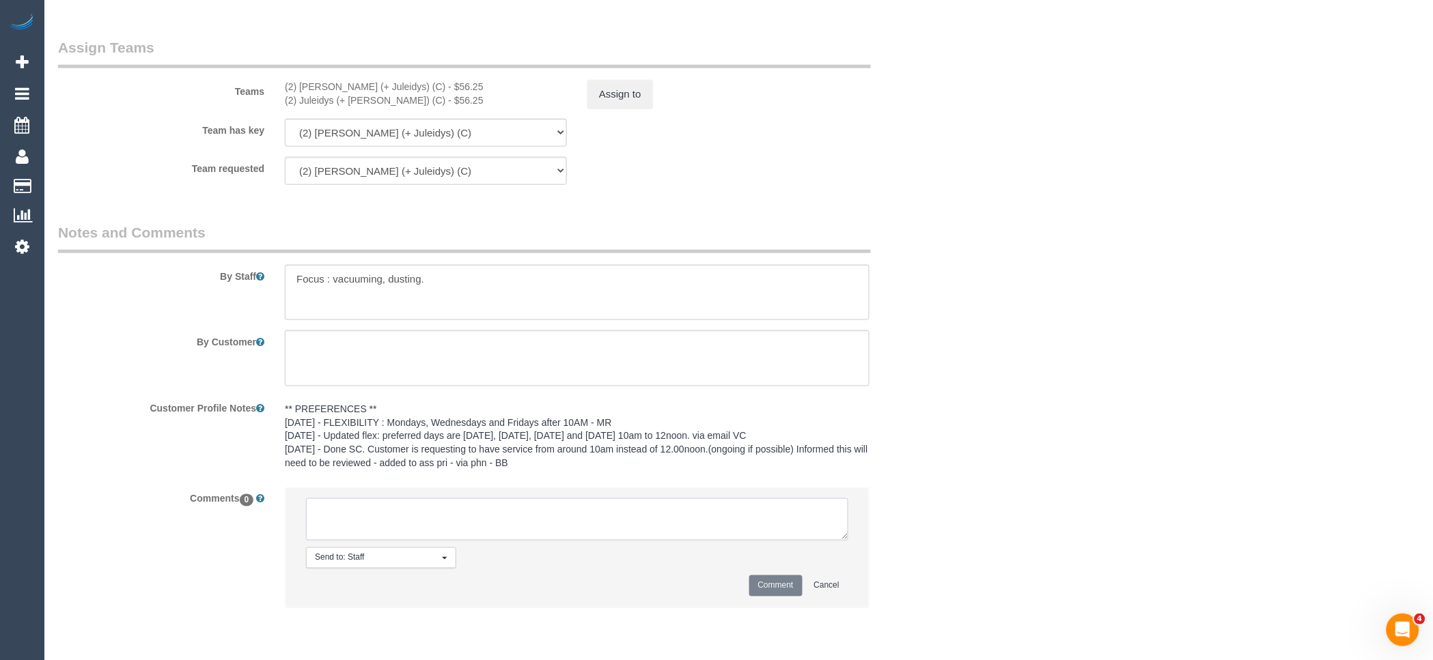
paste textarea "(2) [PERSON_NAME] (+ Juleidys) (C)"
click at [523, 524] on textarea at bounding box center [577, 520] width 542 height 42
paste textarea "unavailable for work 13/09 to 15/09."
drag, startPoint x: 445, startPoint y: 541, endPoint x: 254, endPoint y: 499, distance: 195.0
click at [244, 500] on div "Comments 0 Send to: Staff Nothing selected Send to: Staff Send to: Customer Sen…" at bounding box center [502, 555] width 908 height 134
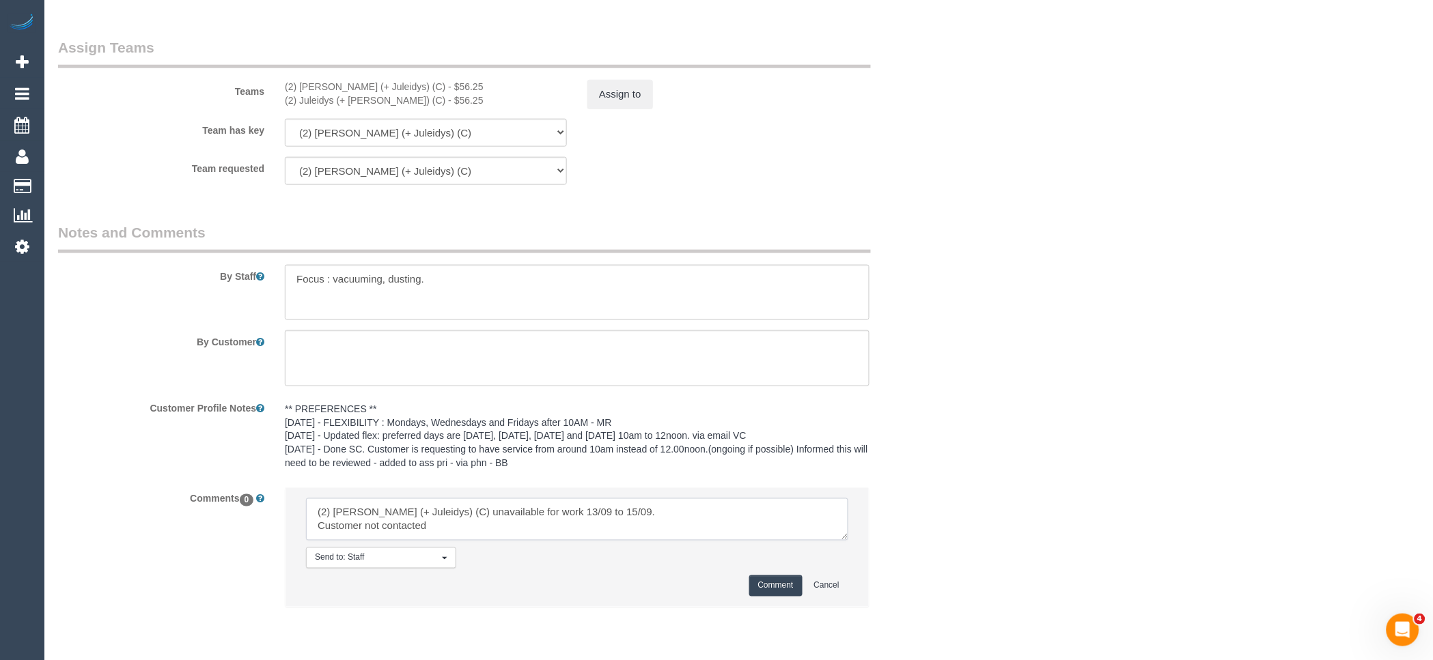
type textarea "(2) Cris (+ Juleidys) (C) unavailable for work 13/09 to 15/09. Customer not con…"
click at [767, 593] on button "Comment" at bounding box center [775, 586] width 53 height 21
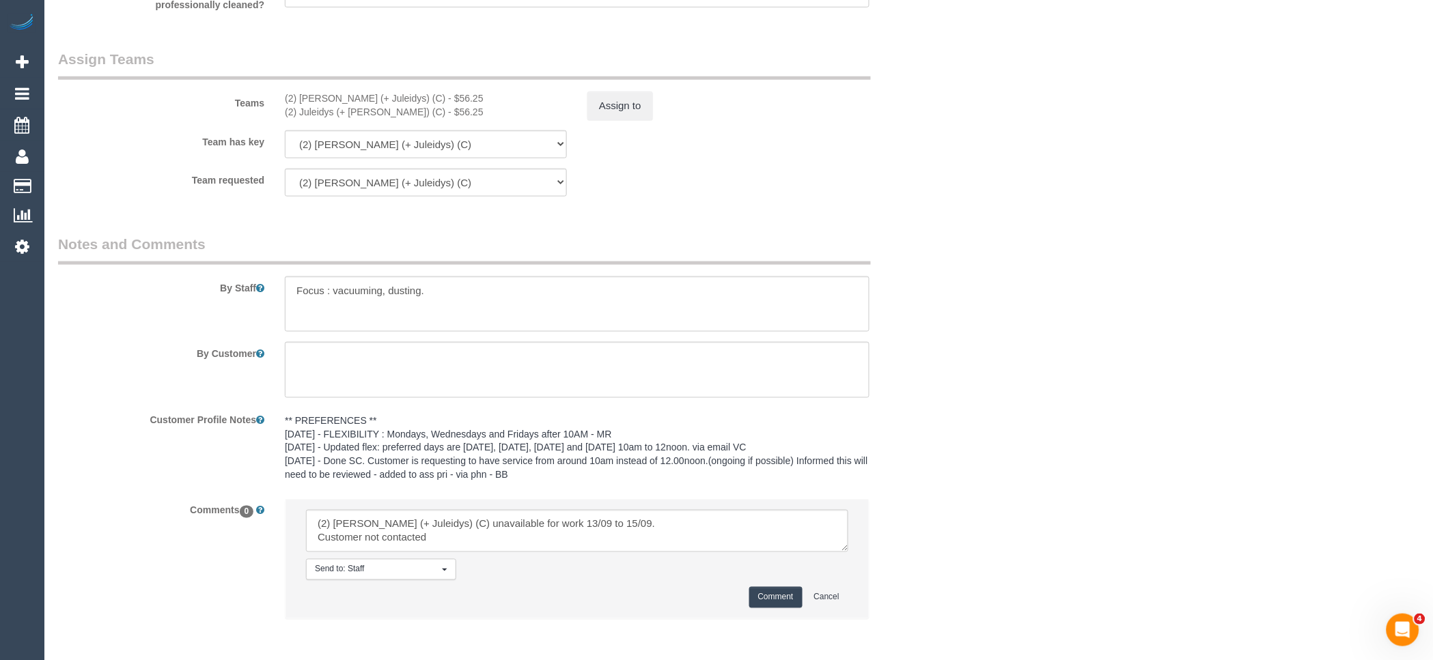
scroll to position [1759, 0]
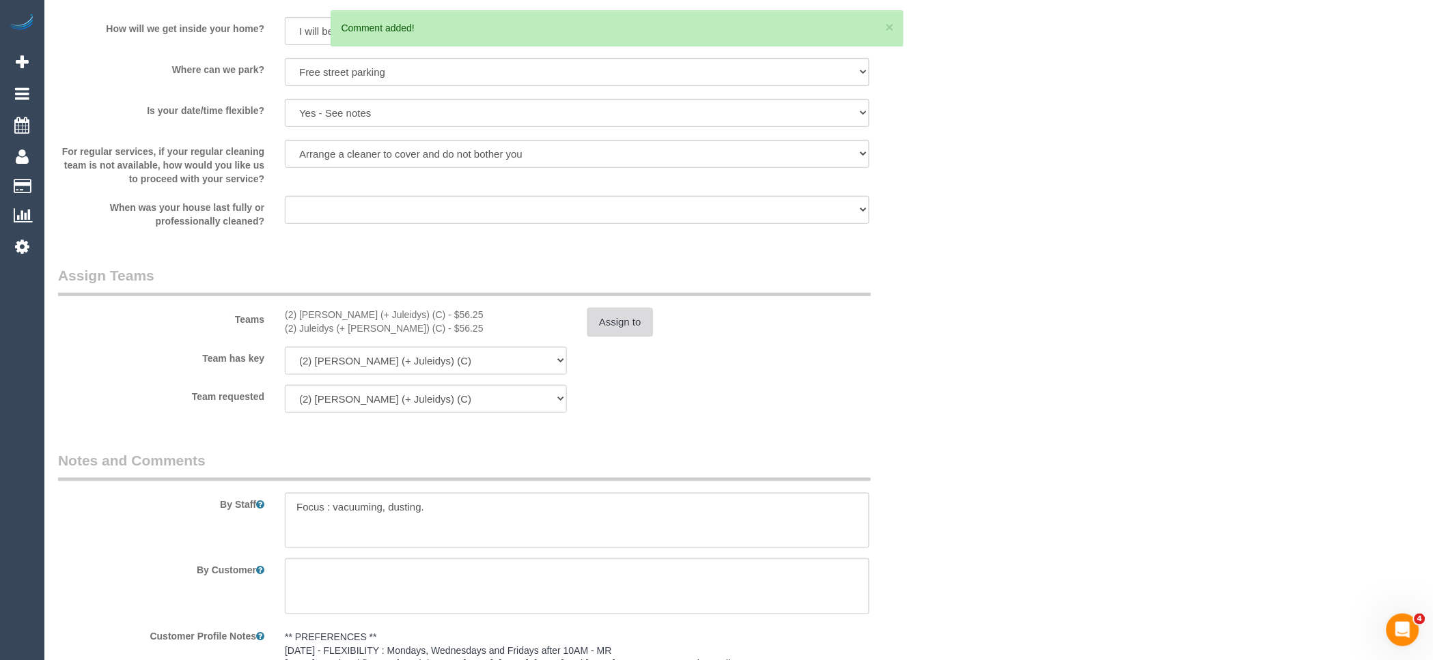
click at [625, 337] on button "Assign to" at bounding box center [620, 322] width 66 height 29
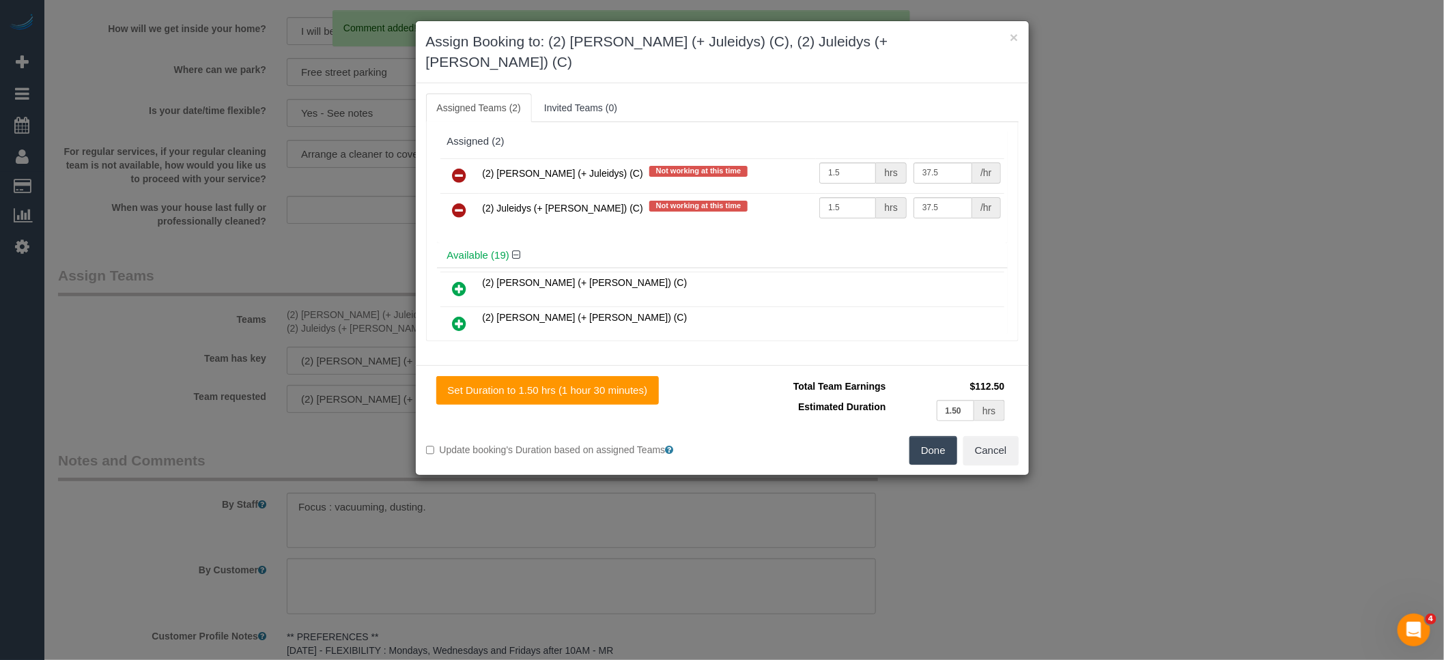
click at [458, 167] on icon at bounding box center [460, 175] width 14 height 16
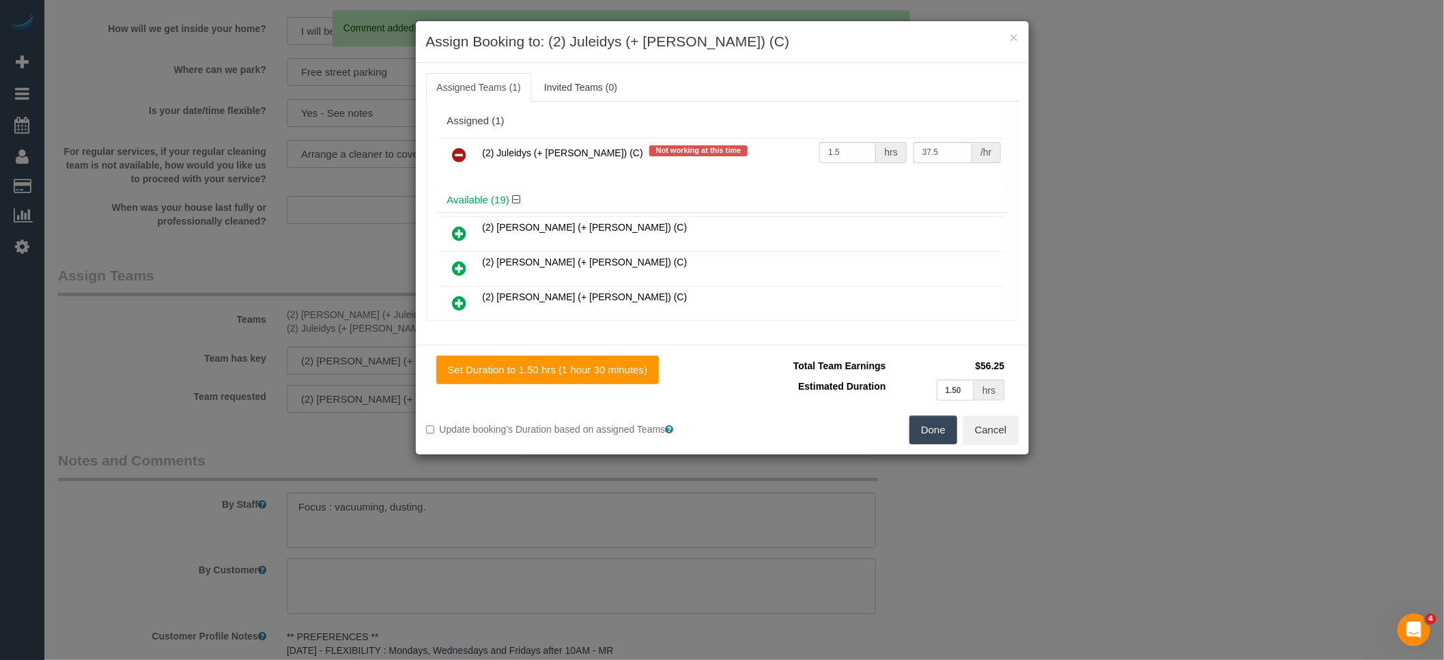
click at [458, 155] on icon at bounding box center [460, 155] width 14 height 16
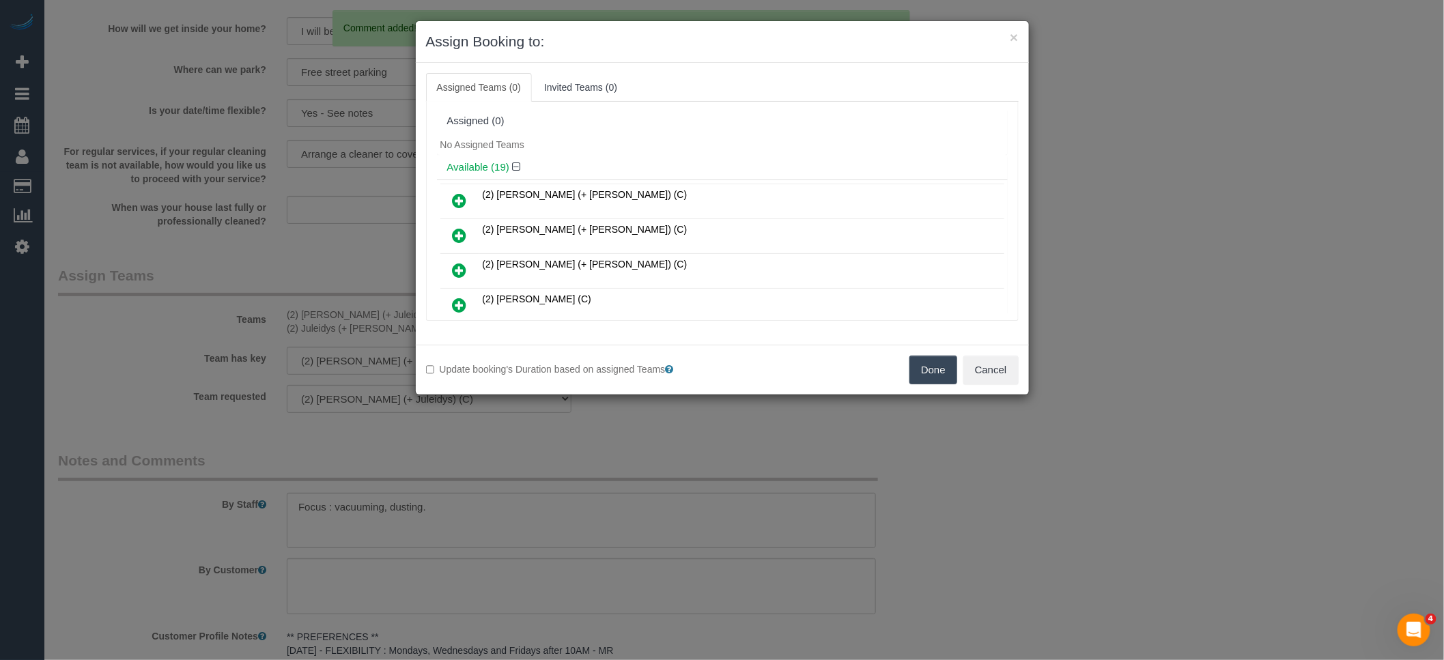
click at [941, 374] on button "Done" at bounding box center [934, 370] width 48 height 29
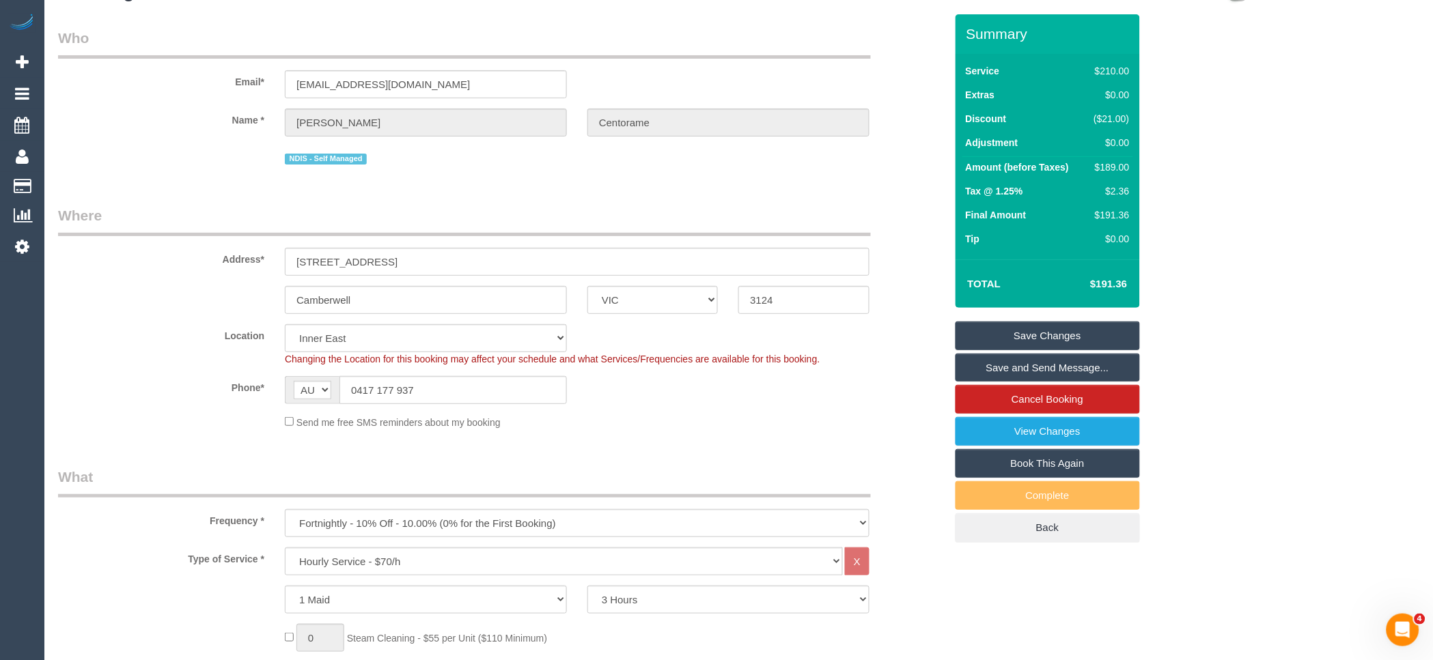
scroll to position [0, 0]
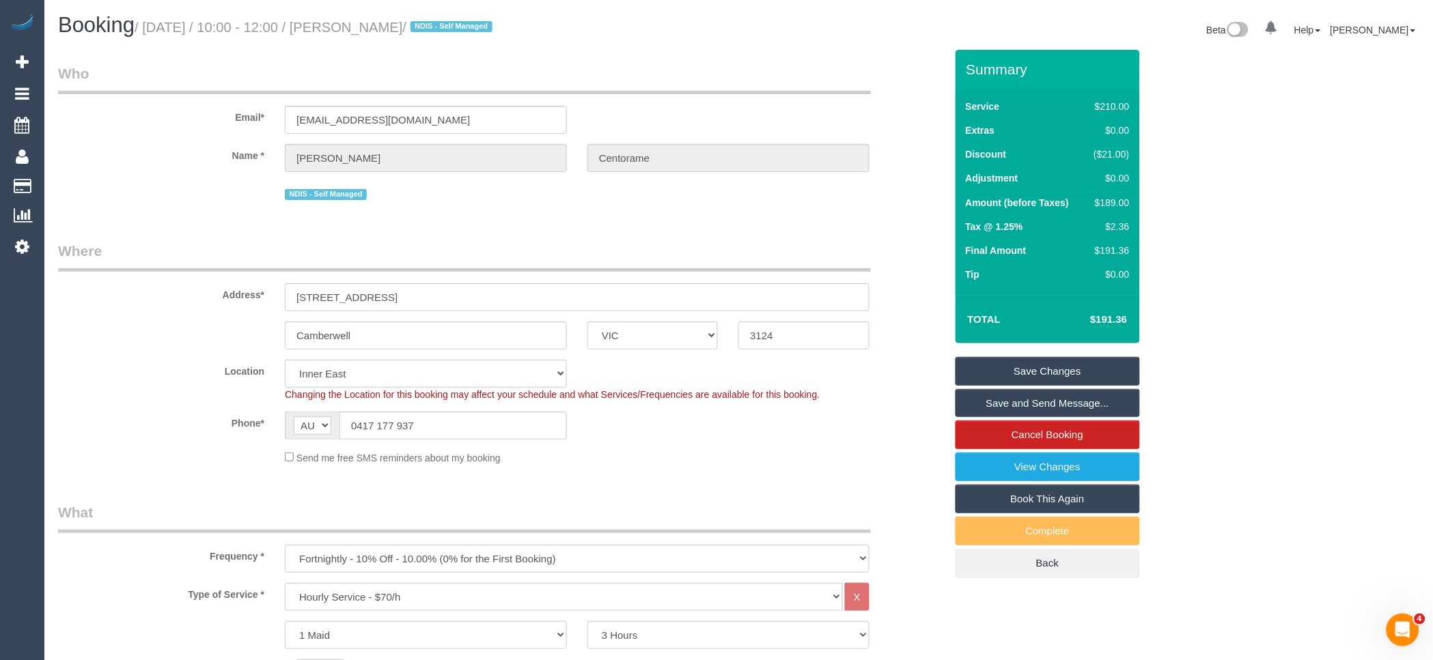
click at [1039, 369] on link "Save Changes" at bounding box center [1047, 371] width 184 height 29
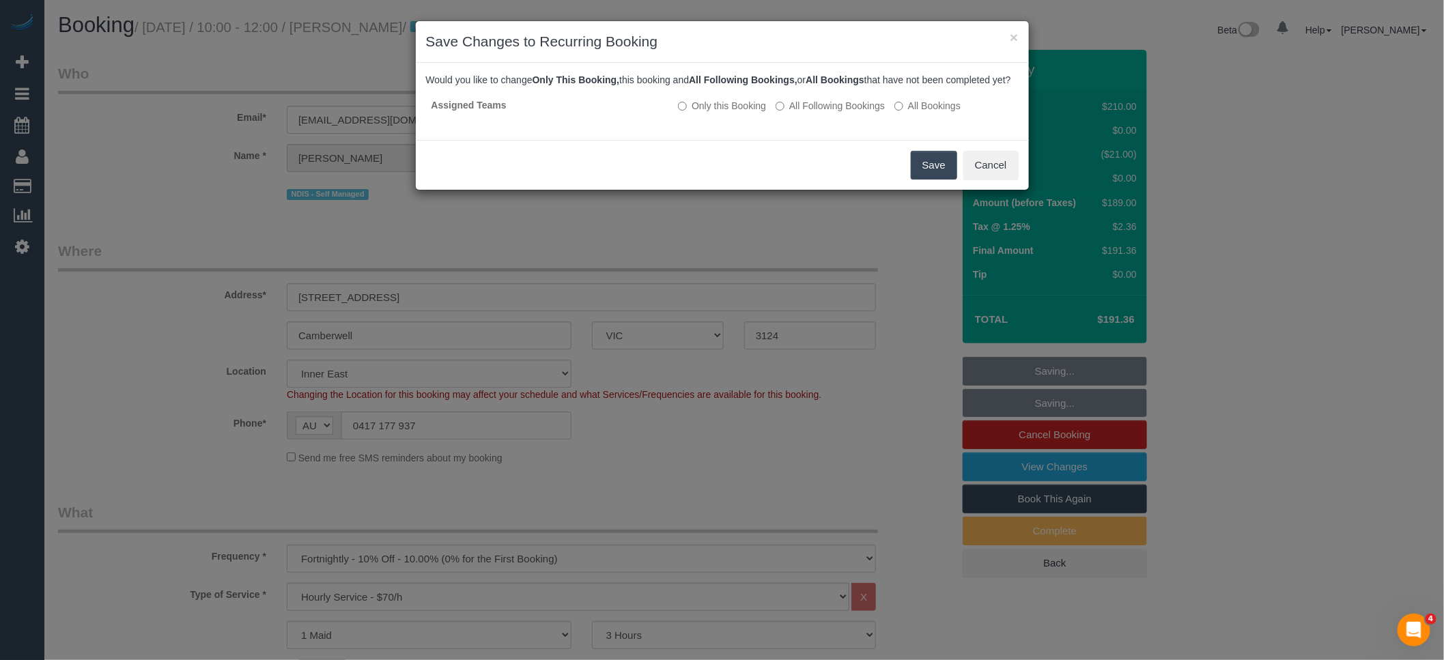
click at [925, 180] on button "Save" at bounding box center [934, 165] width 46 height 29
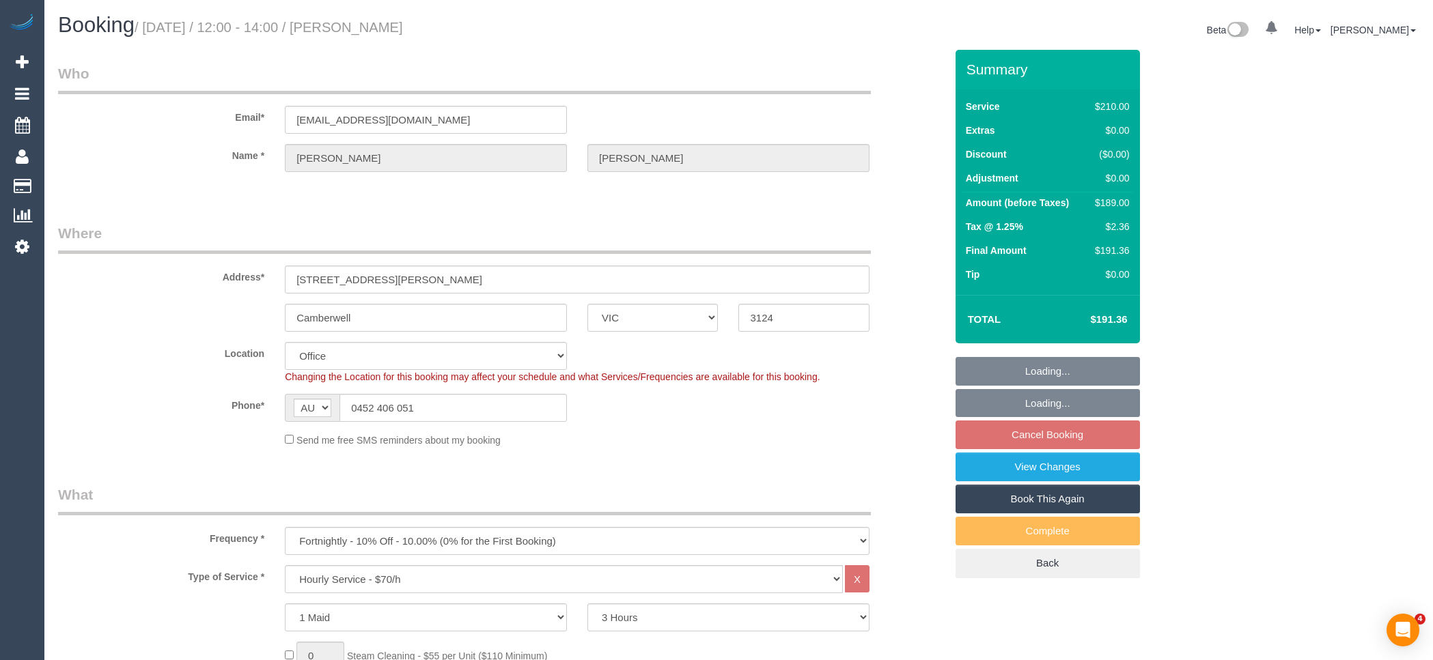
select select "VIC"
select select "180"
select select "number:28"
select select "number:14"
select select "number:19"
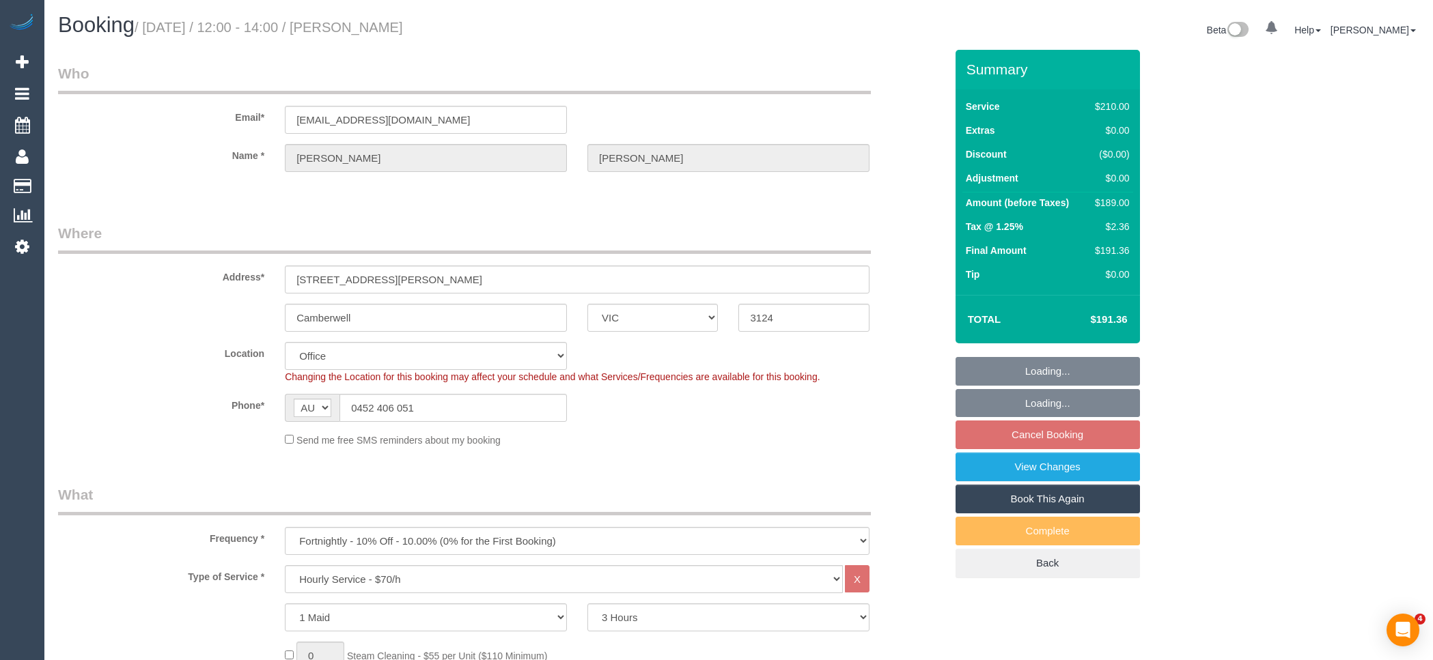
select select "number:22"
select select "number:34"
select select "number:11"
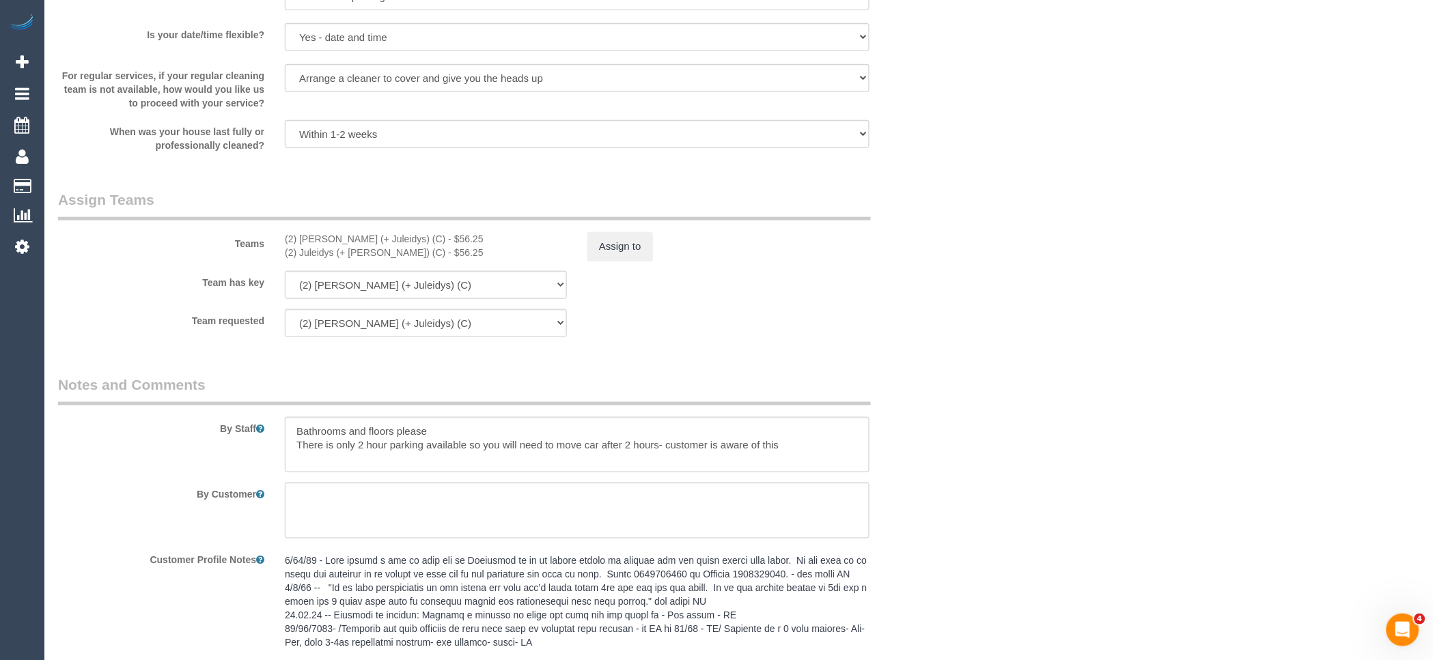
scroll to position [2153, 0]
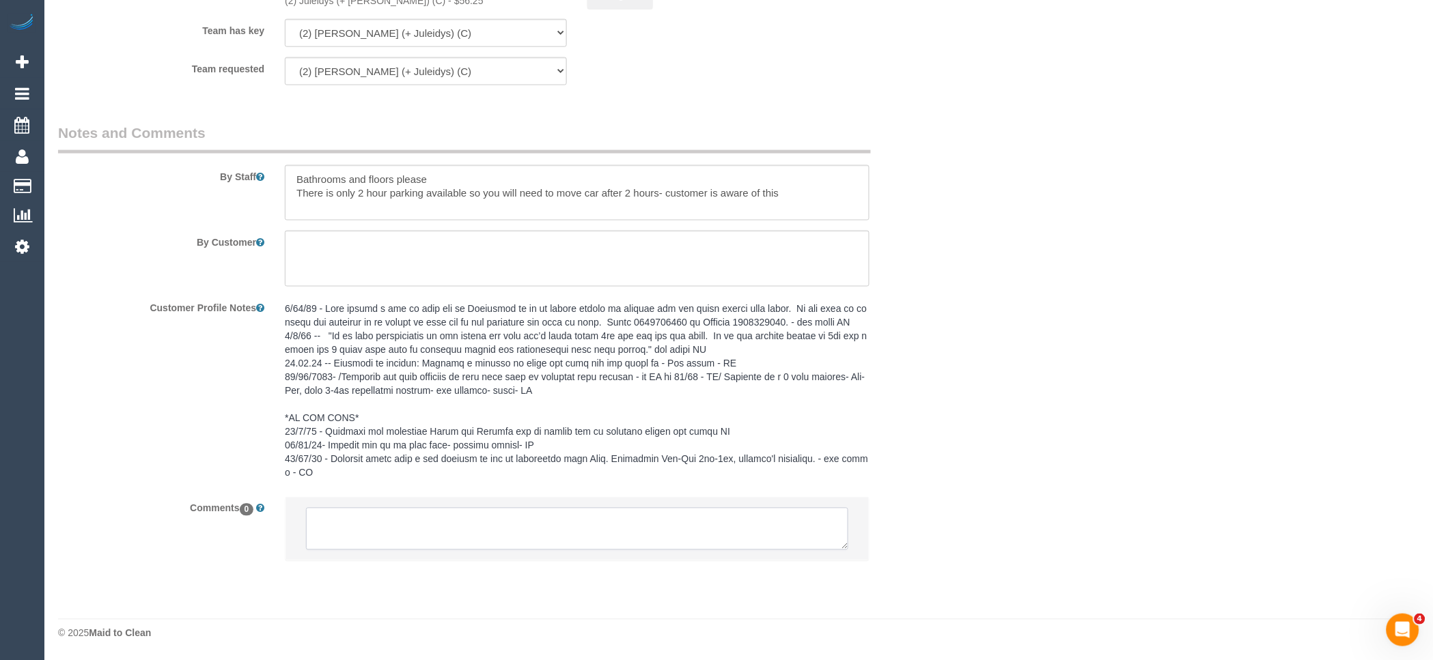
click at [545, 522] on textarea at bounding box center [577, 529] width 542 height 42
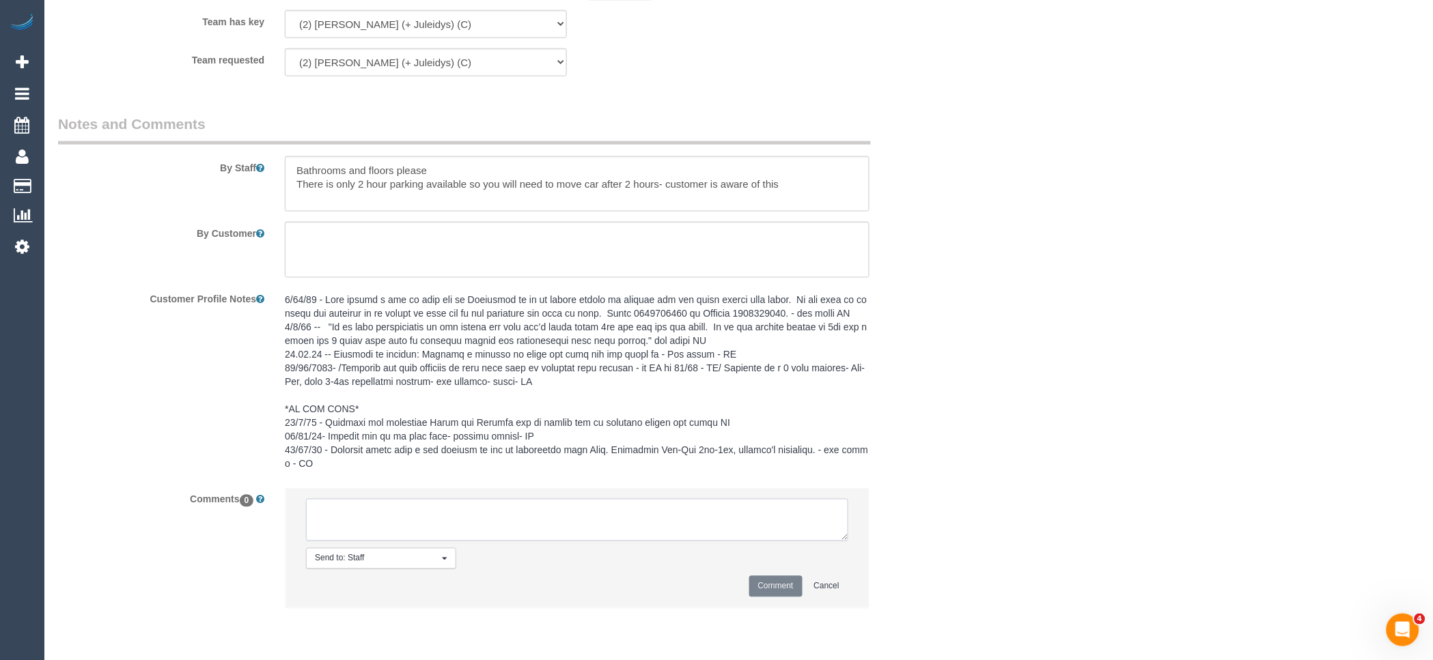
paste textarea "(2) Cris (+ Juleidys) (C) unavailable for work 13/09 to 15/09. Customer not con…"
drag, startPoint x: 398, startPoint y: 542, endPoint x: 367, endPoint y: 536, distance: 31.2
click at [367, 536] on textarea at bounding box center [577, 520] width 542 height 42
type textarea "(2) Cris (+ Juleidys) (C) unavailable for work 13/09 to 15/09. Customer contact…"
click at [772, 591] on button "Comment" at bounding box center [775, 586] width 53 height 21
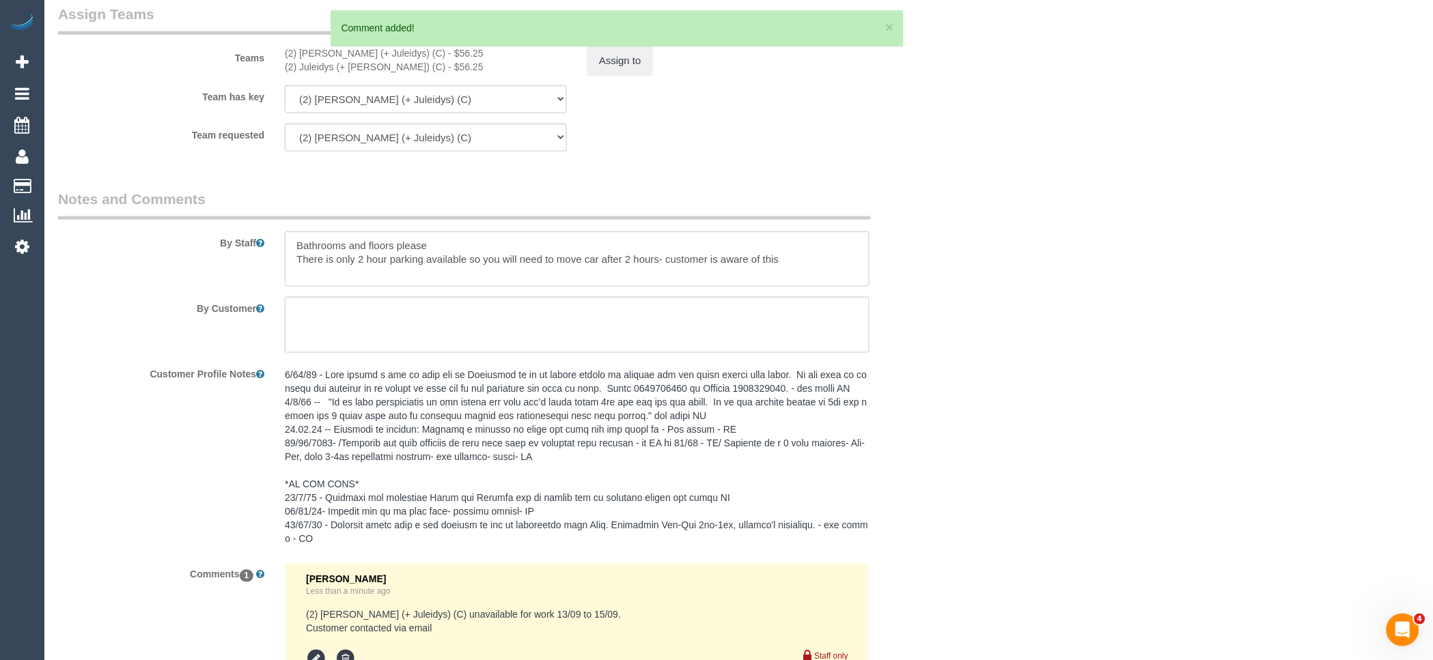
scroll to position [2077, 0]
click at [623, 76] on button "Assign to" at bounding box center [620, 61] width 66 height 29
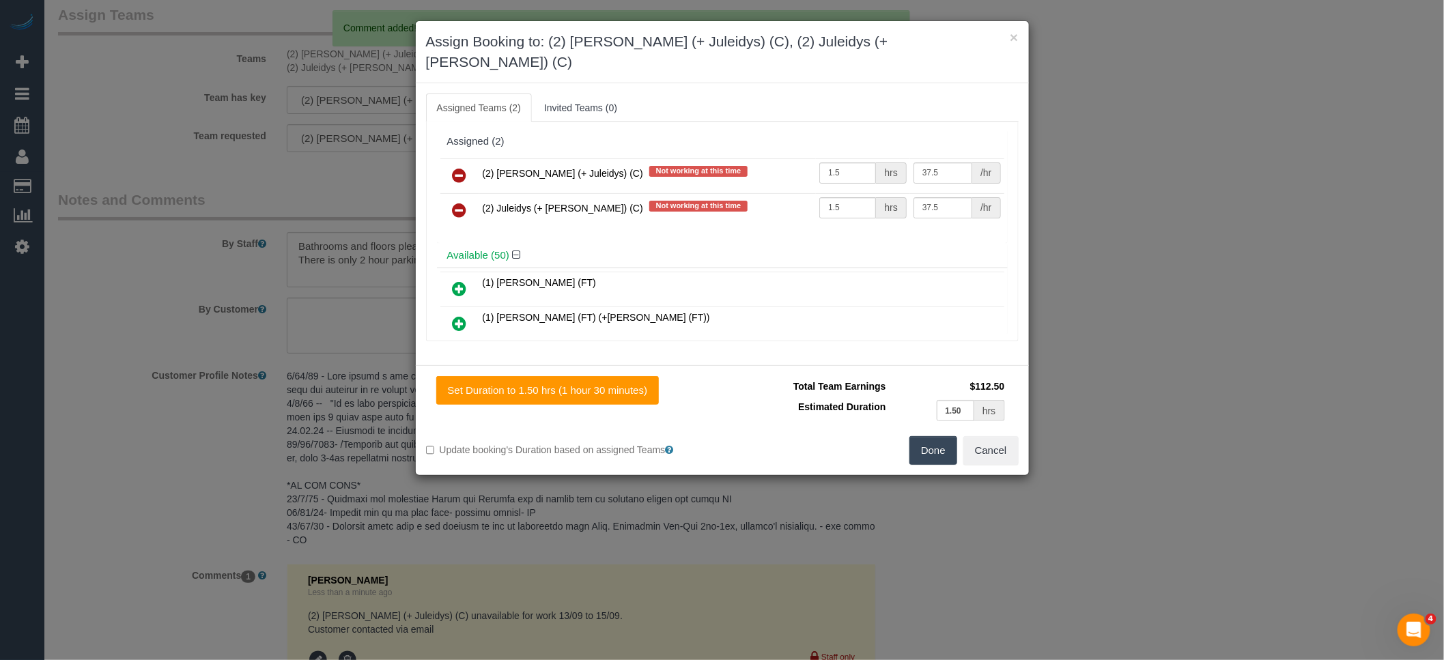
click at [456, 167] on icon at bounding box center [460, 175] width 14 height 16
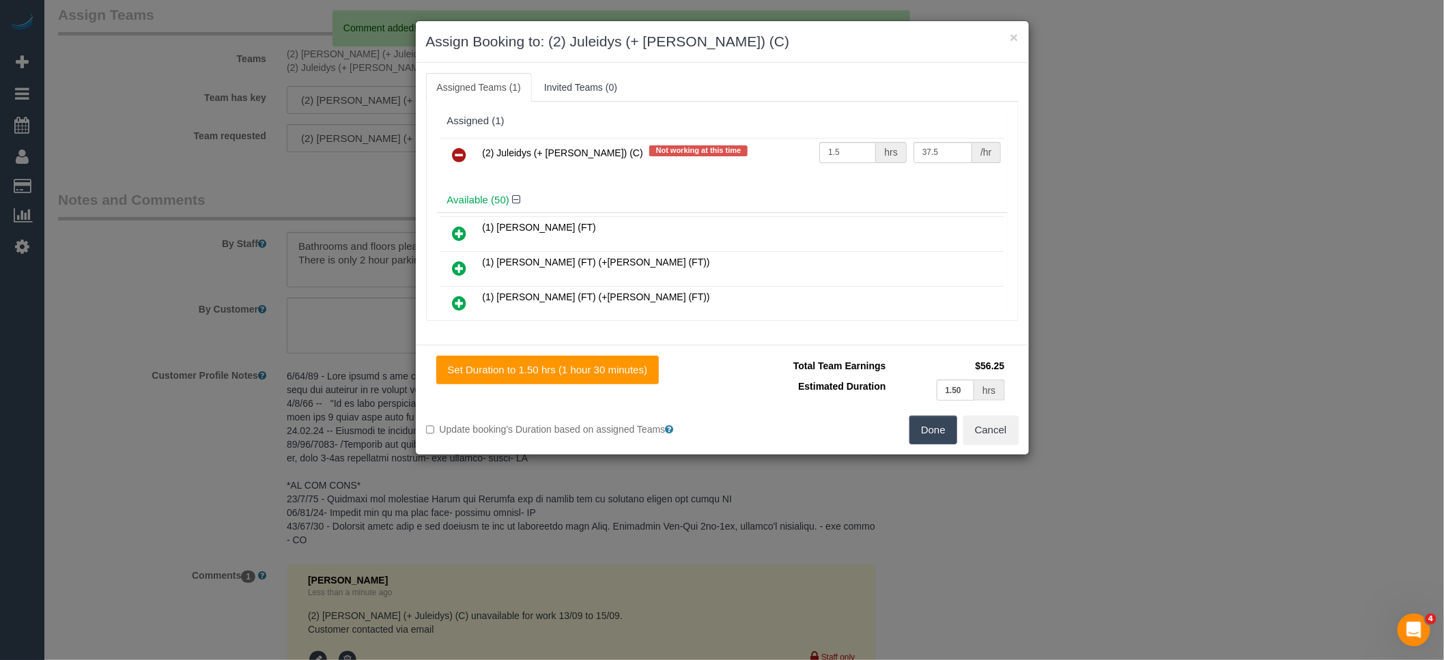
click at [456, 154] on icon at bounding box center [460, 155] width 14 height 16
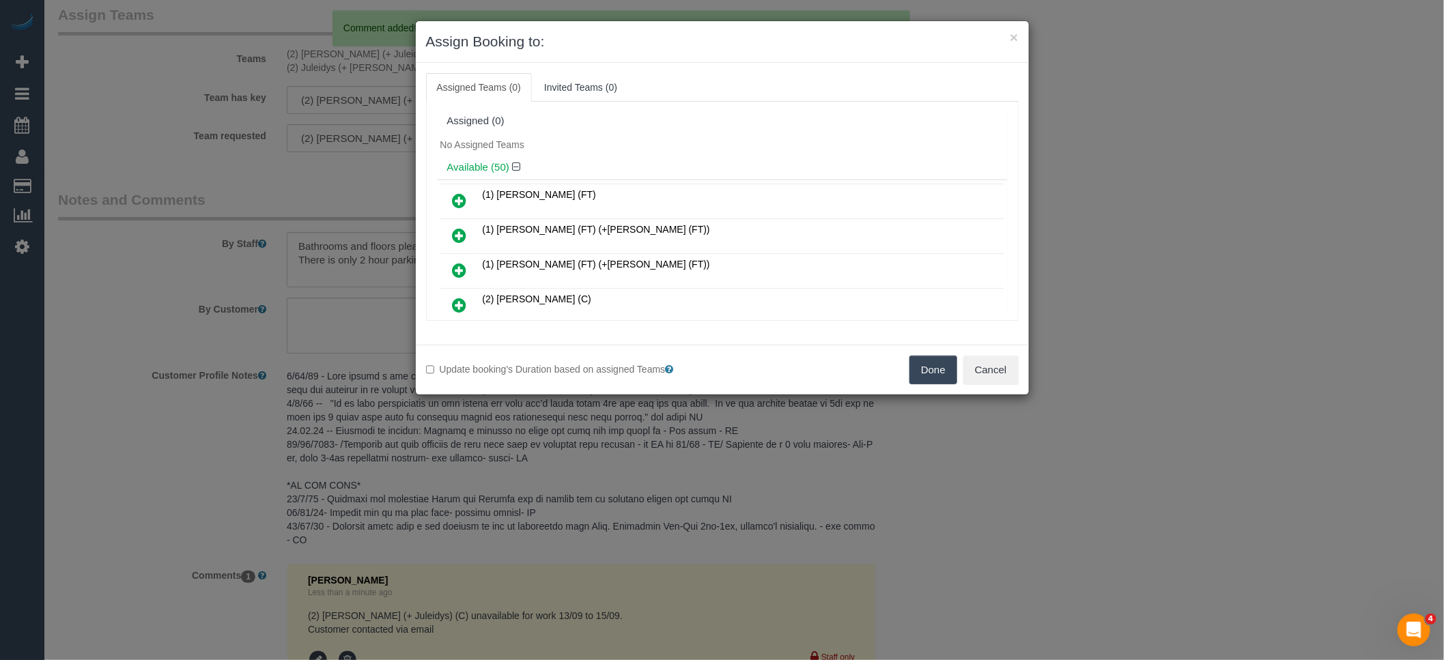
click at [941, 374] on button "Done" at bounding box center [934, 370] width 48 height 29
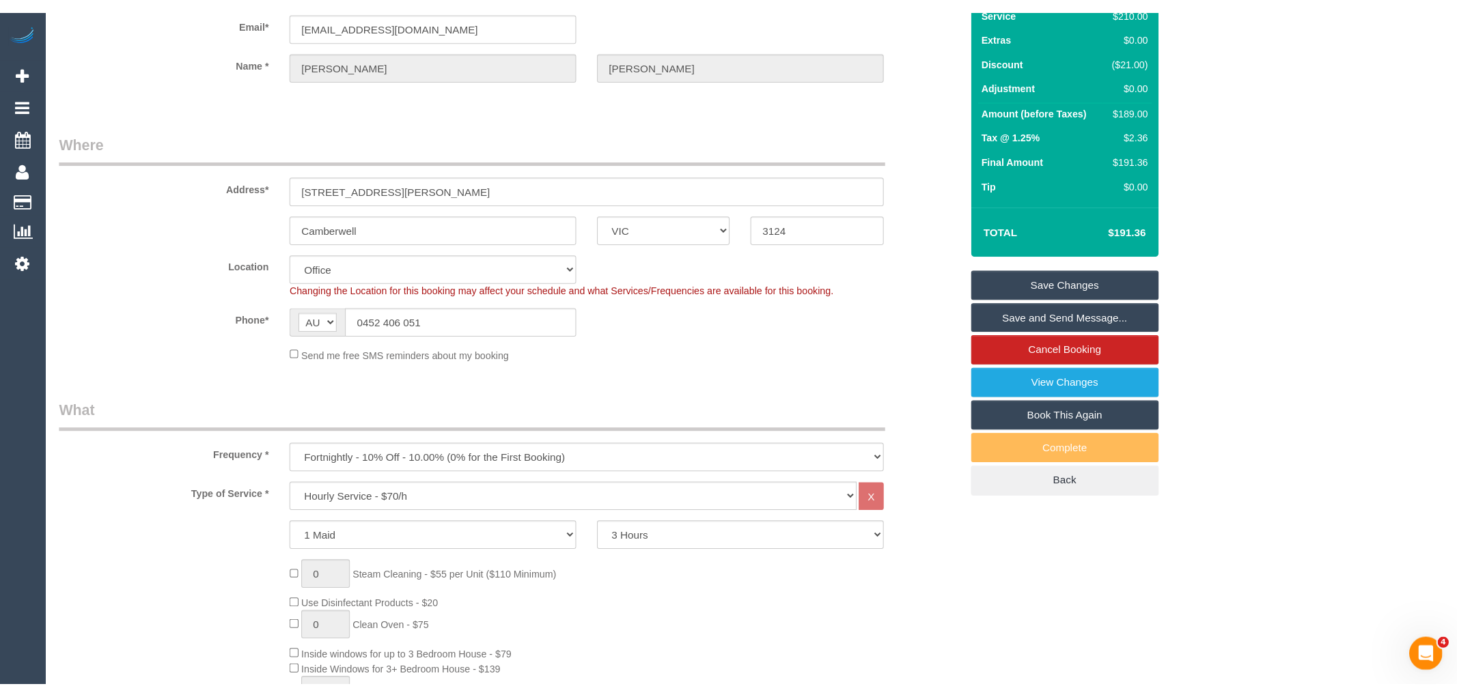
scroll to position [0, 0]
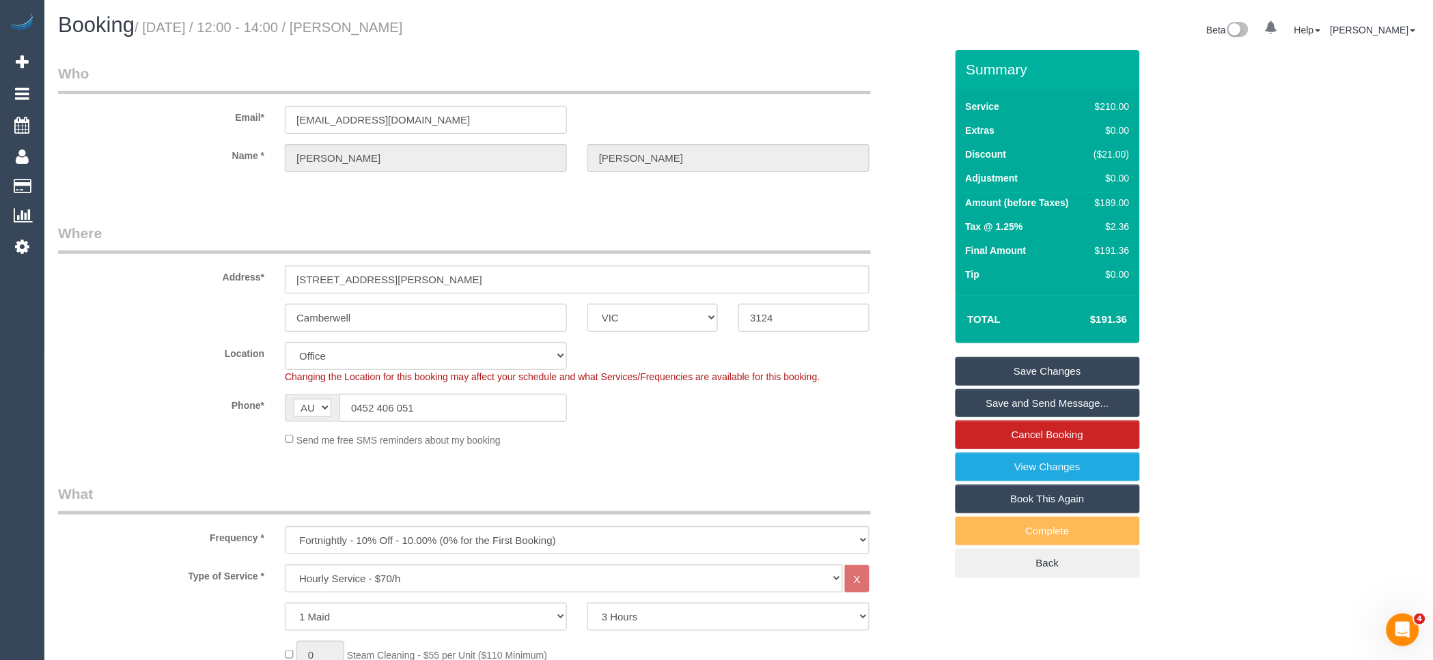
click at [1068, 369] on link "Save Changes" at bounding box center [1047, 371] width 184 height 29
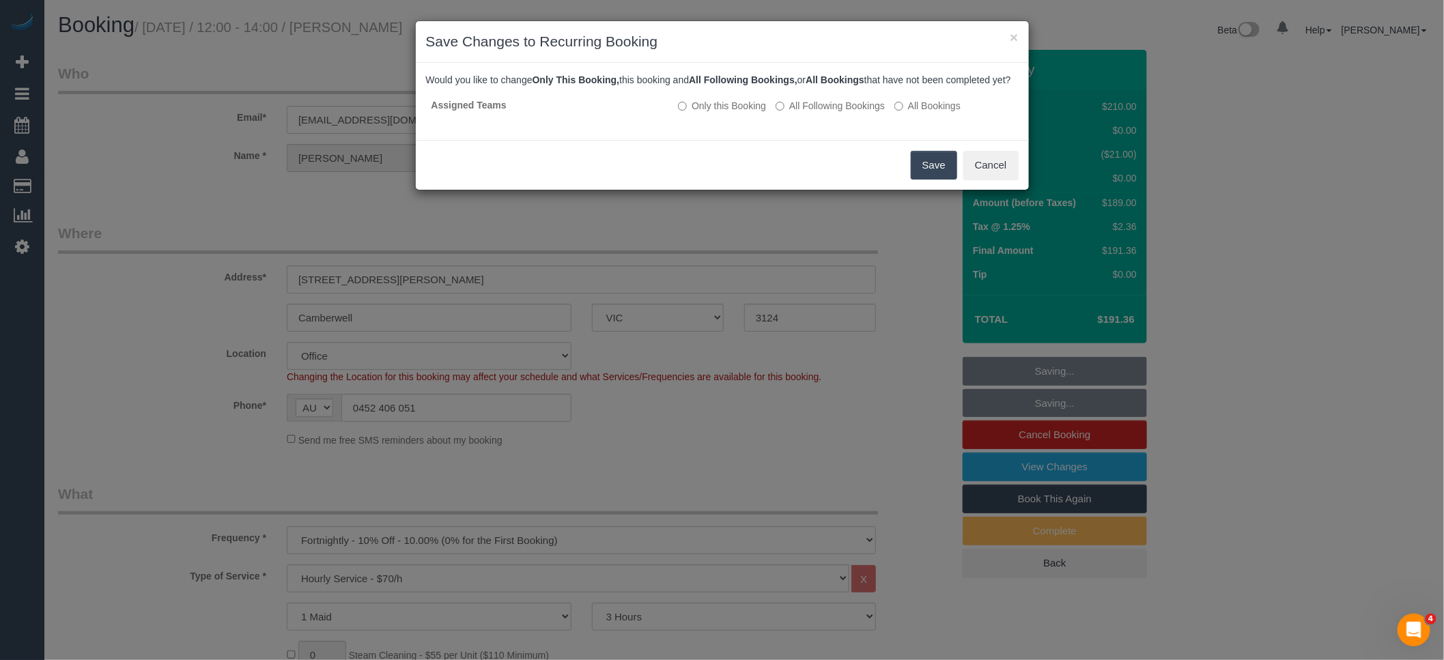
click at [942, 180] on button "Save" at bounding box center [934, 165] width 46 height 29
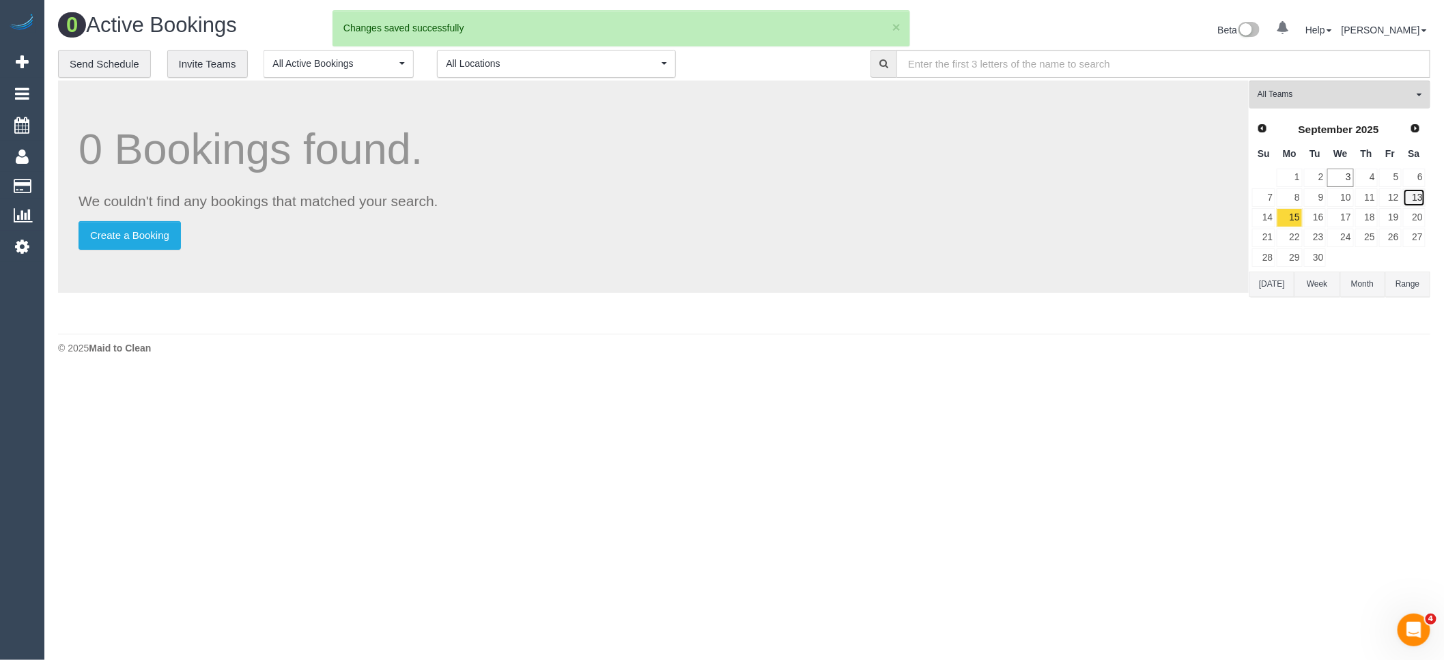
click at [1416, 200] on link "13" at bounding box center [1414, 197] width 23 height 18
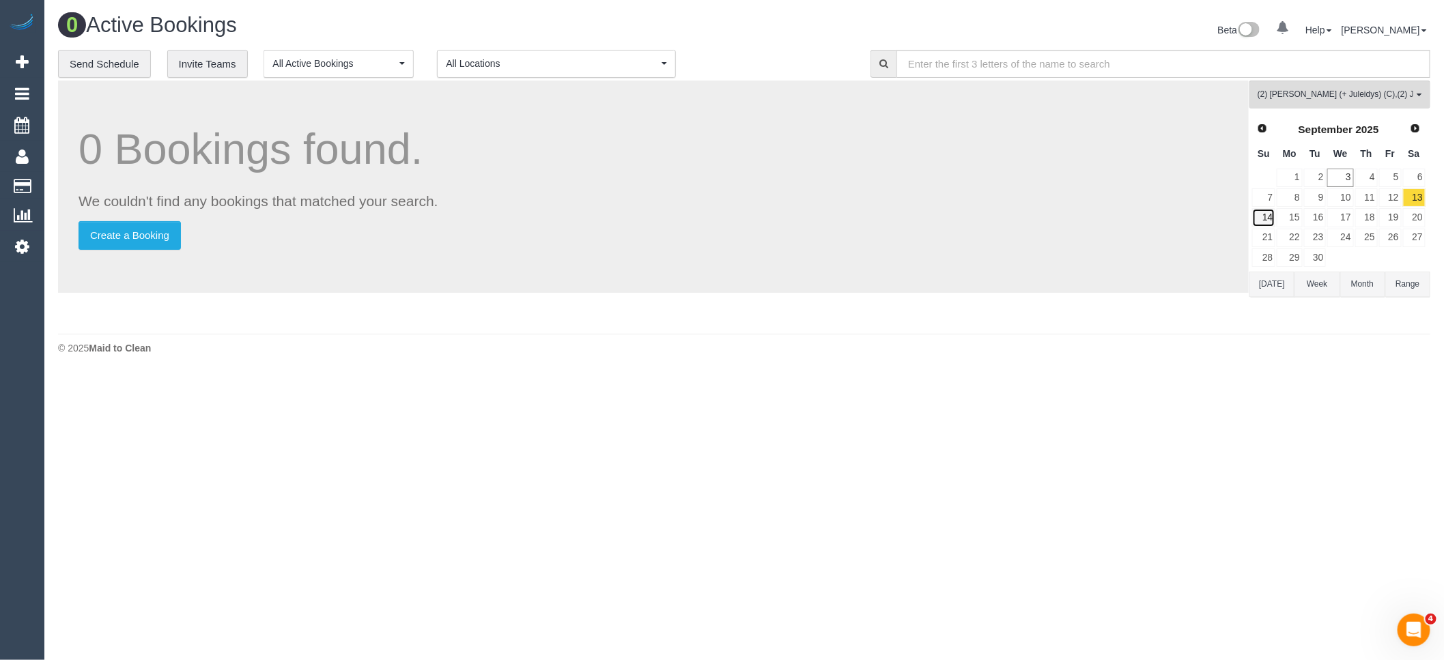
click at [1268, 224] on link "14" at bounding box center [1264, 217] width 23 height 18
click at [1289, 219] on link "15" at bounding box center [1289, 217] width 25 height 18
click at [1419, 195] on link "13" at bounding box center [1414, 197] width 23 height 18
click at [1287, 219] on link "15" at bounding box center [1289, 217] width 25 height 18
click at [1273, 219] on link "14" at bounding box center [1264, 217] width 23 height 18
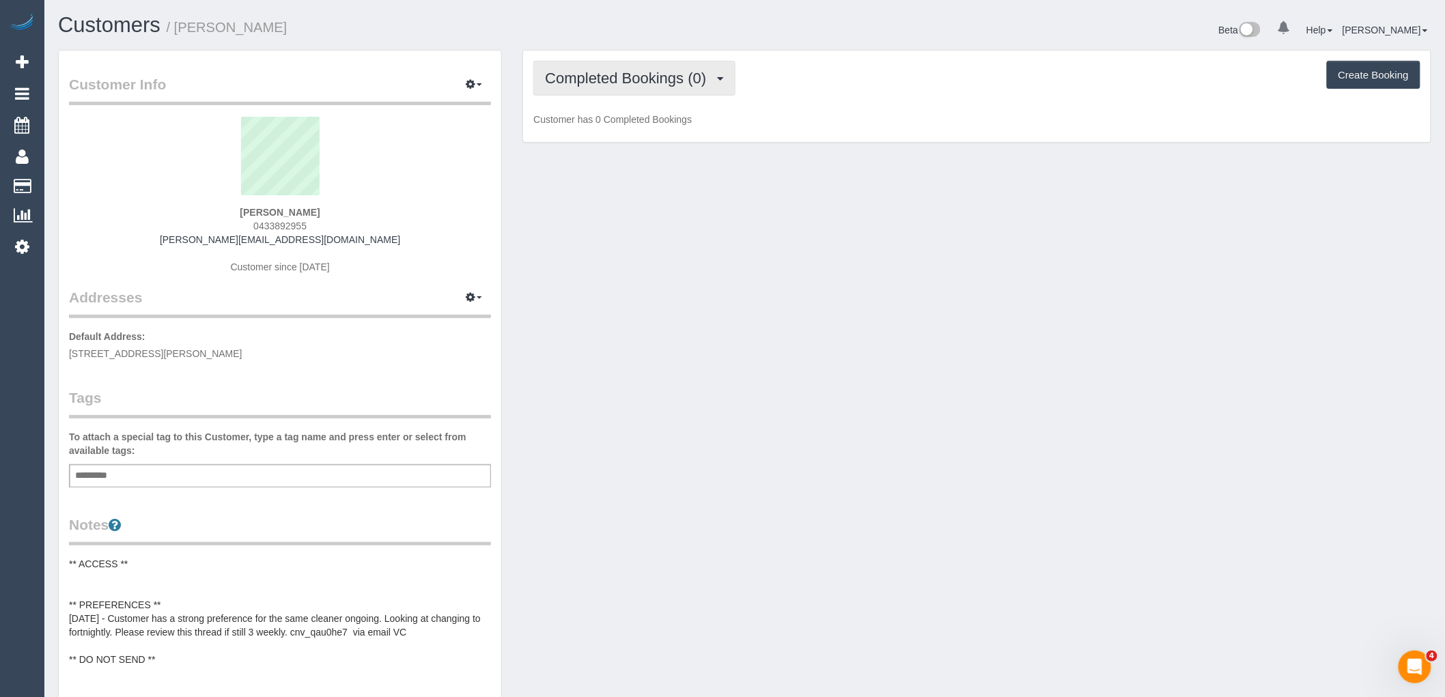
drag, startPoint x: 619, startPoint y: 70, endPoint x: 627, endPoint y: 83, distance: 15.0
click at [619, 70] on button "Completed Bookings (0)" at bounding box center [634, 78] width 202 height 35
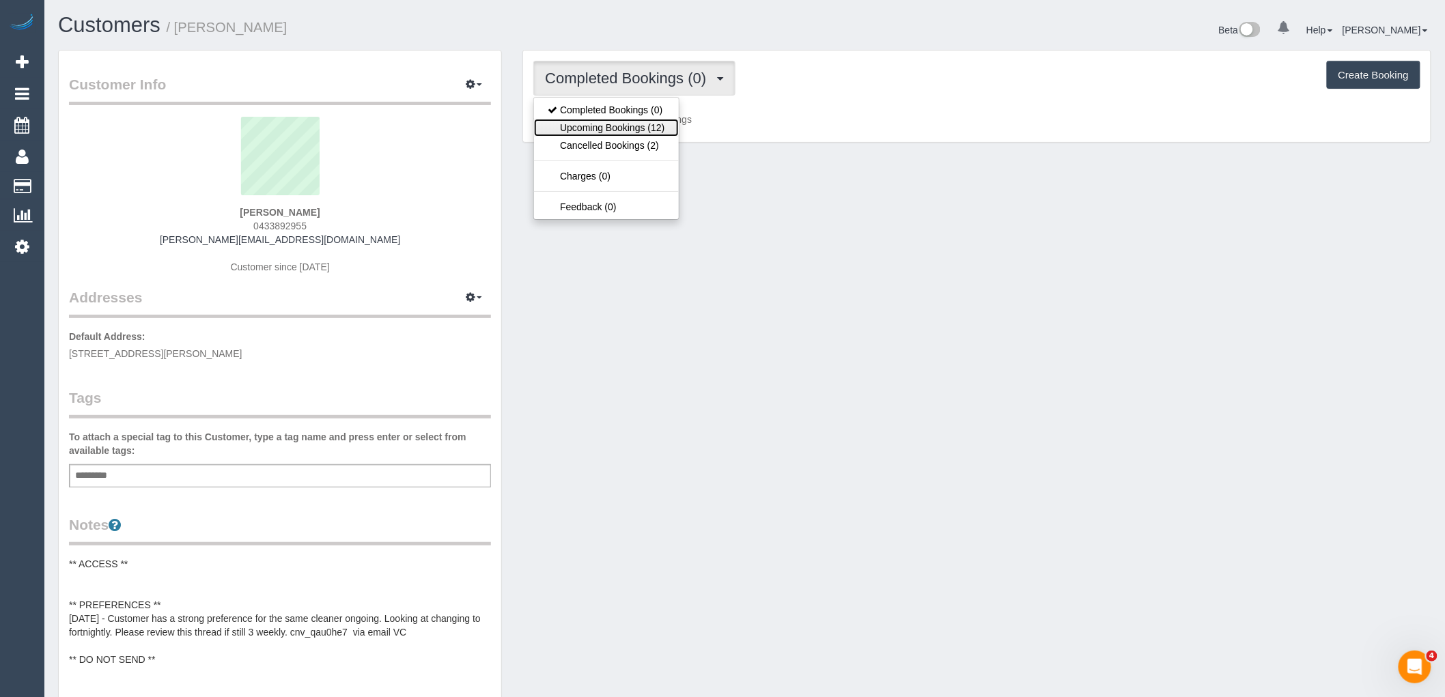
click at [633, 130] on link "Upcoming Bookings (12)" at bounding box center [606, 128] width 144 height 18
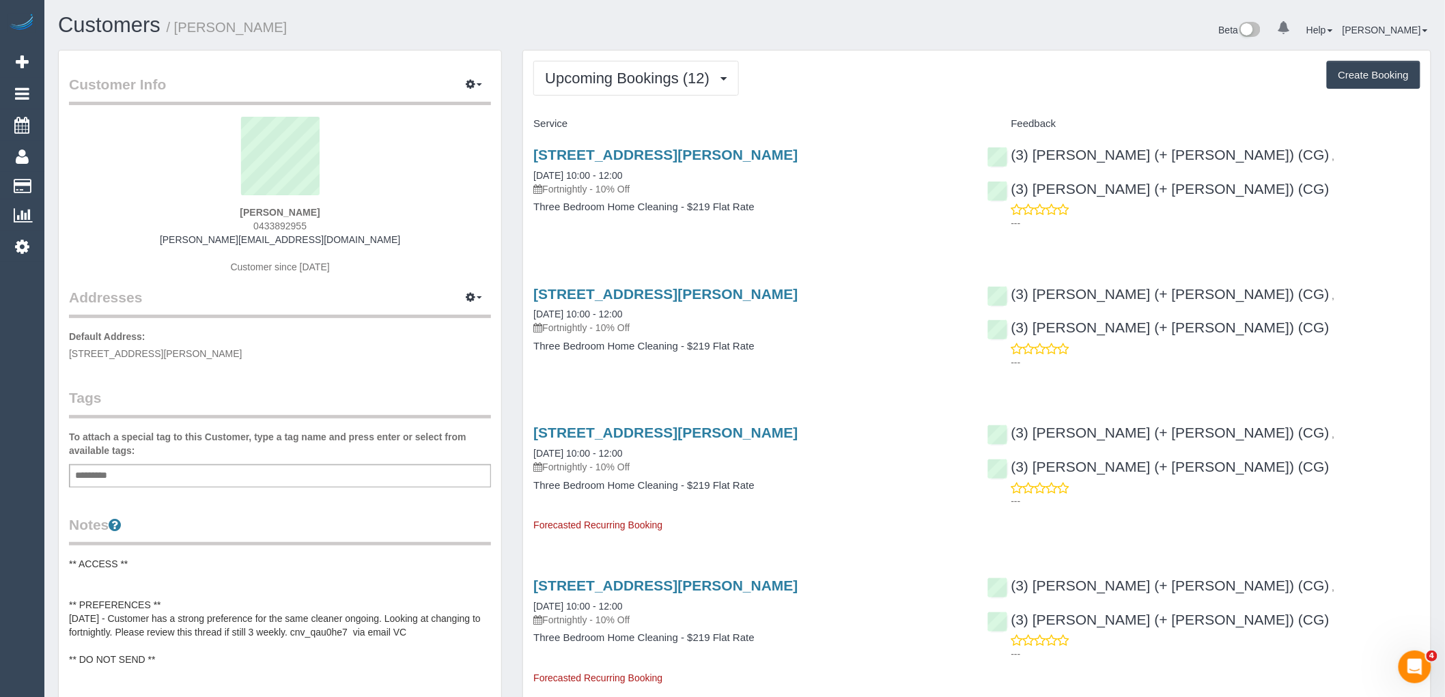
click at [1300, 295] on div "(3) [PERSON_NAME] (+ [PERSON_NAME]) (CG) , (3) [PERSON_NAME] (+ [PERSON_NAME]) …" at bounding box center [1203, 325] width 453 height 101
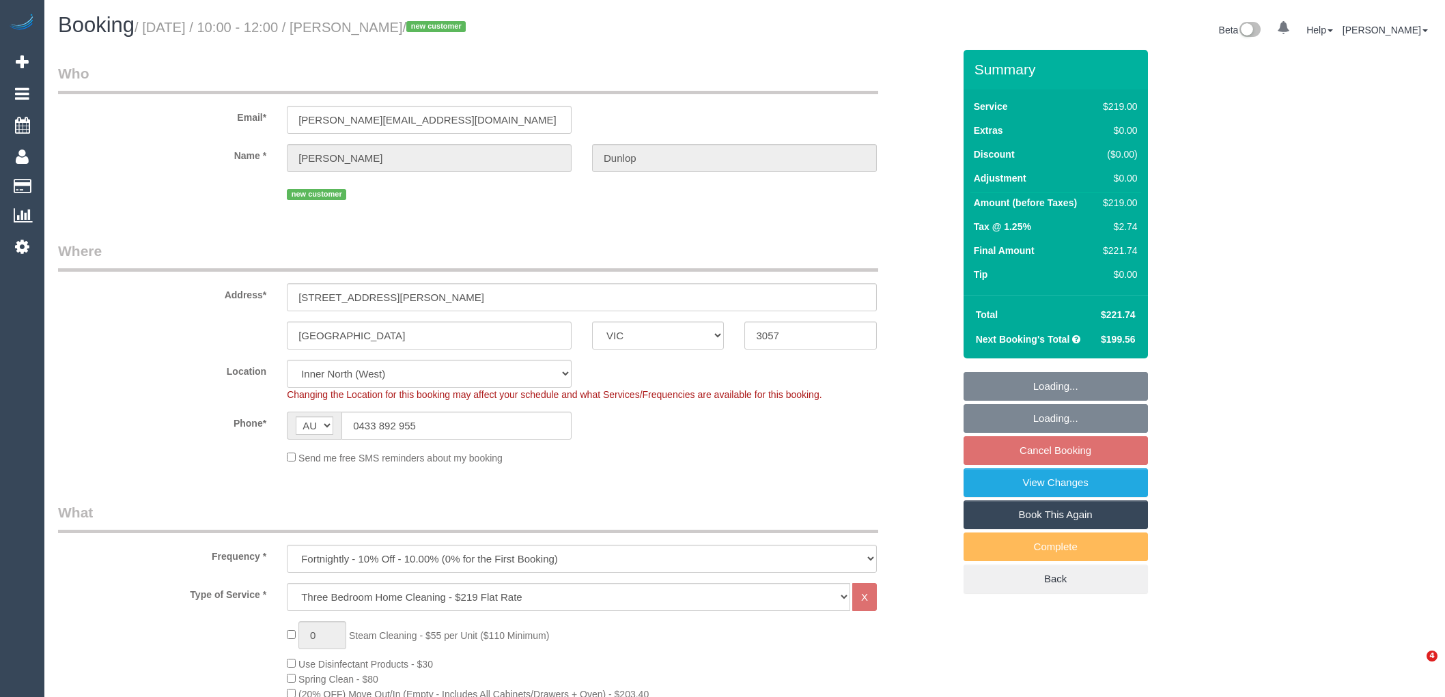
select select "VIC"
select select "string:stripe-pm_1S1yEc2GScqysDRVv0M4hLHP"
select select "spot1"
select select "number:27"
select select "number:14"
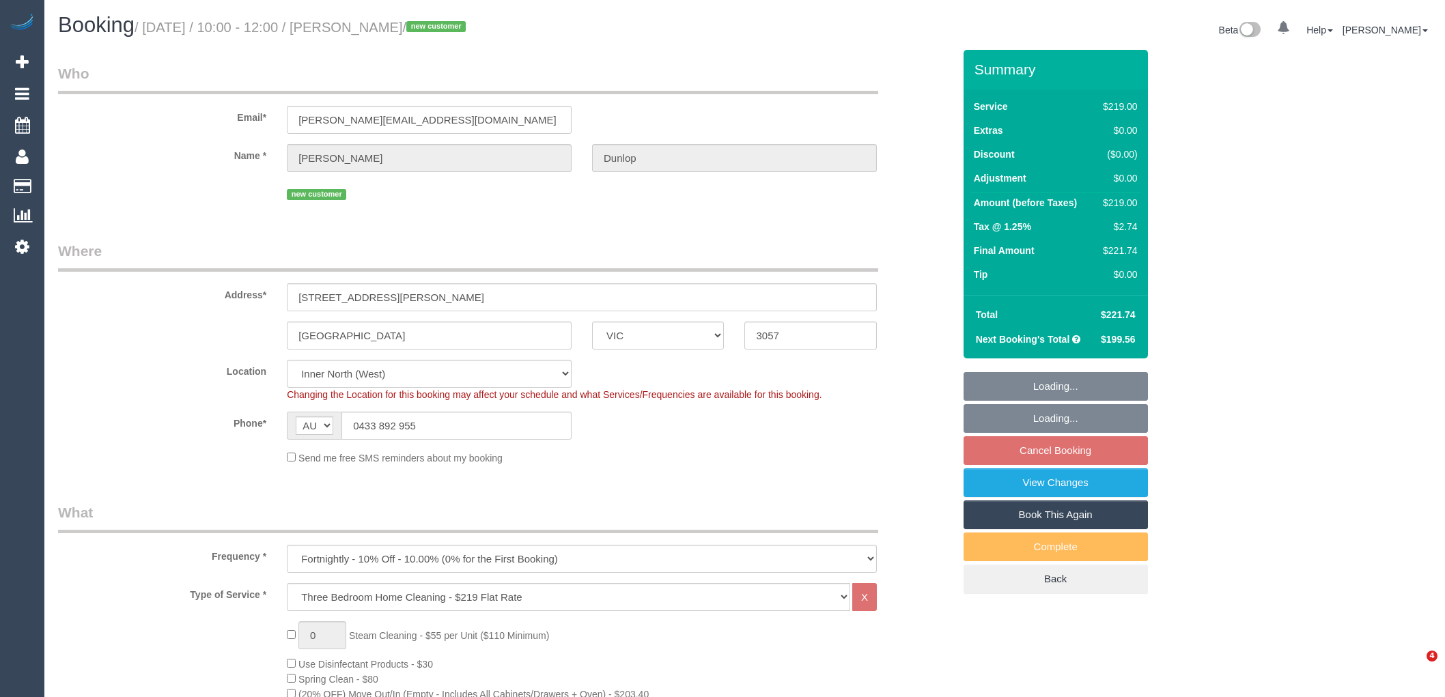
select select "number:19"
select select "number:25"
select select "number:33"
select select "number:26"
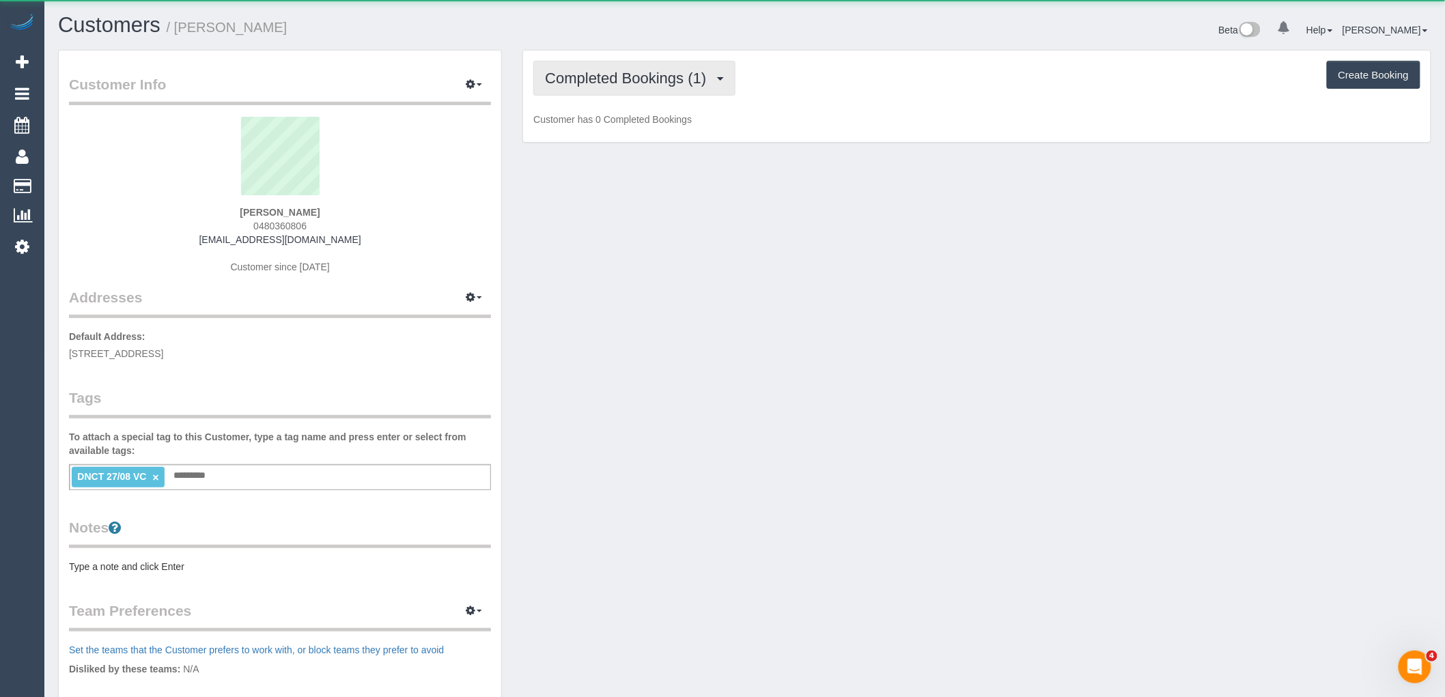
click at [650, 82] on span "Completed Bookings (1)" at bounding box center [629, 78] width 168 height 17
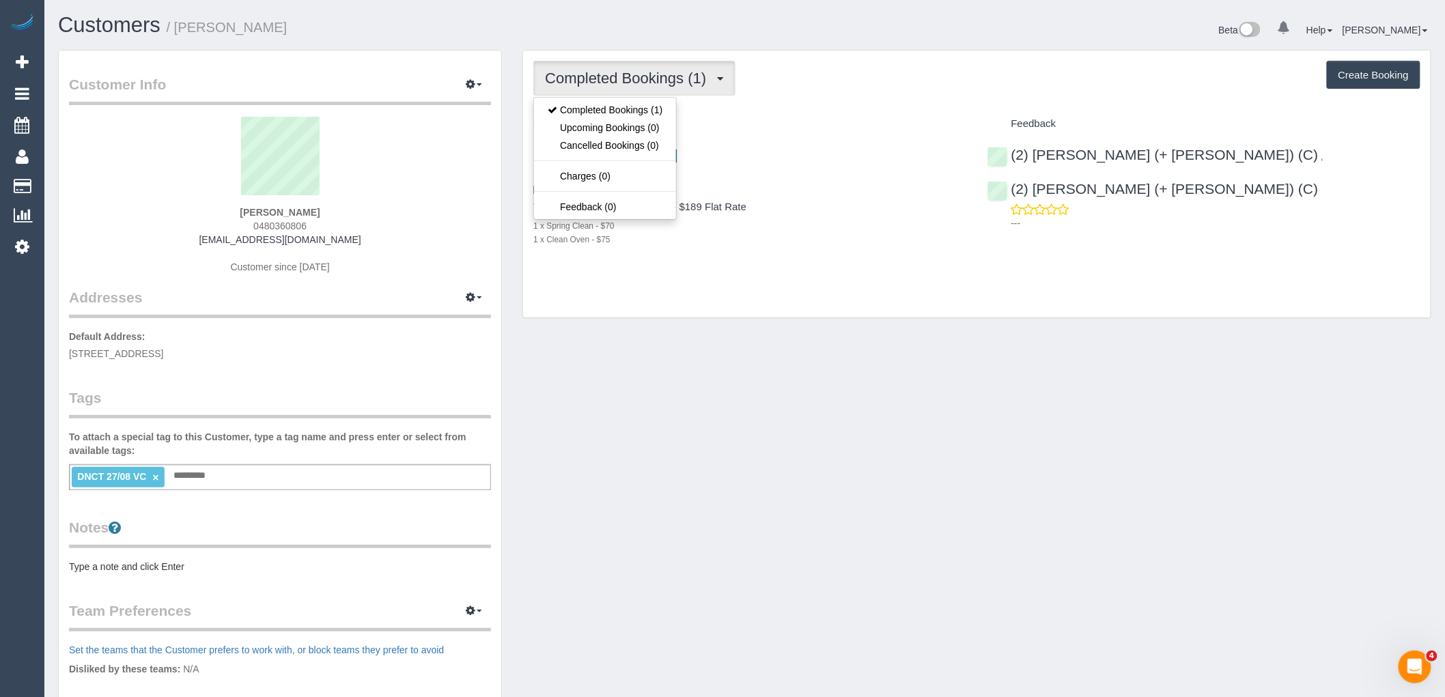
click at [775, 107] on div "Completed Bookings (1) Completed Bookings (1) Upcoming Bookings (0) Cancelled B…" at bounding box center [977, 185] width 908 height 268
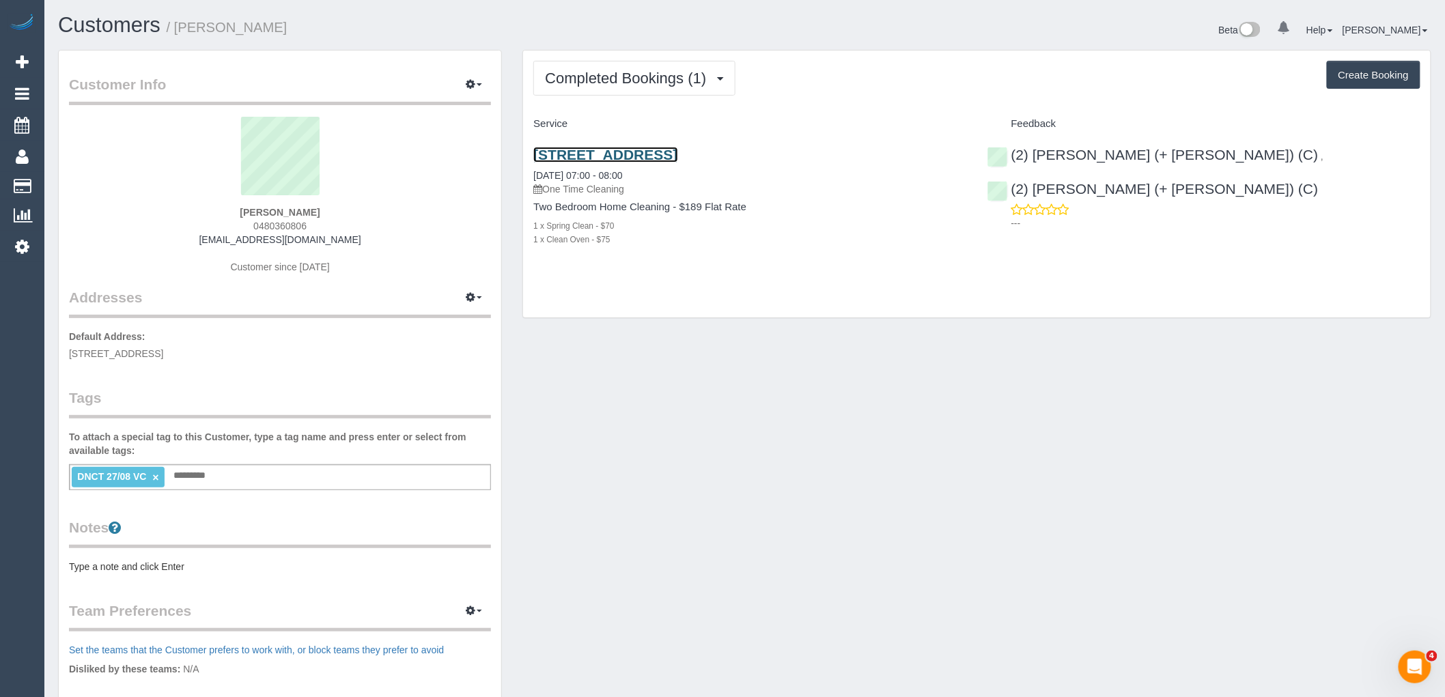
click at [677, 155] on link "[STREET_ADDRESS]" at bounding box center [605, 155] width 144 height 16
drag, startPoint x: 248, startPoint y: 212, endPoint x: 206, endPoint y: 212, distance: 41.7
click at [209, 212] on div "[PERSON_NAME] 0480360806 [EMAIL_ADDRESS][DOMAIN_NAME] Customer since [DATE]" at bounding box center [280, 202] width 422 height 171
copy strong "[PERSON_NAME]"
click at [652, 159] on link "[STREET_ADDRESS]" at bounding box center [605, 155] width 144 height 16
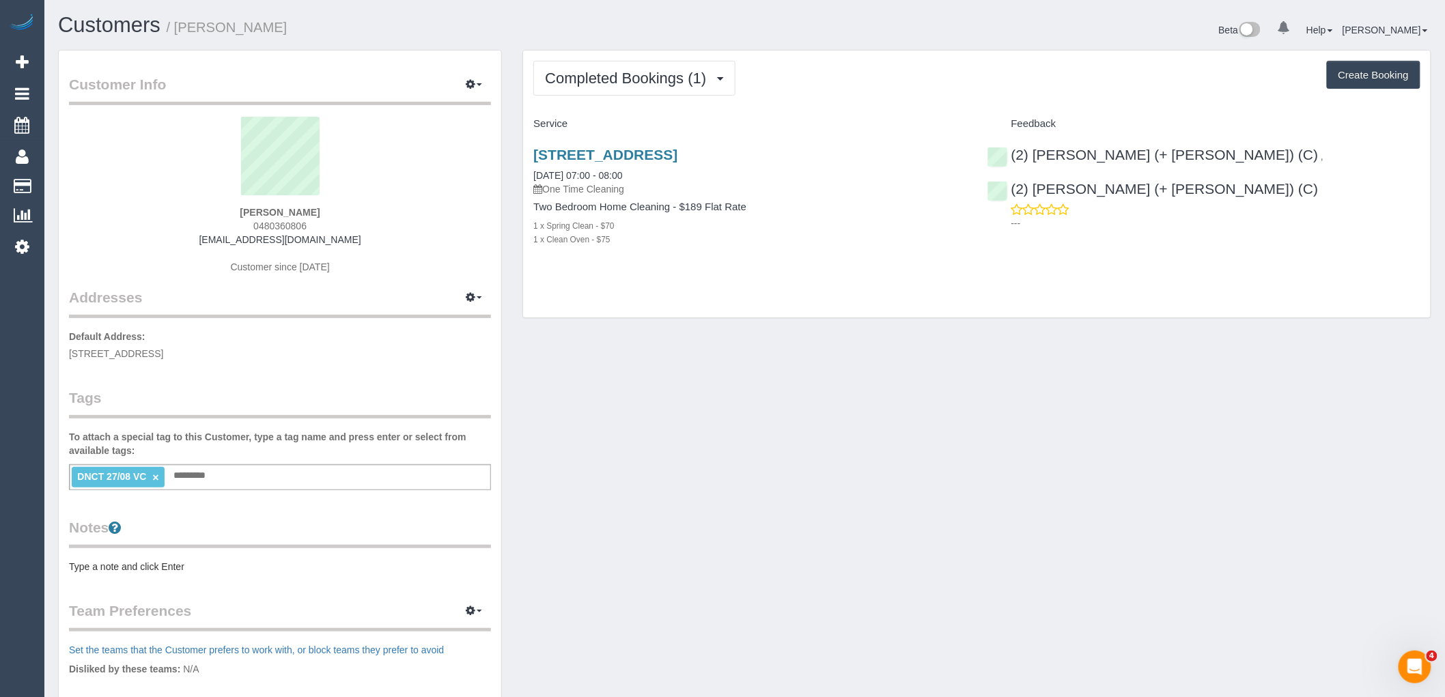
click at [158, 474] on link "×" at bounding box center [155, 478] width 6 height 12
click at [1333, 216] on p "---" at bounding box center [1215, 223] width 409 height 14
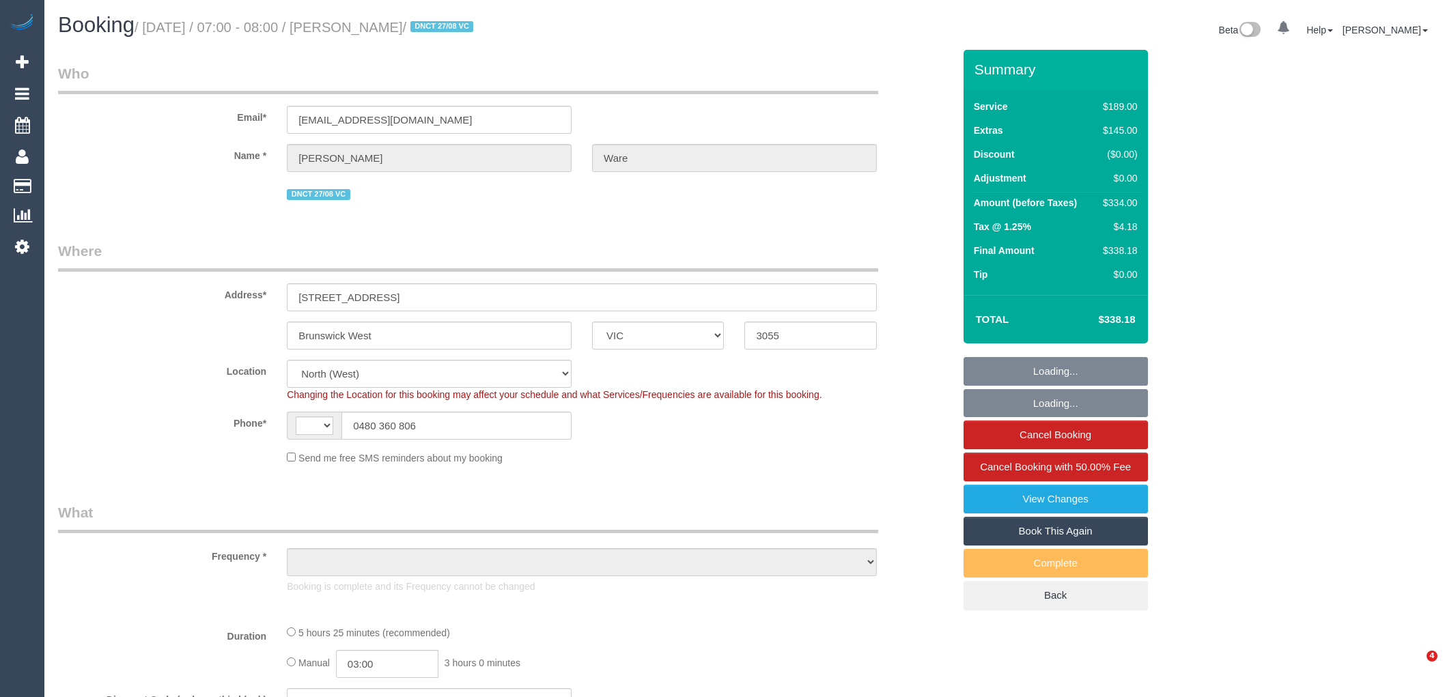
select select "VIC"
select select "string:AU"
select select "string:stripe-pm_1RyUTm2GScqysDRVxm9GYA6y"
select select "object:1529"
select select "number:30"
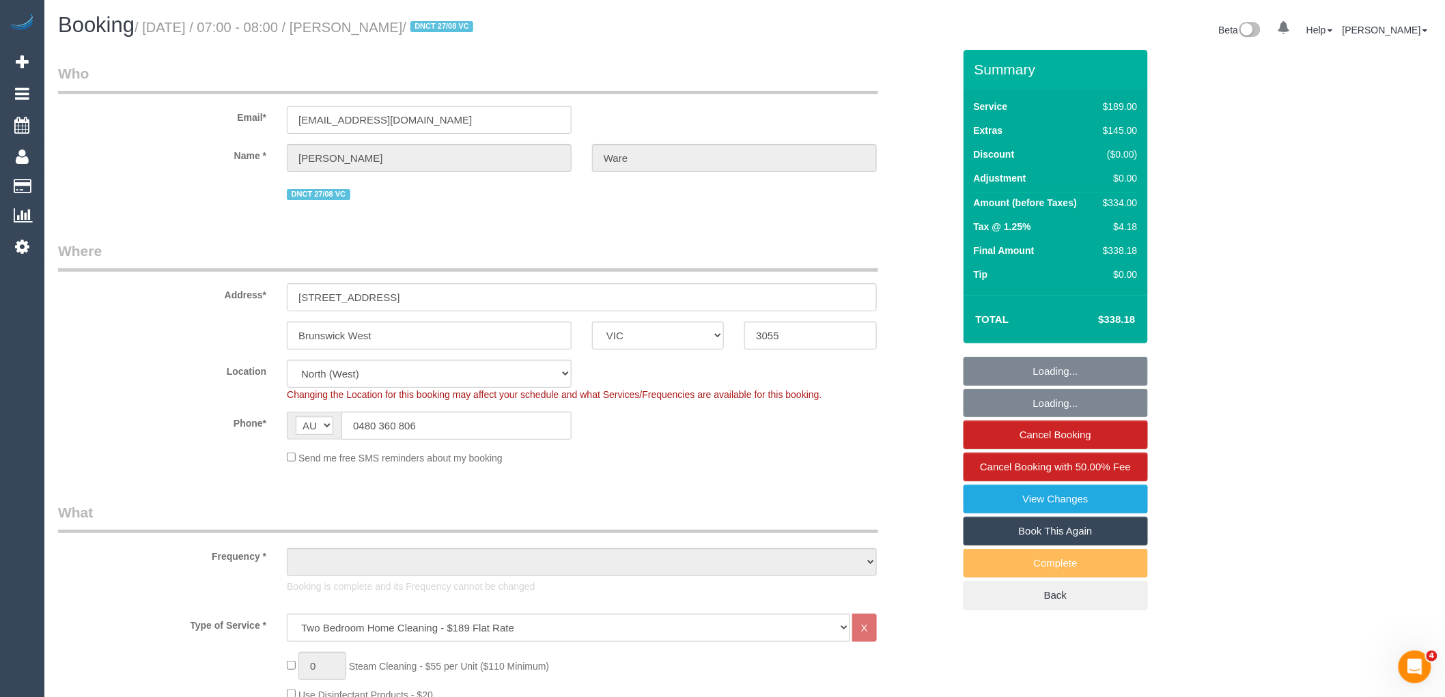
select select "number:14"
select select "number:18"
select select "number:24"
select select "number:13"
select select "spot1"
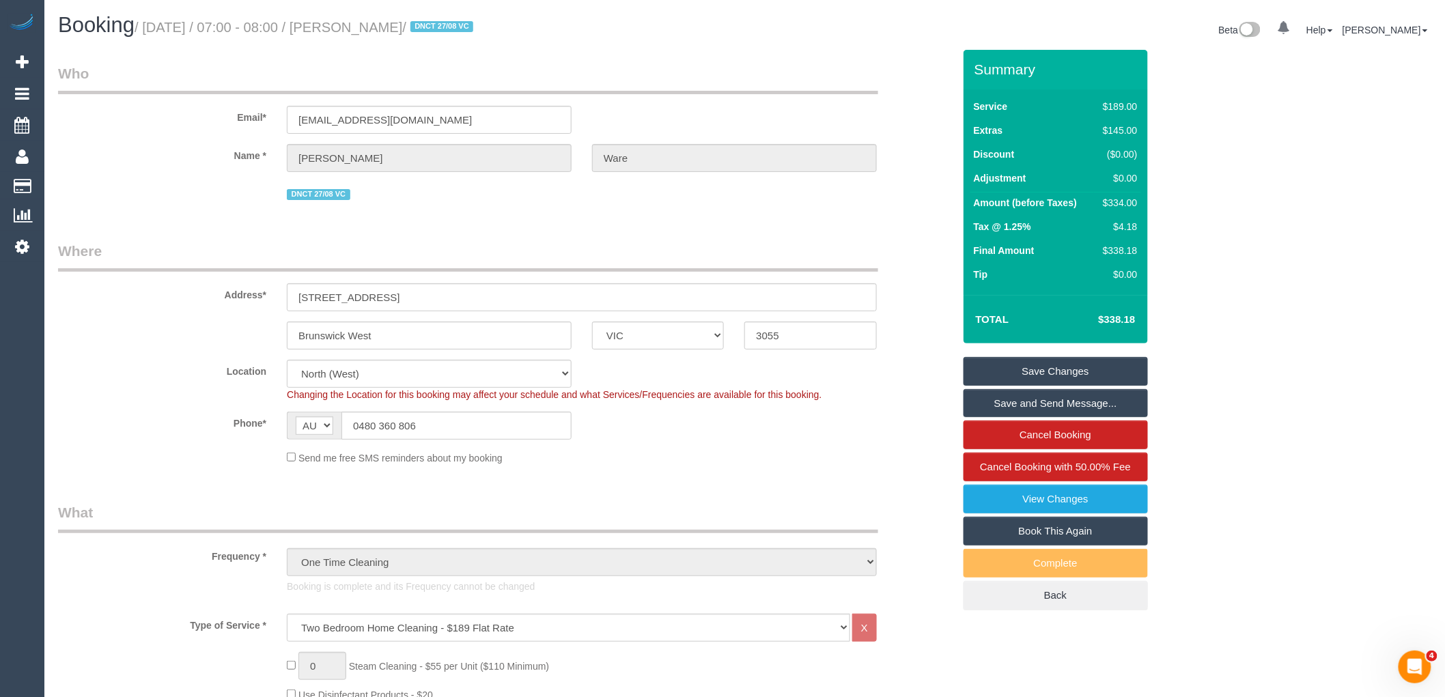
click at [646, 182] on div "DNCT 27/08 VC" at bounding box center [582, 192] width 590 height 21
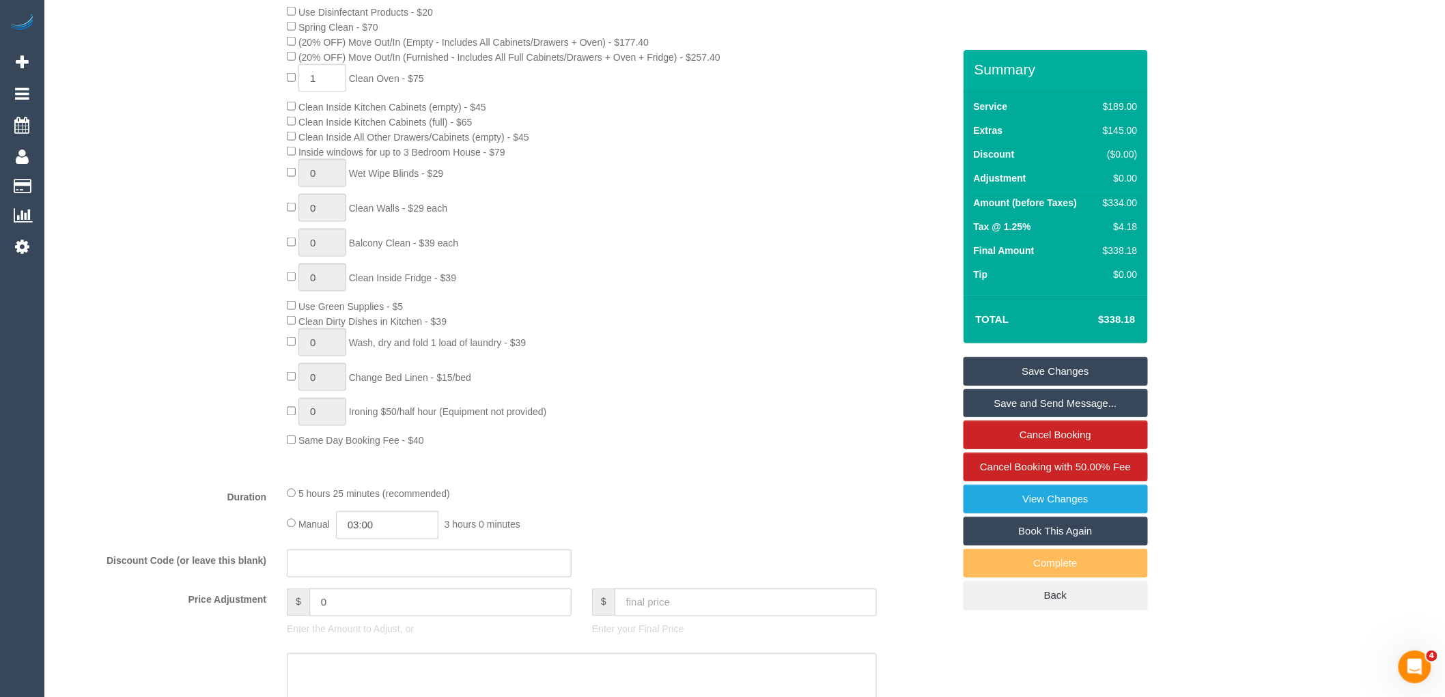
scroll to position [986, 0]
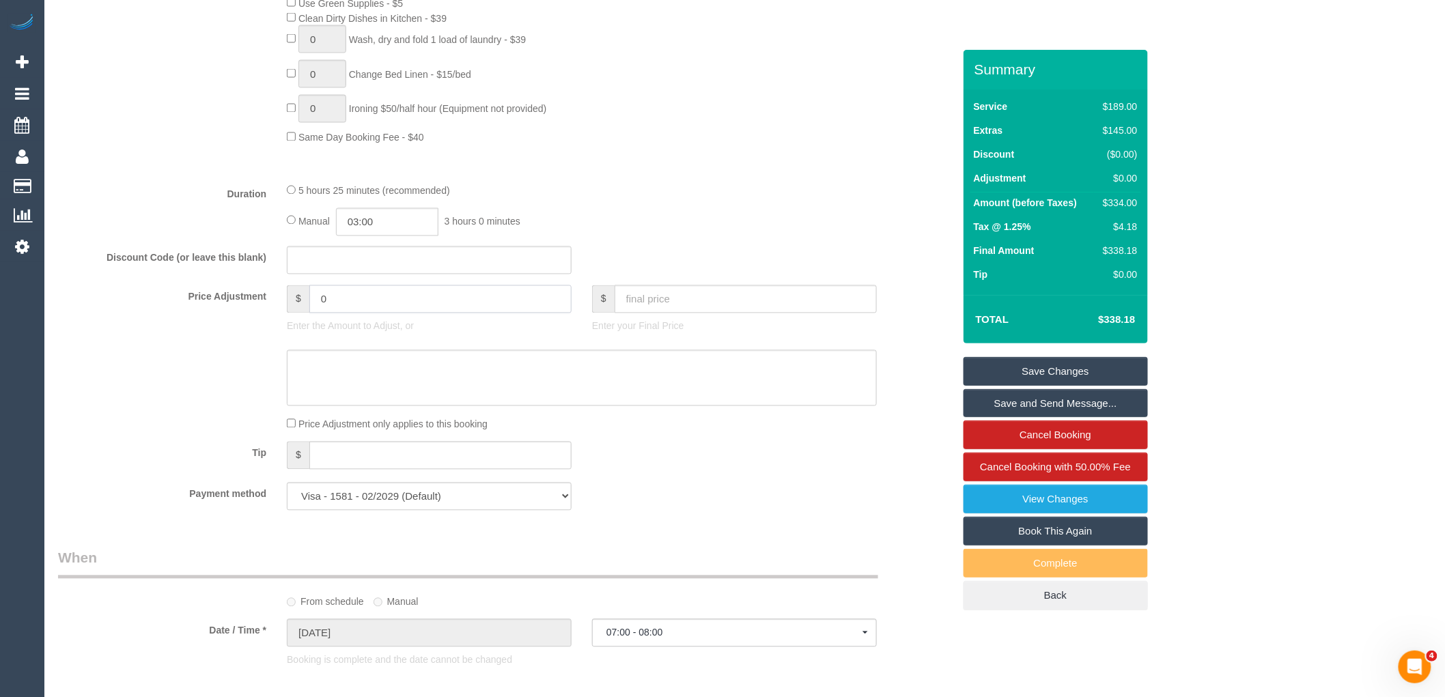
click at [391, 313] on input "0" at bounding box center [440, 299] width 262 height 28
type input "-50.1"
click at [312, 399] on textarea at bounding box center [582, 378] width 590 height 56
click at [426, 406] on textarea at bounding box center [582, 378] width 590 height 56
type textarea "Discount applied due to complaint via email VC"
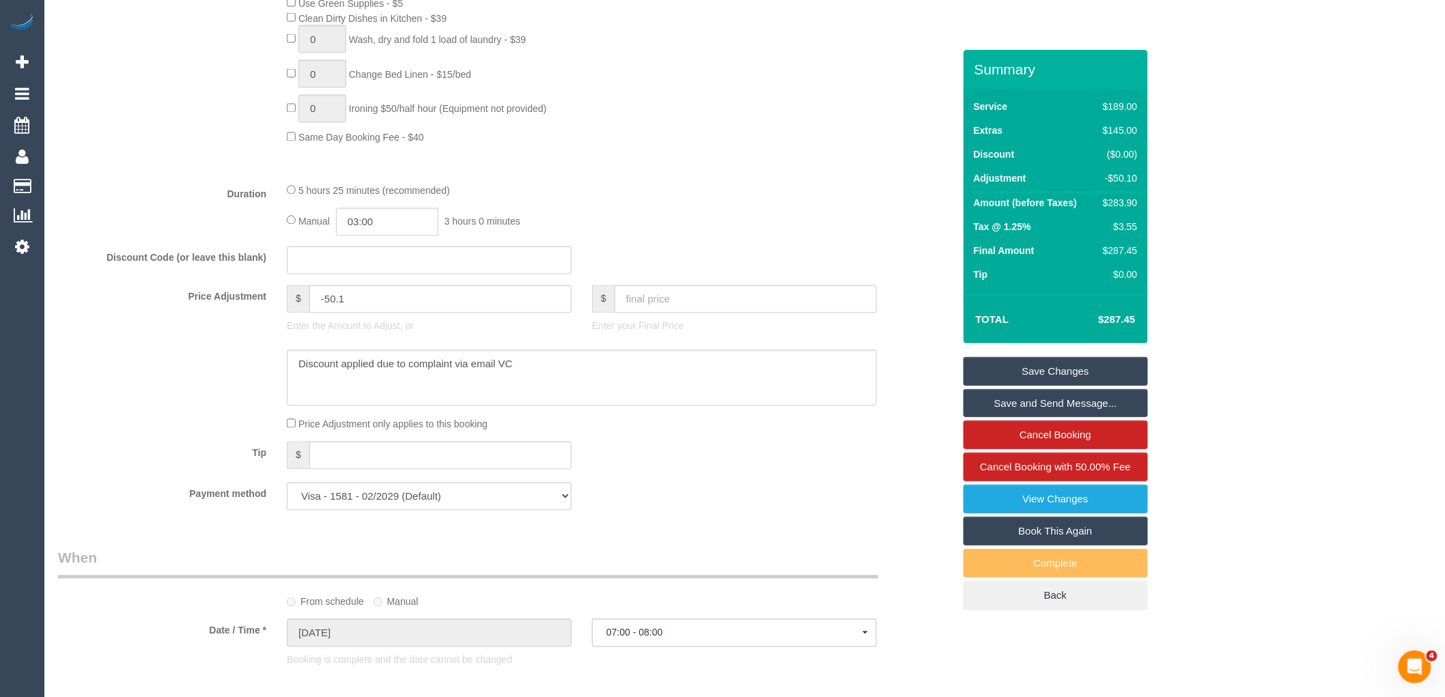
click at [1050, 374] on link "Save Changes" at bounding box center [1056, 371] width 184 height 29
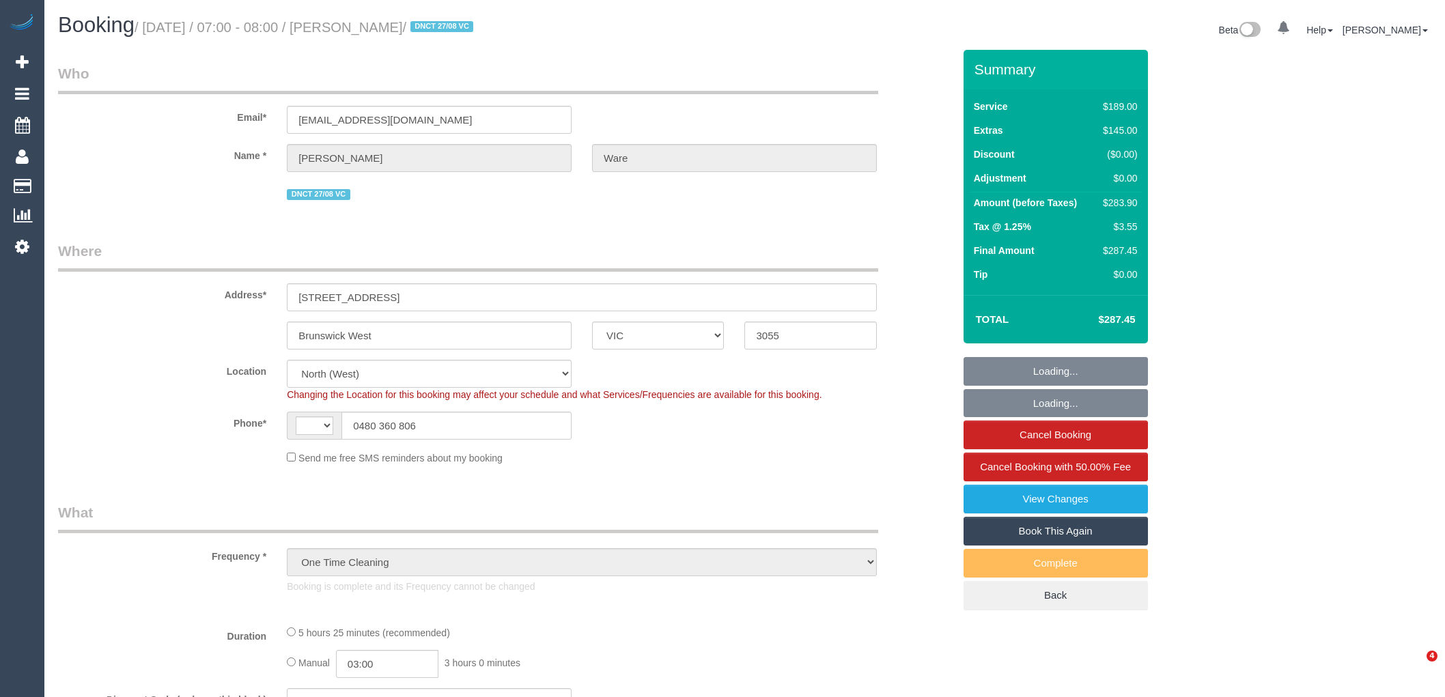
select select "VIC"
select select "object:456"
select select "string:AU"
select select "string:stripe-pm_1RyUTm2GScqysDRVxm9GYA6y"
select select "number:30"
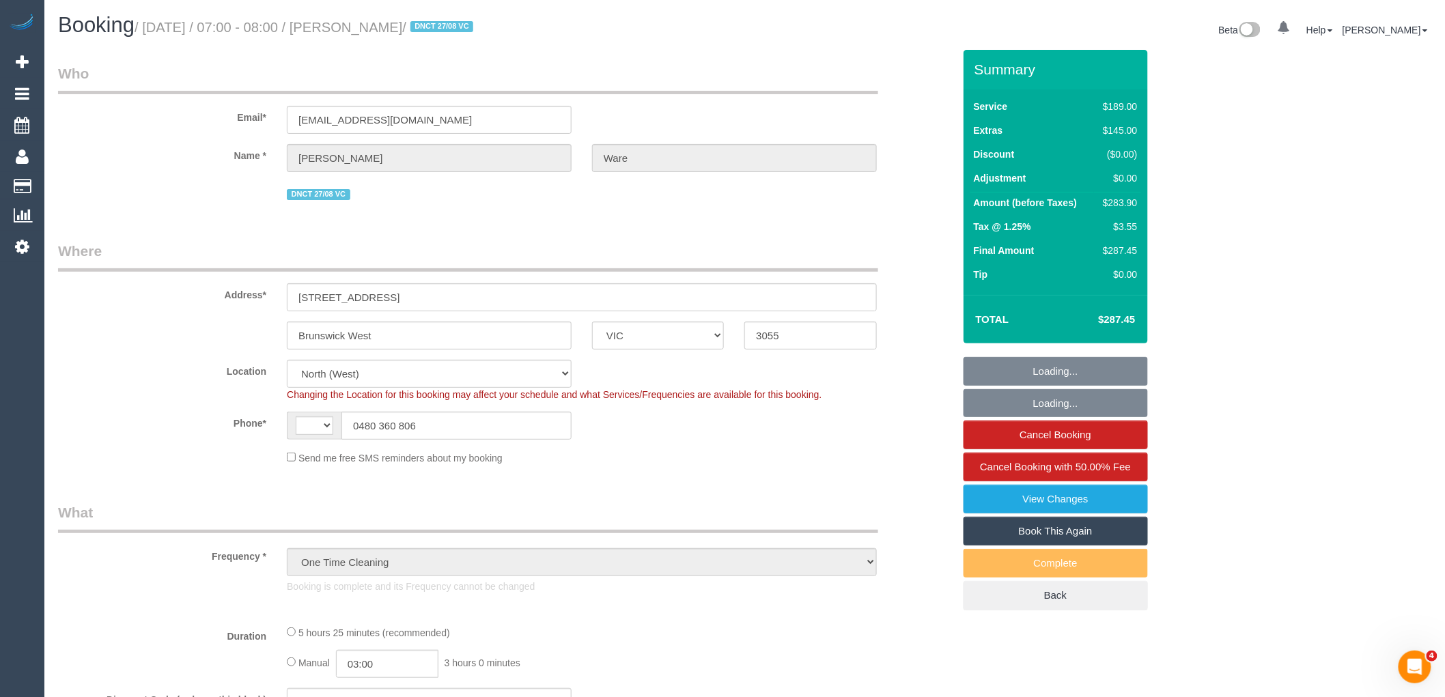
select select "number:14"
select select "number:18"
select select "number:24"
select select "number:13"
select select "spot1"
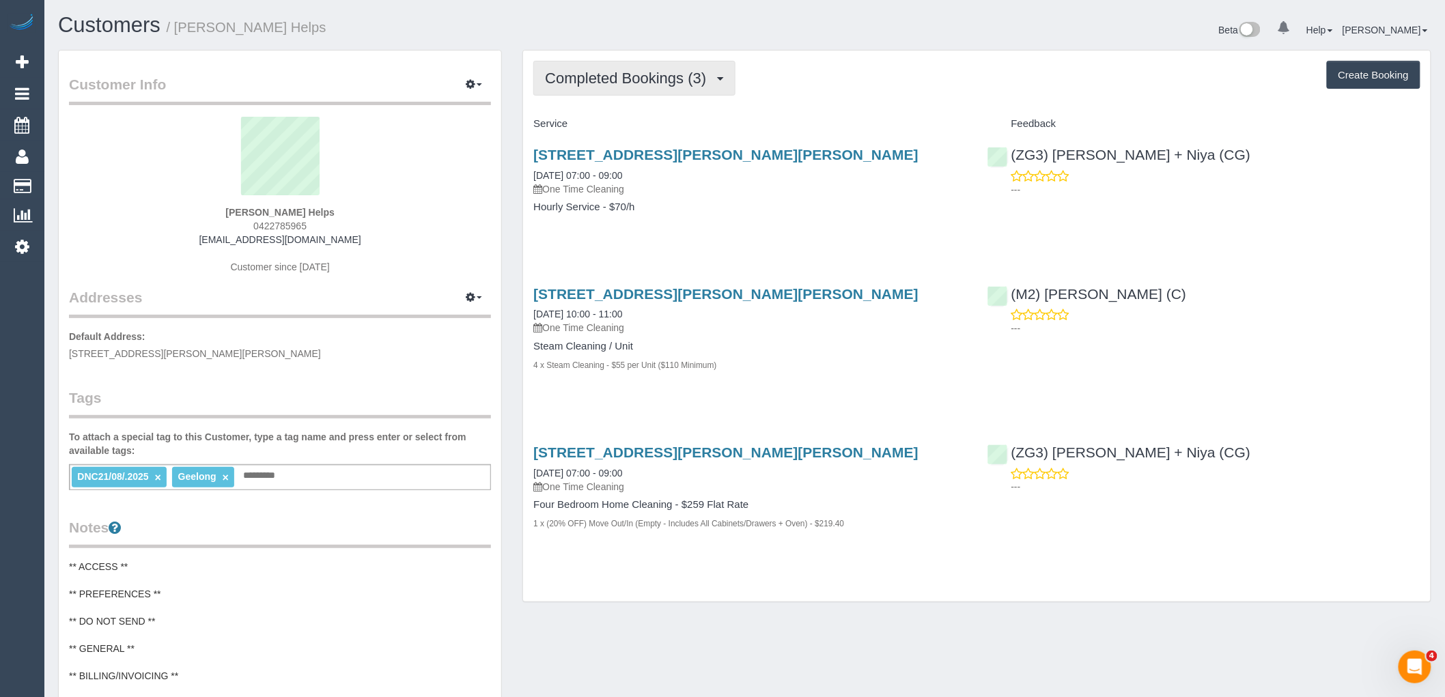
click at [668, 75] on span "Completed Bookings (3)" at bounding box center [629, 78] width 168 height 17
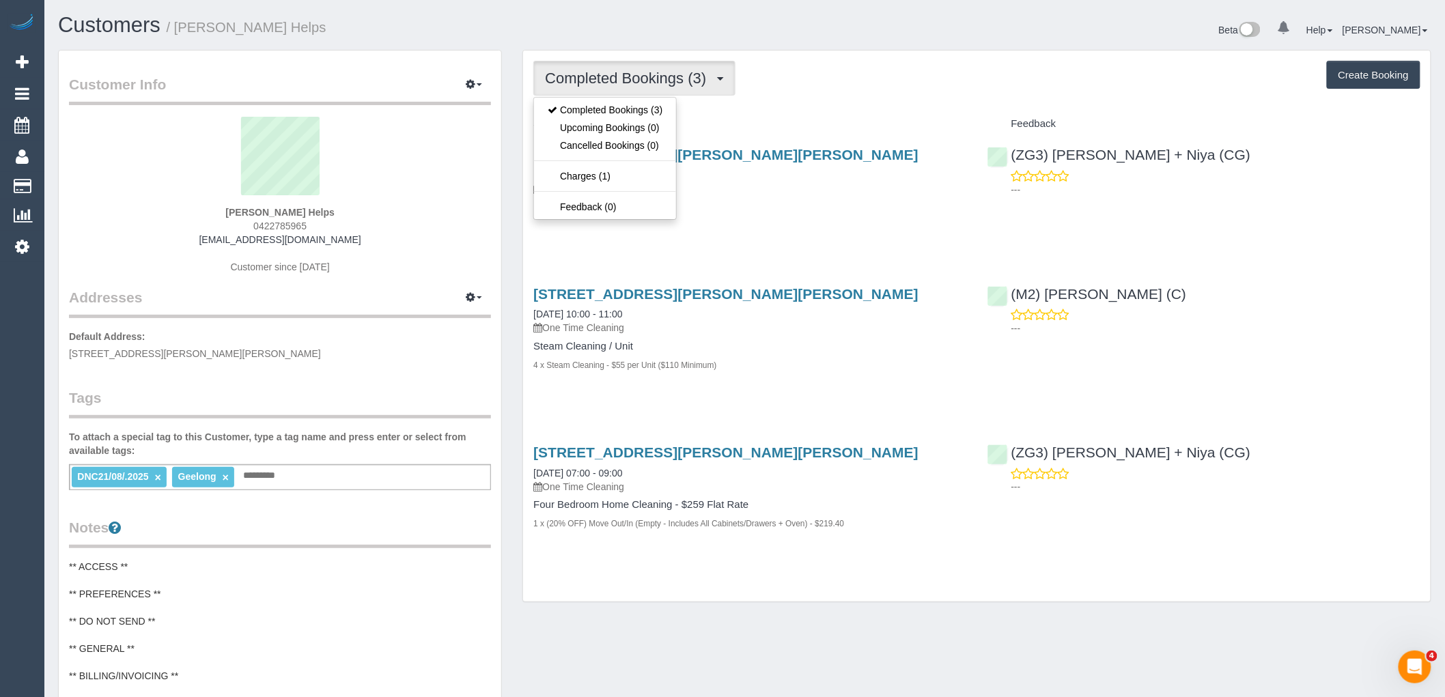
click at [779, 83] on div "Completed Bookings (3) Completed Bookings (3) Upcoming Bookings (0) Cancelled B…" at bounding box center [976, 78] width 887 height 35
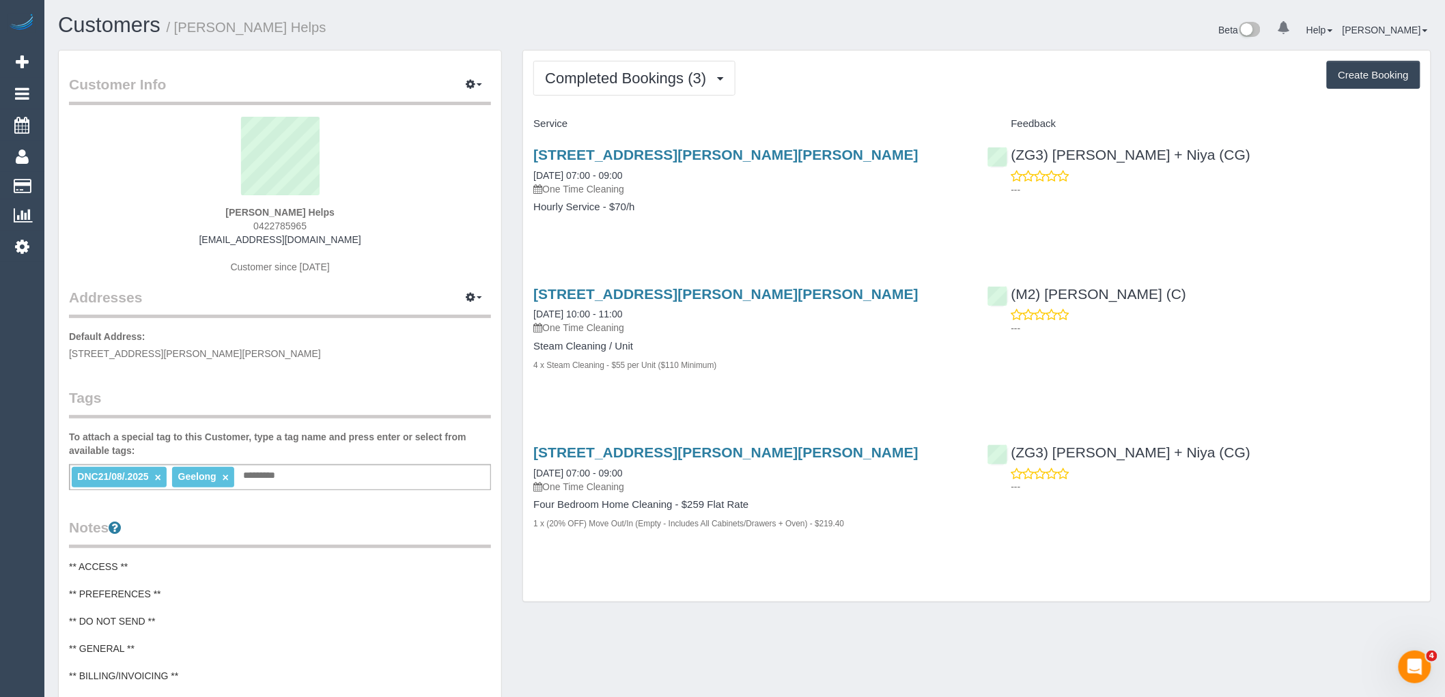
click at [820, 237] on div "[STREET_ADDRESS][PERSON_NAME][PERSON_NAME] [DATE] 07:00 - 09:00 One Time Cleani…" at bounding box center [749, 187] width 453 height 105
click at [649, 576] on div "Completed Bookings (3) Completed Bookings (3) Upcoming Bookings (0) Cancelled B…" at bounding box center [977, 327] width 908 height 552
drag, startPoint x: 320, startPoint y: 226, endPoint x: 214, endPoint y: 226, distance: 105.2
click at [214, 226] on div "[PERSON_NAME] Helps 0422785965 [EMAIL_ADDRESS][DOMAIN_NAME] Customer since [DAT…" at bounding box center [280, 202] width 422 height 171
copy span "0422785965"
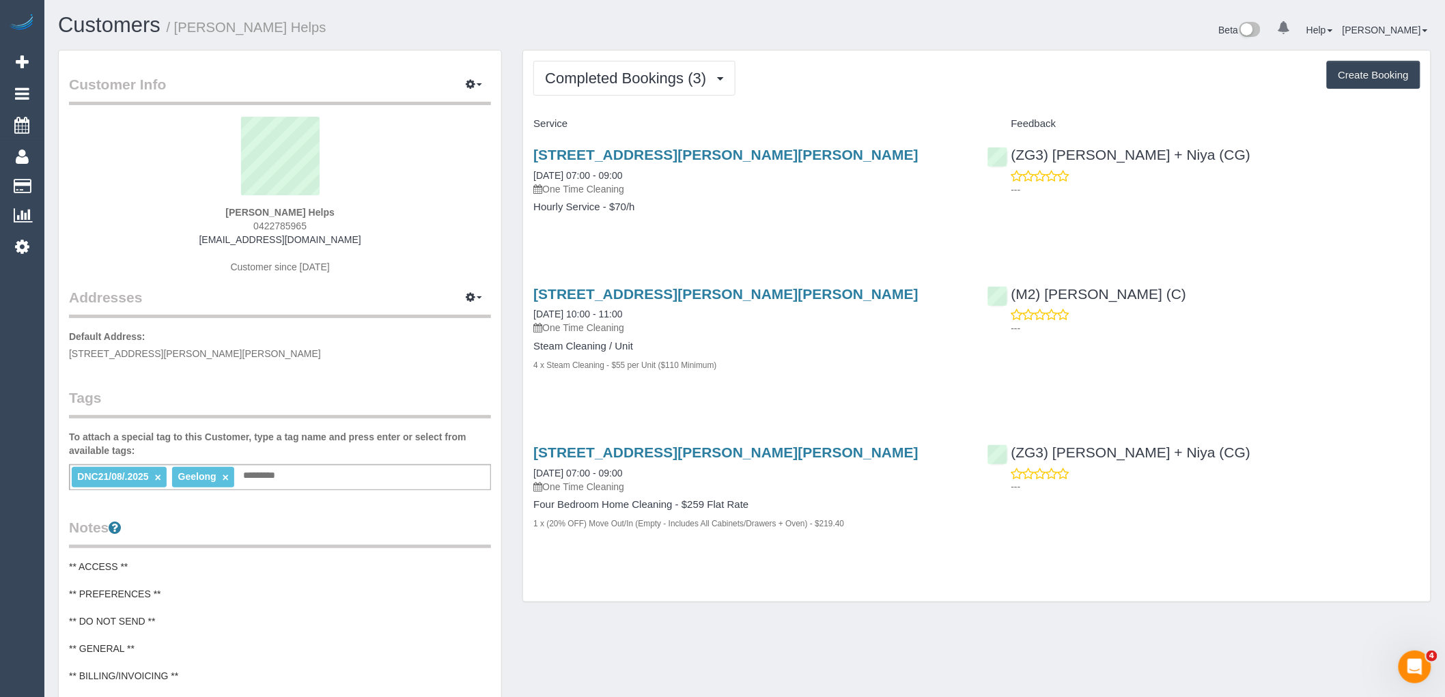
click at [1362, 325] on p "---" at bounding box center [1215, 329] width 409 height 14
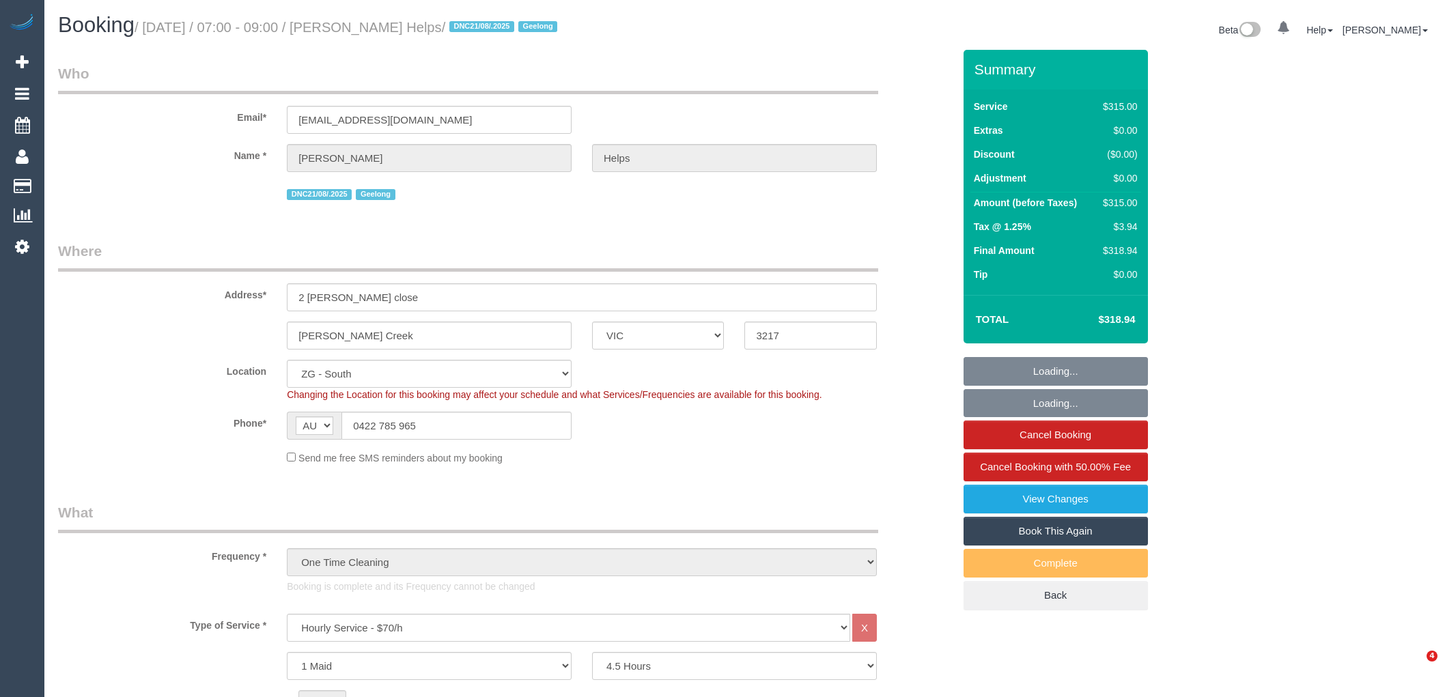
select select "VIC"
select select "270"
select select "spot1"
select select "number:28"
select select "number:14"
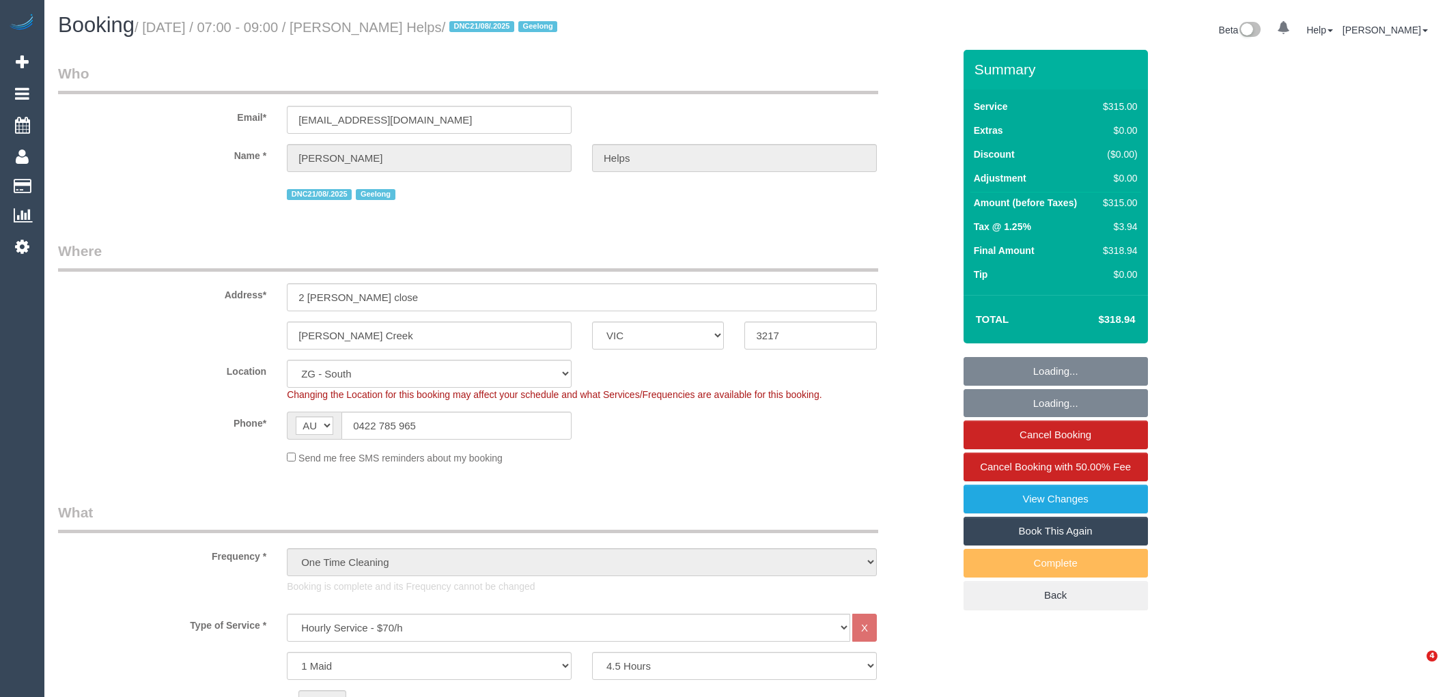
select select "number:18"
select select "number:24"
select select "number:26"
select select "VIC"
select select "270"
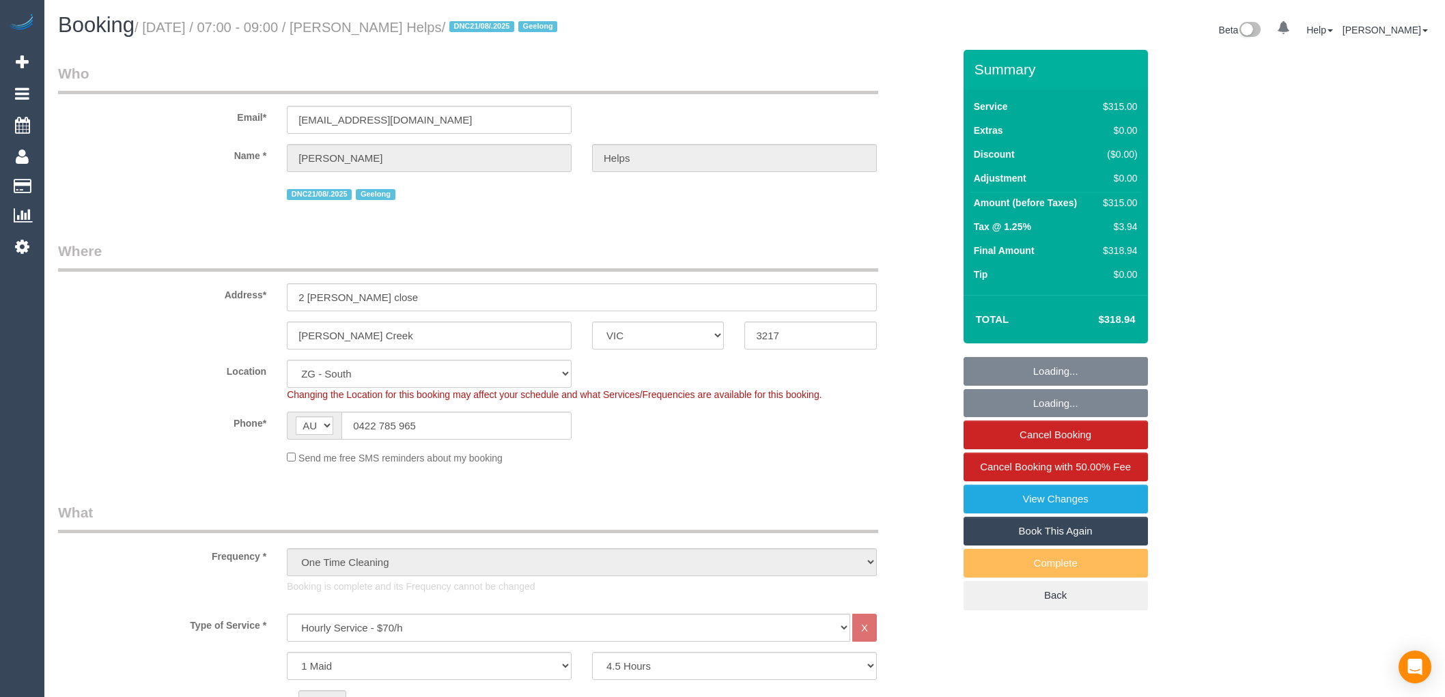
select select "number:28"
select select "number:14"
select select "number:18"
select select "number:24"
select select "number:26"
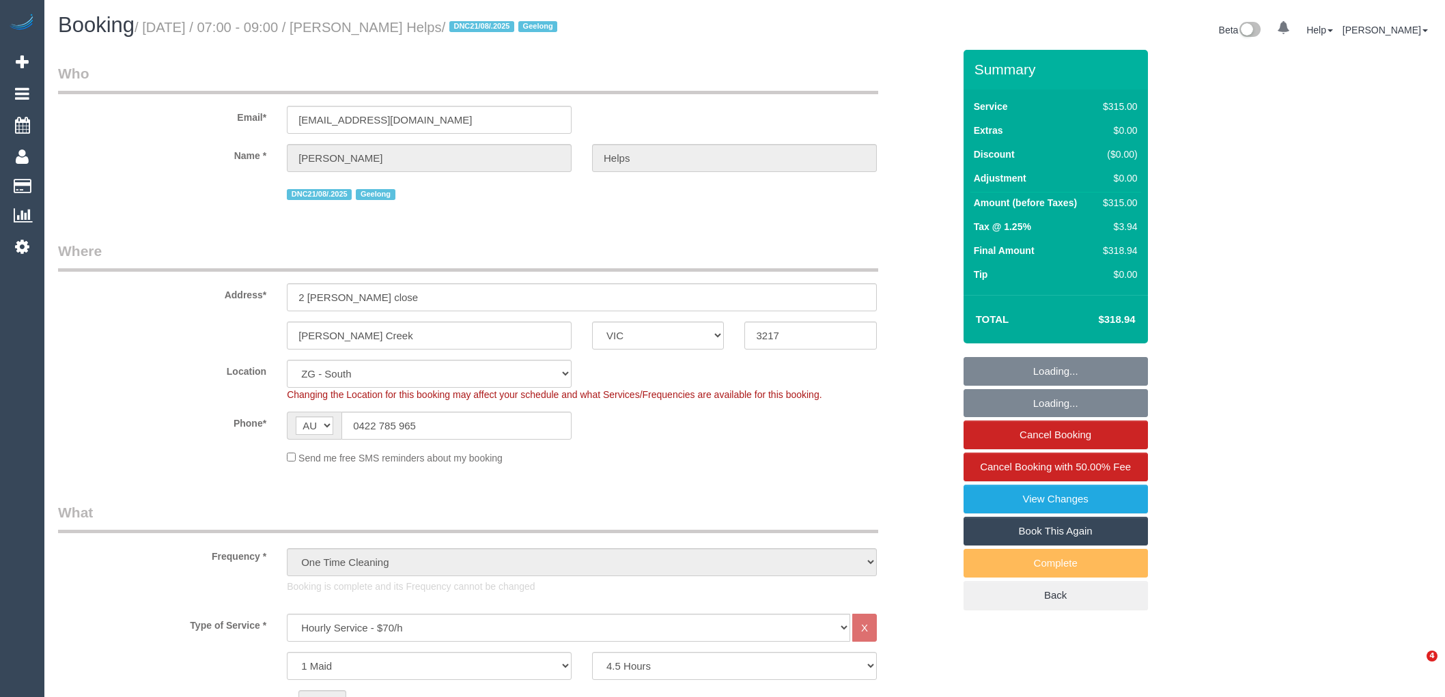
select select "spot1"
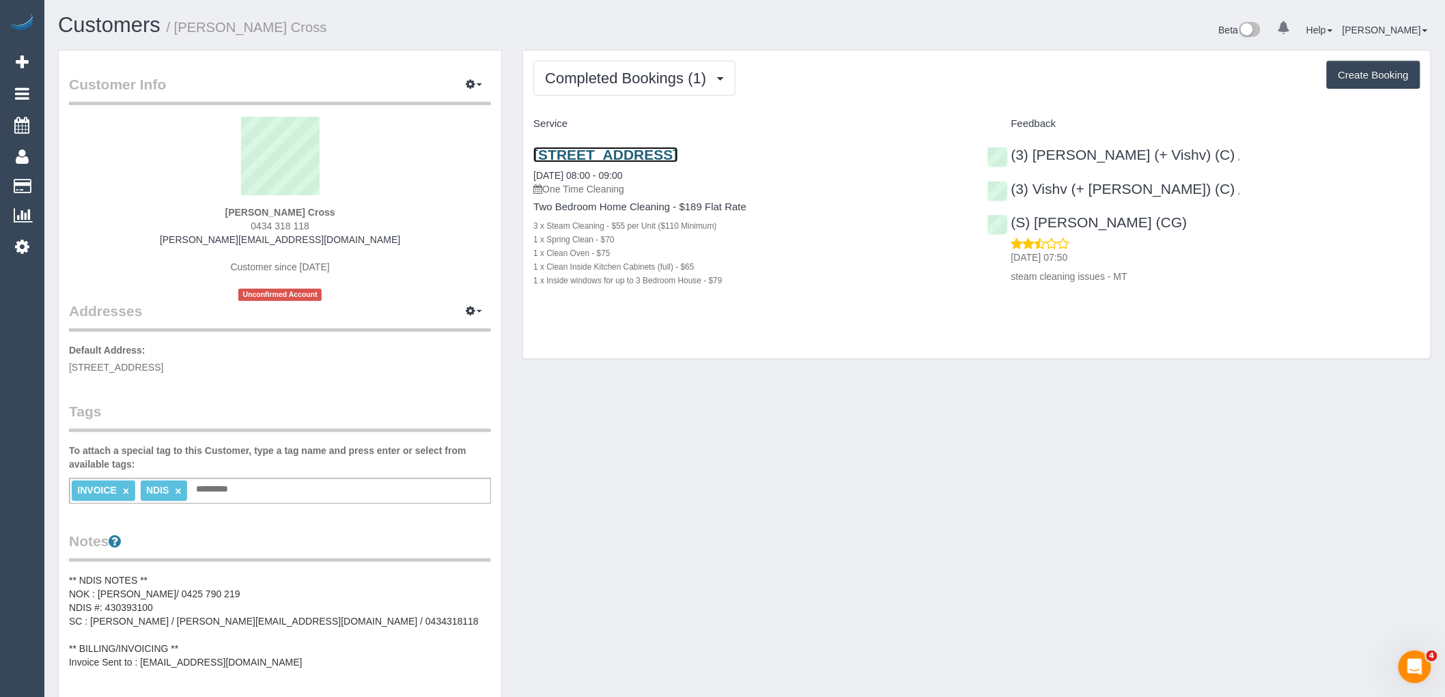
click at [677, 155] on link "[STREET_ADDRESS]" at bounding box center [605, 155] width 144 height 16
click at [615, 148] on link "[STREET_ADDRESS]" at bounding box center [605, 155] width 144 height 16
click at [677, 149] on link "[STREET_ADDRESS]" at bounding box center [605, 155] width 144 height 16
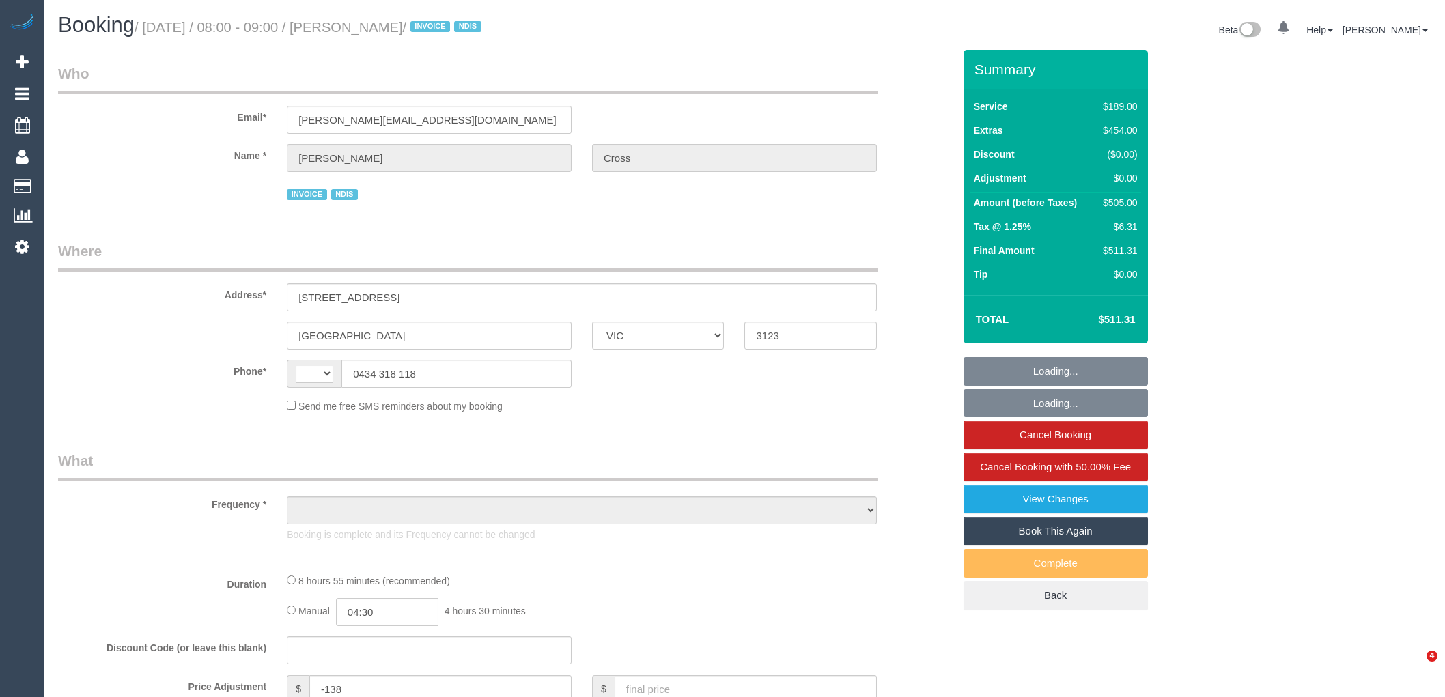
select select "VIC"
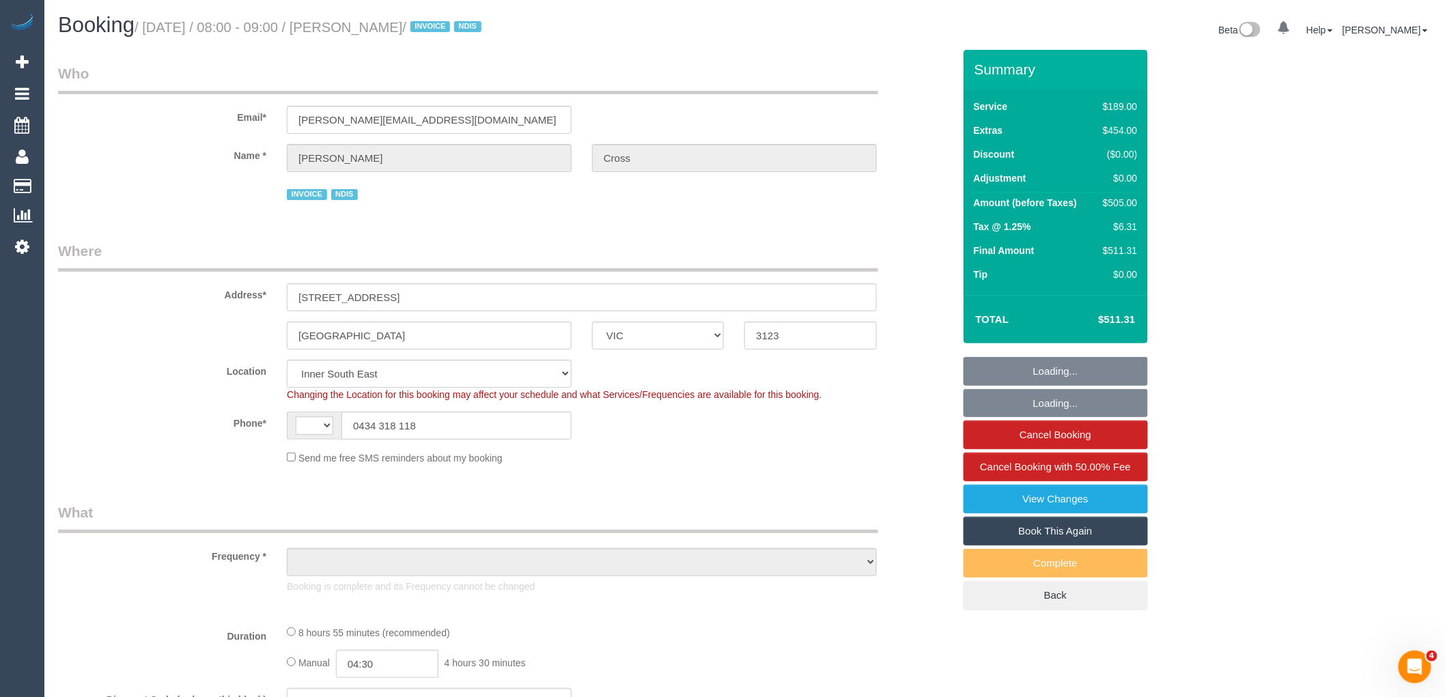
select select "string:AU"
select select "object:729"
select select "number:28"
select select "number:14"
select select "number:19"
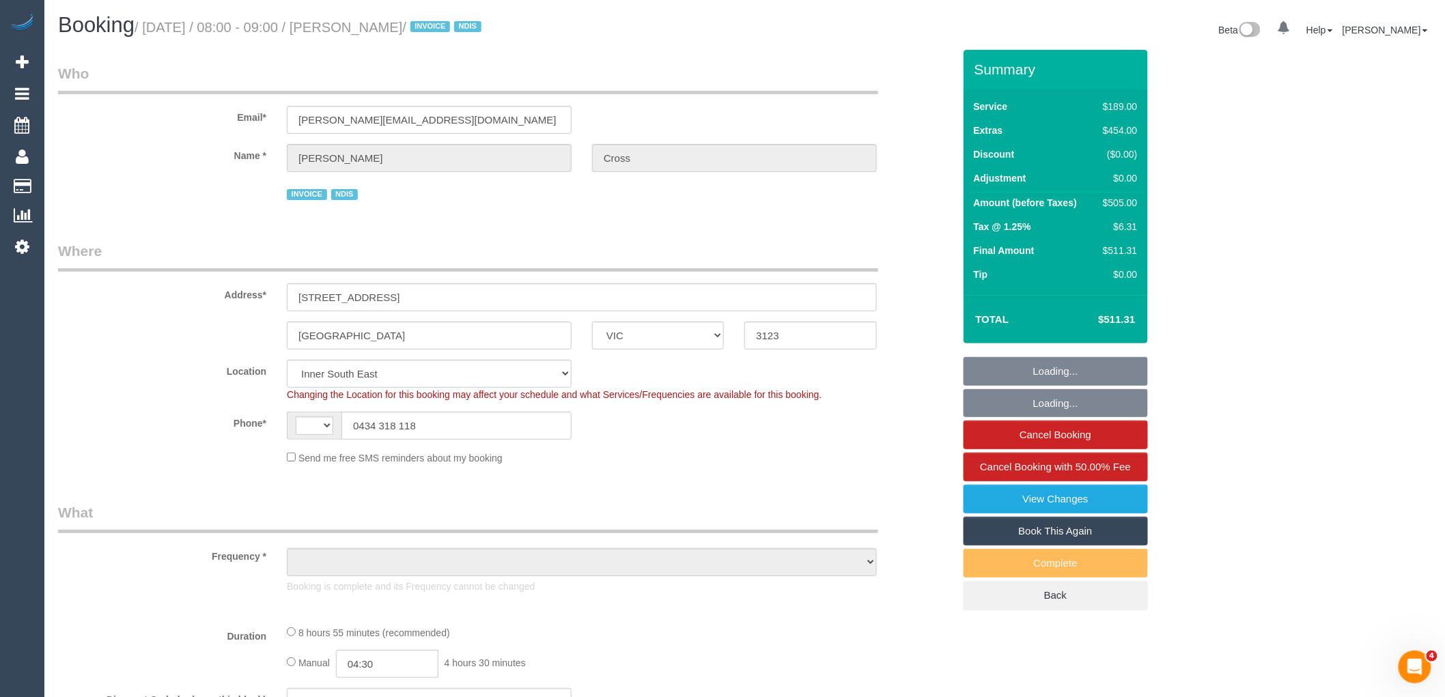
select select "number:24"
select select "object:1397"
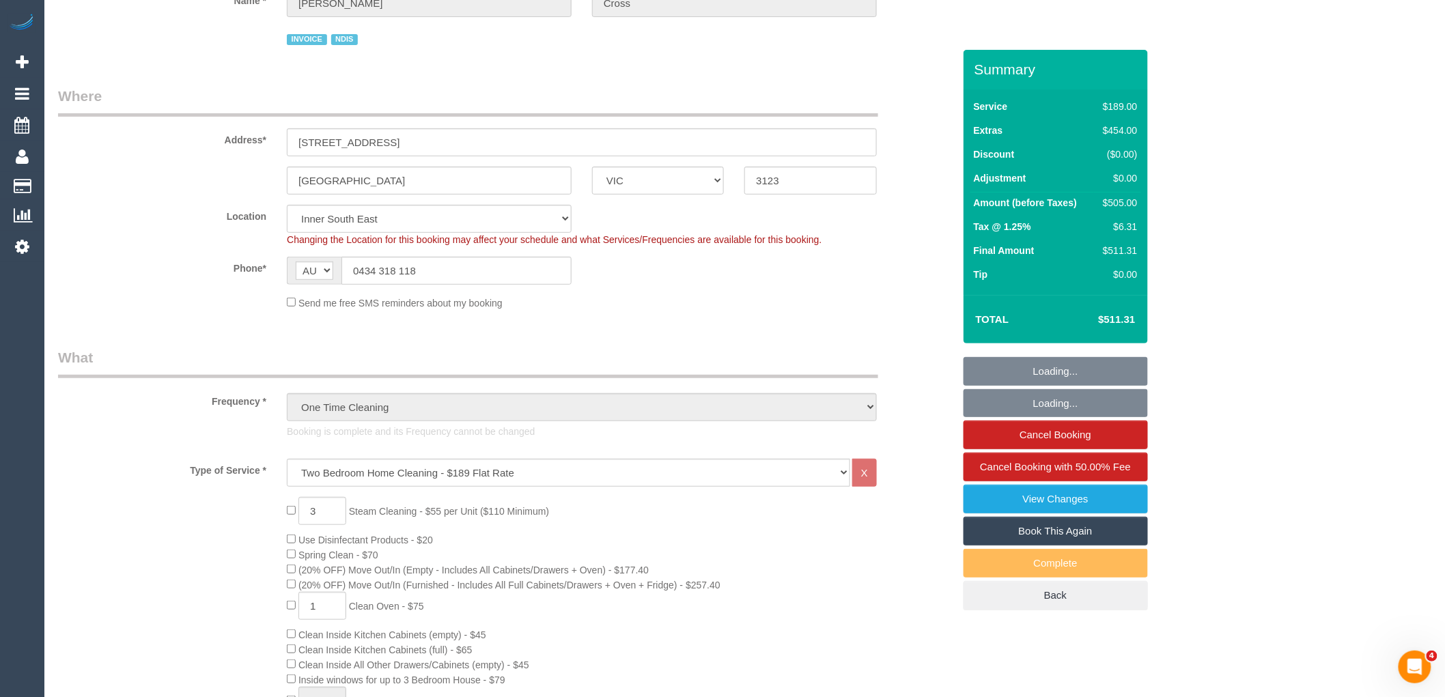
scroll to position [455, 0]
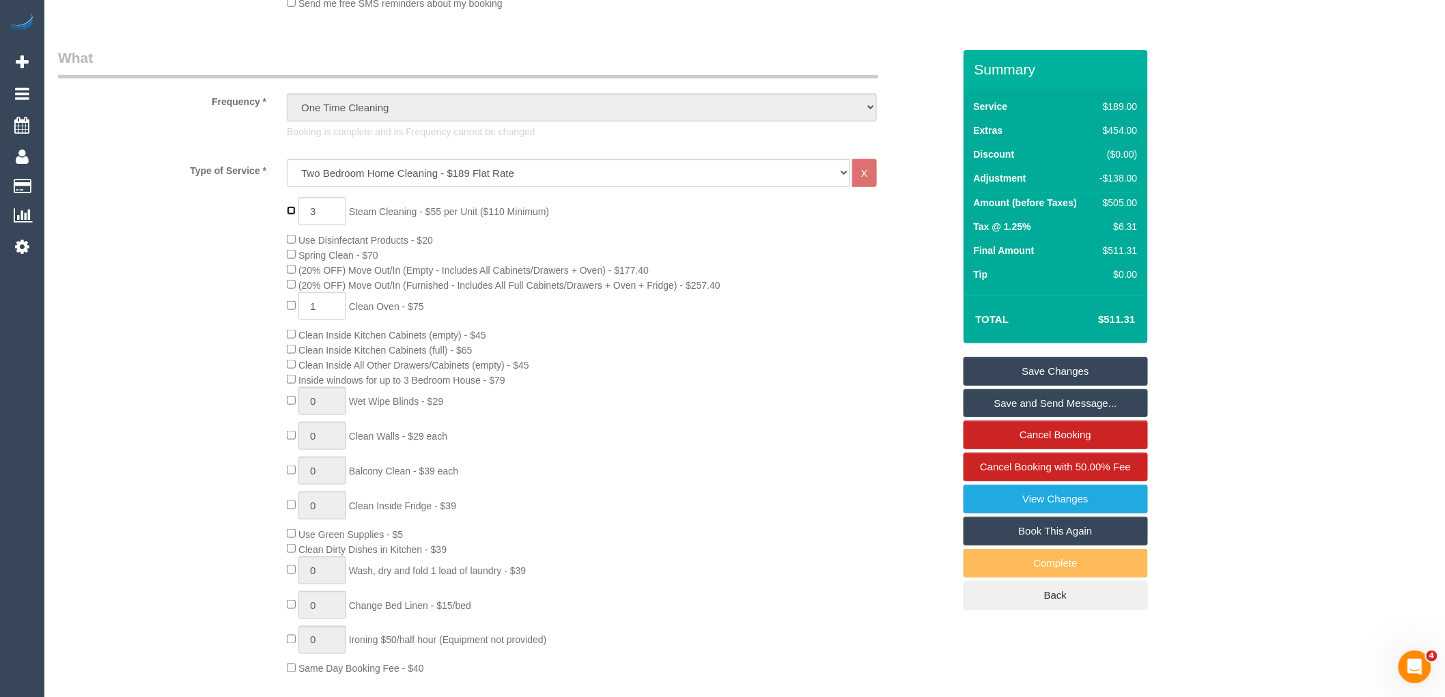
type input "0"
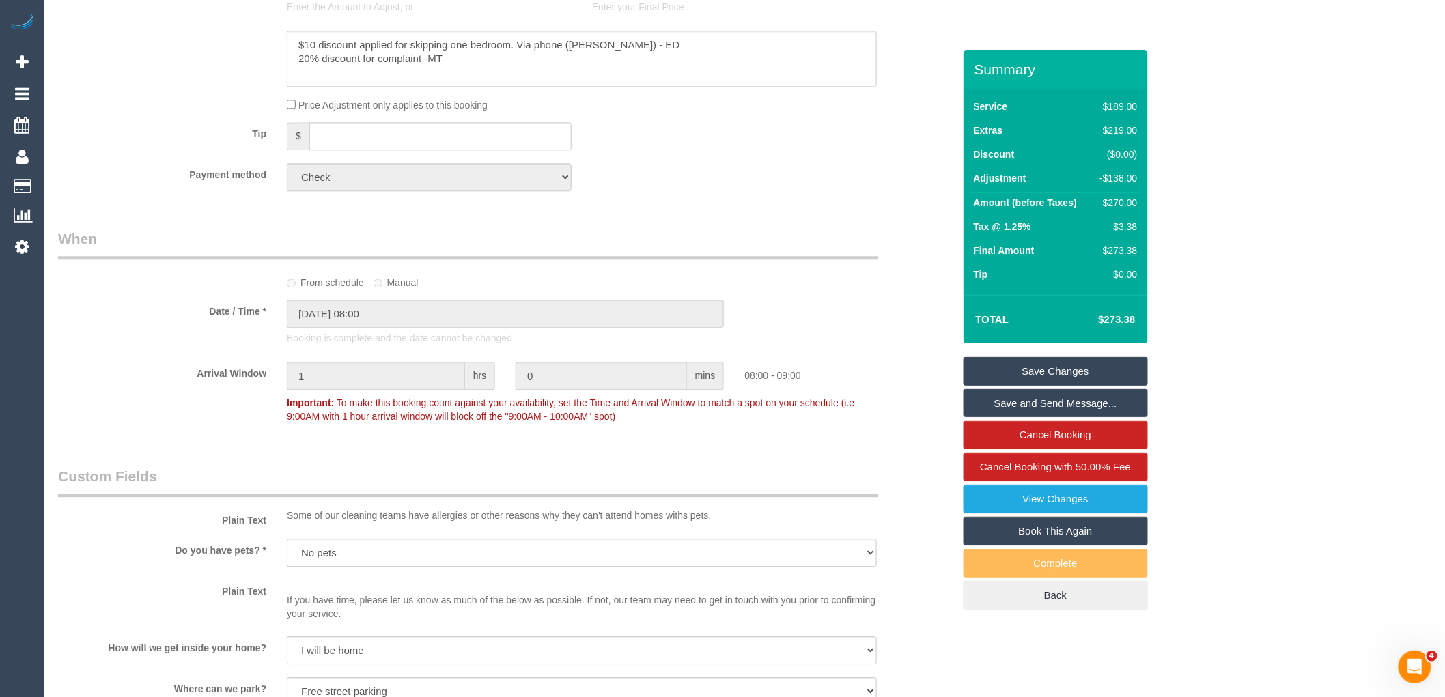
scroll to position [986, 0]
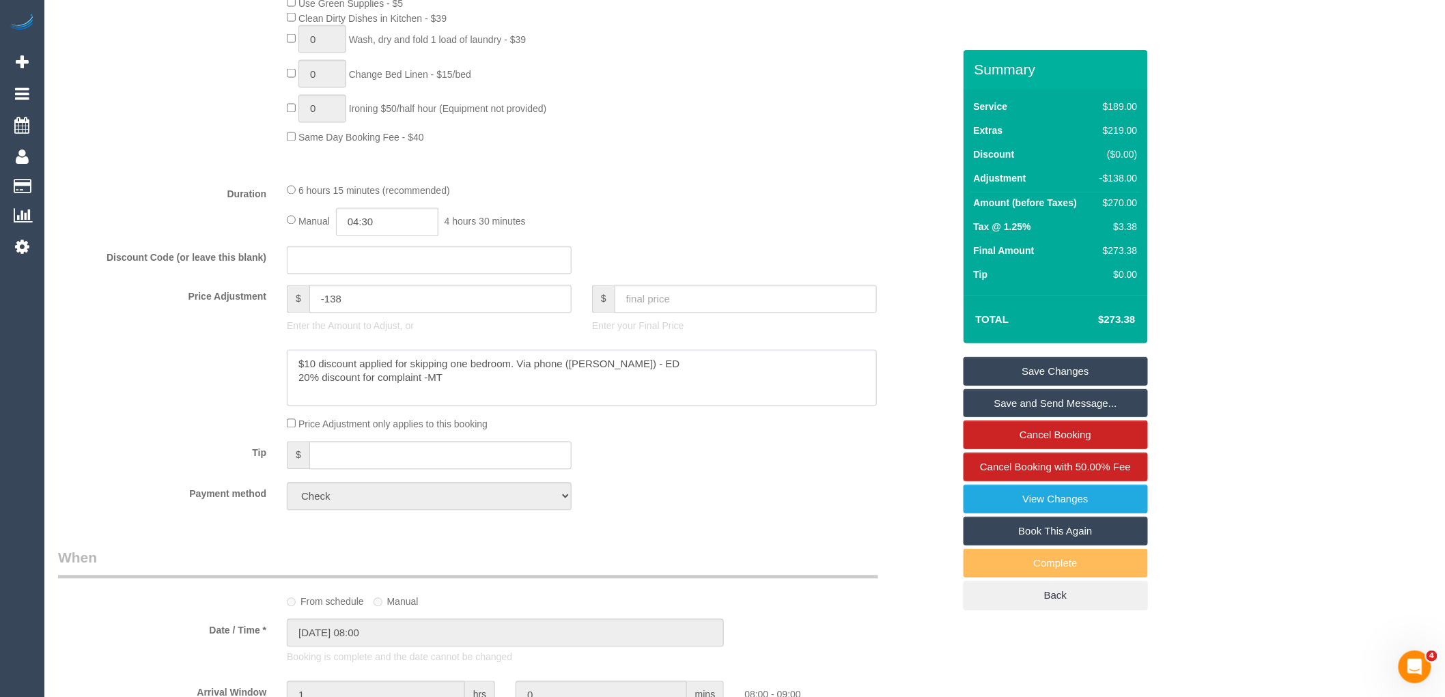
click at [531, 406] on textarea at bounding box center [582, 378] width 590 height 56
type textarea "$10 discount applied for skipping one bedroom. Via phone (Jill) - ED 20% discou…"
click at [682, 313] on input "text" at bounding box center [746, 299] width 262 height 28
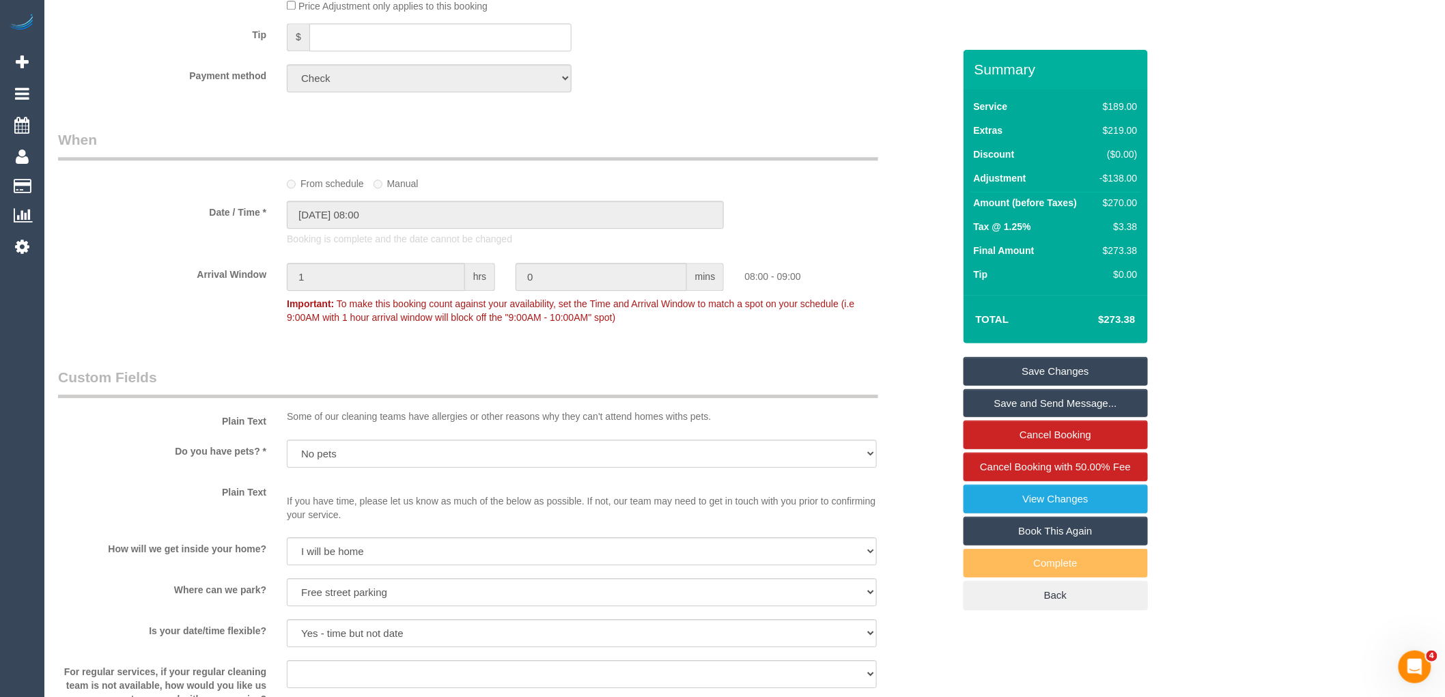
scroll to position [1214, 0]
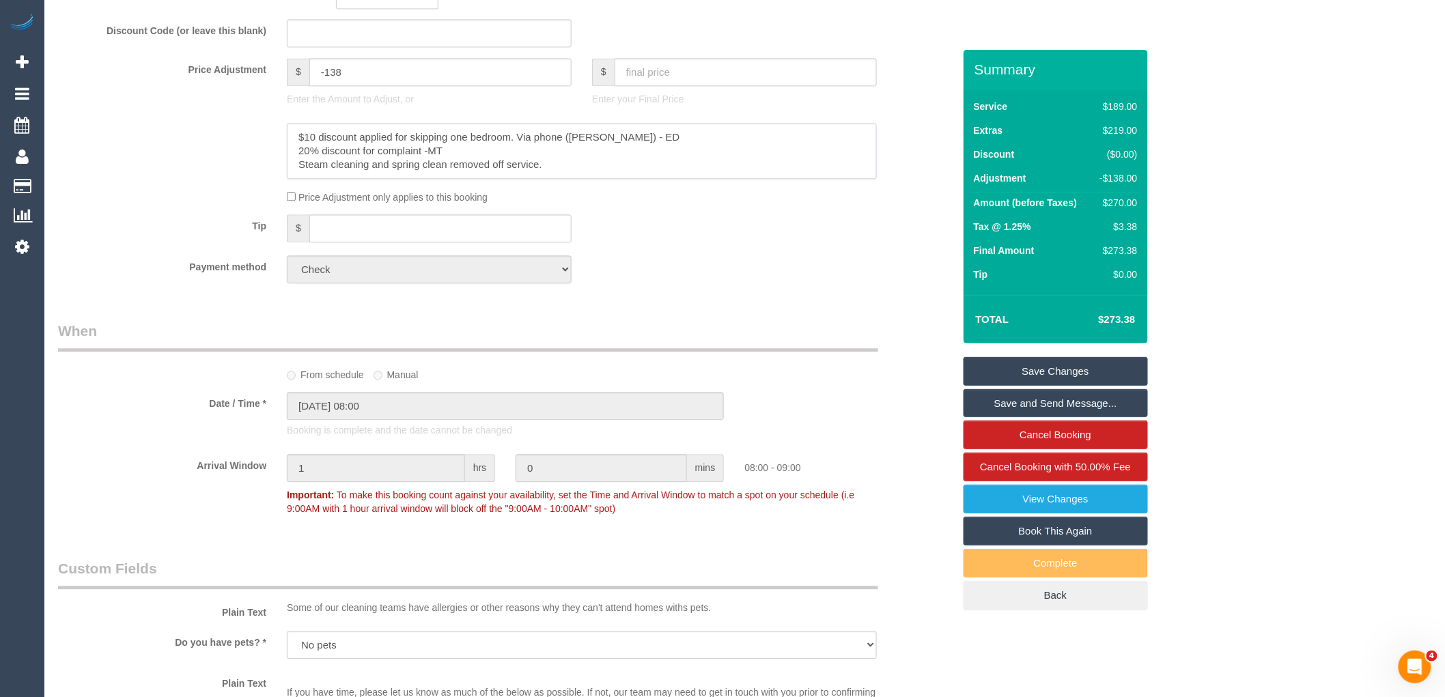
drag, startPoint x: 517, startPoint y: 179, endPoint x: 290, endPoint y: 179, distance: 226.7
click at [290, 179] on textarea at bounding box center [582, 151] width 590 height 56
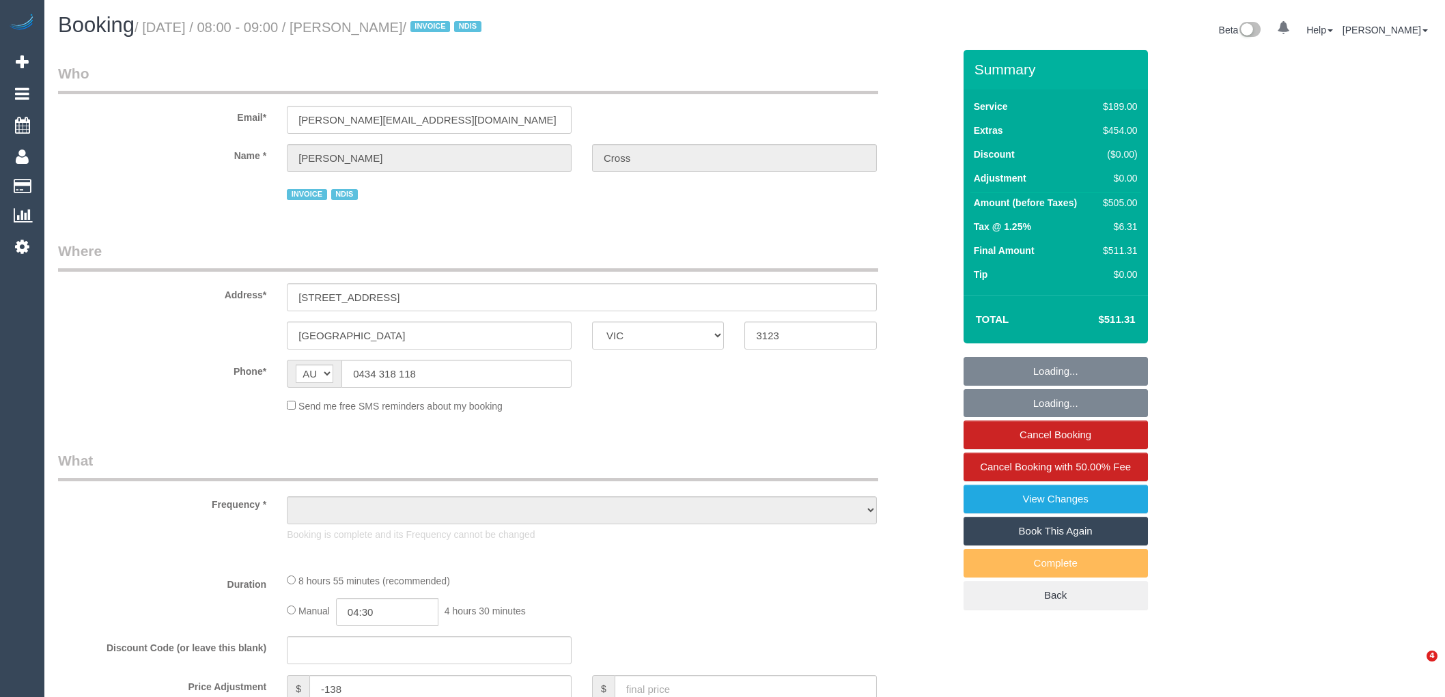
select select "VIC"
select select "object:830"
select select "number:28"
select select "number:14"
select select "number:19"
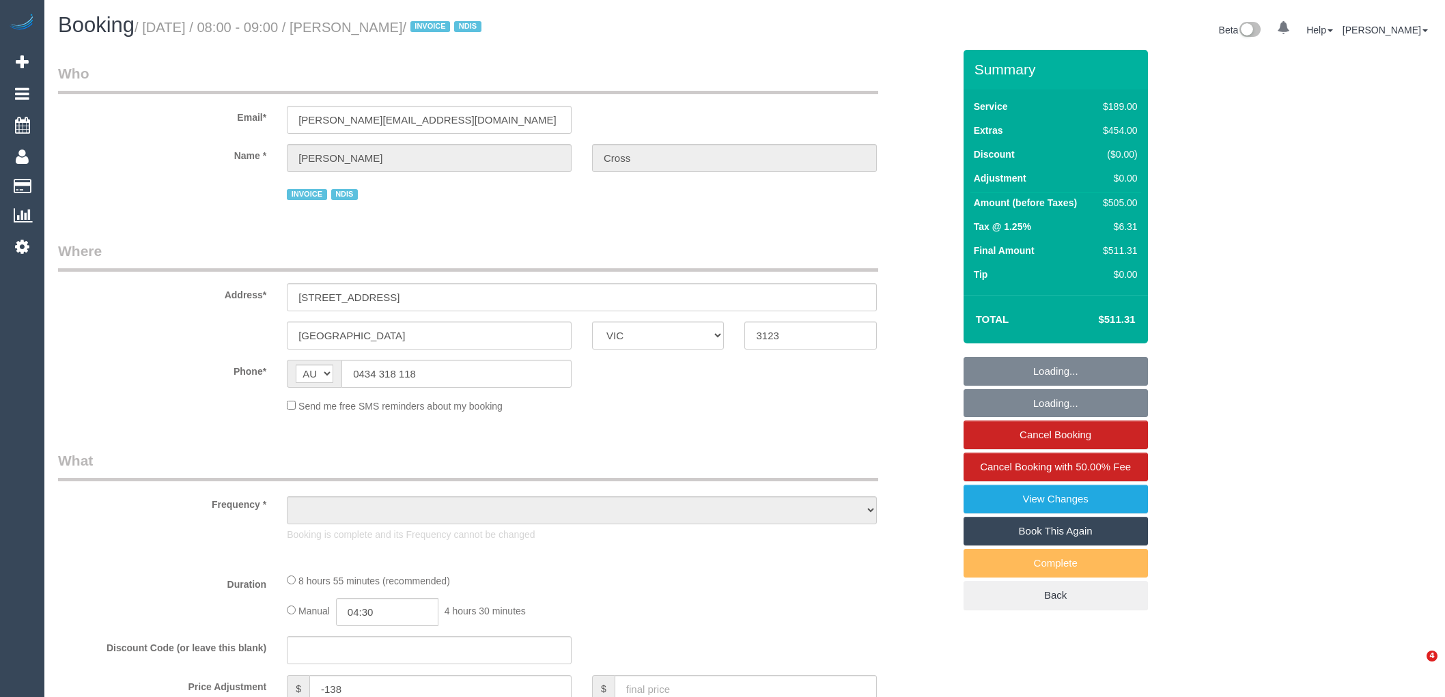
select select "number:24"
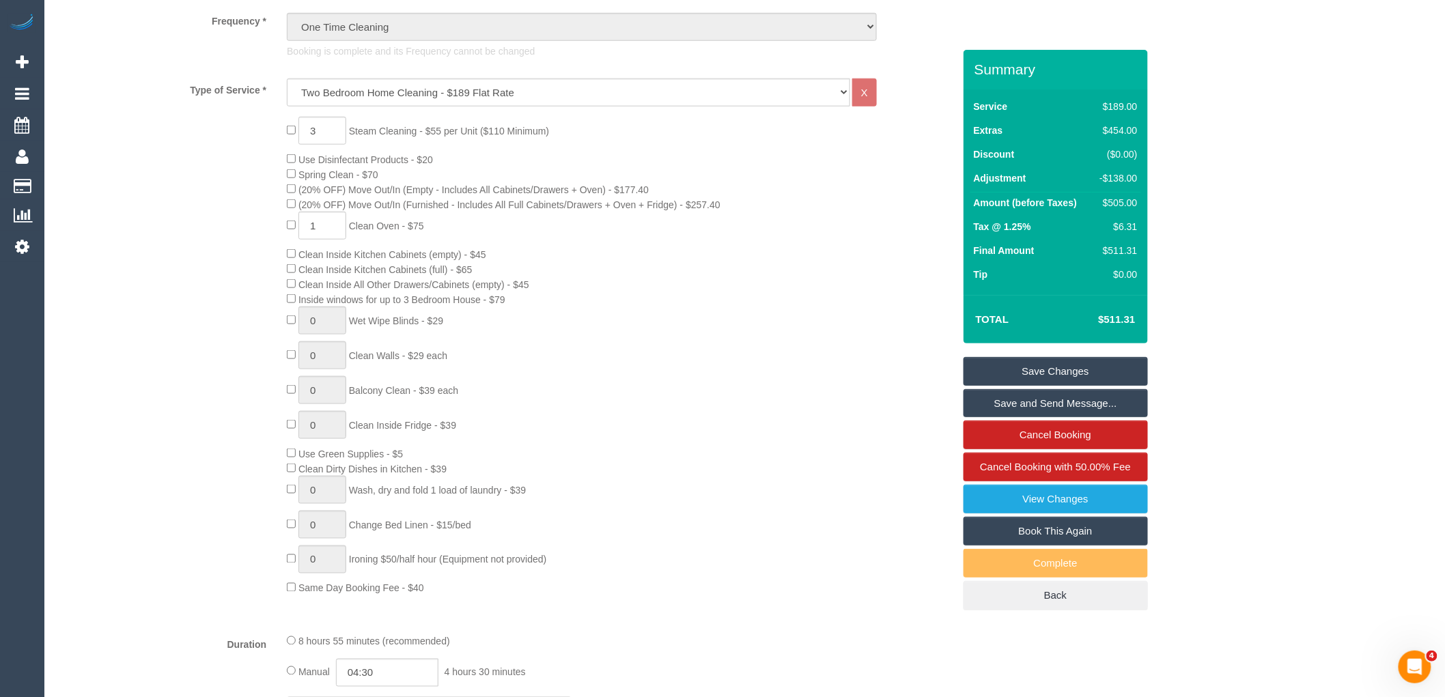
scroll to position [1138, 0]
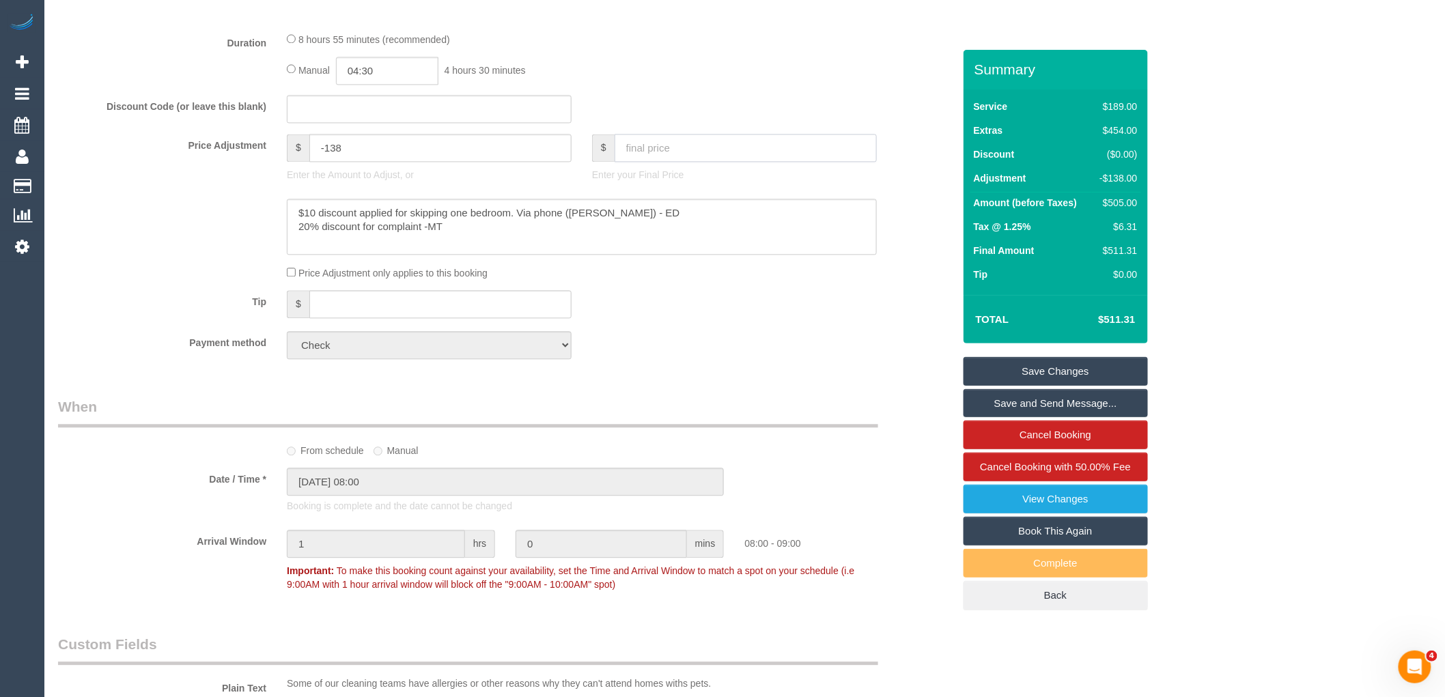
click at [692, 159] on input "text" at bounding box center [746, 148] width 262 height 28
type input "273.38"
click at [470, 242] on textarea at bounding box center [582, 227] width 590 height 56
type textarea "$10 discount applied for skipping one bedroom. Via phone (Jill) - ED 20% discou…"
type input "-372.99"
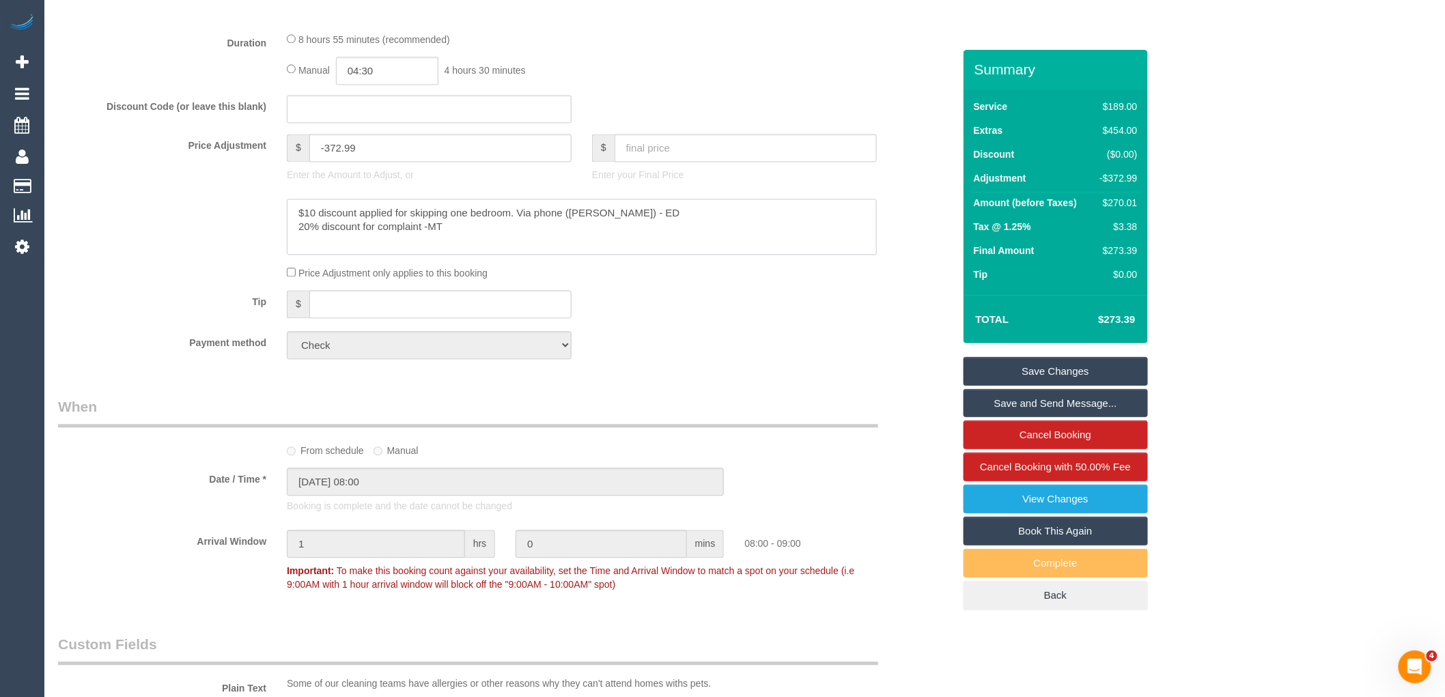
paste textarea "Steam cleaning and spring clean removed off service."
type textarea "$10 discount applied for skipping one bedroom. Via phone ([PERSON_NAME]) - ED 2…"
click at [820, 392] on div "Who Email* j.kamaruddin@basscare.org.au Name * Kane Cross INVOICE NDIS Where Ad…" at bounding box center [506, 415] width 916 height 3007
click at [1061, 360] on link "Save Changes" at bounding box center [1056, 371] width 184 height 29
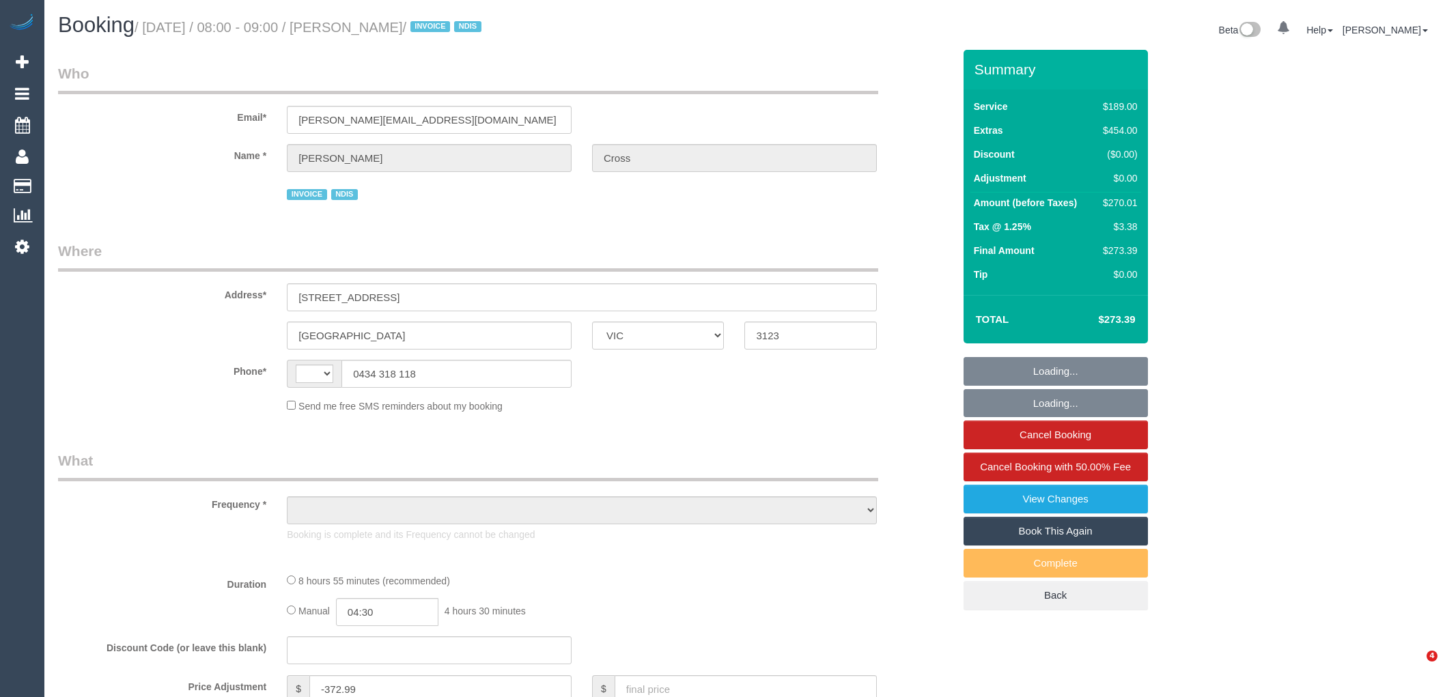
select select "VIC"
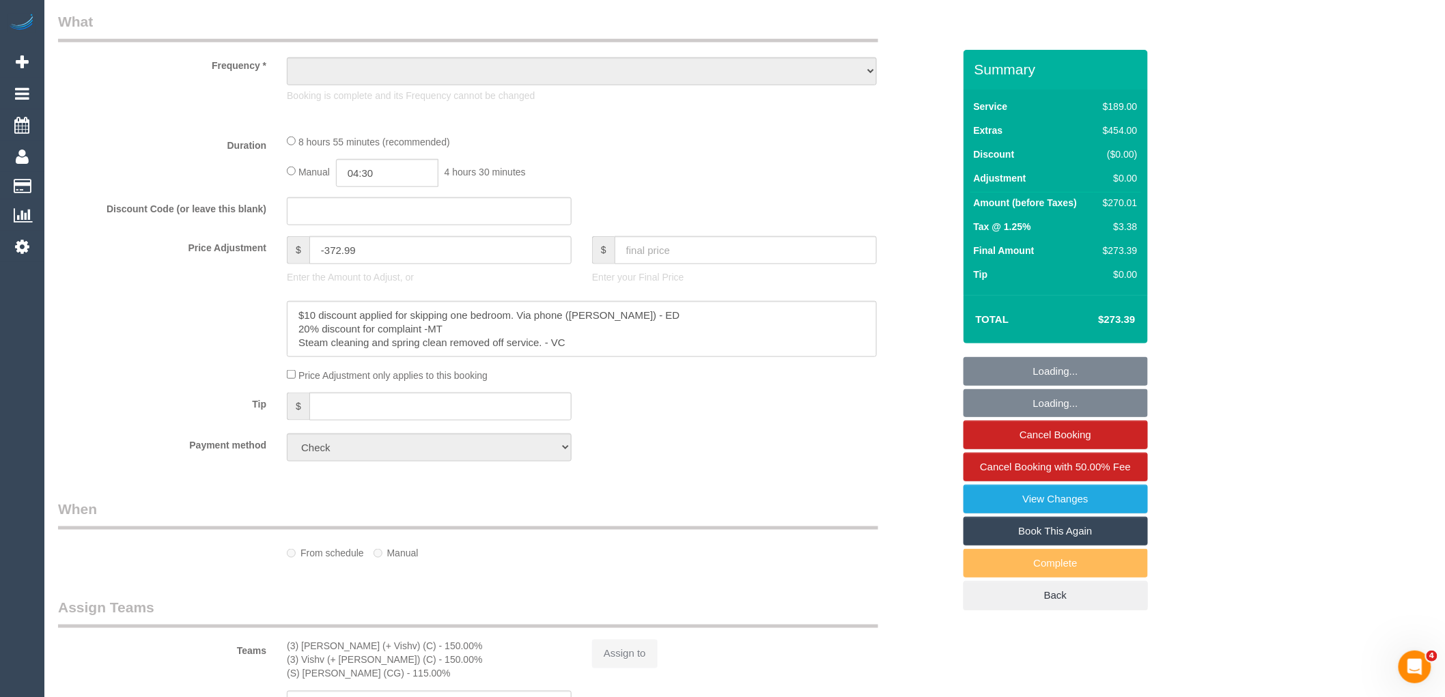
scroll to position [455, 0]
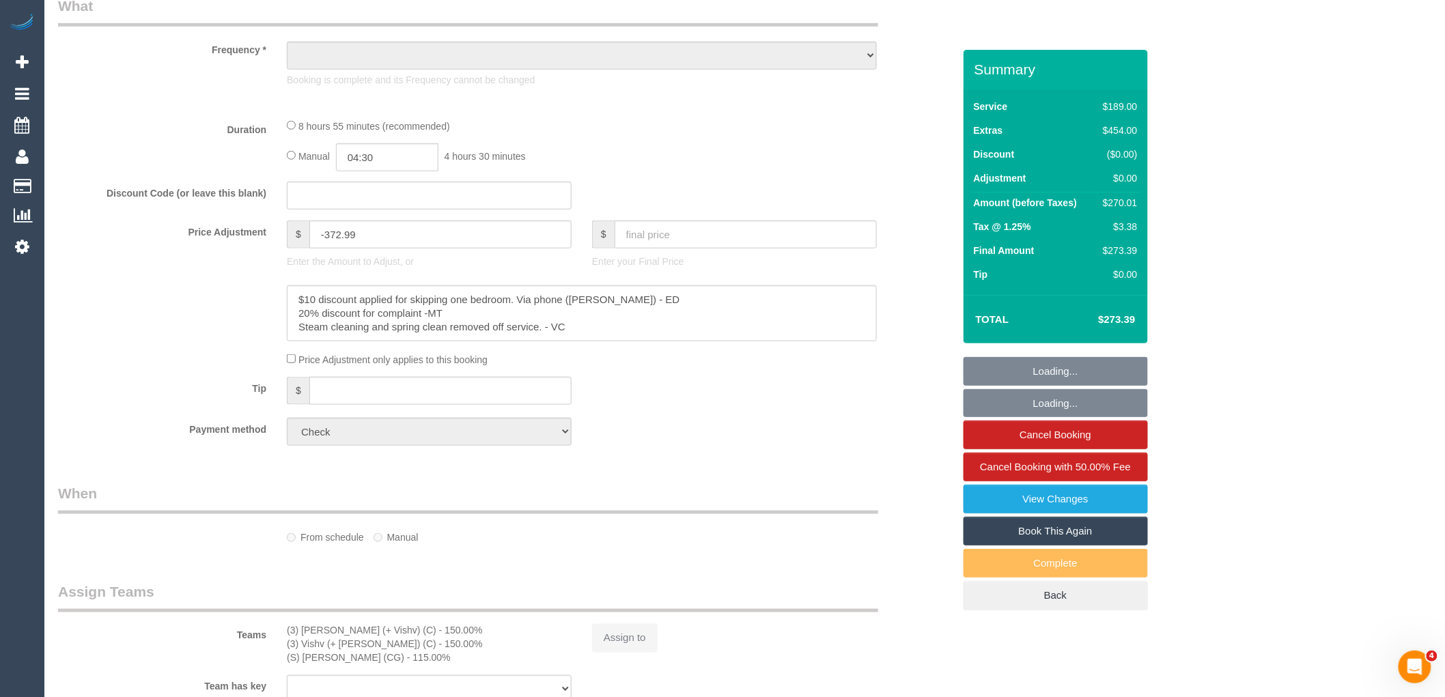
select select "string:AU"
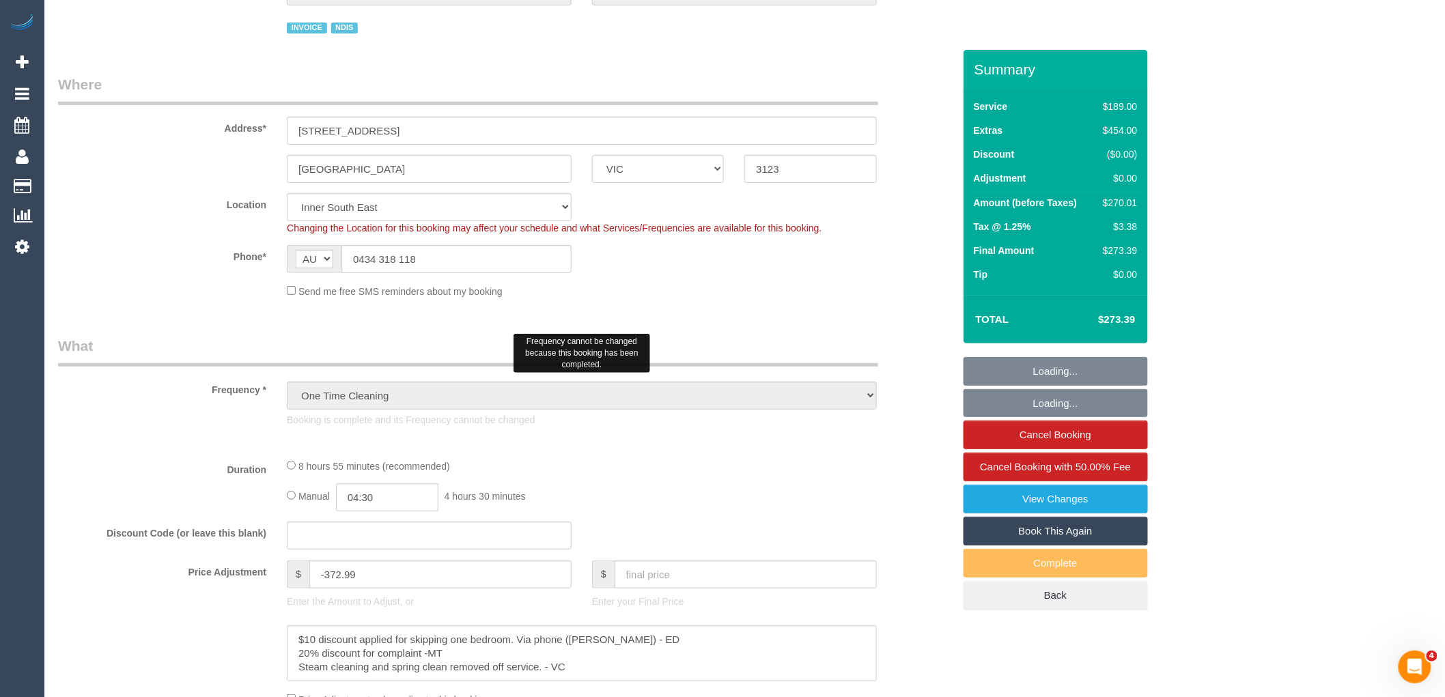
scroll to position [128, 0]
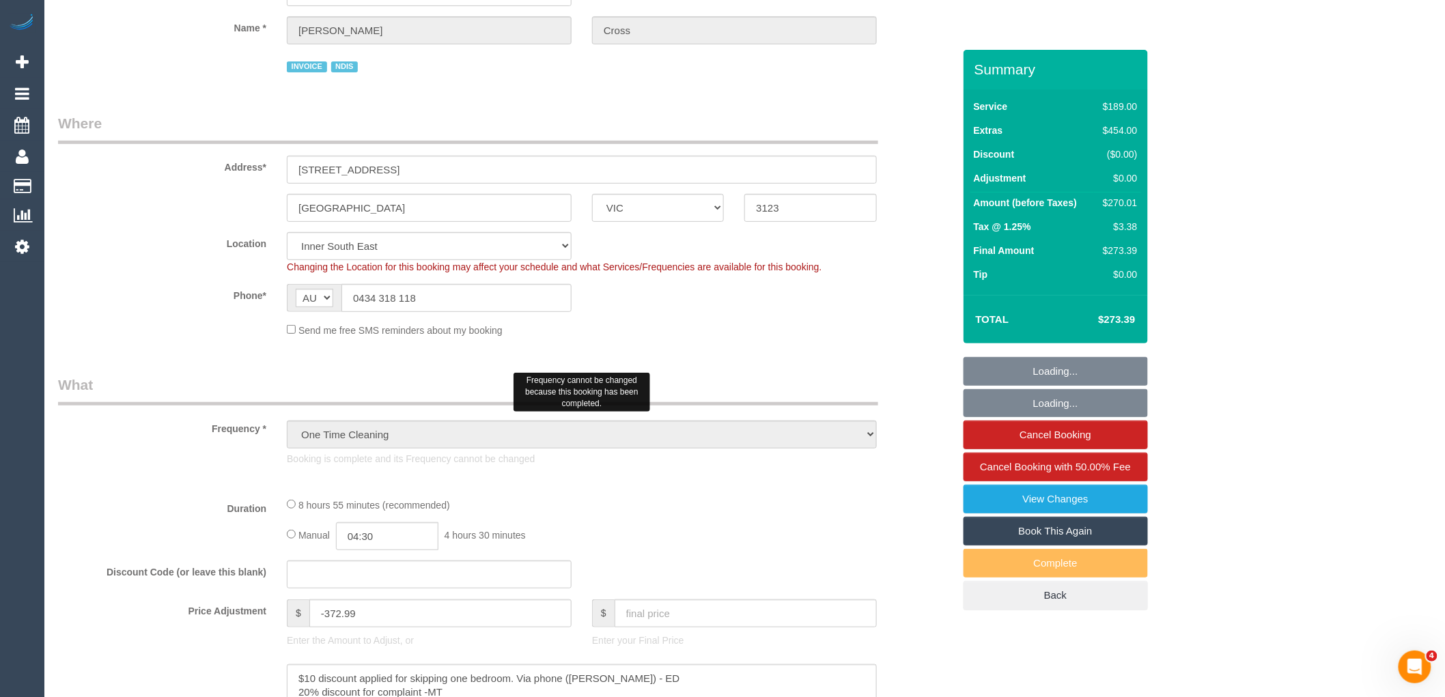
select select "object:687"
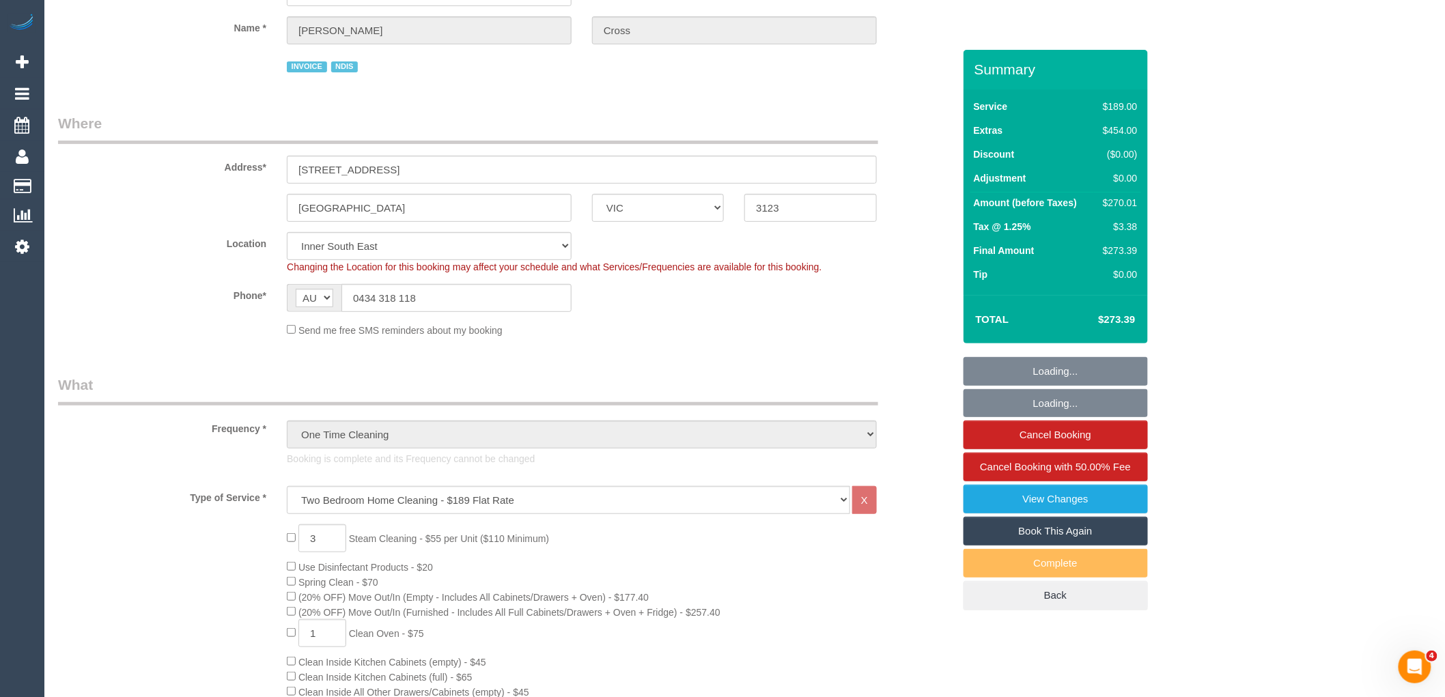
select select "number:28"
select select "number:14"
select select "number:19"
select select "number:24"
